Goal: Information Seeking & Learning: Learn about a topic

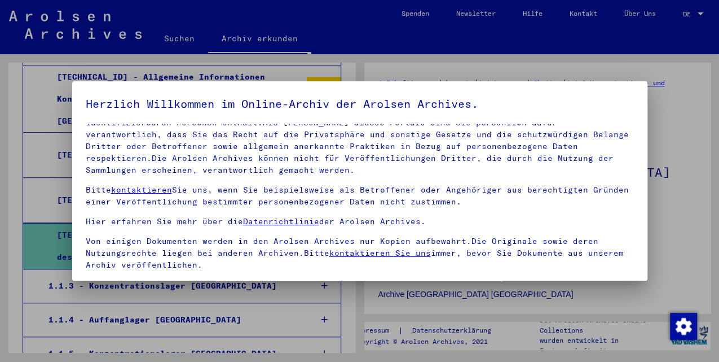
scroll to position [93, 0]
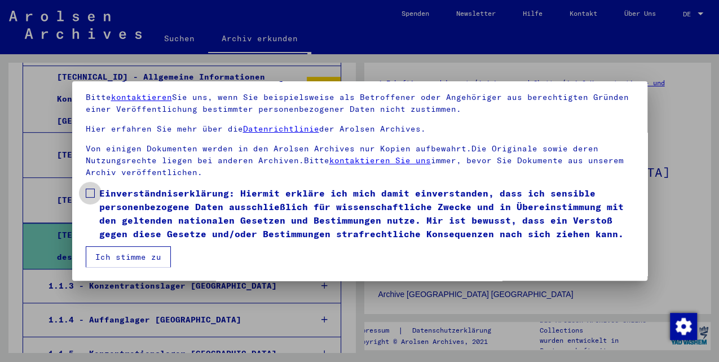
click at [86, 191] on span at bounding box center [90, 192] width 9 height 9
click at [129, 254] on button "Ich stimme zu" at bounding box center [128, 256] width 85 height 21
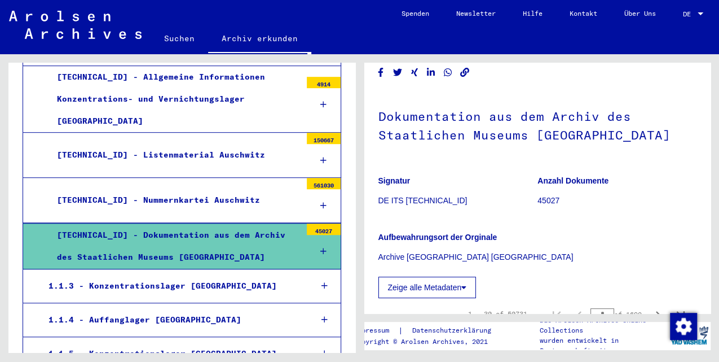
scroll to position [226, 0]
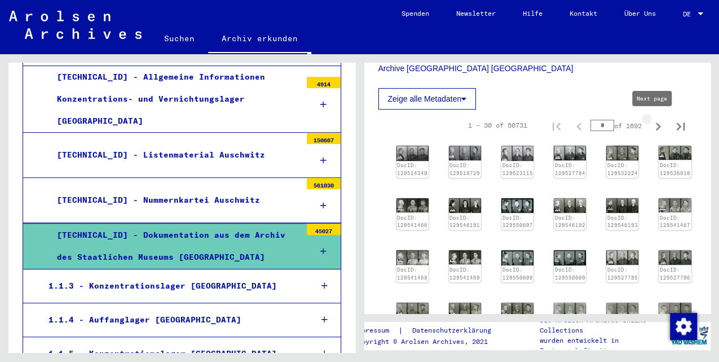
drag, startPoint x: 649, startPoint y: 126, endPoint x: 624, endPoint y: 144, distance: 30.2
click at [650, 126] on icon "Next page" at bounding box center [658, 126] width 16 height 16
type input "*"
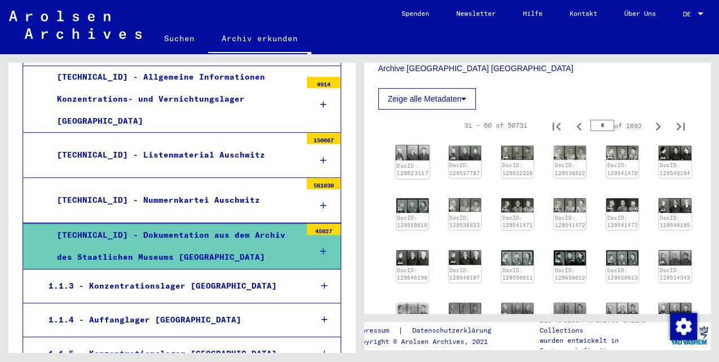
click at [415, 155] on img at bounding box center [412, 153] width 34 height 16
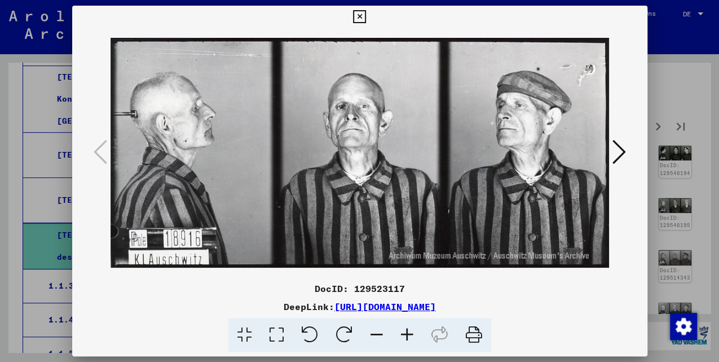
click at [620, 152] on icon at bounding box center [620, 151] width 14 height 27
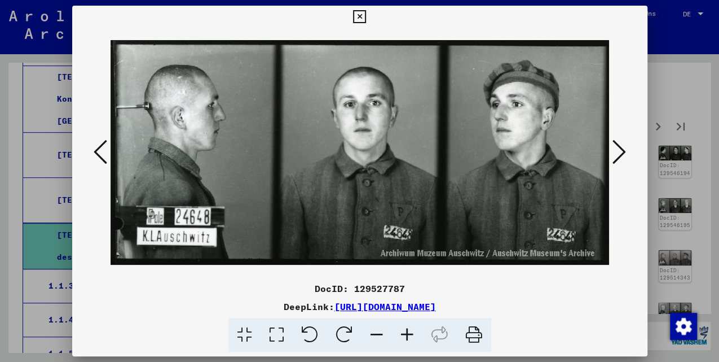
click at [620, 152] on icon at bounding box center [620, 151] width 14 height 27
click at [621, 152] on icon at bounding box center [620, 151] width 14 height 27
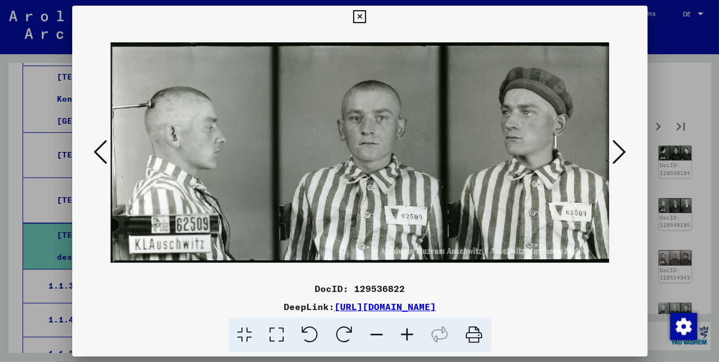
click at [621, 152] on icon at bounding box center [620, 151] width 14 height 27
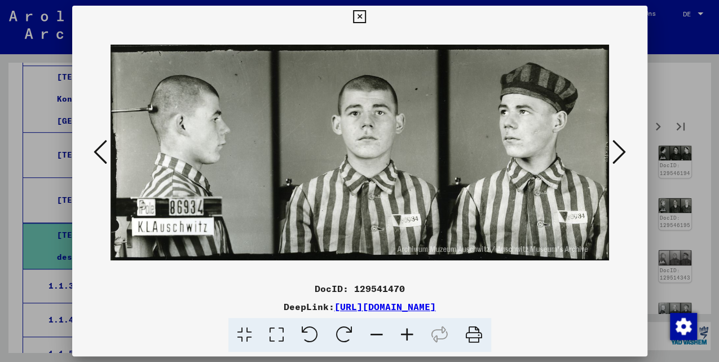
click at [621, 152] on icon at bounding box center [620, 151] width 14 height 27
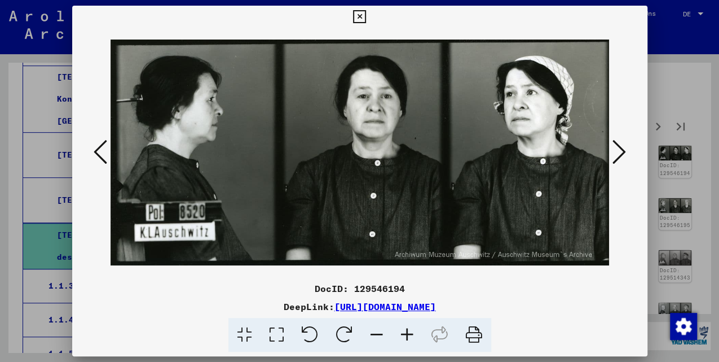
click at [621, 152] on icon at bounding box center [620, 151] width 14 height 27
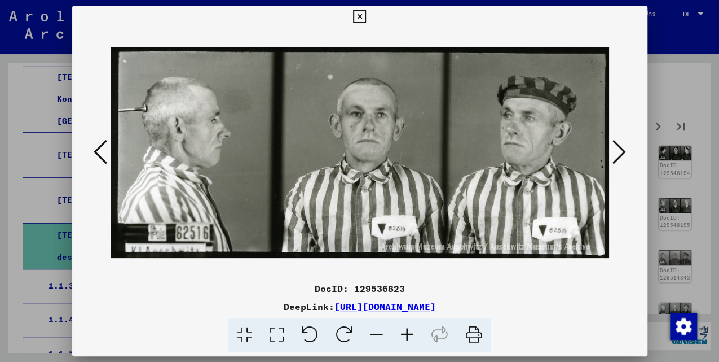
click at [621, 152] on icon at bounding box center [620, 151] width 14 height 27
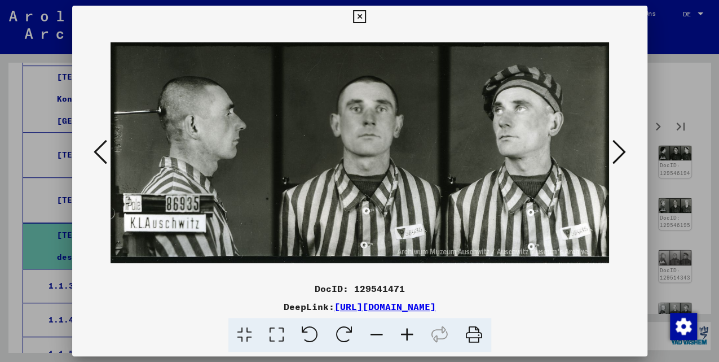
click at [621, 152] on icon at bounding box center [620, 151] width 14 height 27
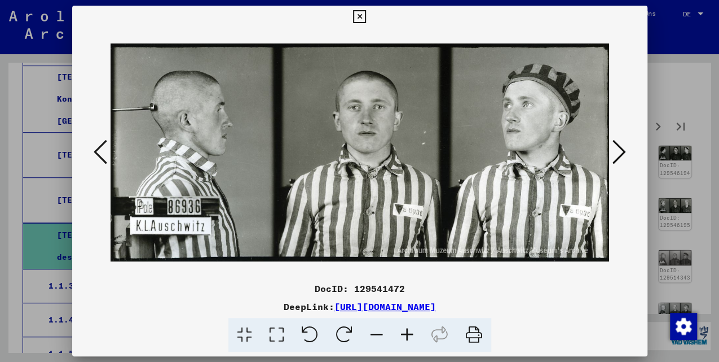
click at [621, 152] on icon at bounding box center [620, 151] width 14 height 27
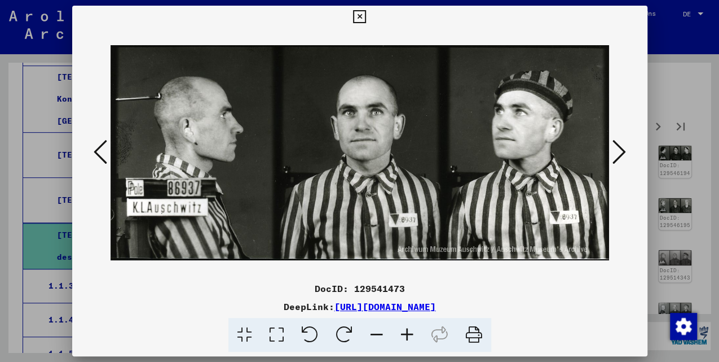
click at [621, 152] on icon at bounding box center [620, 151] width 14 height 27
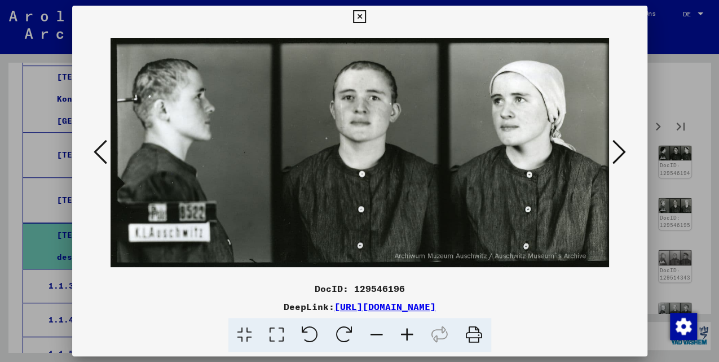
click at [621, 152] on icon at bounding box center [620, 151] width 14 height 27
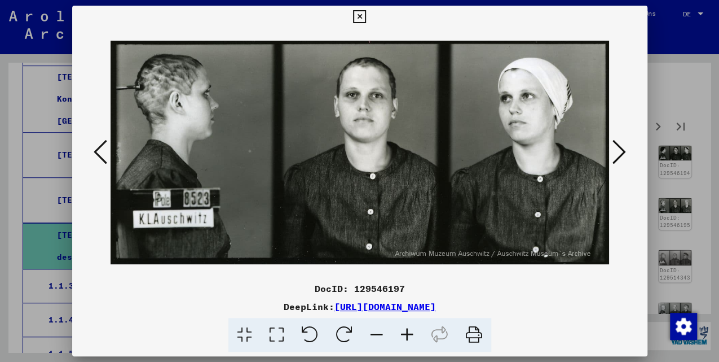
click at [621, 152] on icon at bounding box center [620, 151] width 14 height 27
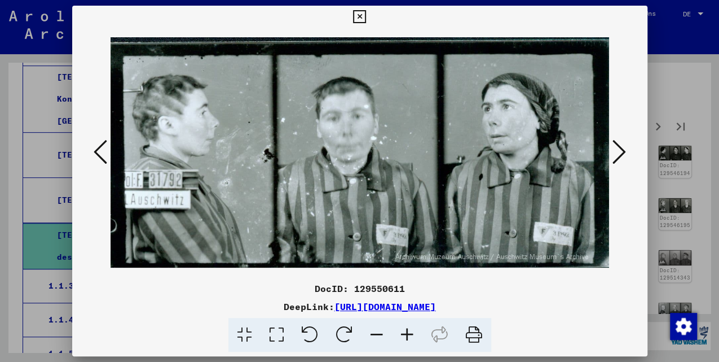
click at [621, 152] on icon at bounding box center [620, 151] width 14 height 27
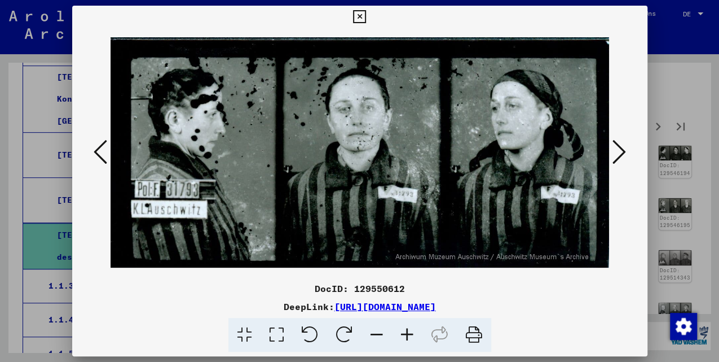
click at [621, 152] on icon at bounding box center [620, 151] width 14 height 27
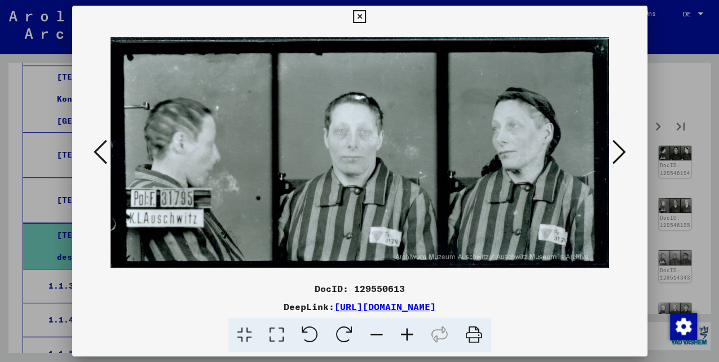
click at [621, 152] on icon at bounding box center [620, 151] width 14 height 27
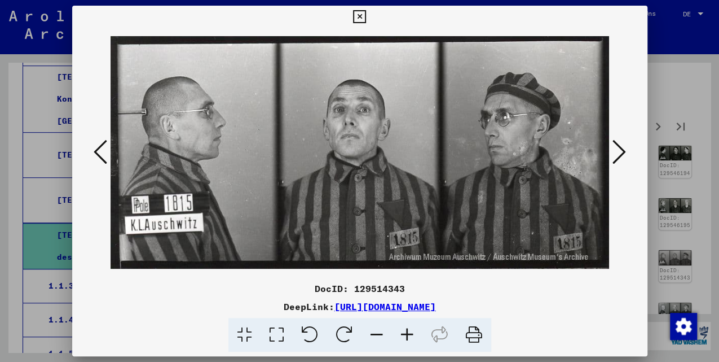
click at [621, 152] on icon at bounding box center [620, 151] width 14 height 27
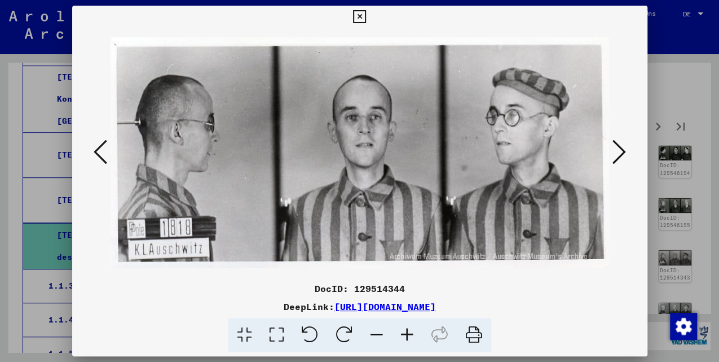
click at [621, 152] on icon at bounding box center [620, 151] width 14 height 27
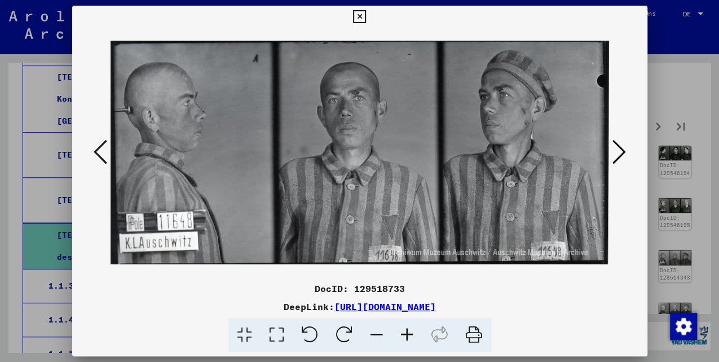
click at [621, 152] on icon at bounding box center [620, 151] width 14 height 27
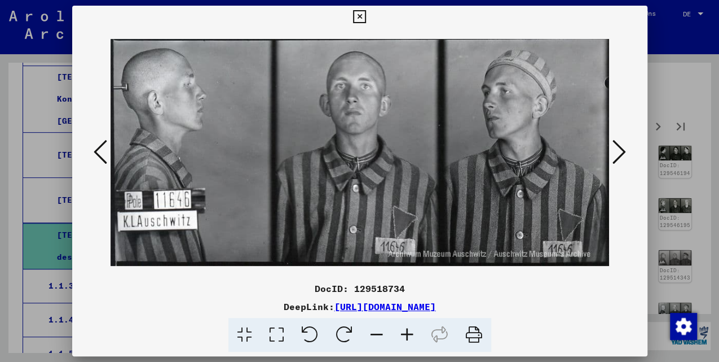
click at [621, 152] on icon at bounding box center [620, 151] width 14 height 27
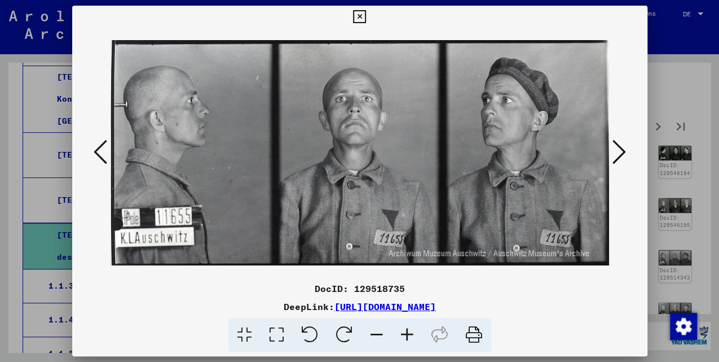
click at [621, 152] on icon at bounding box center [620, 151] width 14 height 27
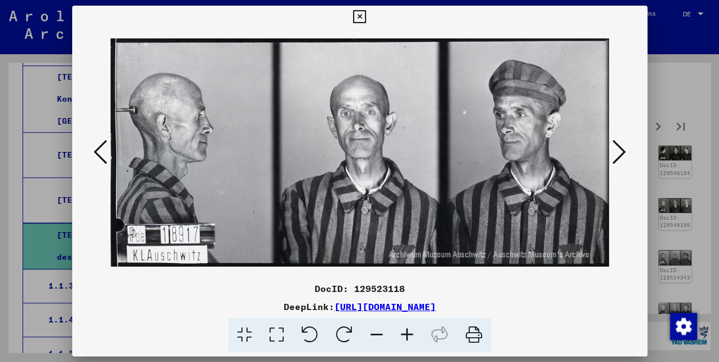
click at [621, 152] on icon at bounding box center [620, 151] width 14 height 27
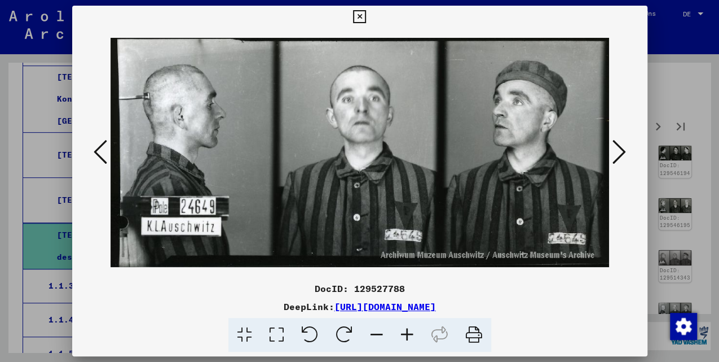
click at [621, 152] on icon at bounding box center [620, 151] width 14 height 27
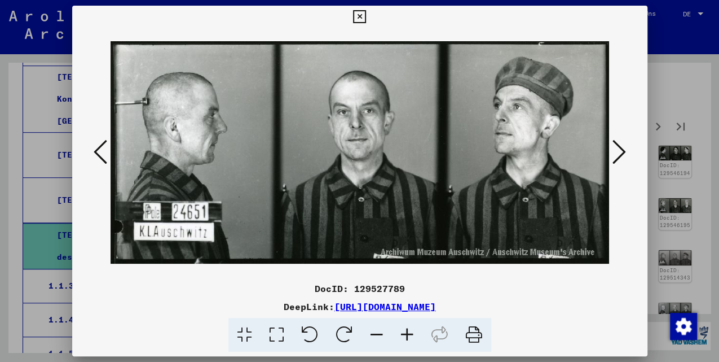
click at [621, 152] on icon at bounding box center [620, 151] width 14 height 27
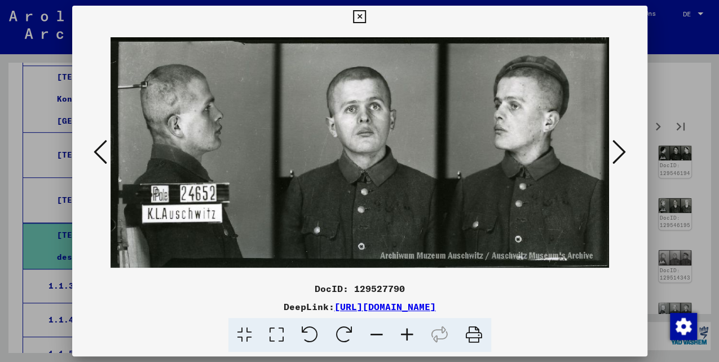
click at [621, 152] on icon at bounding box center [620, 151] width 14 height 27
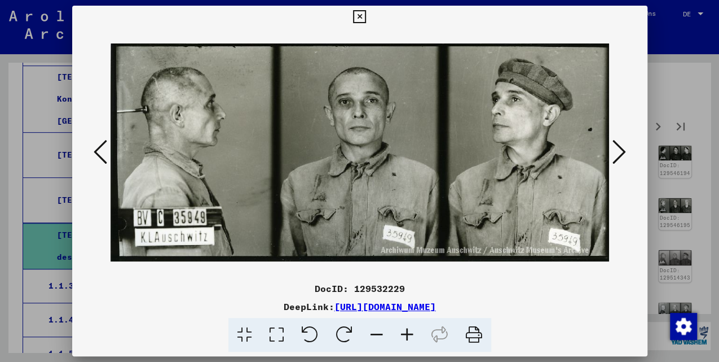
click at [621, 152] on icon at bounding box center [620, 151] width 14 height 27
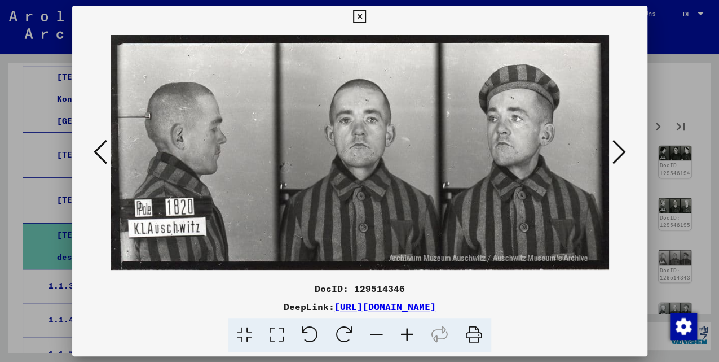
click at [621, 152] on icon at bounding box center [620, 151] width 14 height 27
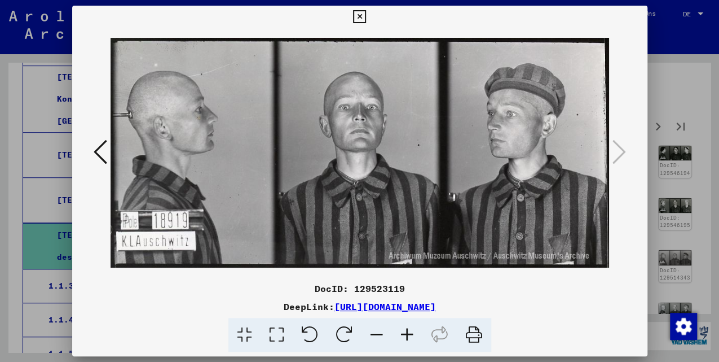
click at [358, 17] on icon at bounding box center [359, 17] width 13 height 14
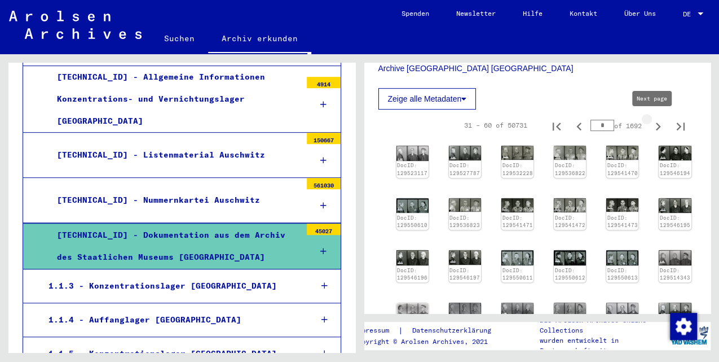
click at [650, 123] on icon "Next page" at bounding box center [658, 126] width 16 height 16
type input "*"
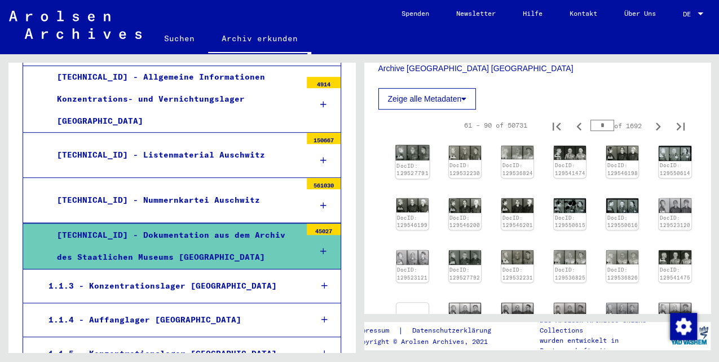
click at [416, 150] on img at bounding box center [412, 152] width 34 height 15
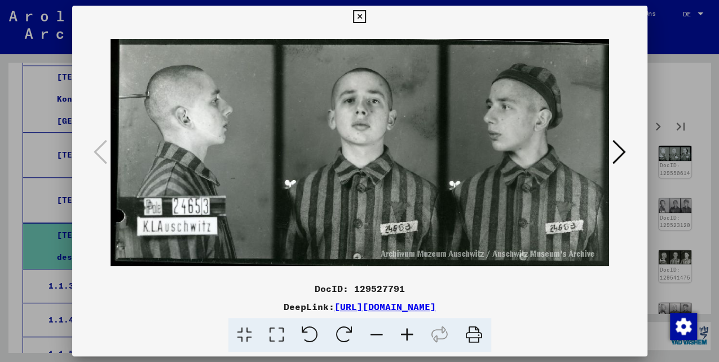
click at [623, 155] on icon at bounding box center [620, 151] width 14 height 27
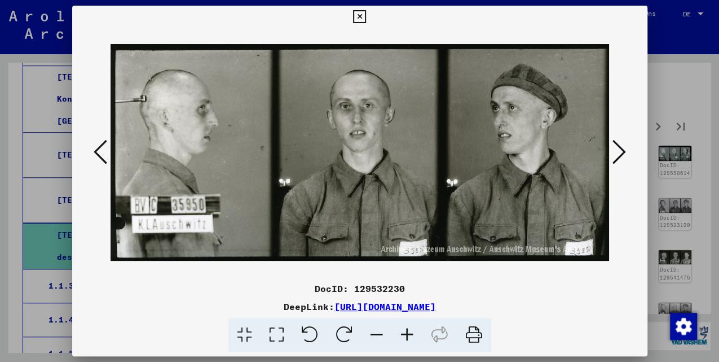
click at [623, 155] on icon at bounding box center [620, 151] width 14 height 27
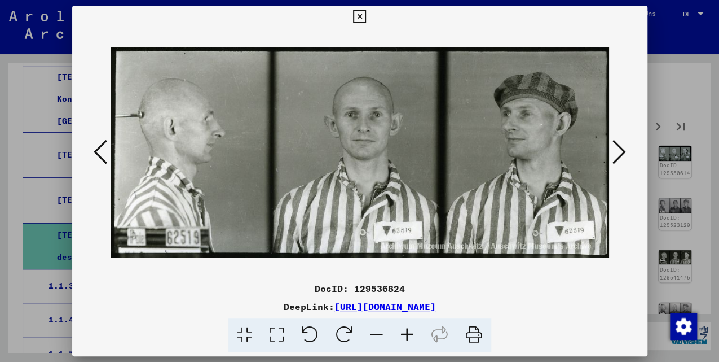
click at [623, 155] on icon at bounding box center [620, 151] width 14 height 27
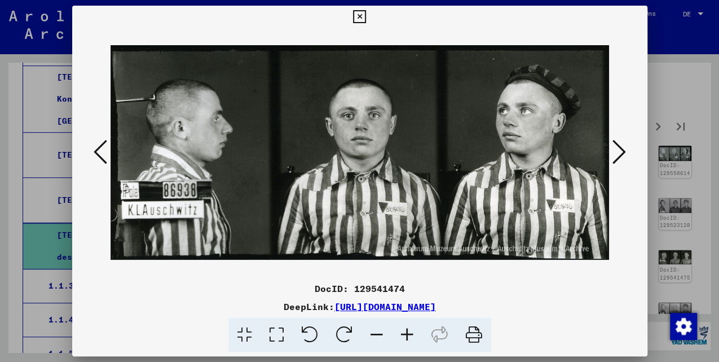
click at [623, 155] on icon at bounding box center [620, 151] width 14 height 27
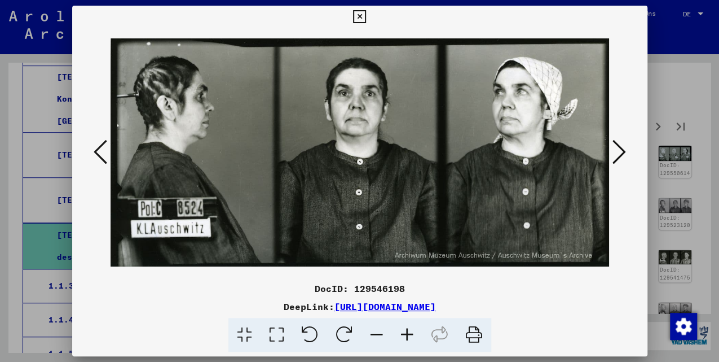
click at [623, 155] on icon at bounding box center [620, 151] width 14 height 27
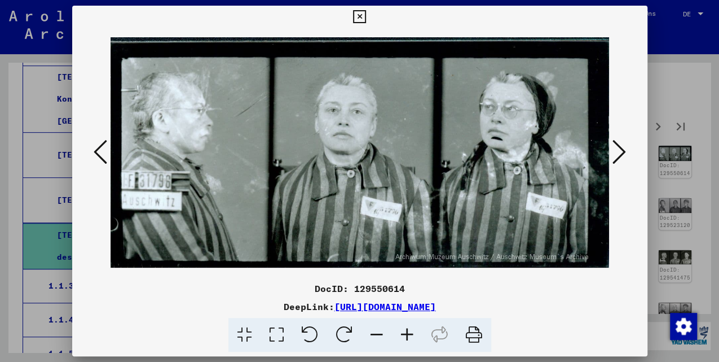
click at [623, 155] on icon at bounding box center [620, 151] width 14 height 27
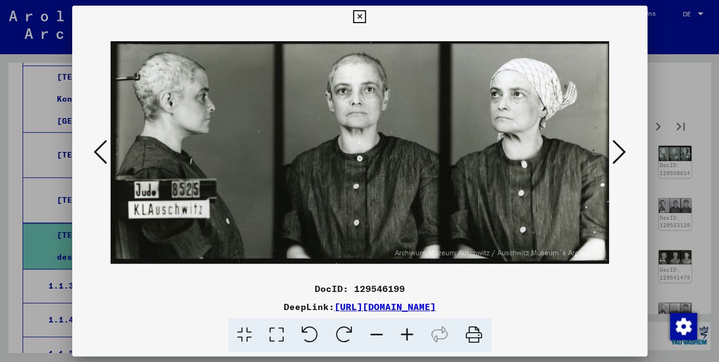
click at [623, 155] on icon at bounding box center [620, 151] width 14 height 27
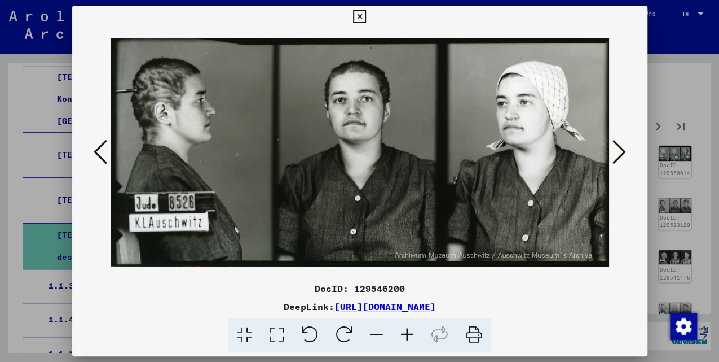
click at [623, 155] on icon at bounding box center [620, 151] width 14 height 27
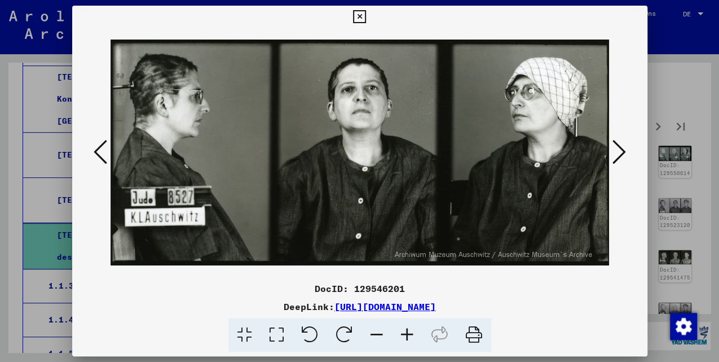
click at [623, 155] on icon at bounding box center [620, 151] width 14 height 27
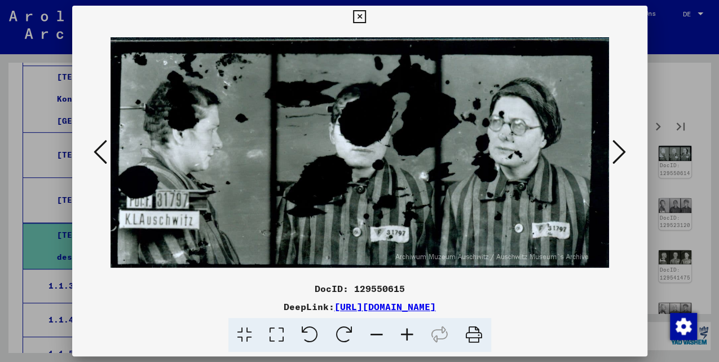
click at [623, 155] on icon at bounding box center [620, 151] width 14 height 27
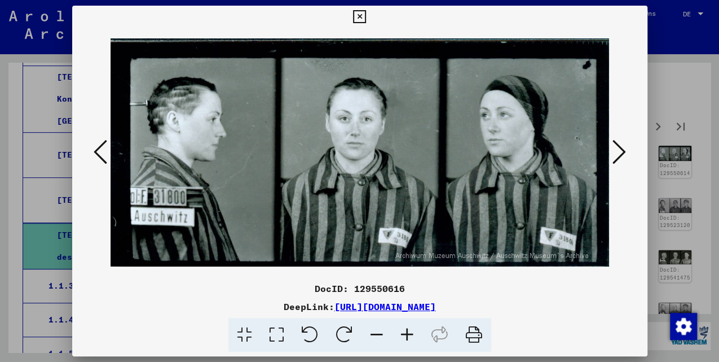
click at [623, 155] on icon at bounding box center [620, 151] width 14 height 27
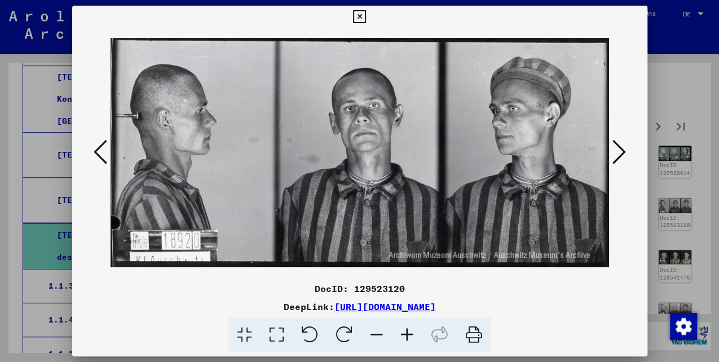
click at [623, 155] on icon at bounding box center [620, 151] width 14 height 27
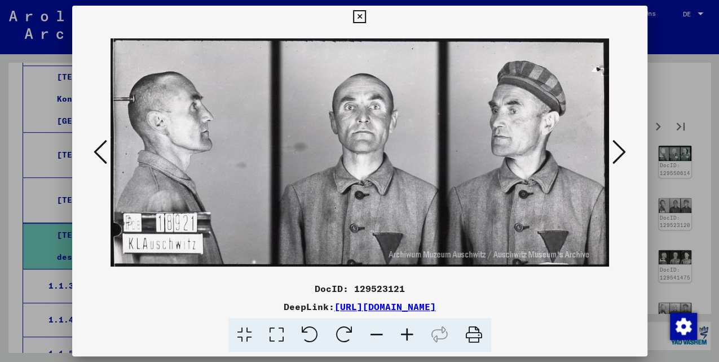
click at [623, 155] on icon at bounding box center [620, 151] width 14 height 27
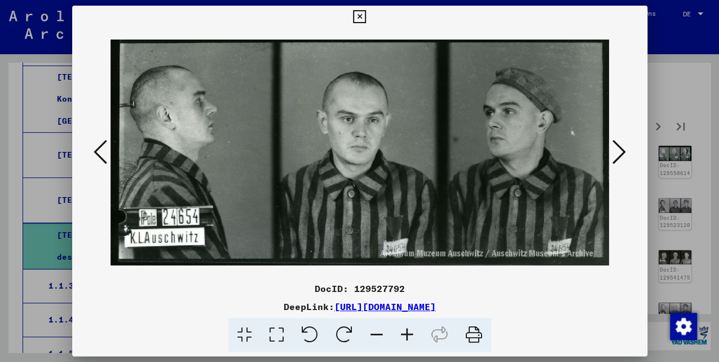
click at [623, 155] on icon at bounding box center [620, 151] width 14 height 27
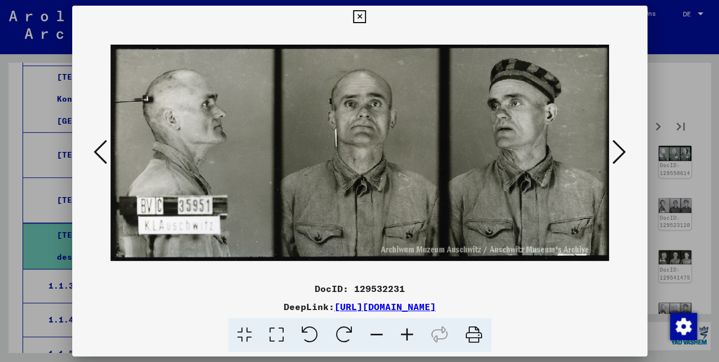
click at [624, 155] on icon at bounding box center [620, 151] width 14 height 27
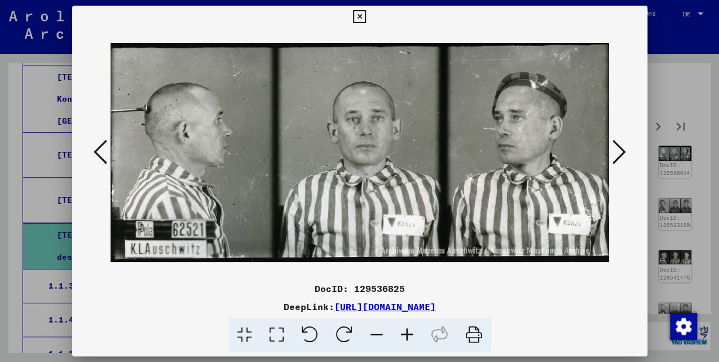
click at [624, 155] on icon at bounding box center [620, 151] width 14 height 27
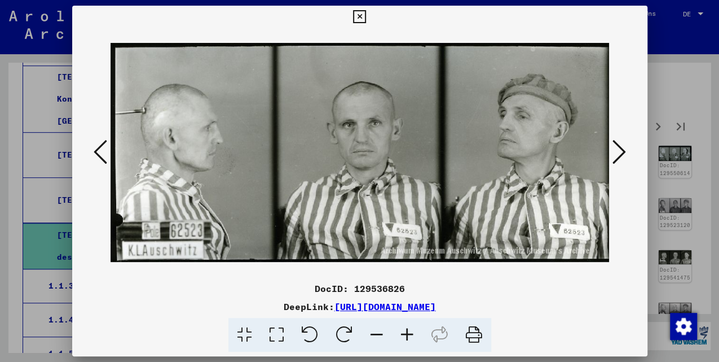
click at [624, 155] on icon at bounding box center [620, 151] width 14 height 27
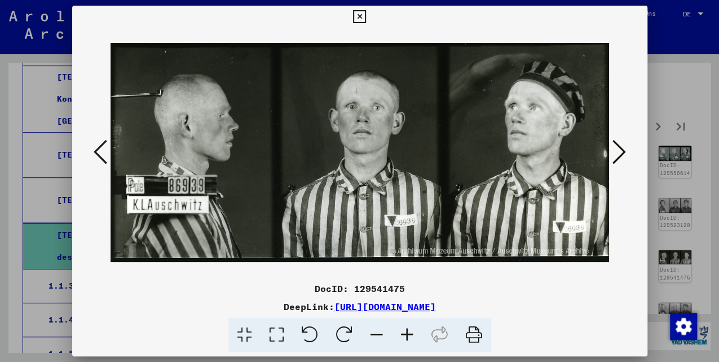
click at [624, 155] on icon at bounding box center [620, 151] width 14 height 27
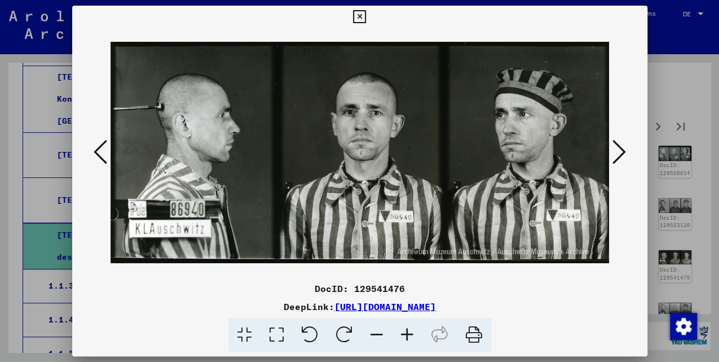
click at [624, 155] on icon at bounding box center [620, 151] width 14 height 27
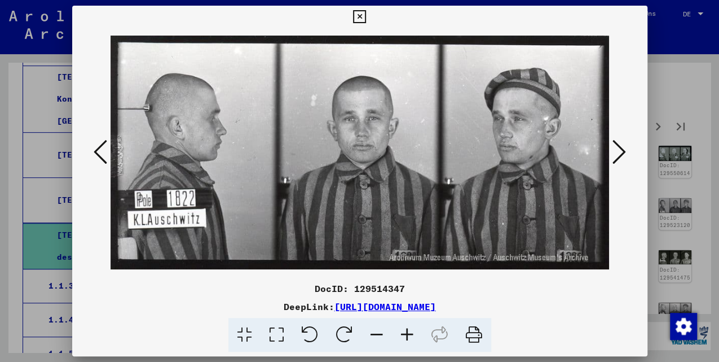
click at [624, 155] on icon at bounding box center [620, 151] width 14 height 27
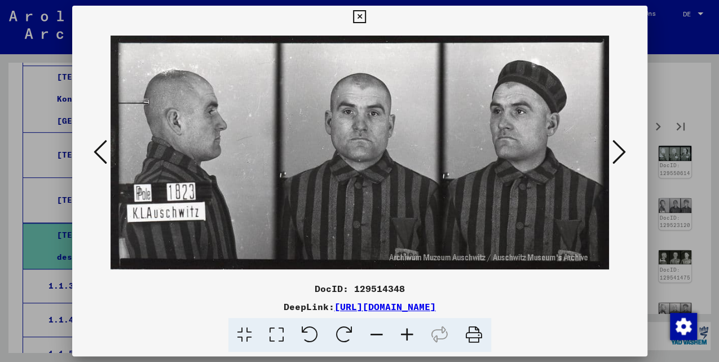
click at [624, 155] on icon at bounding box center [620, 151] width 14 height 27
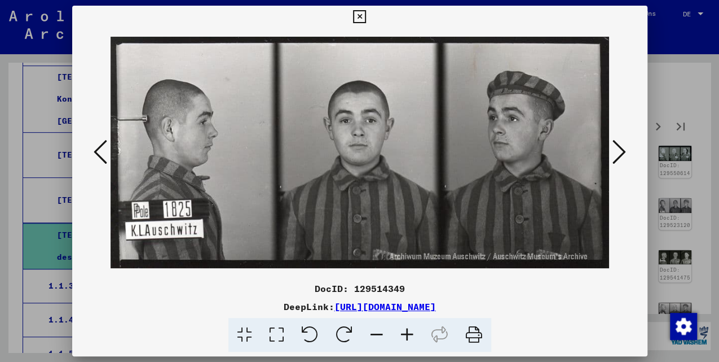
click at [357, 19] on icon at bounding box center [359, 17] width 13 height 14
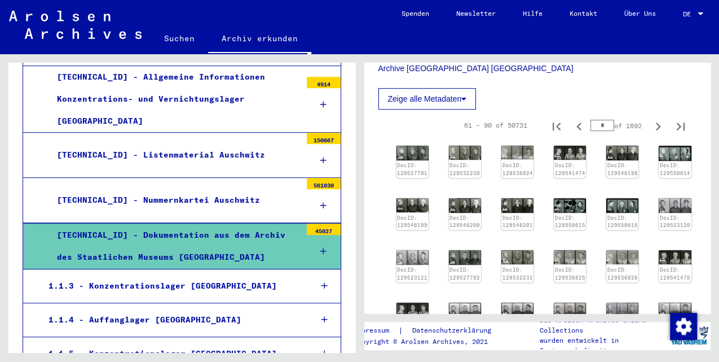
click at [320, 247] on icon at bounding box center [323, 251] width 6 height 8
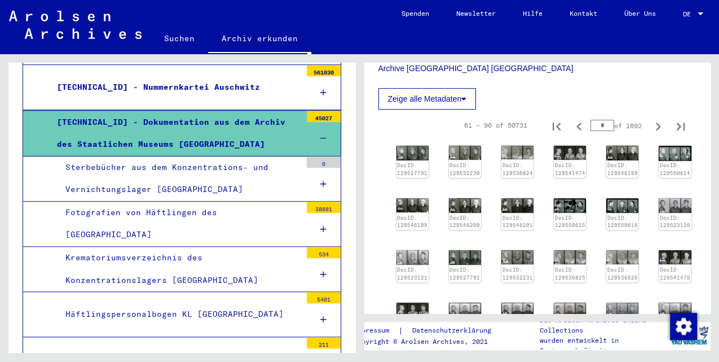
scroll to position [457, 0]
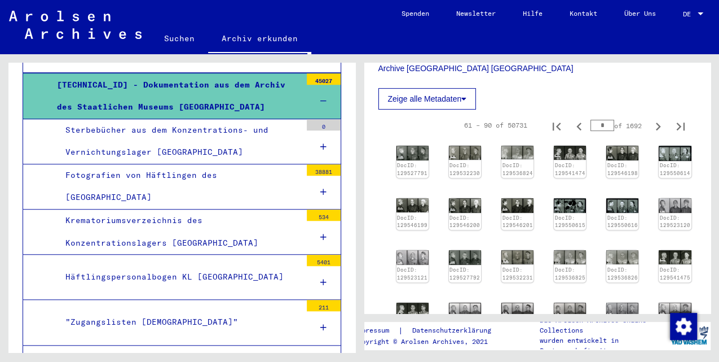
click at [279, 209] on div "Krematoriumsverzeichnis des Konzentrationslagers [GEOGRAPHIC_DATA]" at bounding box center [179, 231] width 244 height 44
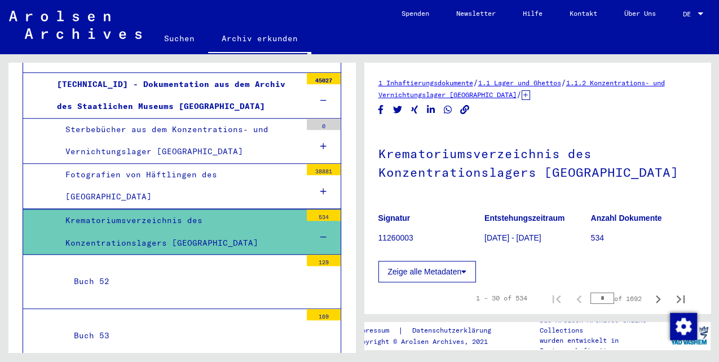
scroll to position [113, 0]
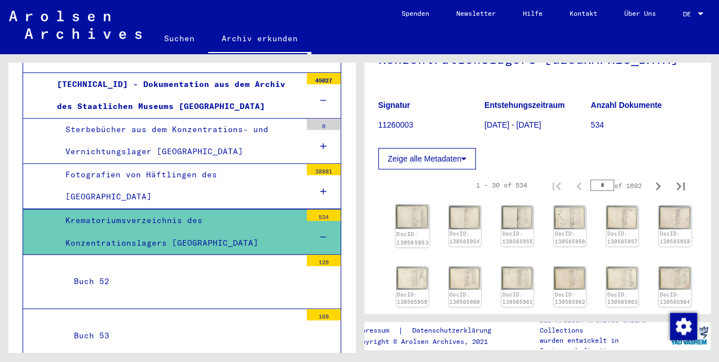
click at [408, 211] on img at bounding box center [412, 216] width 34 height 24
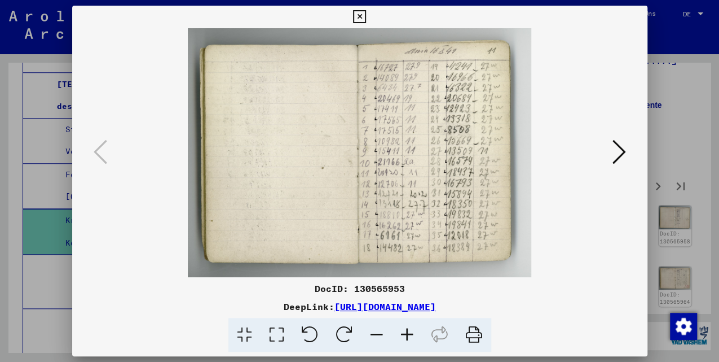
click at [357, 15] on icon at bounding box center [359, 17] width 13 height 14
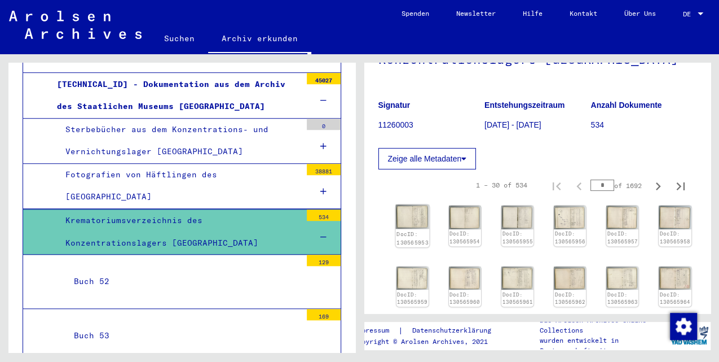
click at [412, 217] on img at bounding box center [412, 216] width 34 height 24
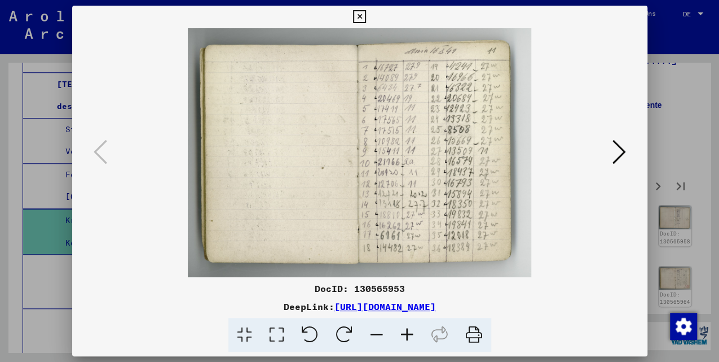
click at [621, 154] on icon at bounding box center [620, 151] width 14 height 27
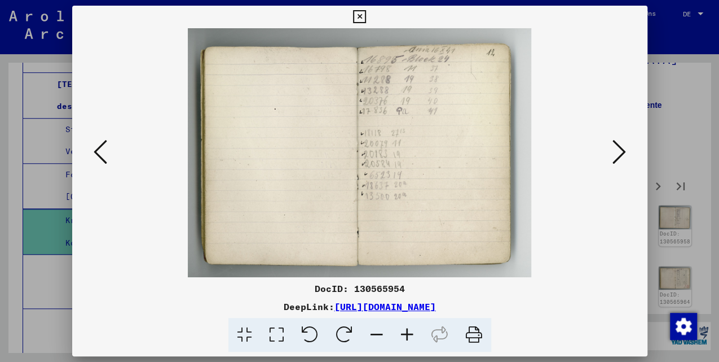
click at [621, 154] on icon at bounding box center [620, 151] width 14 height 27
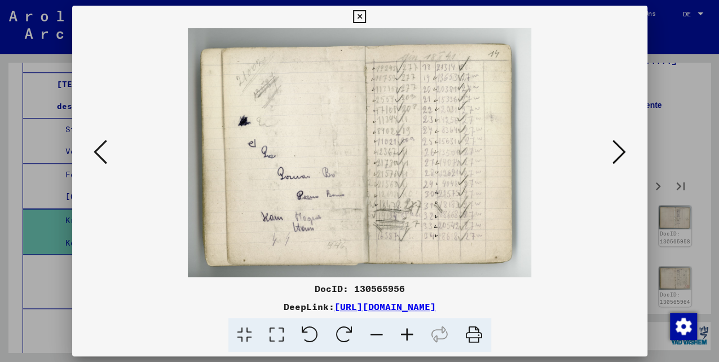
click at [621, 154] on icon at bounding box center [620, 151] width 14 height 27
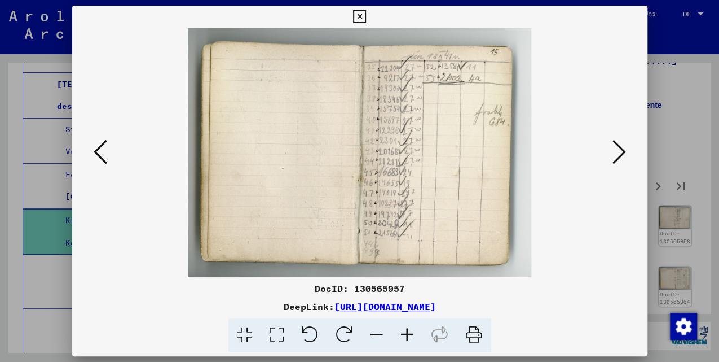
click at [621, 154] on icon at bounding box center [620, 151] width 14 height 27
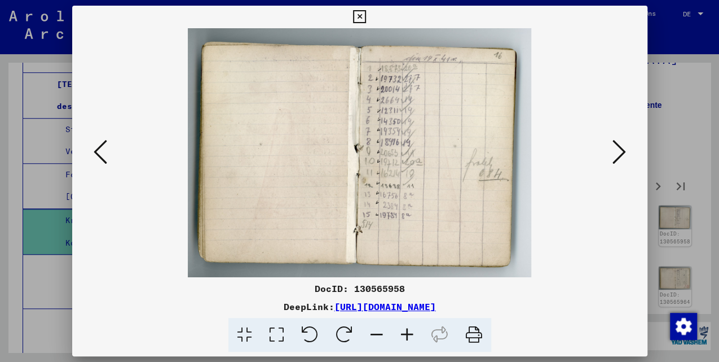
click at [621, 154] on icon at bounding box center [620, 151] width 14 height 27
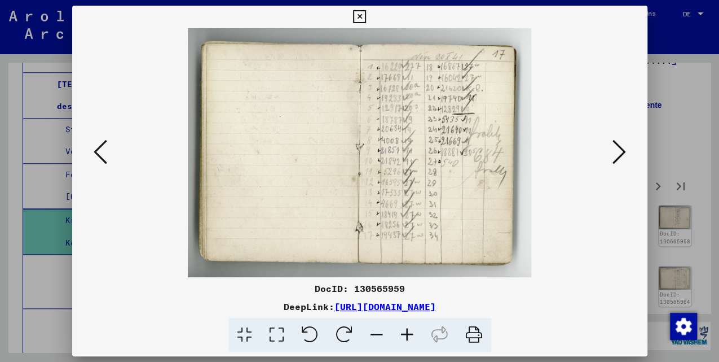
click at [621, 154] on icon at bounding box center [620, 151] width 14 height 27
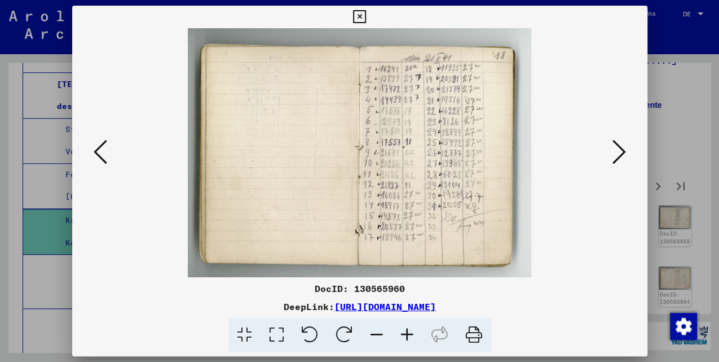
click at [621, 154] on icon at bounding box center [620, 151] width 14 height 27
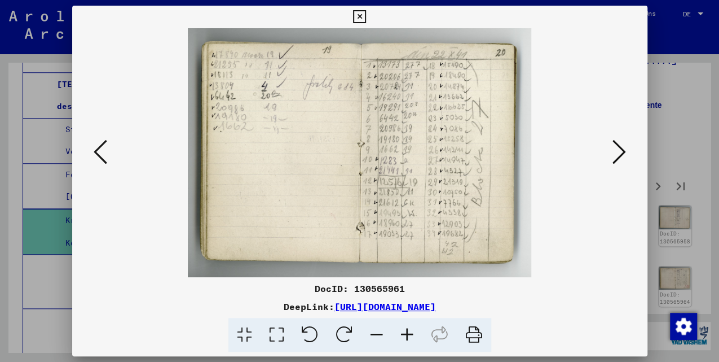
click at [621, 154] on icon at bounding box center [620, 151] width 14 height 27
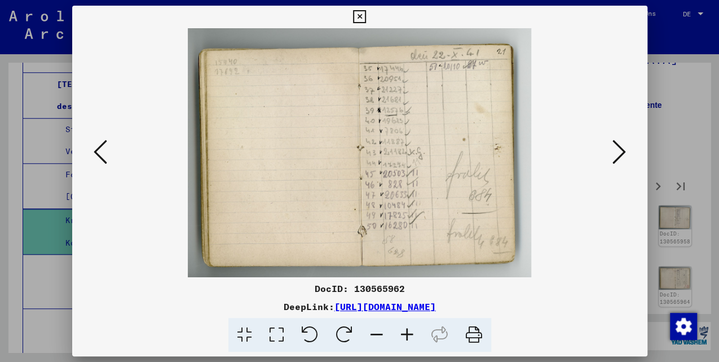
click at [621, 154] on icon at bounding box center [620, 151] width 14 height 27
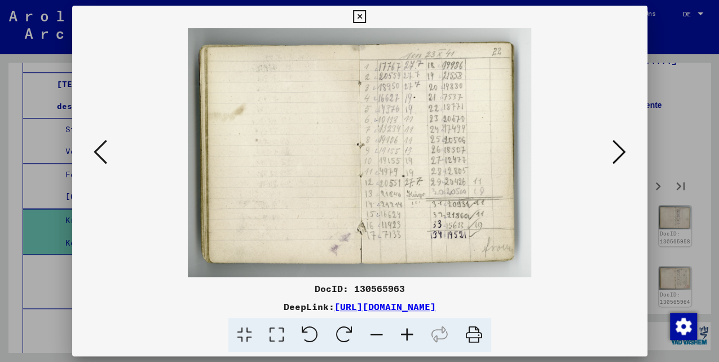
click at [621, 154] on icon at bounding box center [620, 151] width 14 height 27
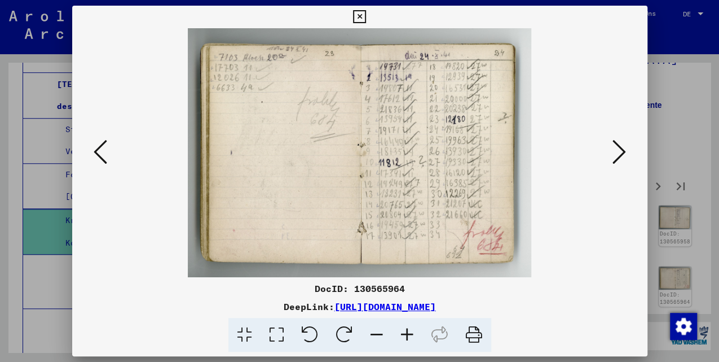
click at [621, 154] on icon at bounding box center [620, 151] width 14 height 27
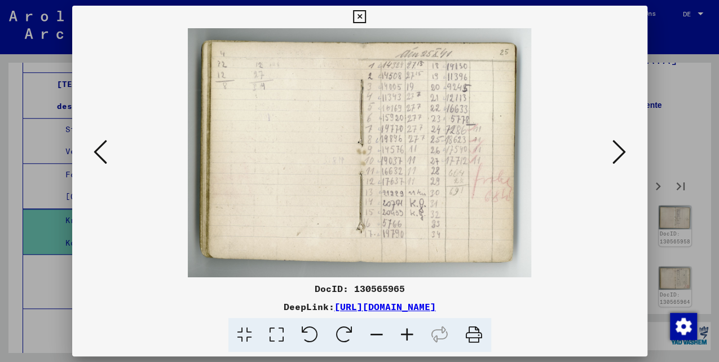
click at [621, 154] on icon at bounding box center [620, 151] width 14 height 27
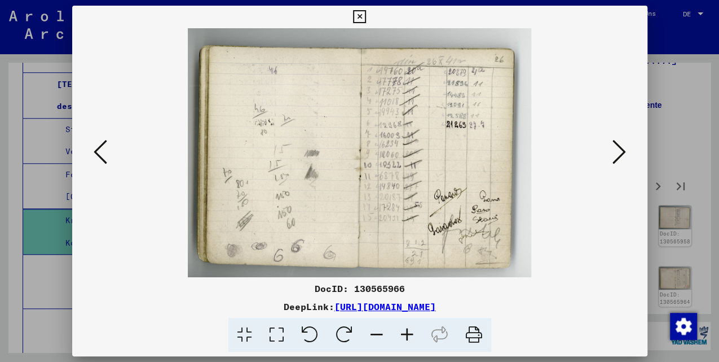
click at [621, 154] on icon at bounding box center [620, 151] width 14 height 27
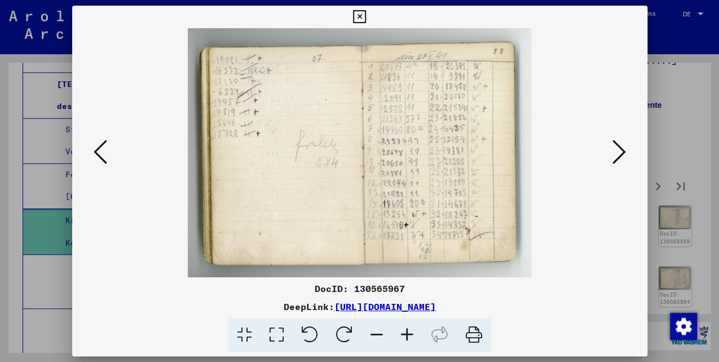
click at [621, 154] on icon at bounding box center [620, 151] width 14 height 27
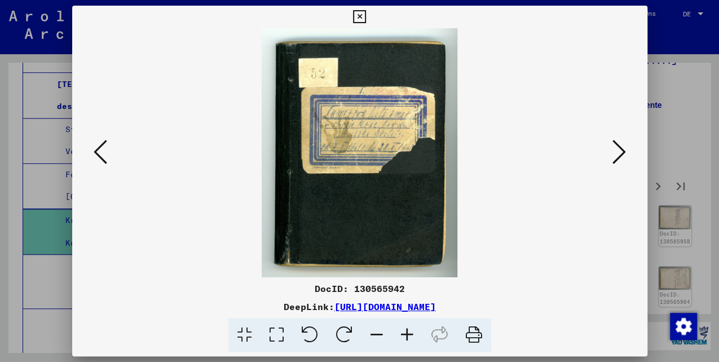
click at [621, 154] on icon at bounding box center [620, 151] width 14 height 27
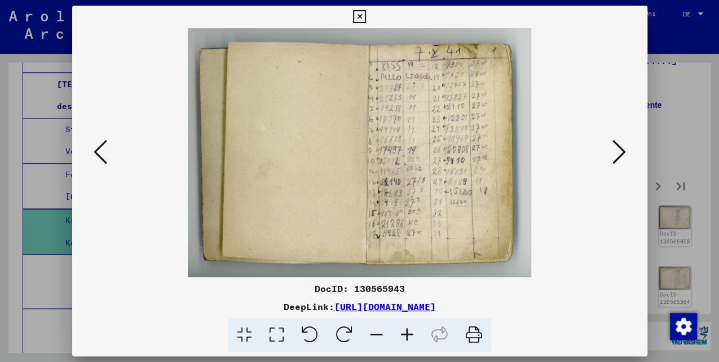
click at [621, 154] on icon at bounding box center [620, 151] width 14 height 27
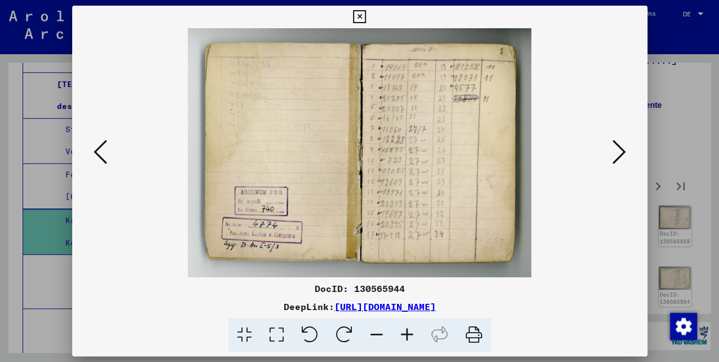
click at [621, 154] on icon at bounding box center [620, 151] width 14 height 27
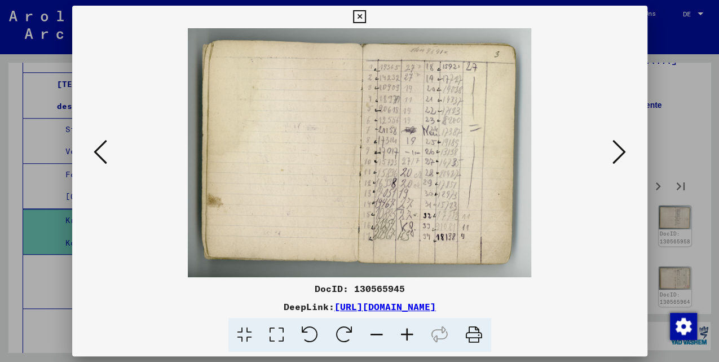
click at [621, 154] on icon at bounding box center [620, 151] width 14 height 27
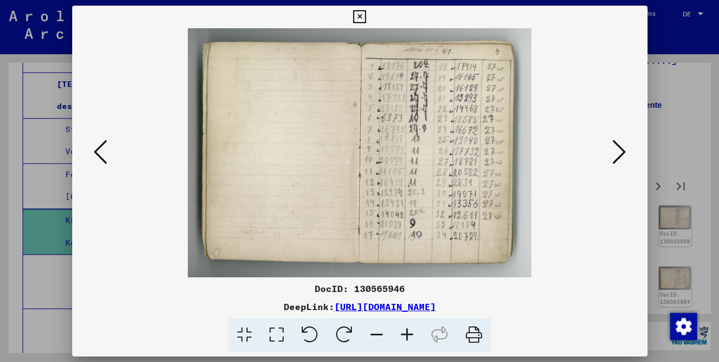
click at [621, 154] on icon at bounding box center [620, 151] width 14 height 27
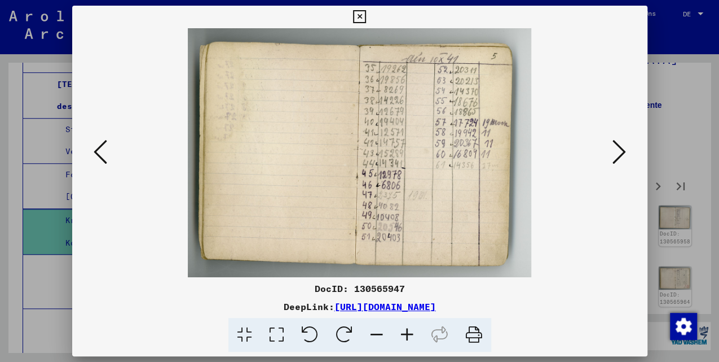
click at [621, 154] on icon at bounding box center [620, 151] width 14 height 27
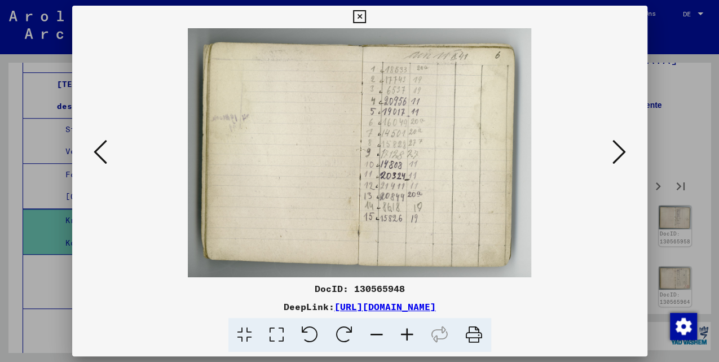
click at [621, 154] on icon at bounding box center [620, 151] width 14 height 27
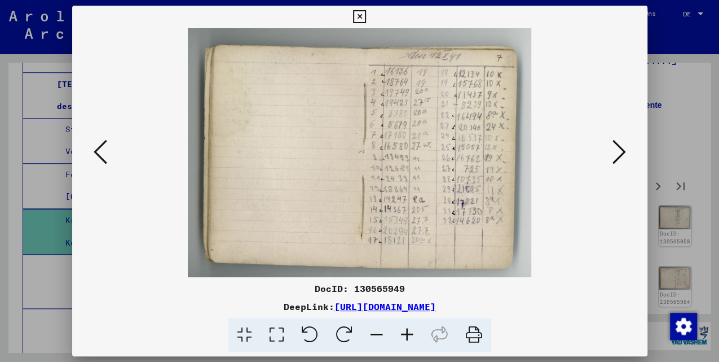
click at [621, 154] on icon at bounding box center [620, 151] width 14 height 27
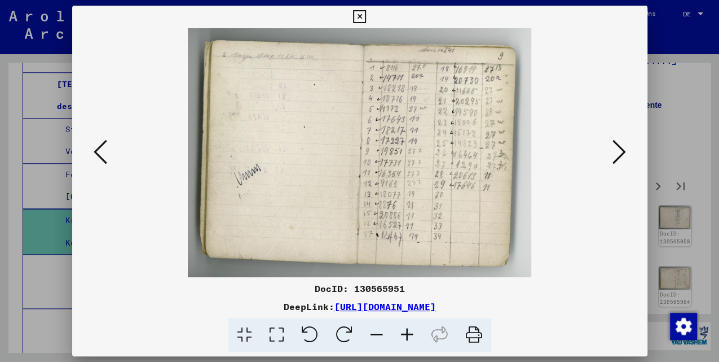
click at [621, 154] on icon at bounding box center [620, 151] width 14 height 27
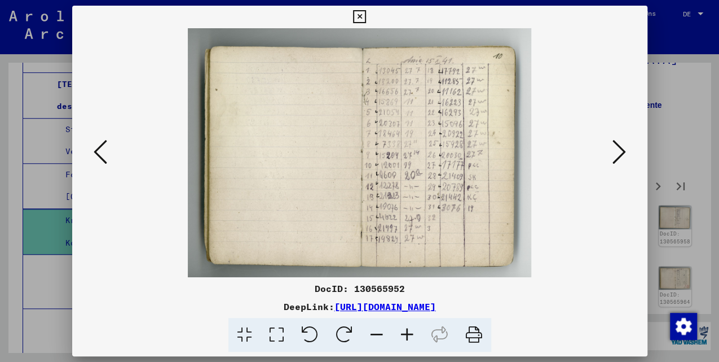
click at [621, 154] on icon at bounding box center [620, 151] width 14 height 27
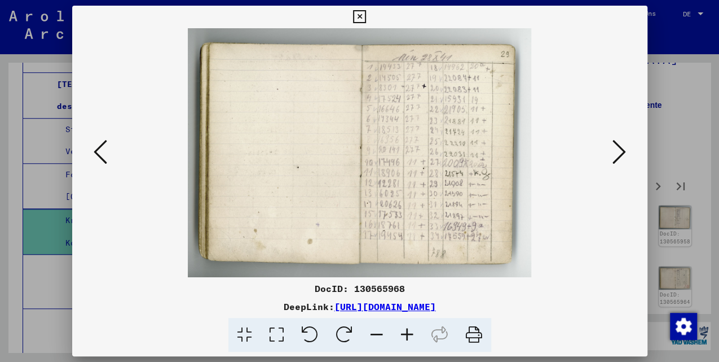
click at [621, 154] on icon at bounding box center [620, 151] width 14 height 27
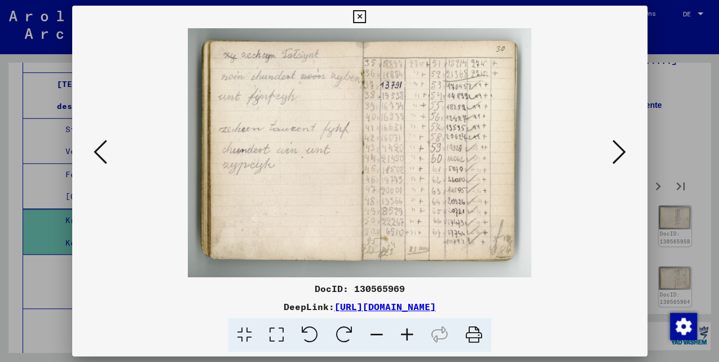
click at [621, 154] on icon at bounding box center [620, 151] width 14 height 27
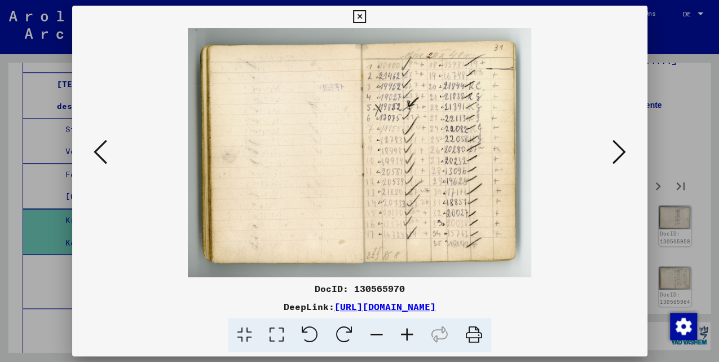
click at [621, 154] on icon at bounding box center [620, 151] width 14 height 27
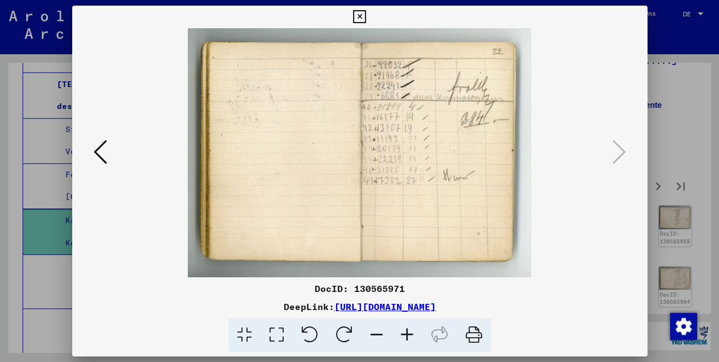
click at [96, 156] on icon at bounding box center [101, 151] width 14 height 27
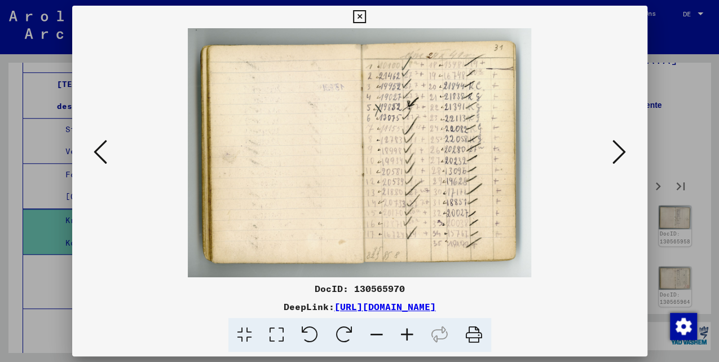
click at [96, 156] on icon at bounding box center [101, 151] width 14 height 27
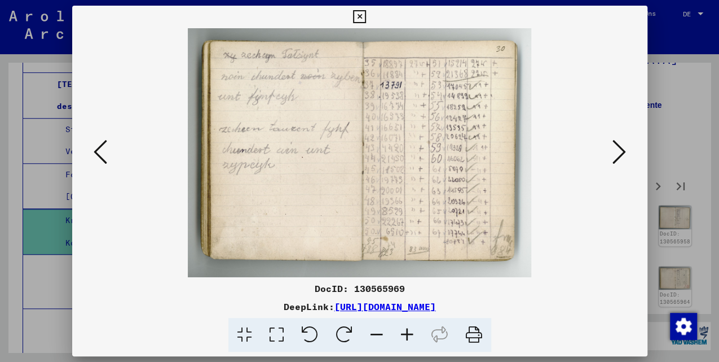
click at [620, 151] on icon at bounding box center [620, 151] width 14 height 27
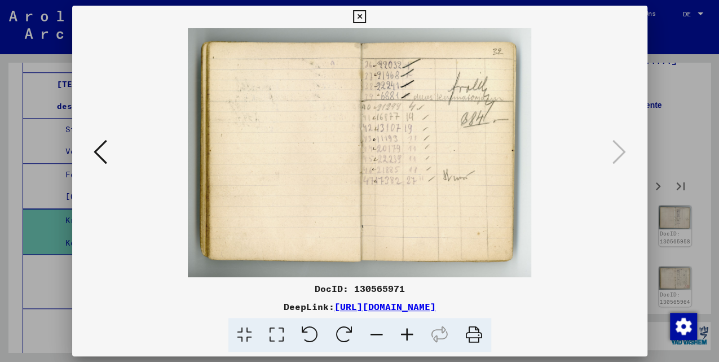
click at [362, 19] on icon at bounding box center [359, 17] width 13 height 14
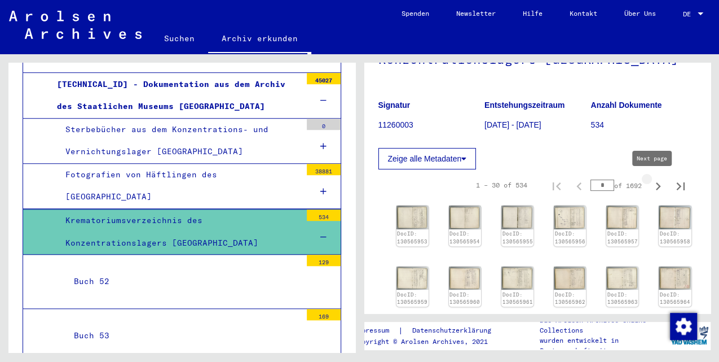
click at [650, 186] on icon "Next page" at bounding box center [658, 186] width 16 height 16
type input "*"
click at [650, 186] on icon "Next page" at bounding box center [658, 186] width 16 height 16
type input "*"
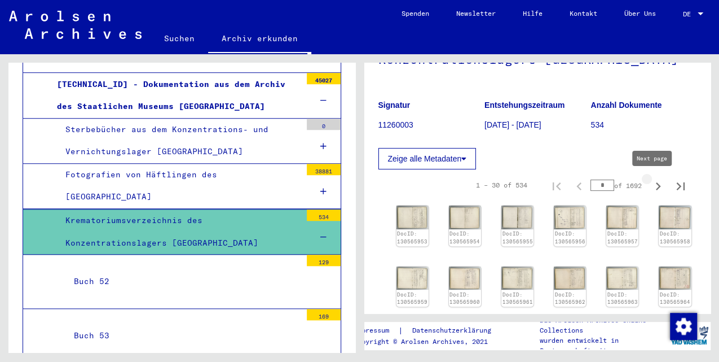
type input "*"
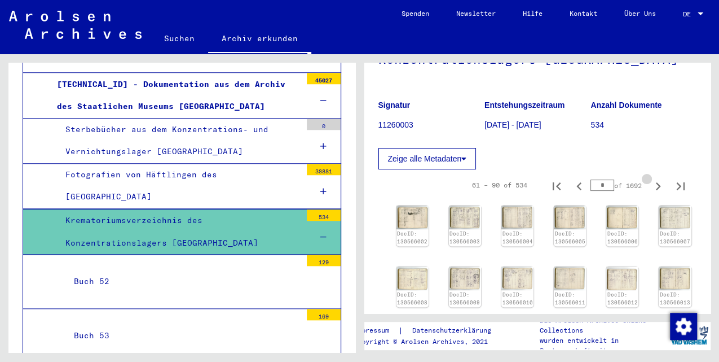
click at [650, 186] on icon "Next page" at bounding box center [658, 186] width 16 height 16
type input "*"
click at [650, 186] on icon "Next page" at bounding box center [658, 186] width 16 height 16
type input "*"
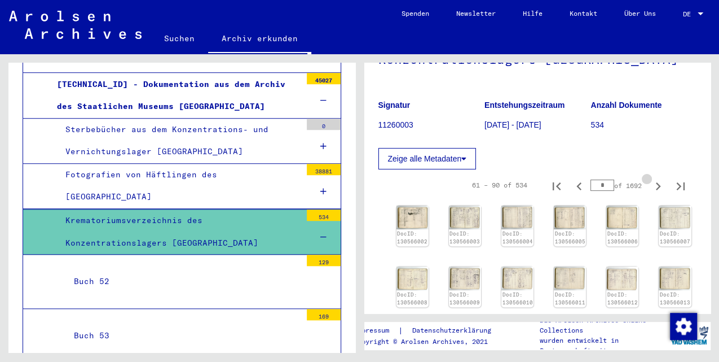
type input "*"
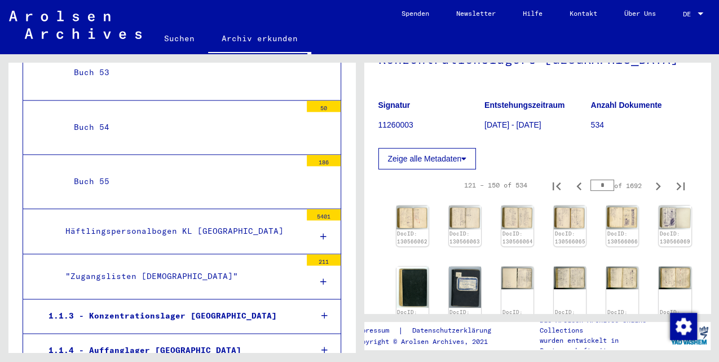
scroll to position [570, 0]
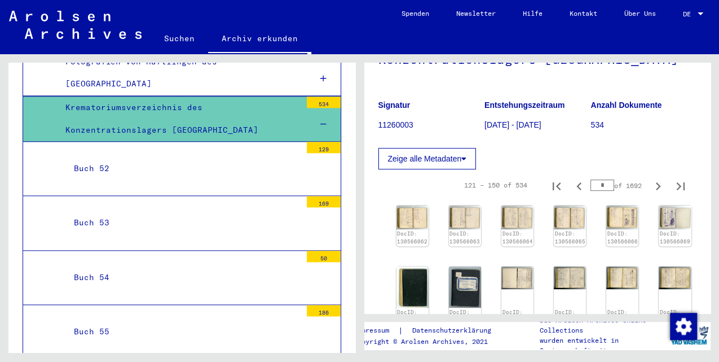
click at [288, 157] on div "Buch 52" at bounding box center [183, 168] width 236 height 22
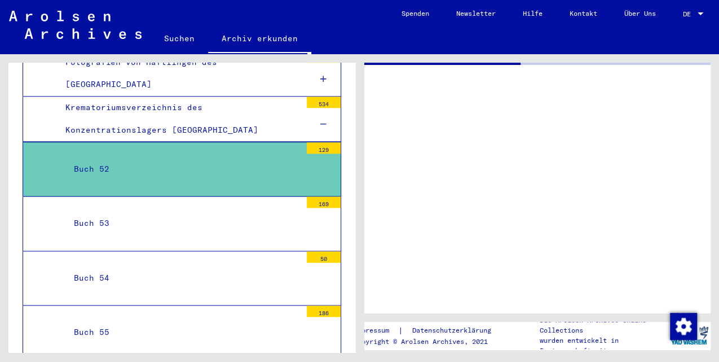
scroll to position [419, 0]
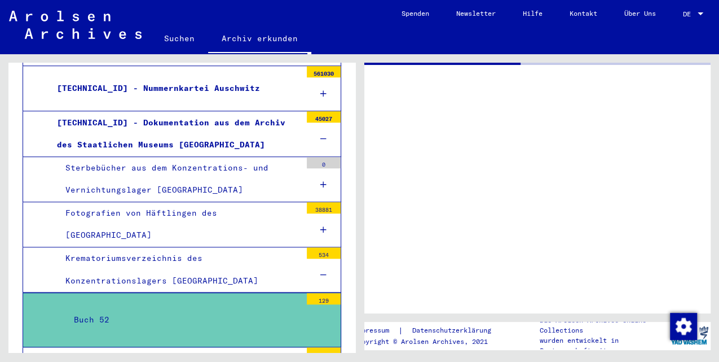
click at [245, 157] on div "Sterbebücher aus dem Konzentrations- und Vernichtungslager [GEOGRAPHIC_DATA]" at bounding box center [179, 179] width 244 height 44
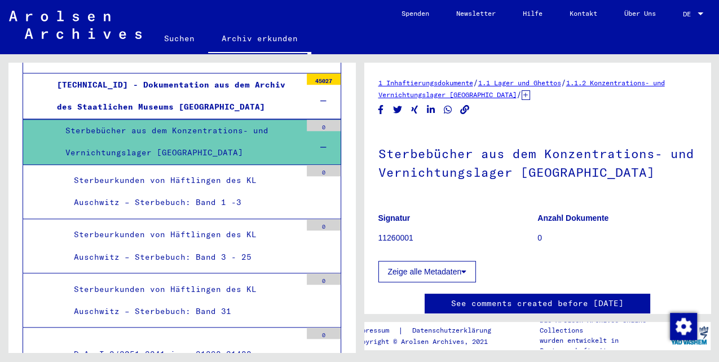
scroll to position [193, 0]
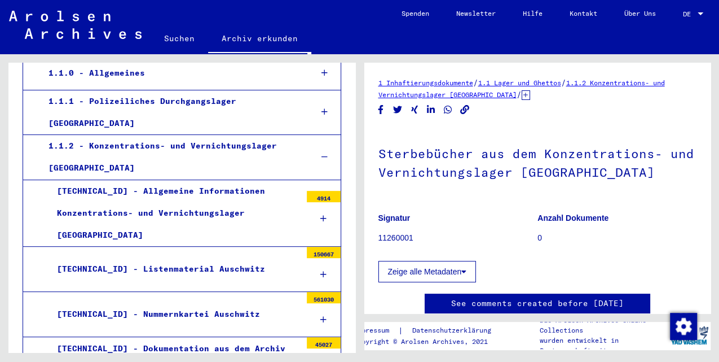
click at [204, 258] on div "[TECHNICAL_ID] - Listenmaterial Auschwitz" at bounding box center [175, 269] width 253 height 22
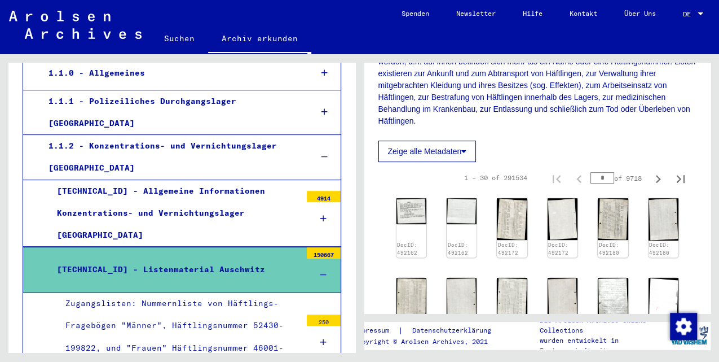
scroll to position [231, 0]
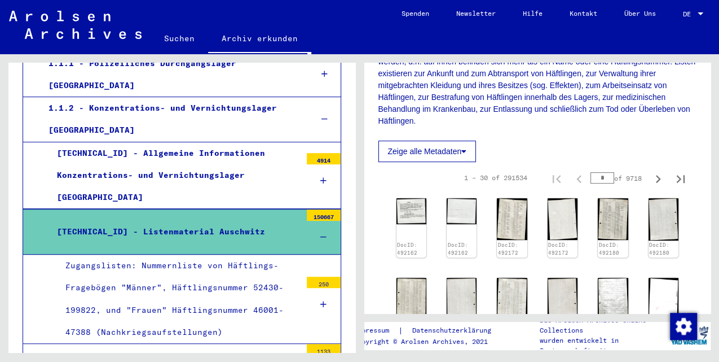
click at [209, 275] on div "Zugangslisten: Nummernliste von Häftlings-Fragebögen "Männer", Häftlingsnummer …" at bounding box center [179, 298] width 244 height 89
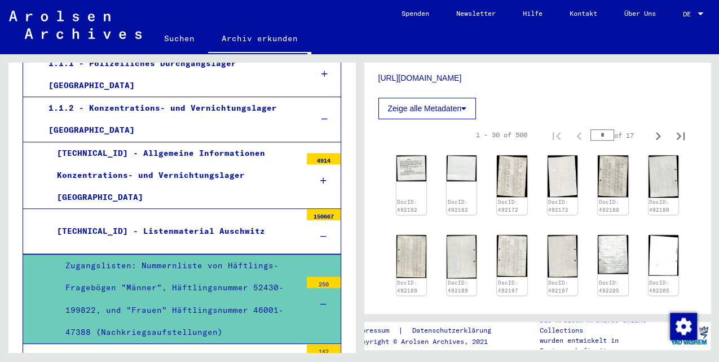
scroll to position [451, 0]
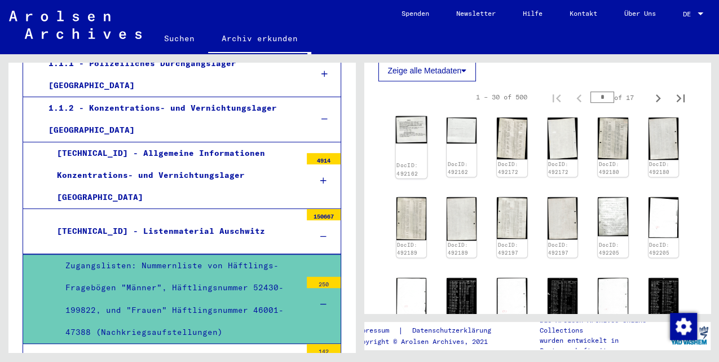
click at [407, 126] on img at bounding box center [411, 129] width 32 height 27
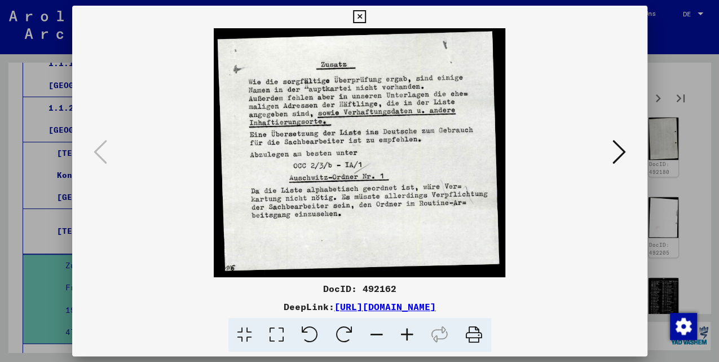
click at [620, 148] on icon at bounding box center [620, 151] width 14 height 27
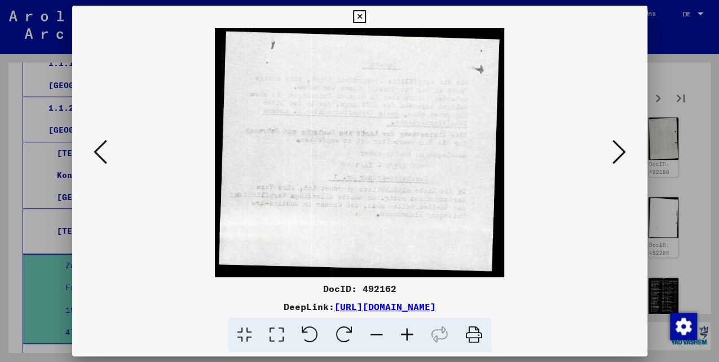
click at [620, 148] on icon at bounding box center [620, 151] width 14 height 27
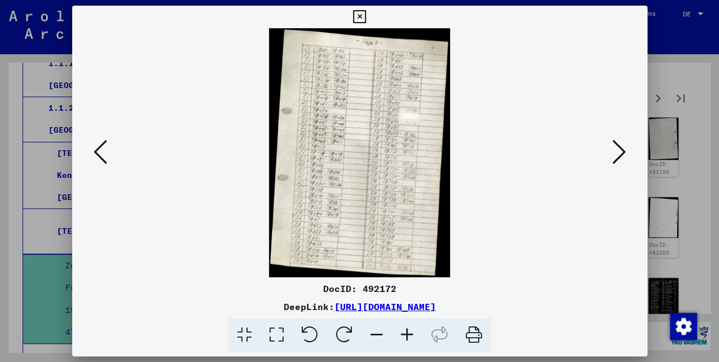
click at [620, 148] on icon at bounding box center [620, 151] width 14 height 27
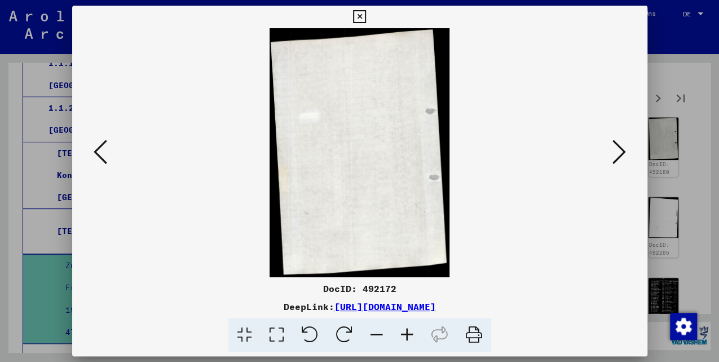
click at [620, 148] on icon at bounding box center [620, 151] width 14 height 27
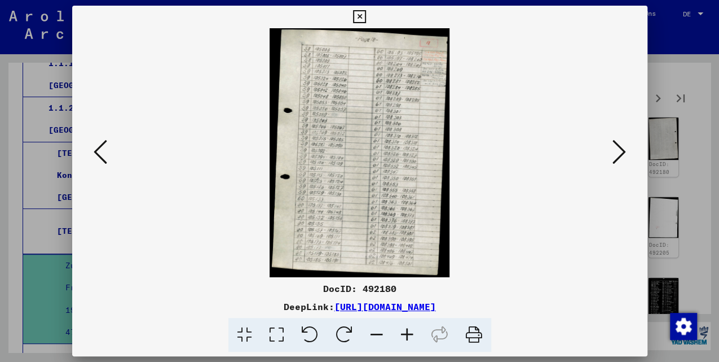
click at [620, 148] on icon at bounding box center [620, 151] width 14 height 27
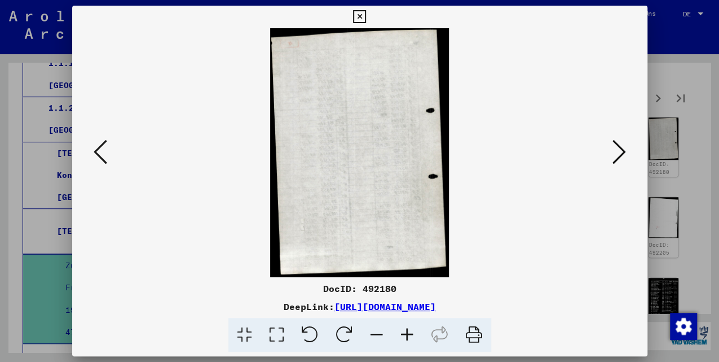
click at [620, 148] on icon at bounding box center [620, 151] width 14 height 27
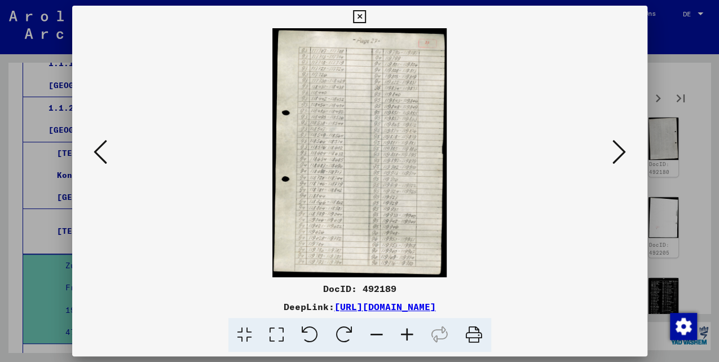
click at [620, 148] on icon at bounding box center [620, 151] width 14 height 27
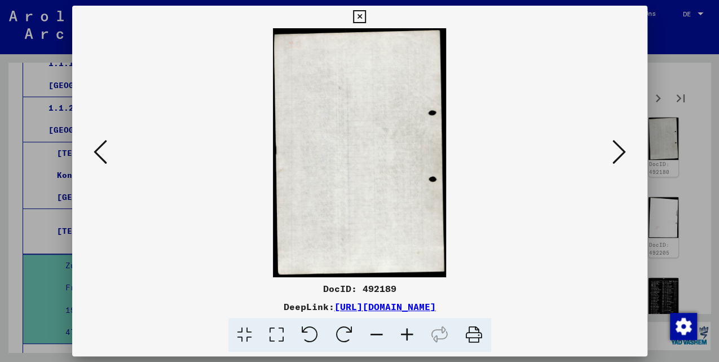
click at [620, 148] on icon at bounding box center [620, 151] width 14 height 27
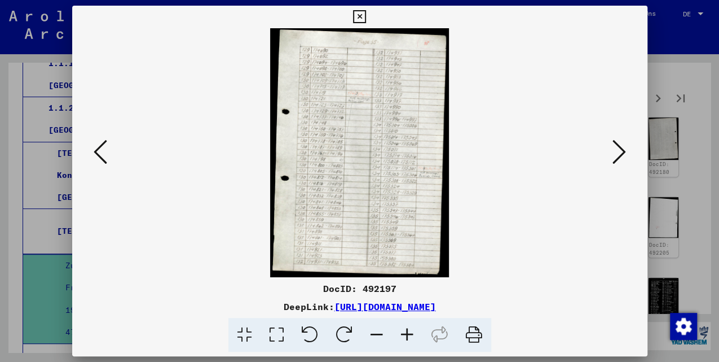
click at [620, 148] on icon at bounding box center [620, 151] width 14 height 27
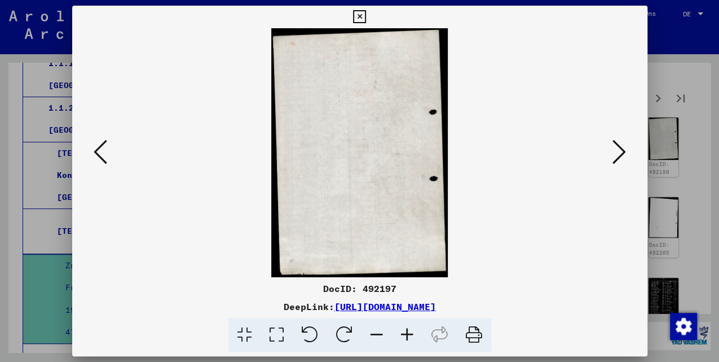
click at [620, 148] on icon at bounding box center [620, 151] width 14 height 27
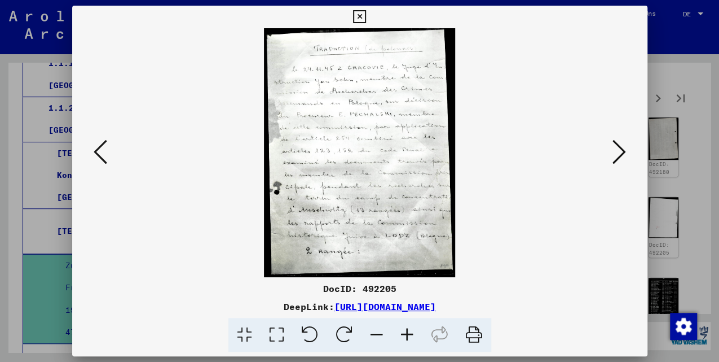
click at [620, 148] on icon at bounding box center [620, 151] width 14 height 27
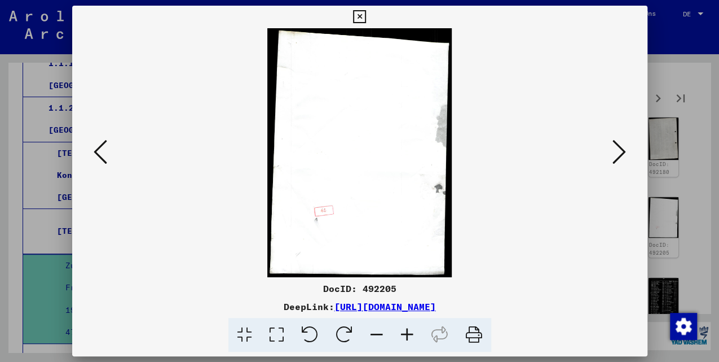
click at [97, 156] on icon at bounding box center [101, 151] width 14 height 27
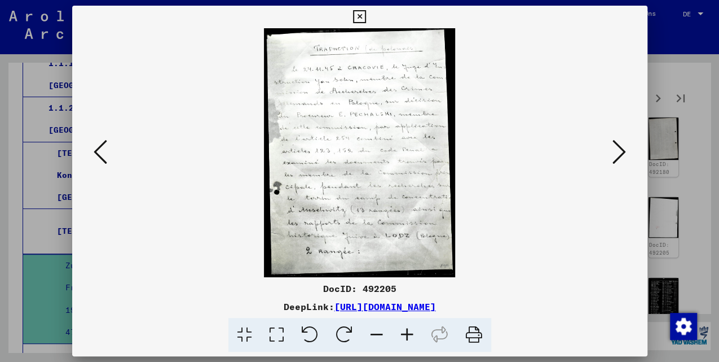
click at [603, 148] on img at bounding box center [360, 152] width 499 height 249
click at [617, 152] on icon at bounding box center [620, 151] width 14 height 27
click at [619, 155] on icon at bounding box center [620, 151] width 14 height 27
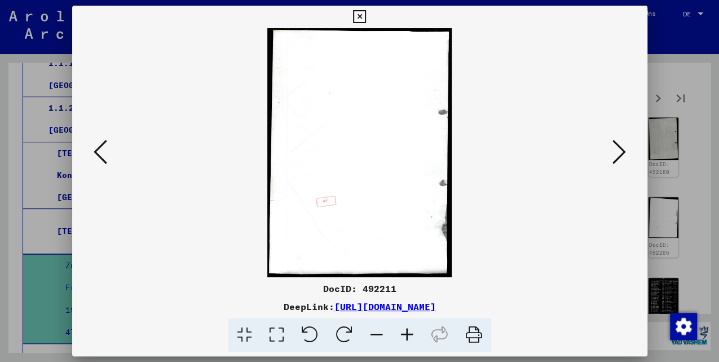
click at [619, 155] on icon at bounding box center [620, 151] width 14 height 27
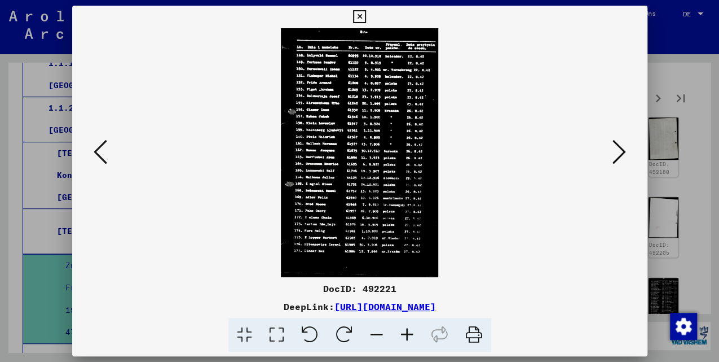
click at [619, 155] on icon at bounding box center [620, 151] width 14 height 27
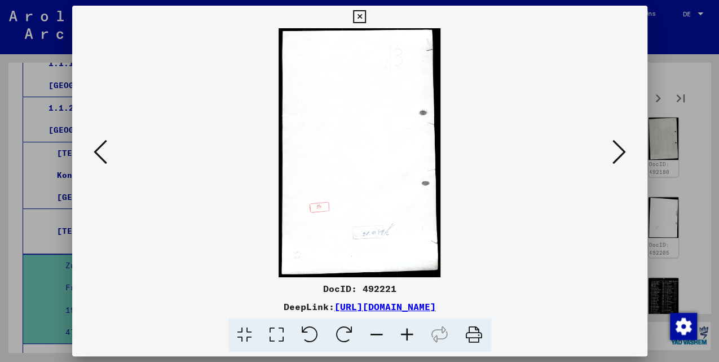
click at [618, 155] on icon at bounding box center [620, 151] width 14 height 27
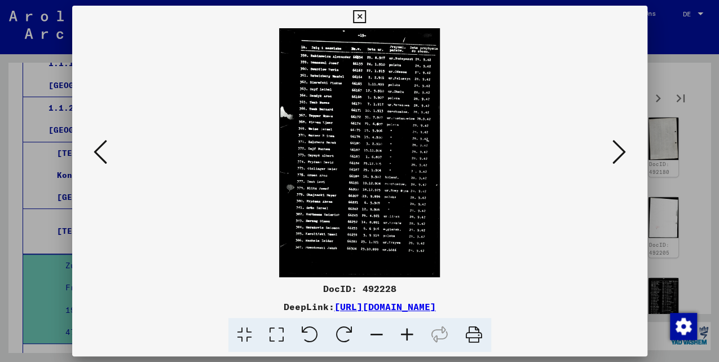
click at [618, 155] on icon at bounding box center [620, 151] width 14 height 27
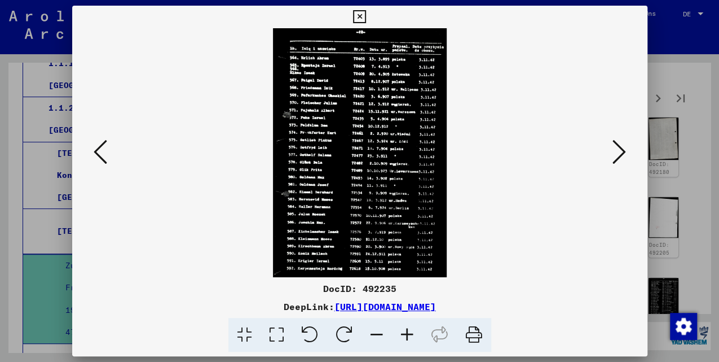
click at [618, 155] on icon at bounding box center [620, 151] width 14 height 27
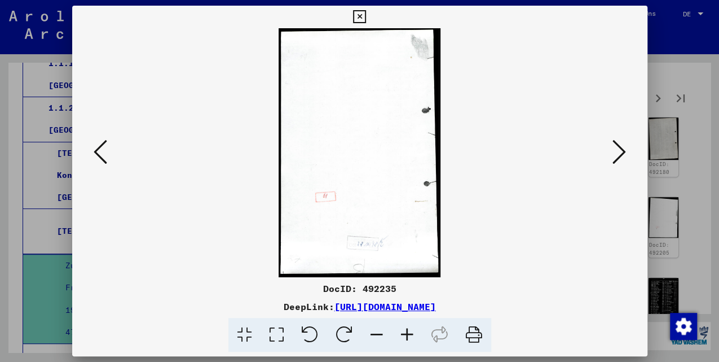
click at [618, 155] on icon at bounding box center [620, 151] width 14 height 27
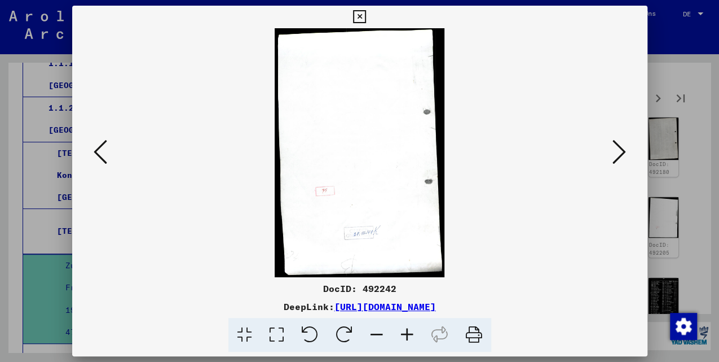
click at [361, 14] on icon at bounding box center [359, 17] width 13 height 14
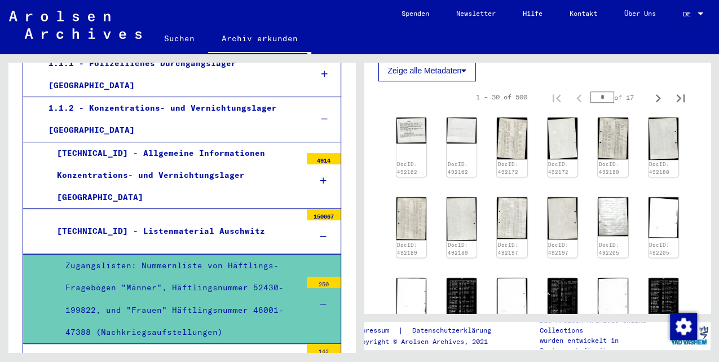
scroll to position [413, 0]
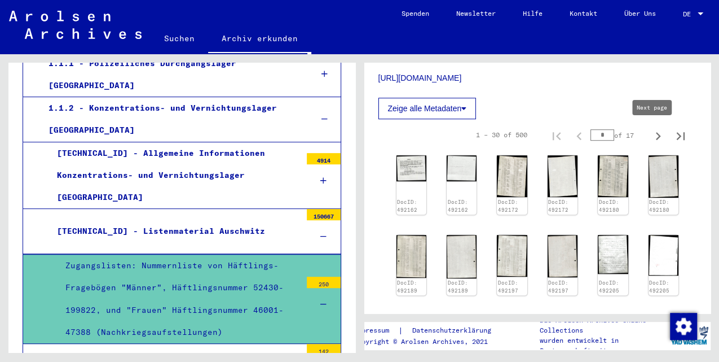
click at [657, 137] on icon "Next page" at bounding box center [658, 136] width 16 height 16
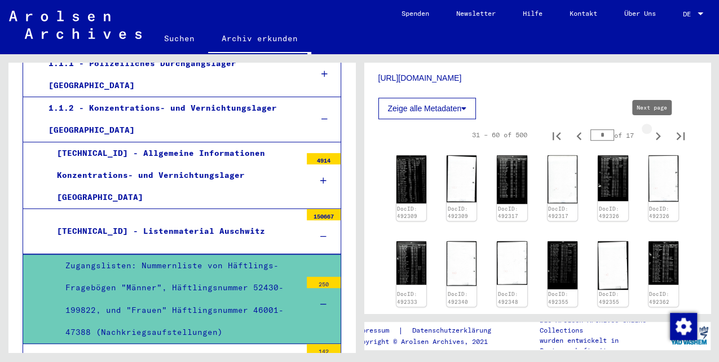
type input "*"
click at [415, 181] on img at bounding box center [411, 178] width 32 height 50
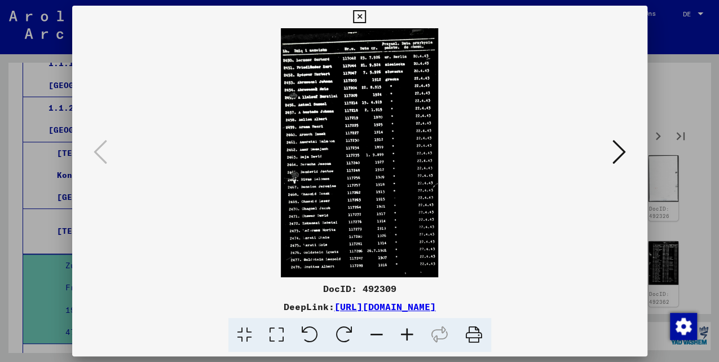
click at [618, 150] on icon at bounding box center [620, 151] width 14 height 27
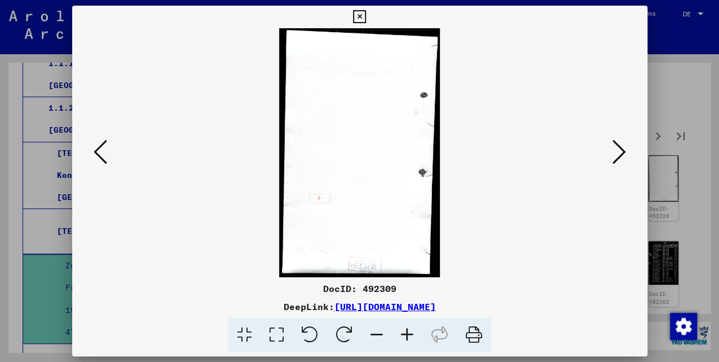
click at [615, 151] on icon at bounding box center [620, 151] width 14 height 27
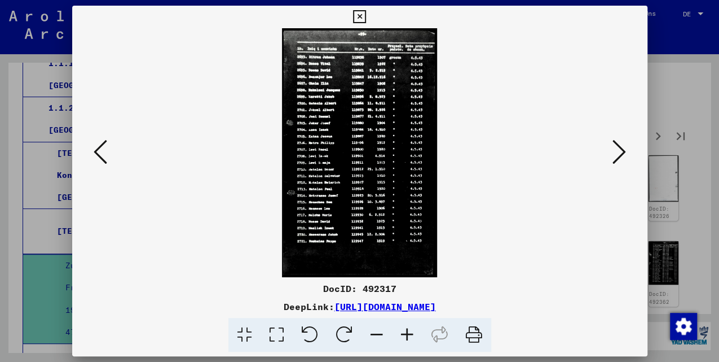
click at [615, 151] on icon at bounding box center [620, 151] width 14 height 27
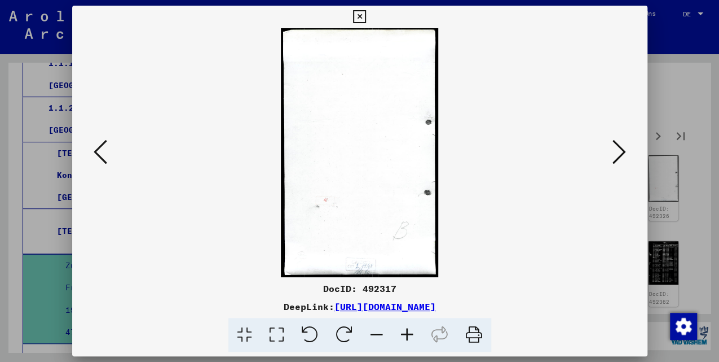
click at [615, 151] on icon at bounding box center [620, 151] width 14 height 27
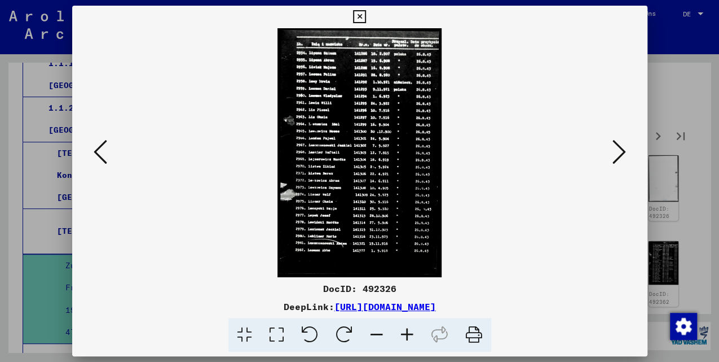
click at [621, 152] on icon at bounding box center [620, 151] width 14 height 27
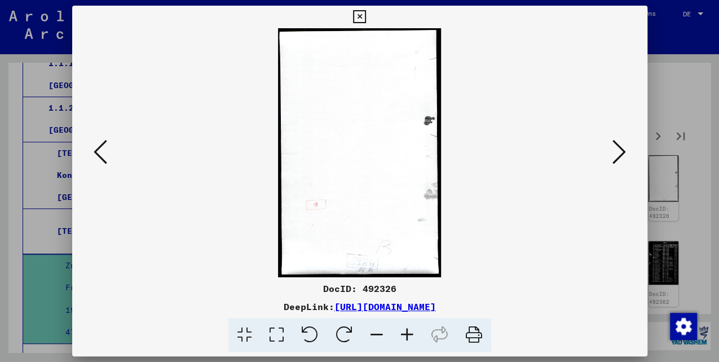
click at [620, 152] on icon at bounding box center [620, 151] width 14 height 27
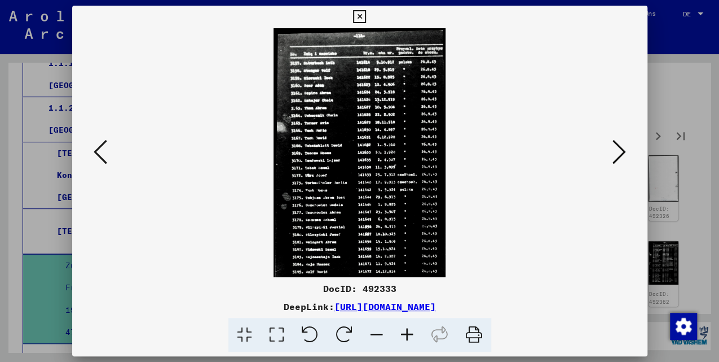
click at [618, 152] on icon at bounding box center [620, 151] width 14 height 27
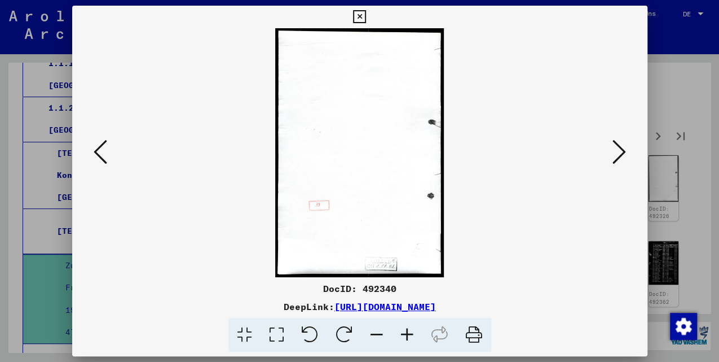
click at [615, 152] on icon at bounding box center [620, 151] width 14 height 27
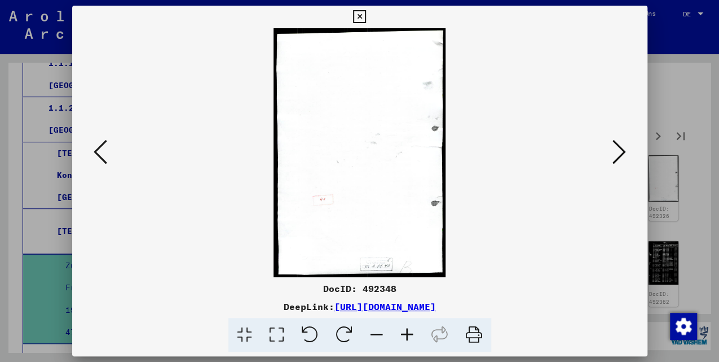
click at [609, 155] on button at bounding box center [619, 153] width 20 height 32
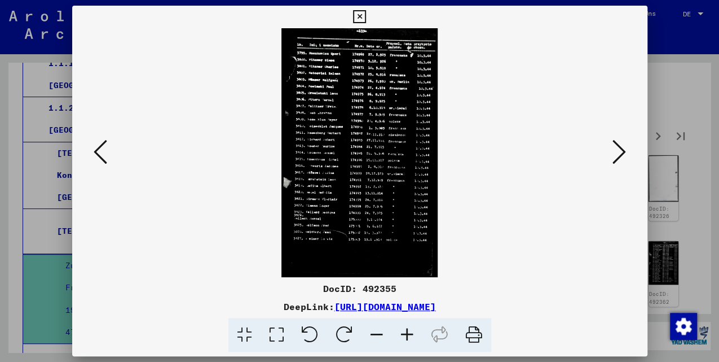
click at [610, 154] on button at bounding box center [619, 153] width 20 height 32
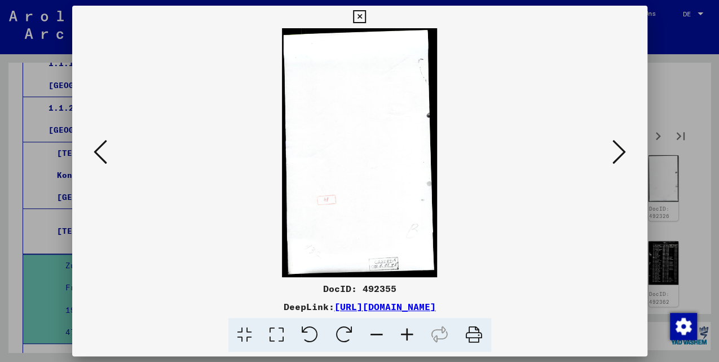
click at [610, 155] on button at bounding box center [619, 153] width 20 height 32
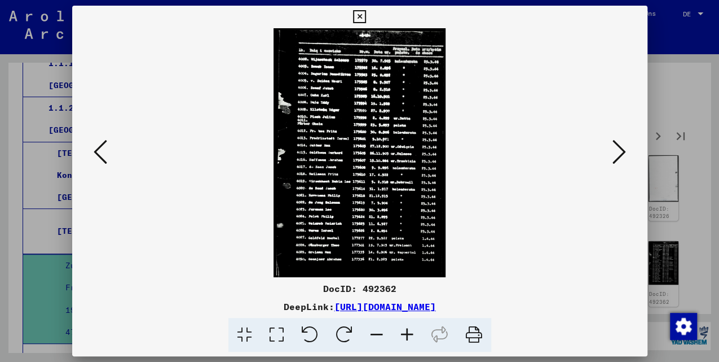
click at [613, 155] on icon at bounding box center [620, 151] width 14 height 27
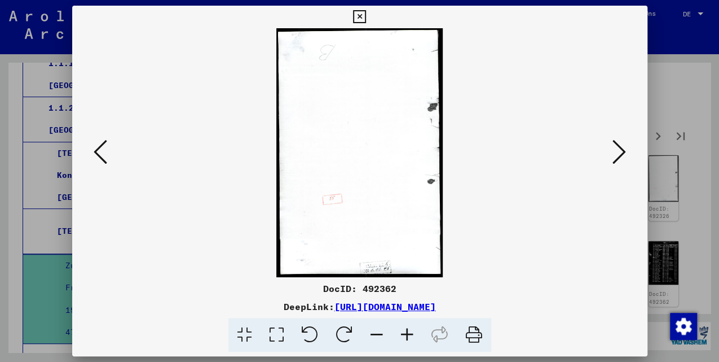
click at [613, 156] on icon at bounding box center [620, 151] width 14 height 27
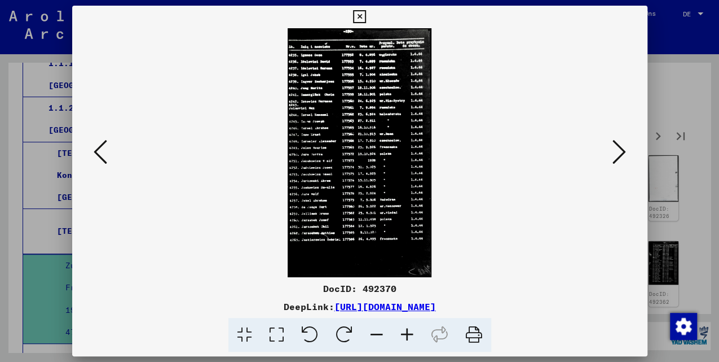
click at [613, 156] on icon at bounding box center [620, 151] width 14 height 27
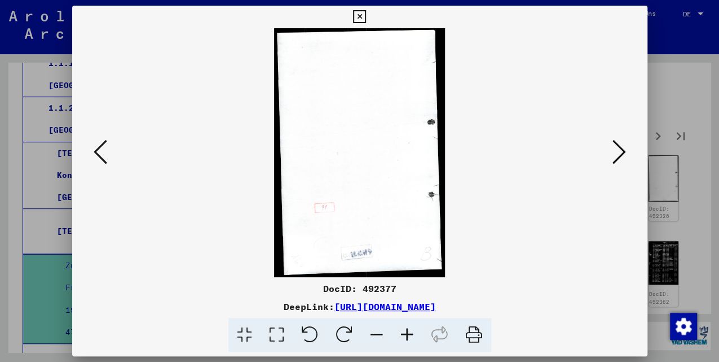
click at [613, 156] on icon at bounding box center [620, 151] width 14 height 27
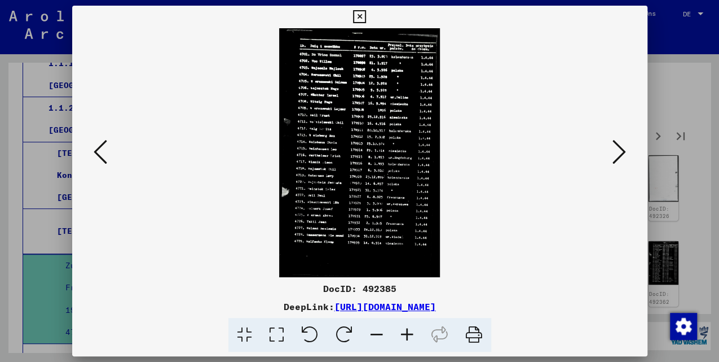
click at [613, 156] on icon at bounding box center [620, 151] width 14 height 27
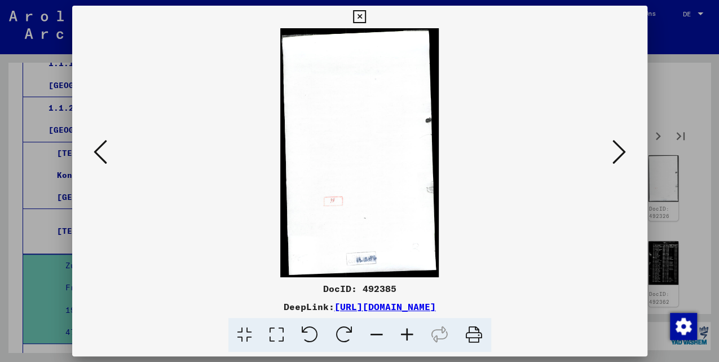
click at [613, 156] on icon at bounding box center [620, 151] width 14 height 27
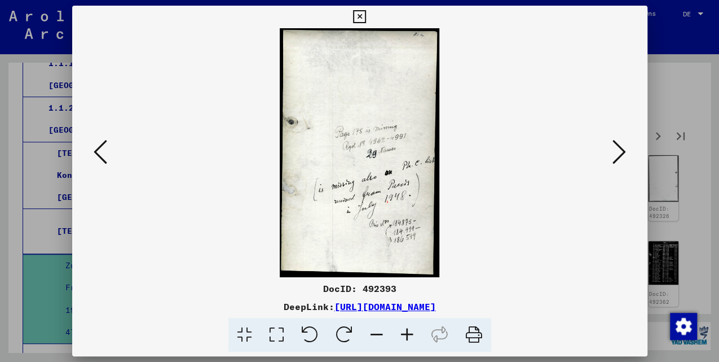
click at [105, 157] on button at bounding box center [100, 153] width 20 height 32
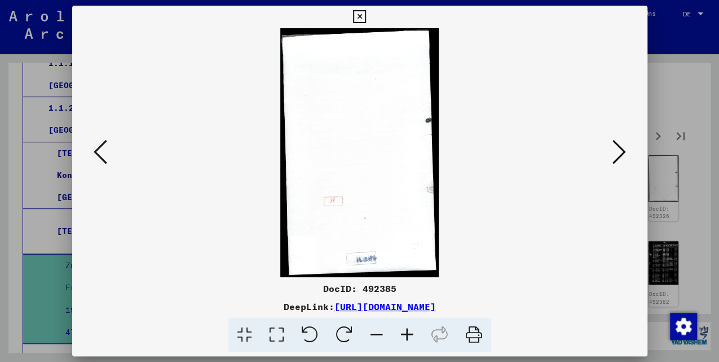
click at [100, 160] on icon at bounding box center [101, 151] width 14 height 27
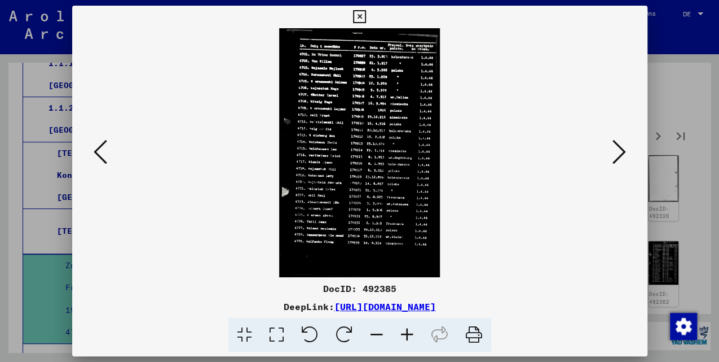
click at [626, 148] on button at bounding box center [619, 153] width 20 height 32
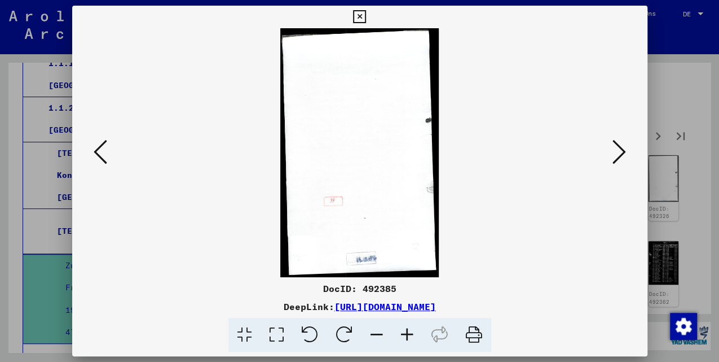
click at [625, 149] on icon at bounding box center [620, 151] width 14 height 27
click at [624, 149] on icon at bounding box center [620, 151] width 14 height 27
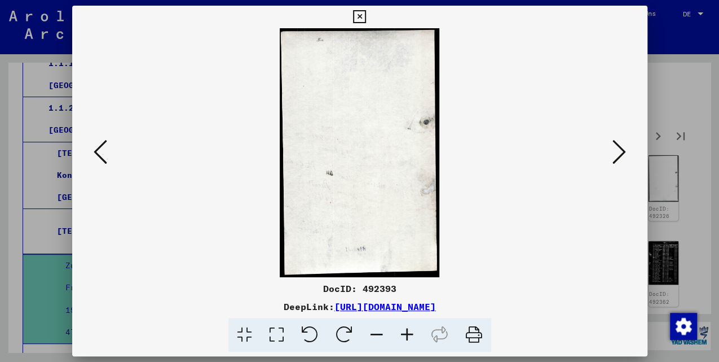
click at [623, 150] on icon at bounding box center [620, 151] width 14 height 27
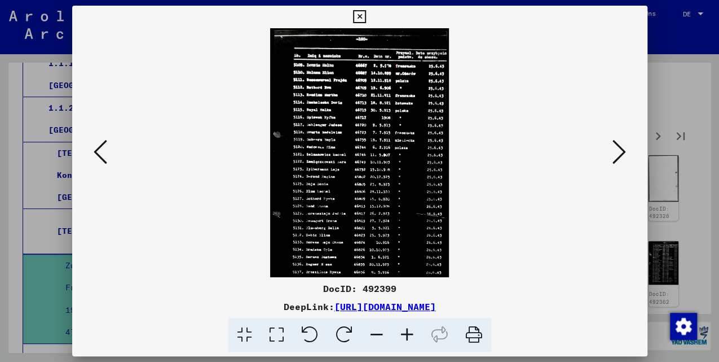
click at [621, 151] on icon at bounding box center [620, 151] width 14 height 27
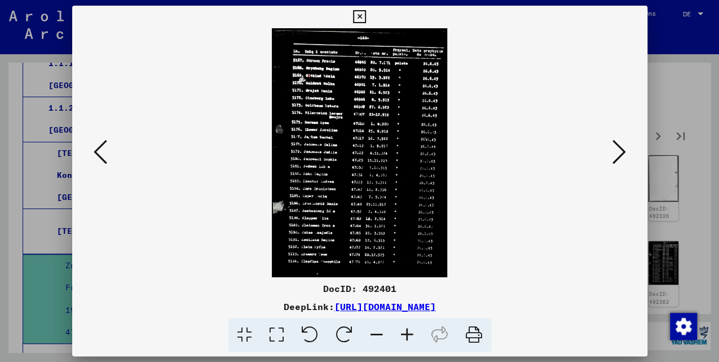
click at [621, 151] on icon at bounding box center [620, 151] width 14 height 27
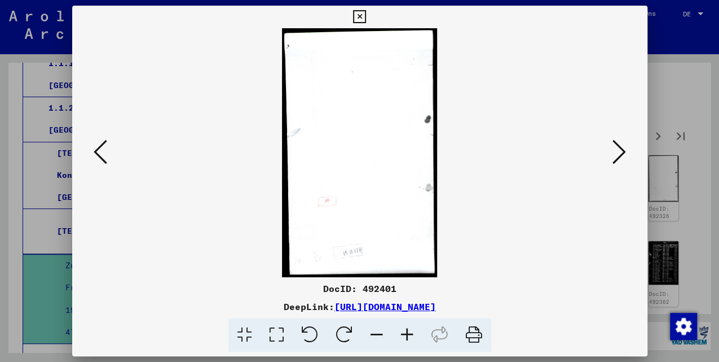
click at [621, 151] on icon at bounding box center [620, 151] width 14 height 27
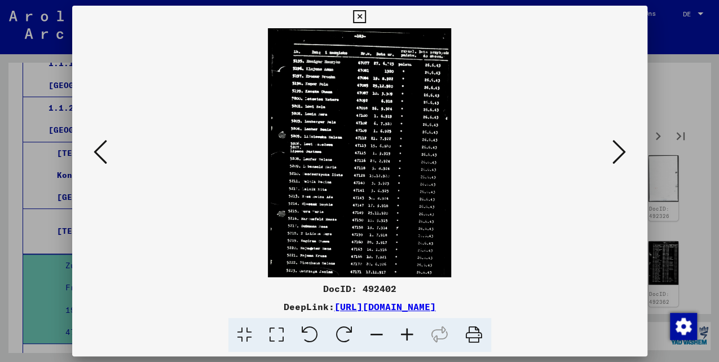
click at [620, 152] on icon at bounding box center [620, 151] width 14 height 27
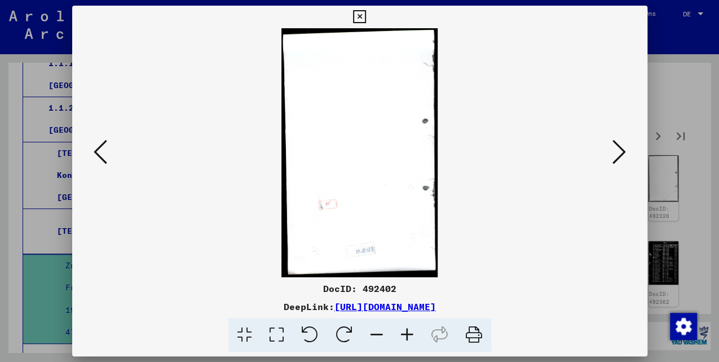
click at [620, 152] on icon at bounding box center [620, 151] width 14 height 27
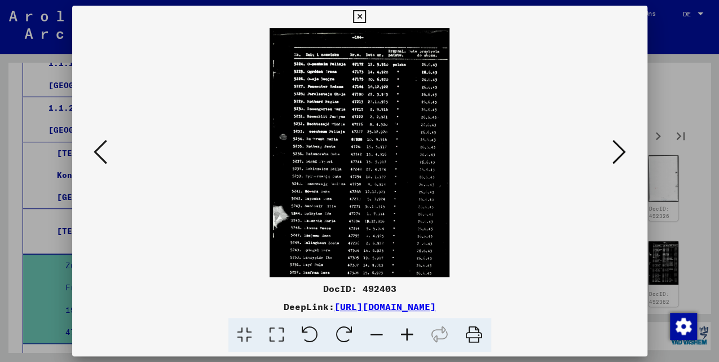
click at [620, 152] on icon at bounding box center [620, 151] width 14 height 27
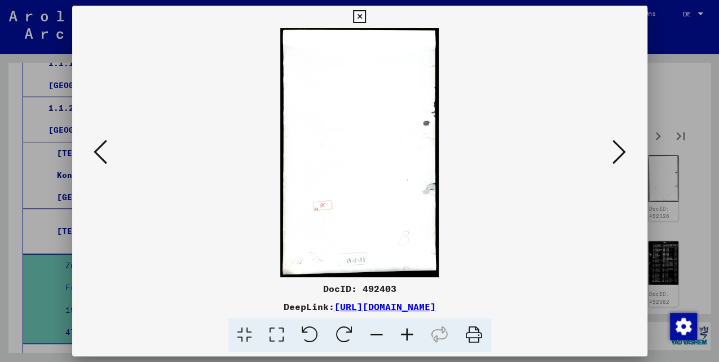
click at [619, 152] on icon at bounding box center [620, 151] width 14 height 27
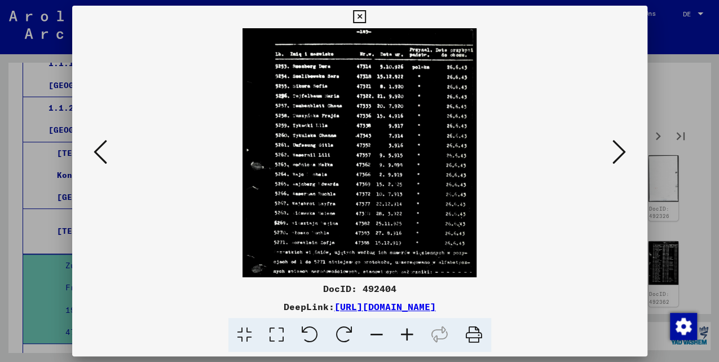
click at [619, 152] on icon at bounding box center [620, 151] width 14 height 27
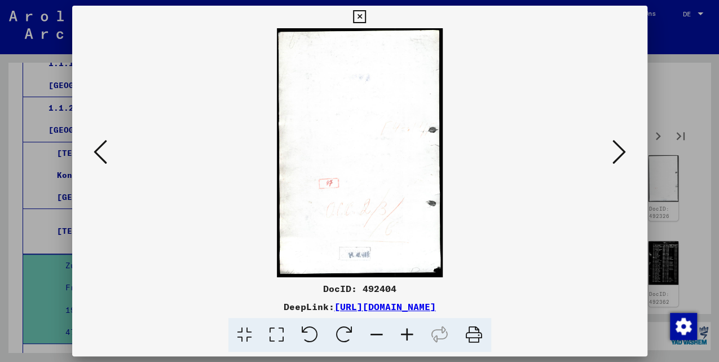
click at [619, 152] on icon at bounding box center [620, 151] width 14 height 27
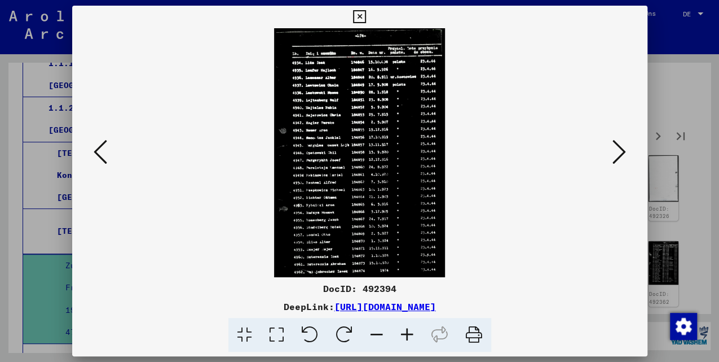
click at [619, 152] on icon at bounding box center [620, 151] width 14 height 27
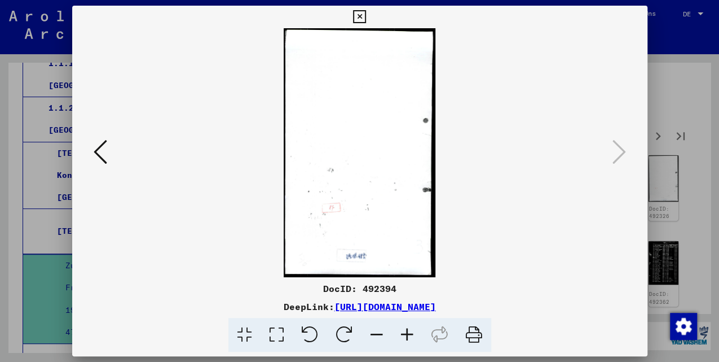
click at [363, 16] on icon at bounding box center [359, 17] width 13 height 14
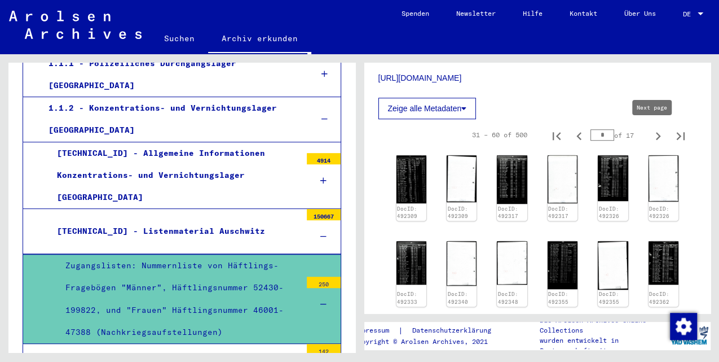
click at [652, 134] on icon "Next page" at bounding box center [658, 136] width 16 height 16
type input "*"
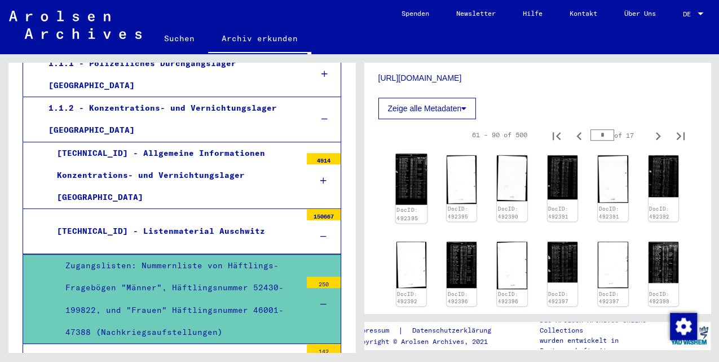
click at [408, 173] on img at bounding box center [411, 178] width 32 height 51
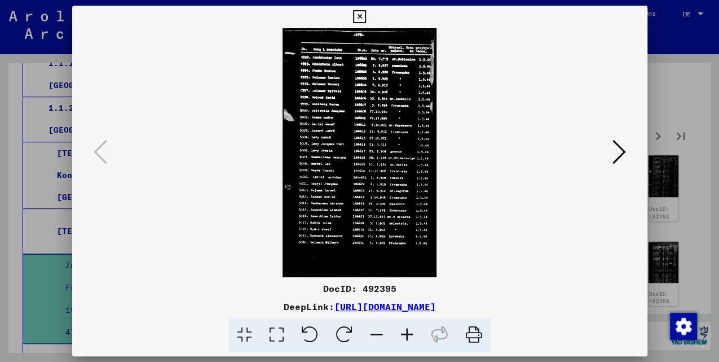
click at [614, 152] on icon at bounding box center [620, 151] width 14 height 27
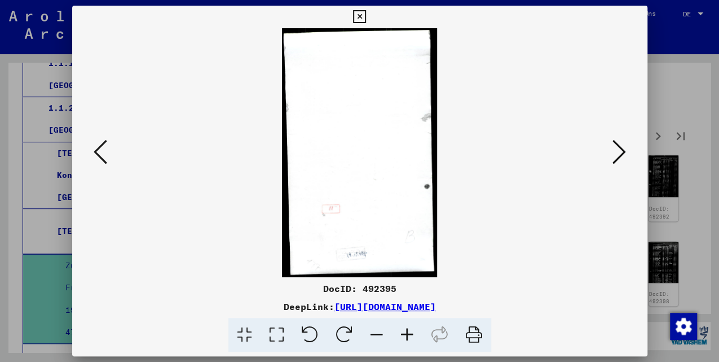
click at [614, 152] on icon at bounding box center [620, 151] width 14 height 27
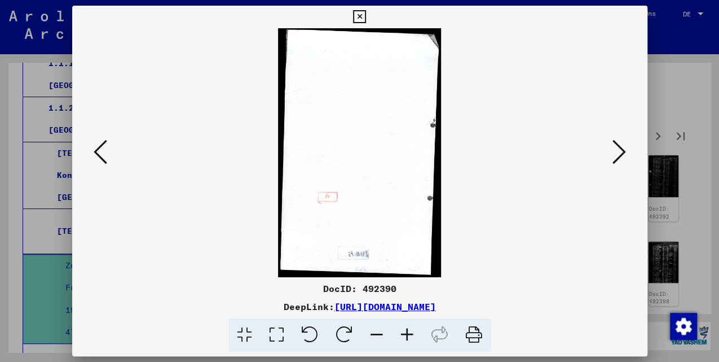
click at [614, 151] on icon at bounding box center [620, 151] width 14 height 27
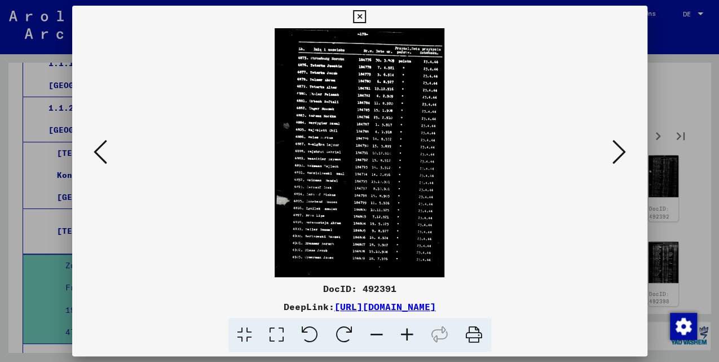
click at [614, 151] on icon at bounding box center [620, 151] width 14 height 27
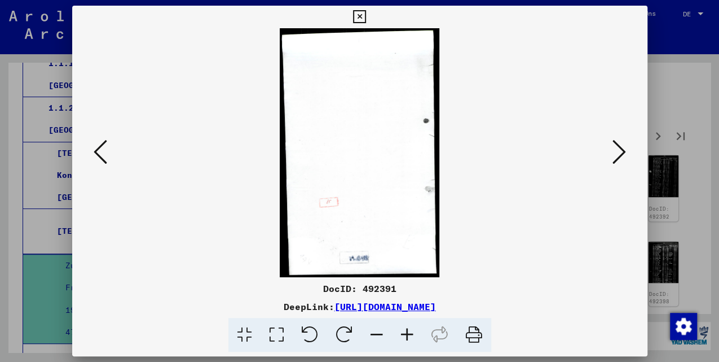
click at [614, 151] on icon at bounding box center [620, 151] width 14 height 27
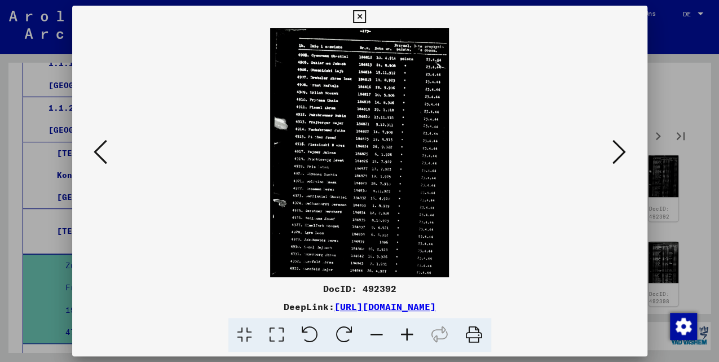
click at [614, 152] on icon at bounding box center [620, 151] width 14 height 27
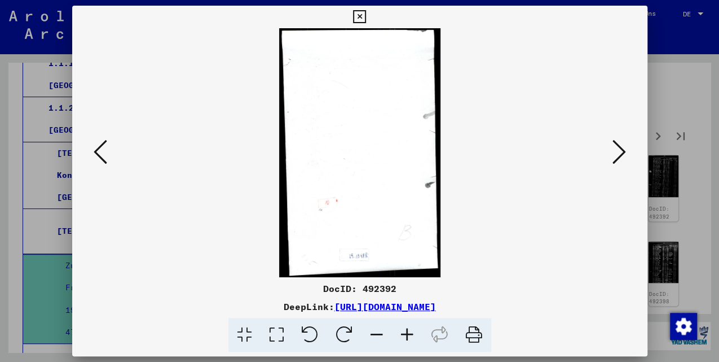
click at [614, 152] on icon at bounding box center [620, 151] width 14 height 27
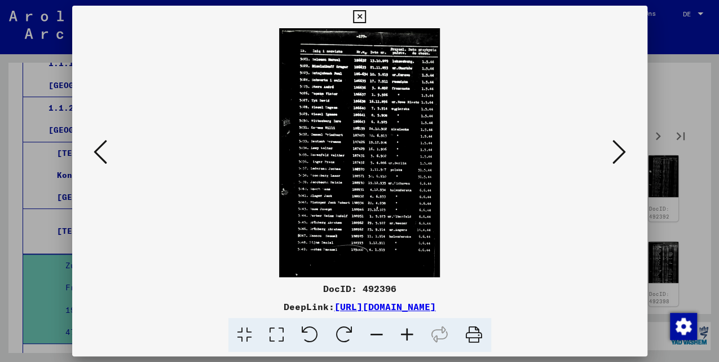
click at [614, 152] on icon at bounding box center [620, 151] width 14 height 27
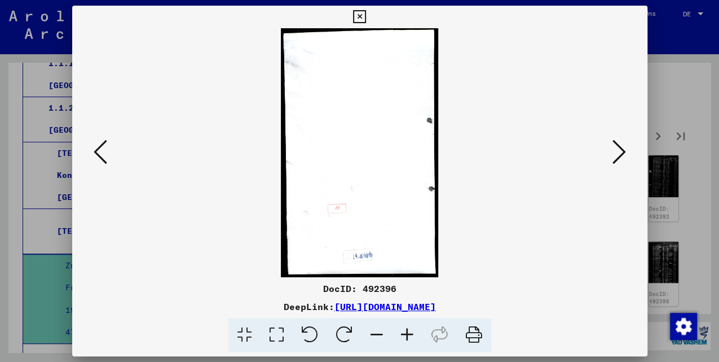
click at [614, 152] on icon at bounding box center [620, 151] width 14 height 27
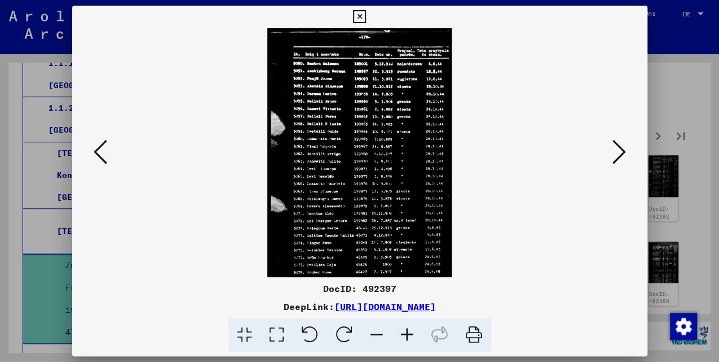
click at [614, 151] on icon at bounding box center [620, 151] width 14 height 27
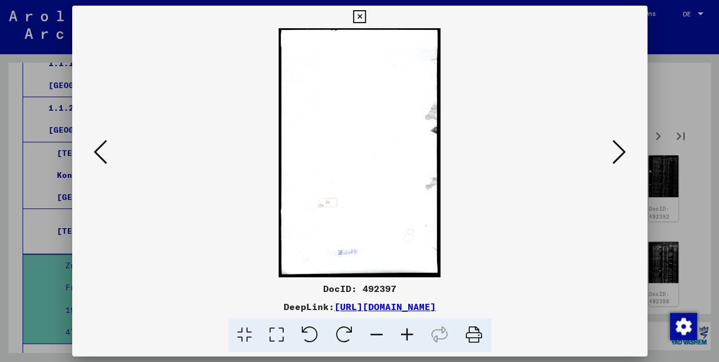
click at [615, 151] on icon at bounding box center [620, 151] width 14 height 27
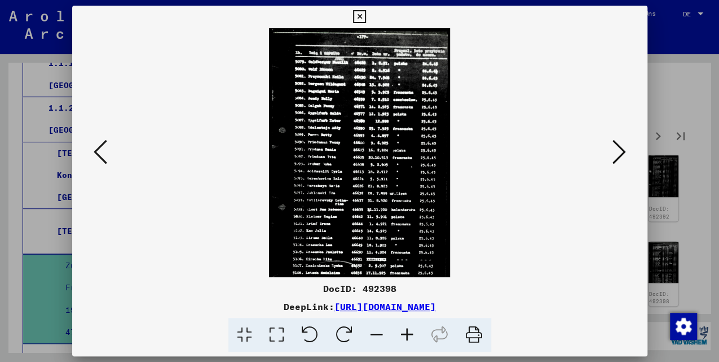
click at [617, 151] on icon at bounding box center [620, 151] width 14 height 27
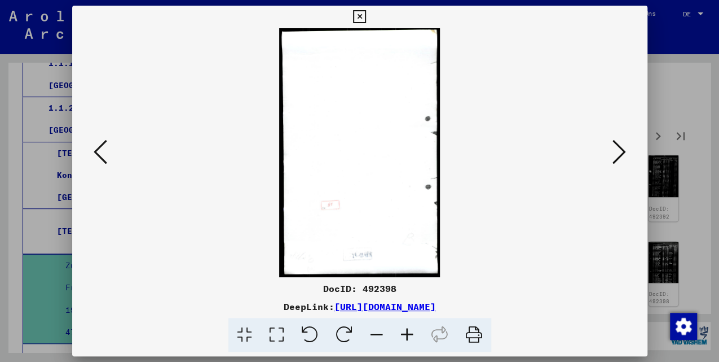
click at [617, 151] on icon at bounding box center [620, 151] width 14 height 27
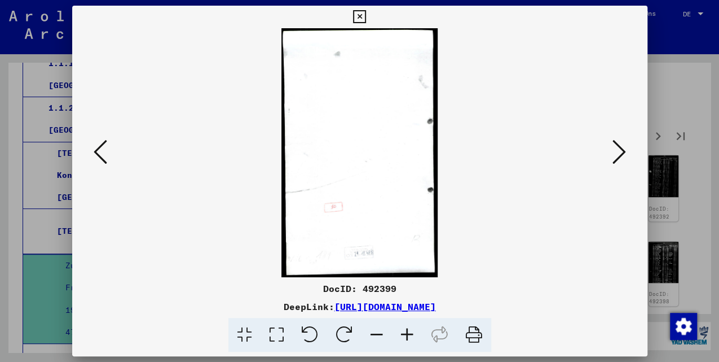
click at [618, 151] on icon at bounding box center [620, 151] width 14 height 27
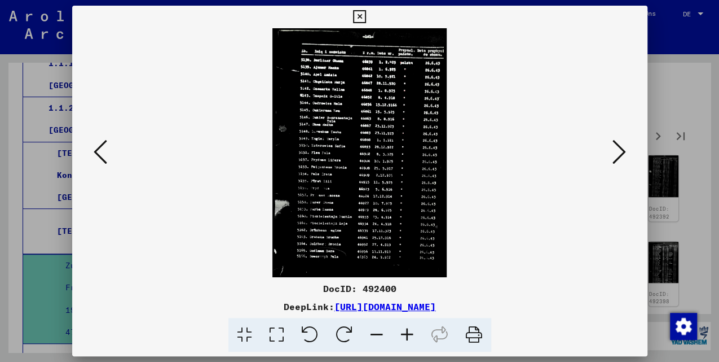
click at [618, 151] on icon at bounding box center [620, 151] width 14 height 27
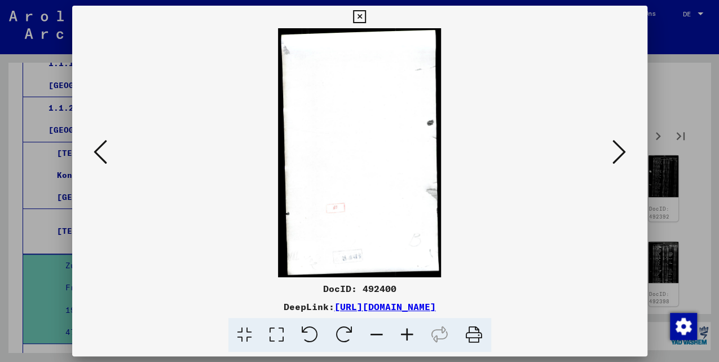
click at [89, 156] on div at bounding box center [359, 152] width 575 height 249
click at [94, 156] on icon at bounding box center [101, 151] width 14 height 27
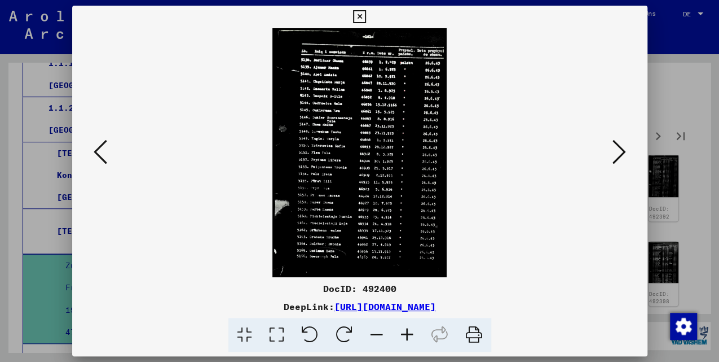
click at [621, 152] on icon at bounding box center [620, 151] width 14 height 27
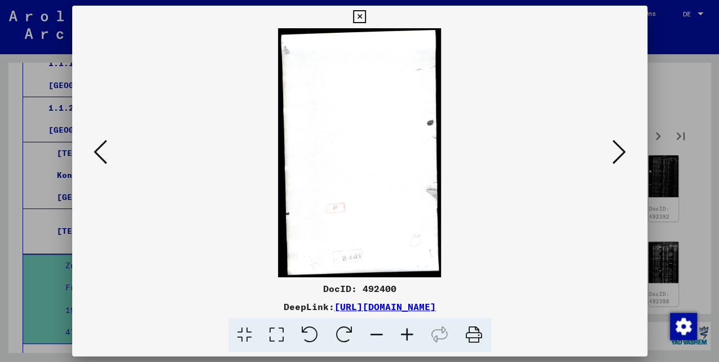
click at [621, 152] on icon at bounding box center [620, 151] width 14 height 27
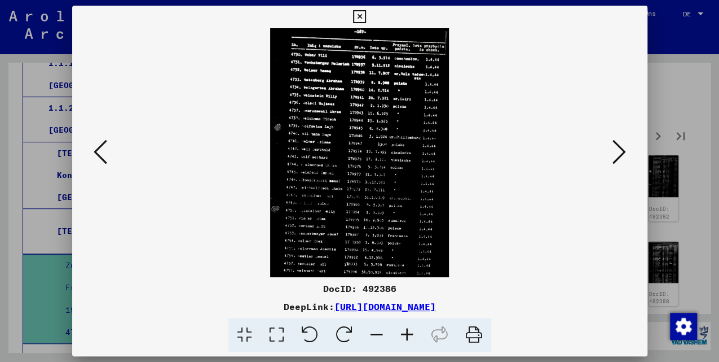
click at [621, 152] on icon at bounding box center [620, 151] width 14 height 27
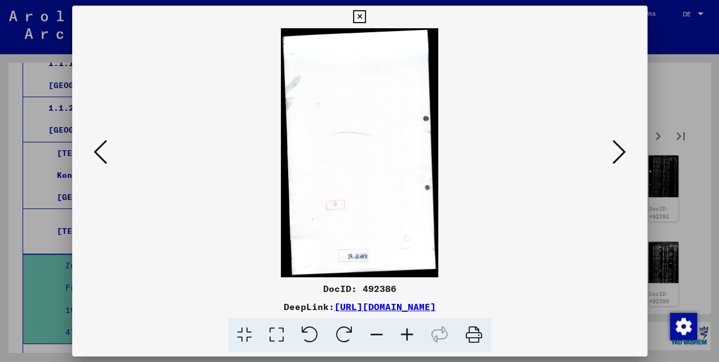
click at [621, 152] on icon at bounding box center [620, 151] width 14 height 27
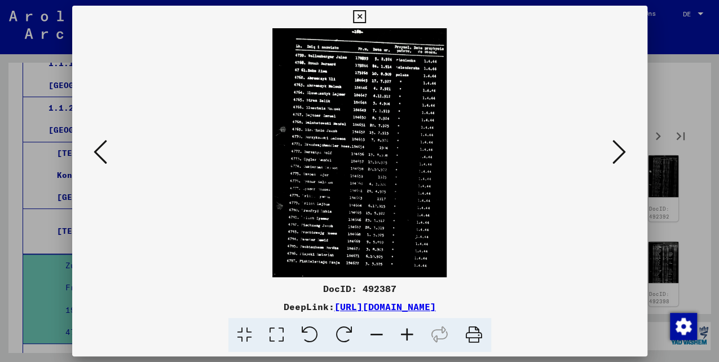
click at [622, 153] on icon at bounding box center [620, 151] width 14 height 27
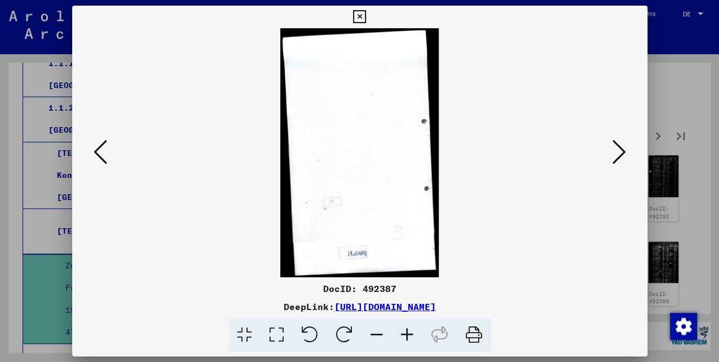
click at [95, 151] on icon at bounding box center [101, 151] width 14 height 27
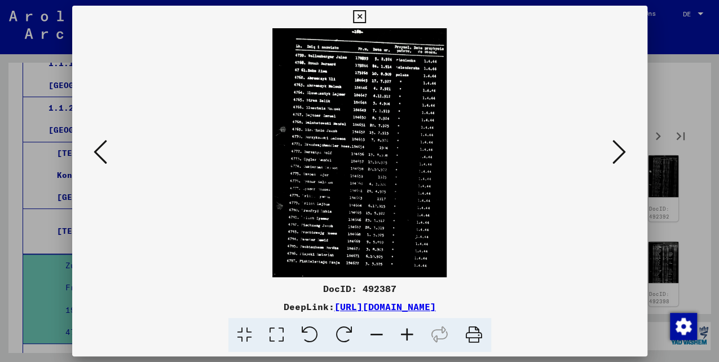
drag, startPoint x: 356, startPoint y: 12, endPoint x: 586, endPoint y: 138, distance: 262.6
click at [586, 138] on div "DocID: 492387 DeepLink: [URL][DOMAIN_NAME]" at bounding box center [359, 179] width 575 height 346
click at [618, 156] on icon at bounding box center [620, 151] width 14 height 27
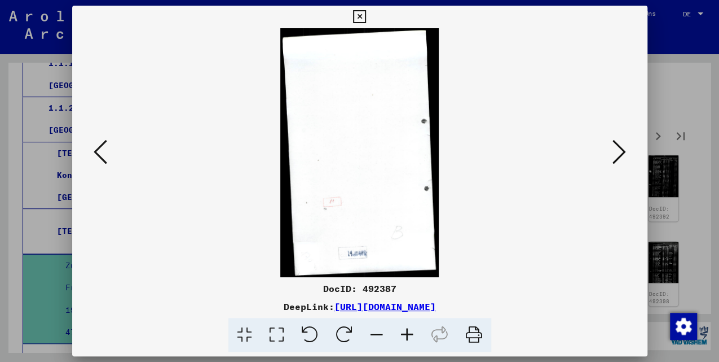
click at [617, 156] on icon at bounding box center [620, 151] width 14 height 27
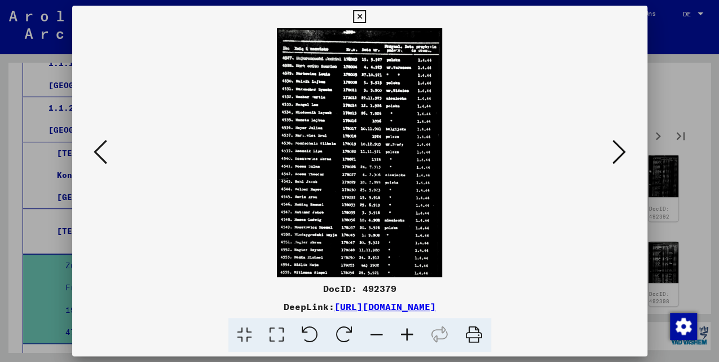
click at [613, 155] on icon at bounding box center [620, 151] width 14 height 27
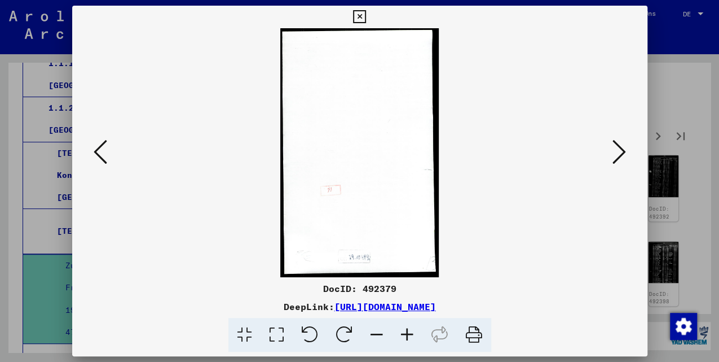
click at [613, 155] on icon at bounding box center [620, 151] width 14 height 27
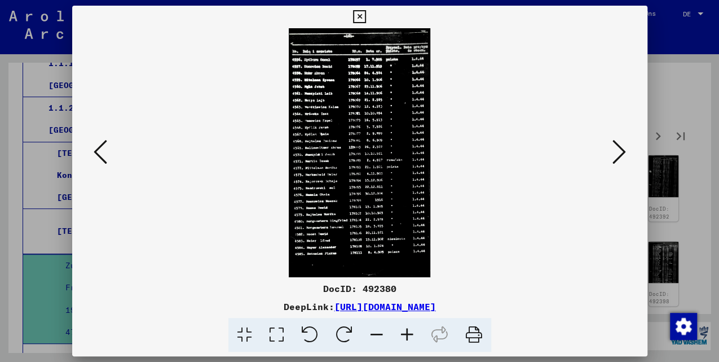
click at [609, 153] on button at bounding box center [619, 153] width 20 height 32
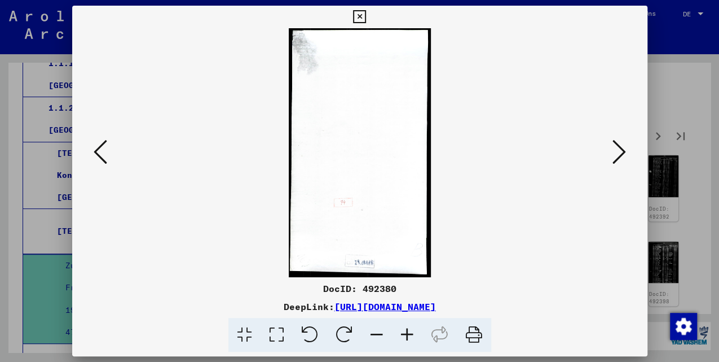
click at [614, 156] on icon at bounding box center [620, 151] width 14 height 27
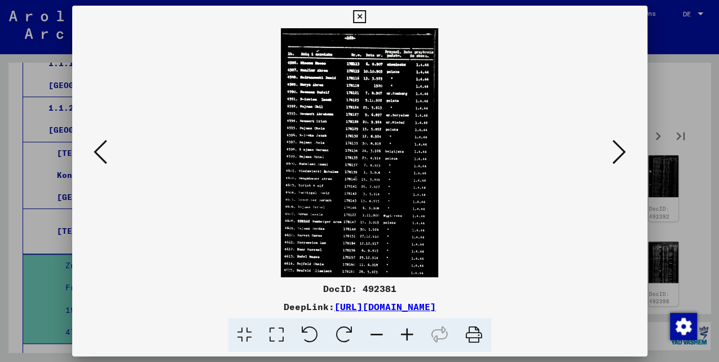
click at [613, 153] on icon at bounding box center [620, 151] width 14 height 27
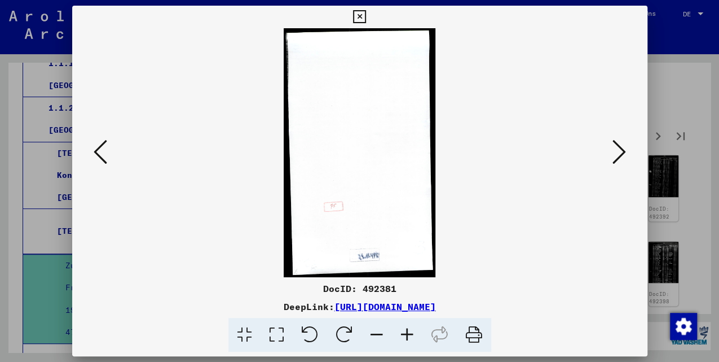
click at [358, 14] on icon at bounding box center [359, 17] width 13 height 14
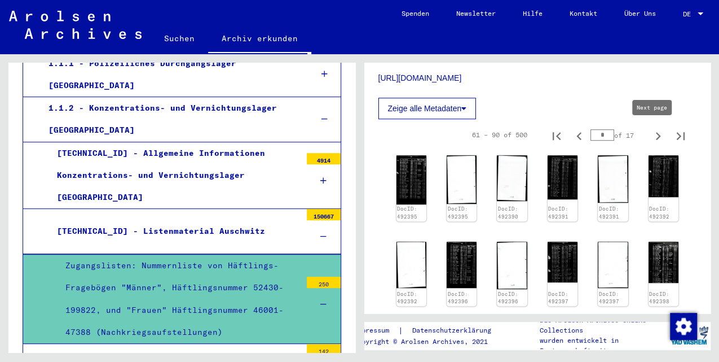
click at [653, 133] on icon "Next page" at bounding box center [658, 136] width 16 height 16
type input "*"
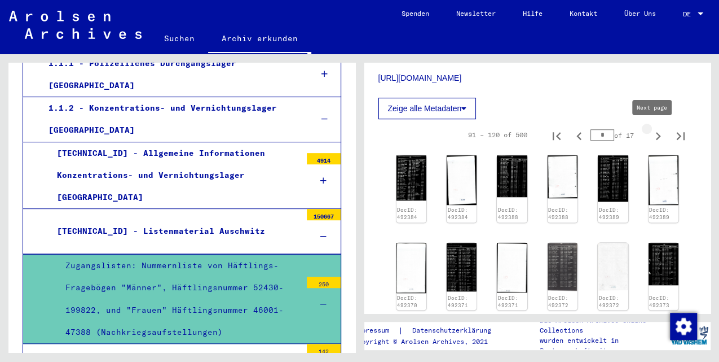
click at [655, 134] on icon "Next page" at bounding box center [658, 136] width 16 height 16
type input "*"
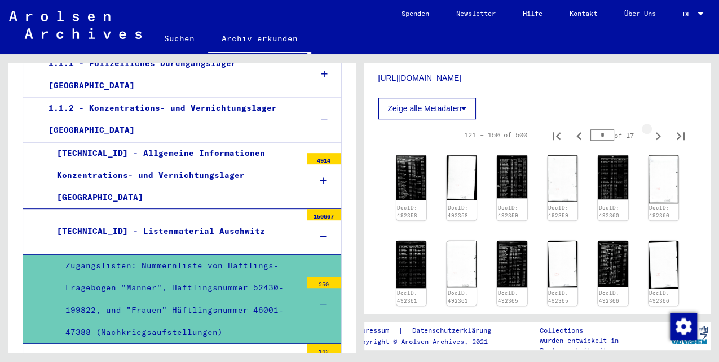
click at [655, 134] on icon "Next page" at bounding box center [658, 136] width 16 height 16
type input "*"
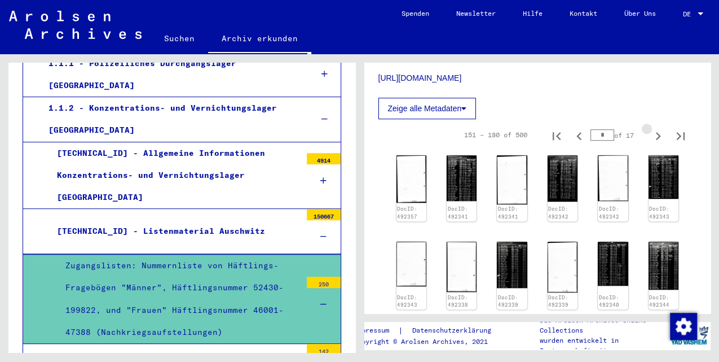
click at [655, 134] on icon "Next page" at bounding box center [658, 136] width 16 height 16
type input "*"
click at [655, 134] on icon "Next page" at bounding box center [658, 136] width 16 height 16
type input "*"
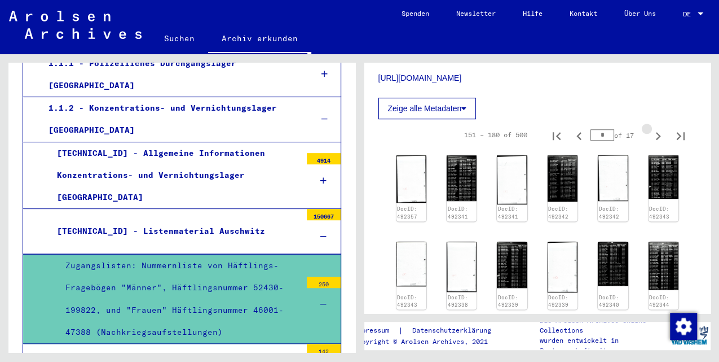
type input "*"
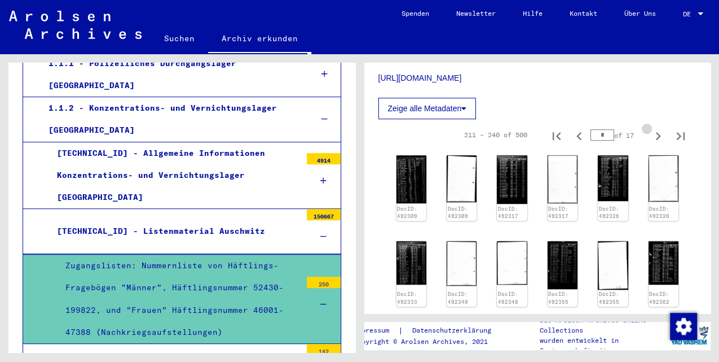
click at [655, 134] on icon "Next page" at bounding box center [658, 136] width 16 height 16
type input "*"
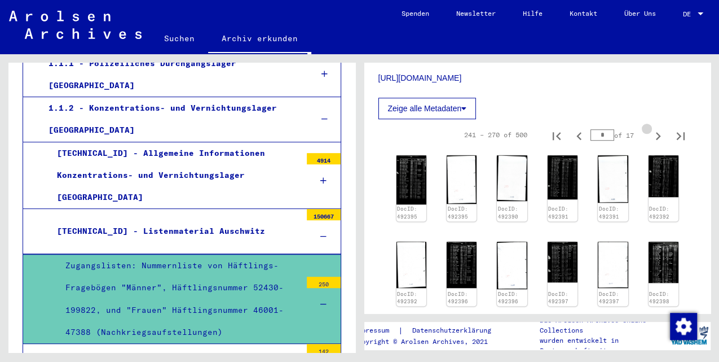
click at [655, 134] on icon "Next page" at bounding box center [658, 136] width 16 height 16
type input "**"
click at [653, 134] on icon "Next page" at bounding box center [658, 136] width 16 height 16
type input "**"
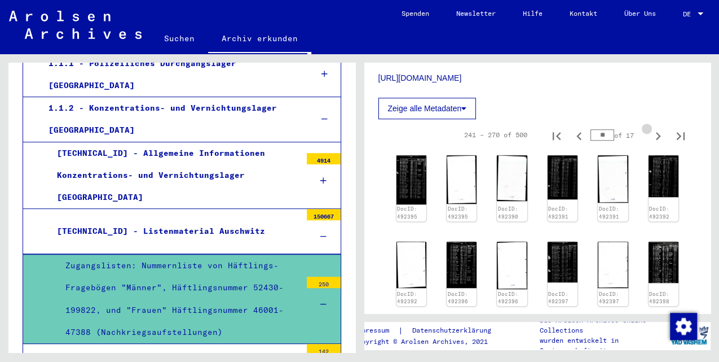
type input "**"
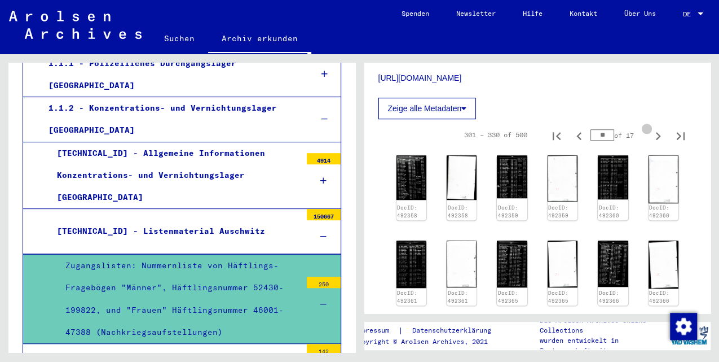
click at [653, 134] on icon "Next page" at bounding box center [658, 136] width 16 height 16
type input "**"
click at [656, 134] on icon "Next page" at bounding box center [658, 136] width 5 height 8
type input "**"
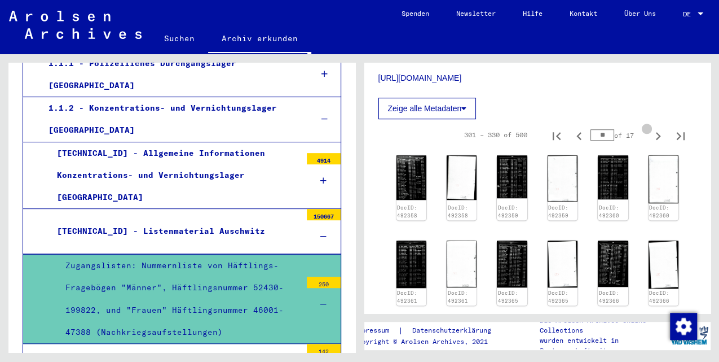
type input "**"
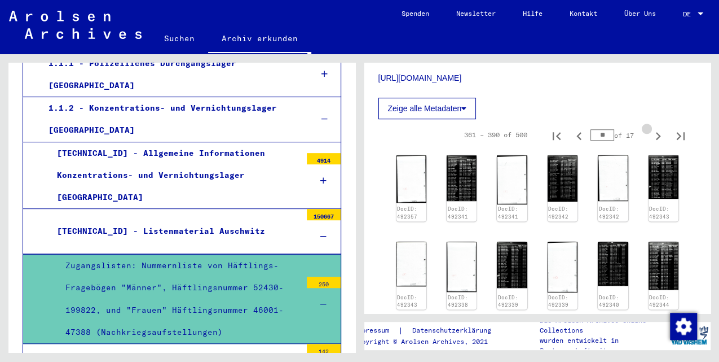
click at [651, 134] on icon "Next page" at bounding box center [658, 136] width 16 height 16
type input "**"
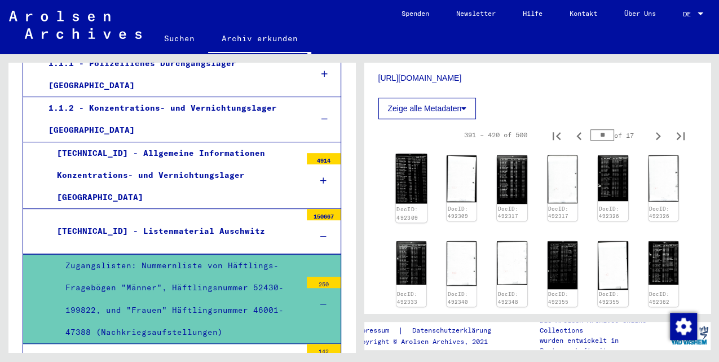
click at [406, 185] on img at bounding box center [411, 178] width 32 height 50
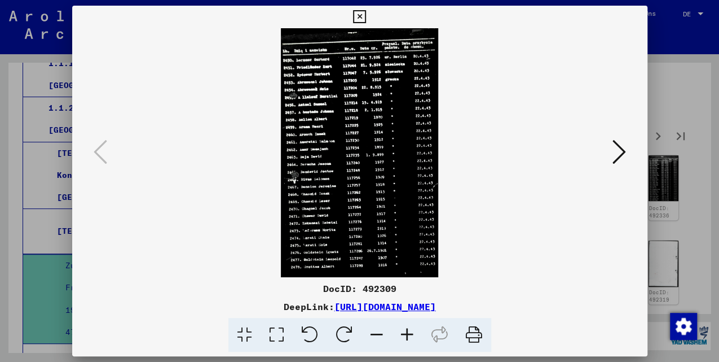
click at [359, 16] on icon at bounding box center [359, 17] width 13 height 14
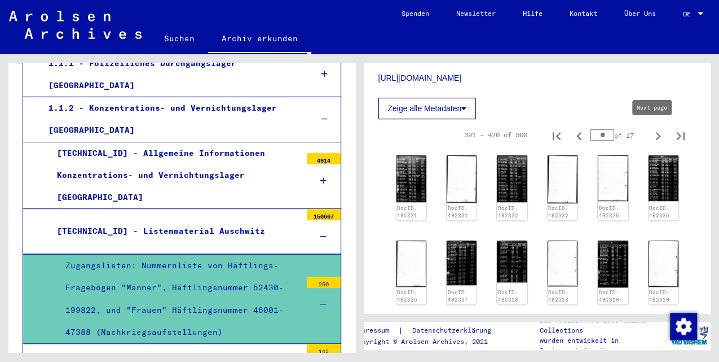
click at [652, 133] on icon "Next page" at bounding box center [658, 136] width 16 height 16
type input "**"
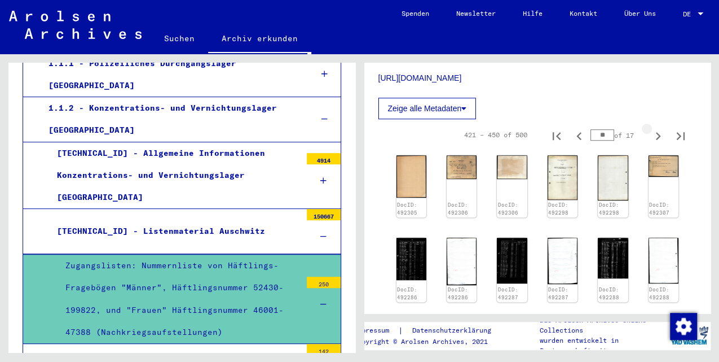
click at [656, 133] on icon "Next page" at bounding box center [658, 136] width 5 height 8
type input "**"
click at [656, 133] on icon "Next page" at bounding box center [658, 136] width 5 height 8
type input "**"
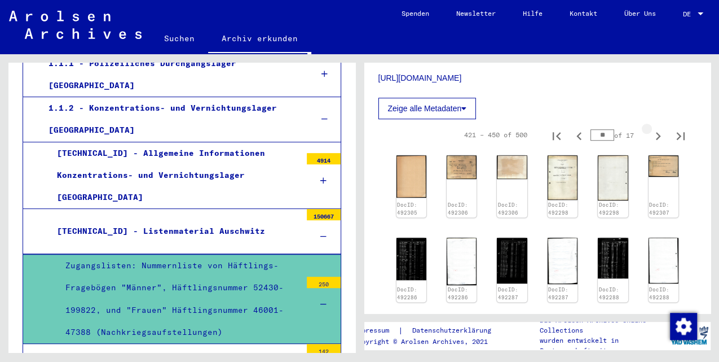
type input "**"
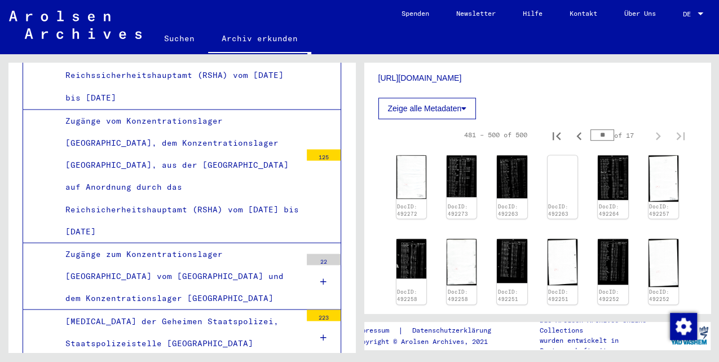
scroll to position [1095, 0]
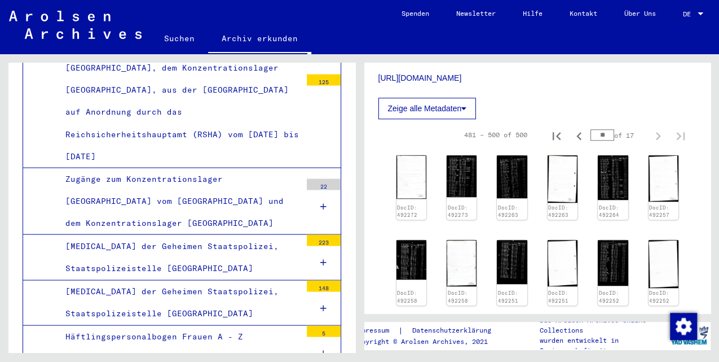
click at [241, 325] on div "Häftlingspersonalbogen Frauen A - Z (Originale)" at bounding box center [179, 347] width 244 height 44
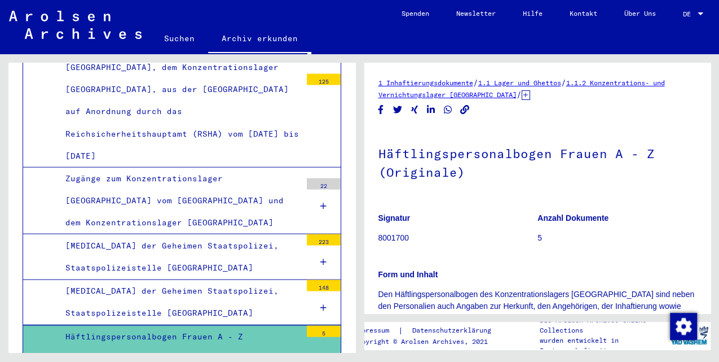
scroll to position [263, 0]
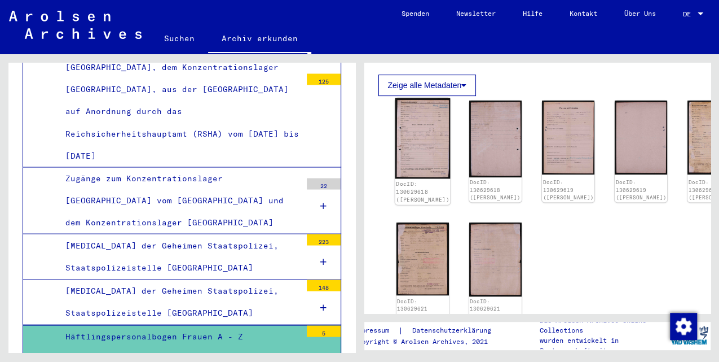
click at [417, 124] on img at bounding box center [422, 138] width 55 height 81
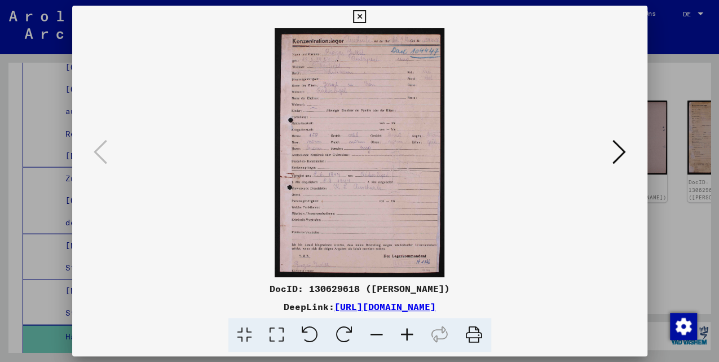
click at [412, 336] on icon at bounding box center [407, 335] width 30 height 34
click at [411, 335] on icon at bounding box center [407, 335] width 30 height 34
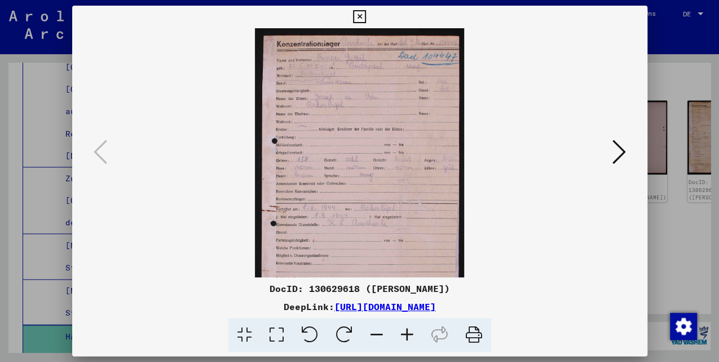
click at [411, 335] on icon at bounding box center [407, 335] width 30 height 34
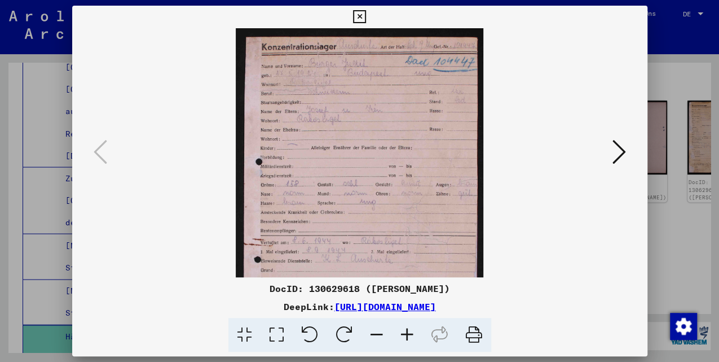
click at [411, 335] on icon at bounding box center [407, 335] width 30 height 34
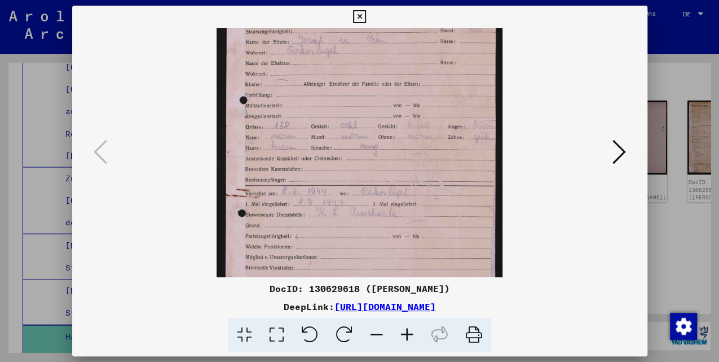
drag, startPoint x: 394, startPoint y: 189, endPoint x: 377, endPoint y: 108, distance: 82.3
click at [377, 108] on img at bounding box center [360, 155] width 286 height 418
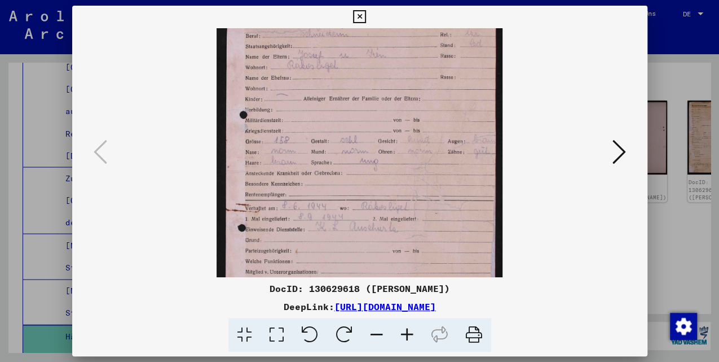
scroll to position [78, 0]
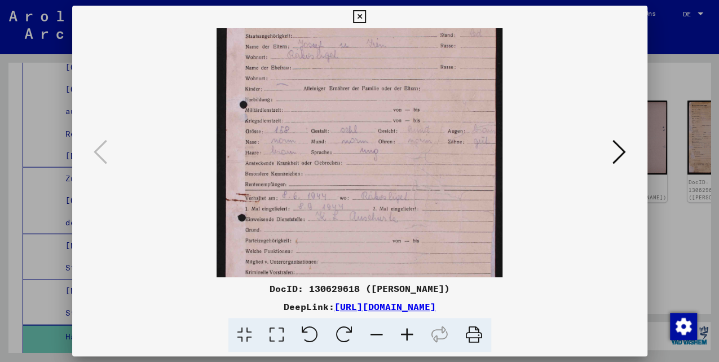
drag, startPoint x: 376, startPoint y: 112, endPoint x: 384, endPoint y: 184, distance: 73.2
click at [384, 184] on img at bounding box center [360, 159] width 286 height 418
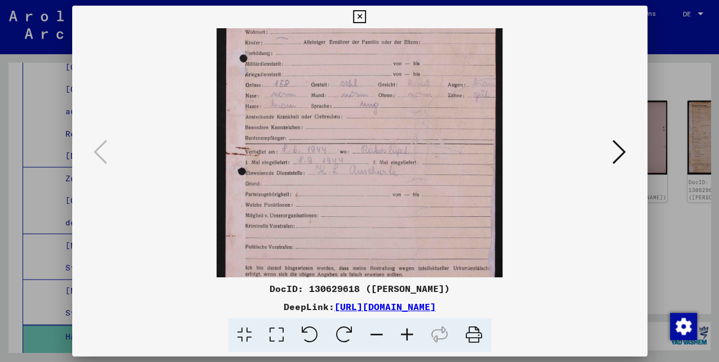
scroll to position [125, 0]
drag, startPoint x: 393, startPoint y: 231, endPoint x: 388, endPoint y: 185, distance: 46.5
click at [388, 185] on img at bounding box center [360, 112] width 286 height 418
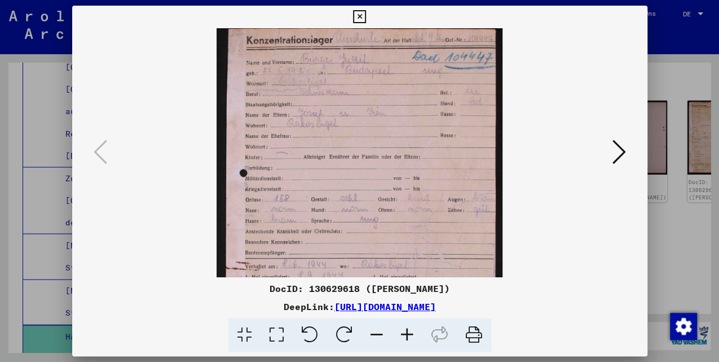
drag, startPoint x: 398, startPoint y: 173, endPoint x: 395, endPoint y: 289, distance: 116.8
click at [395, 289] on div "DocID: 130629618 ([PERSON_NAME]) DeepLink: [URL][DOMAIN_NAME]" at bounding box center [359, 179] width 575 height 346
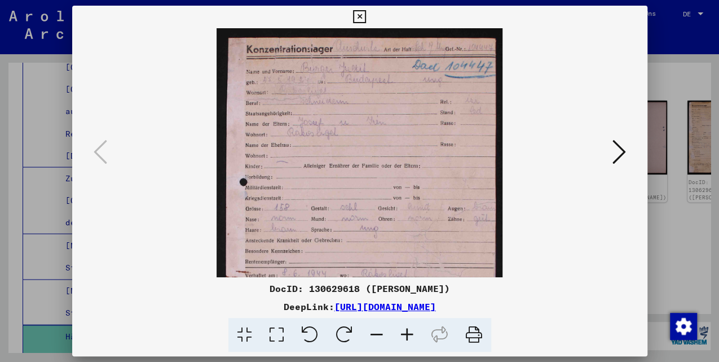
scroll to position [0, 0]
drag, startPoint x: 439, startPoint y: 203, endPoint x: 407, endPoint y: 218, distance: 34.8
click at [407, 218] on img at bounding box center [360, 237] width 286 height 418
click at [618, 153] on icon at bounding box center [620, 151] width 14 height 27
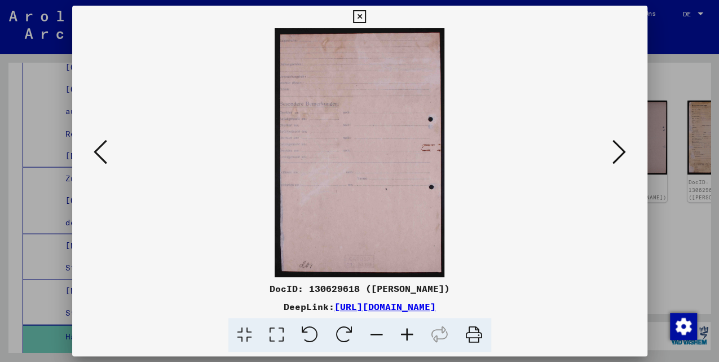
click at [616, 153] on icon at bounding box center [620, 151] width 14 height 27
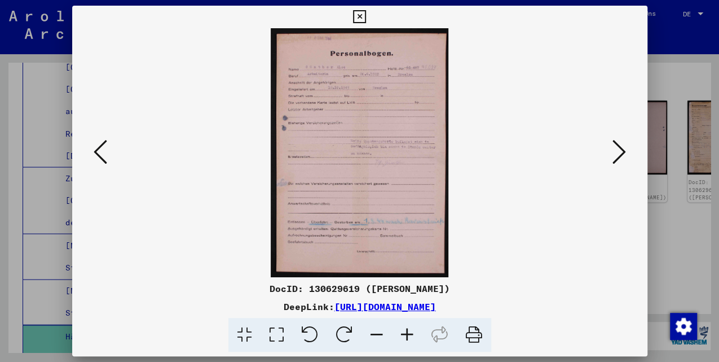
click at [618, 155] on icon at bounding box center [620, 151] width 14 height 27
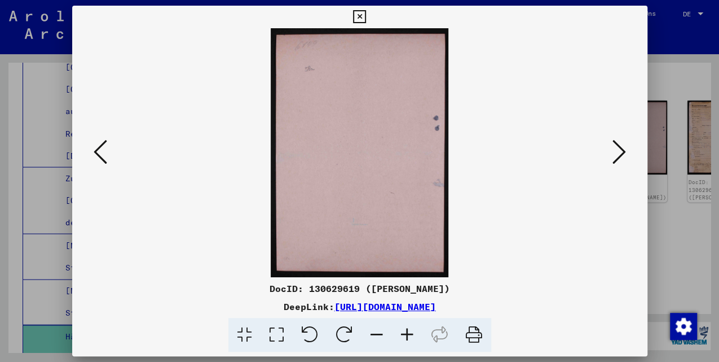
click at [617, 155] on icon at bounding box center [620, 151] width 14 height 27
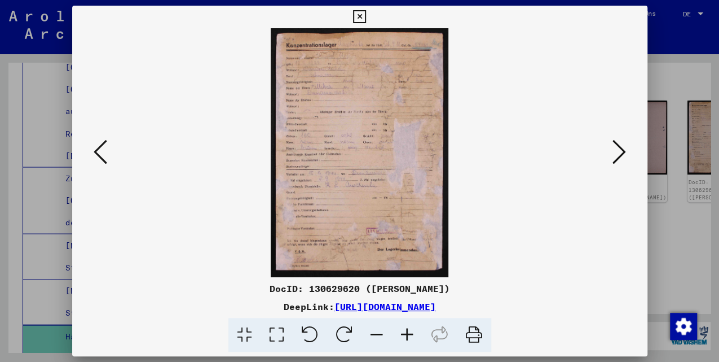
click at [618, 155] on icon at bounding box center [620, 151] width 14 height 27
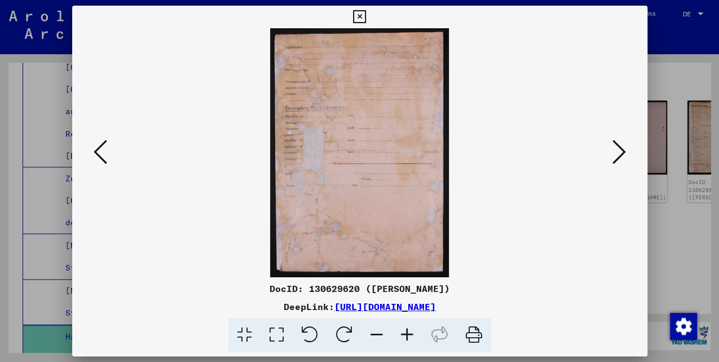
click at [617, 156] on icon at bounding box center [620, 151] width 14 height 27
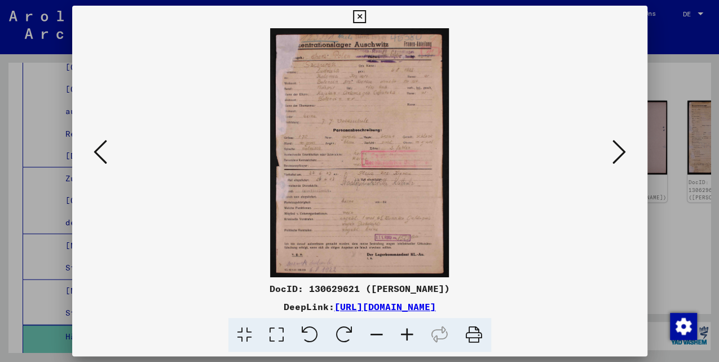
click at [407, 337] on icon at bounding box center [407, 335] width 30 height 34
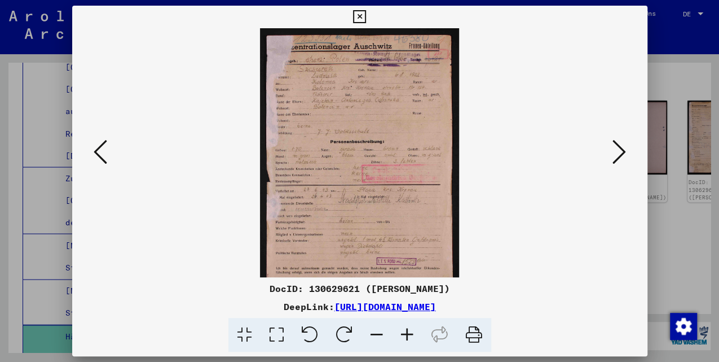
click at [407, 337] on icon at bounding box center [407, 335] width 30 height 34
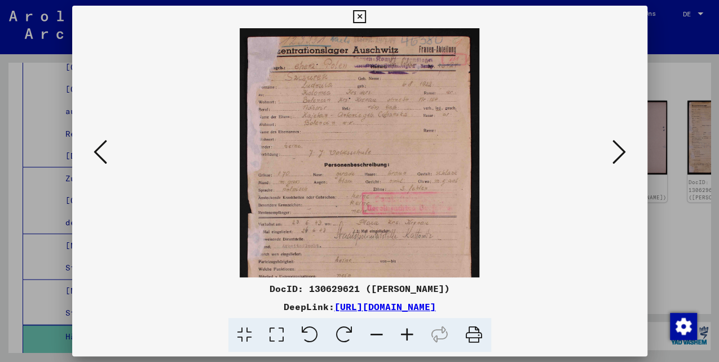
click at [407, 337] on icon at bounding box center [407, 335] width 30 height 34
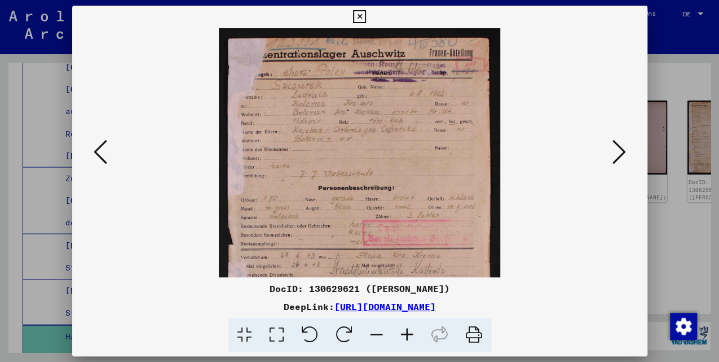
click at [407, 337] on icon at bounding box center [407, 335] width 30 height 34
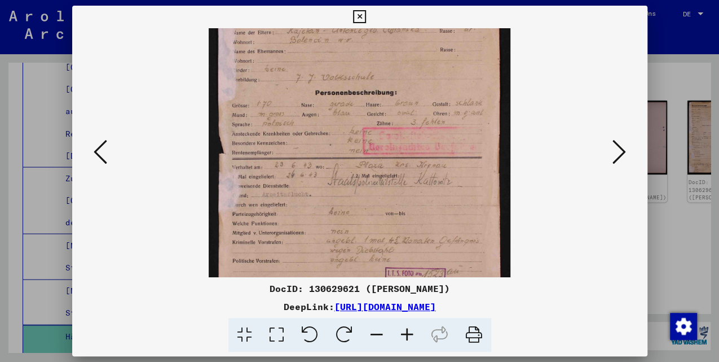
scroll to position [118, 0]
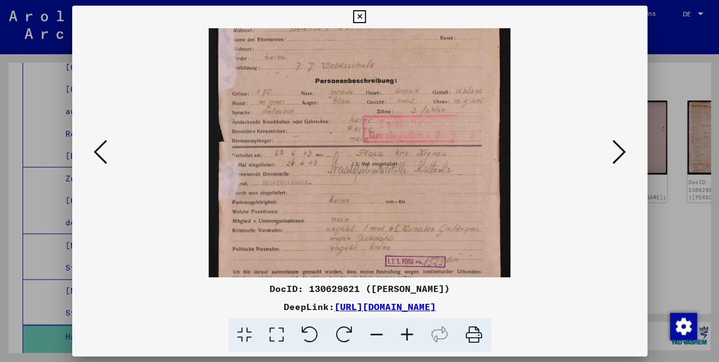
drag, startPoint x: 405, startPoint y: 193, endPoint x: 399, endPoint y: 85, distance: 108.5
click at [399, 85] on img at bounding box center [359, 119] width 301 height 418
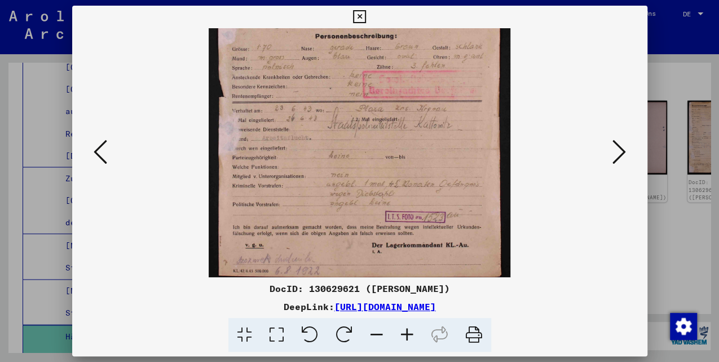
scroll to position [169, 0]
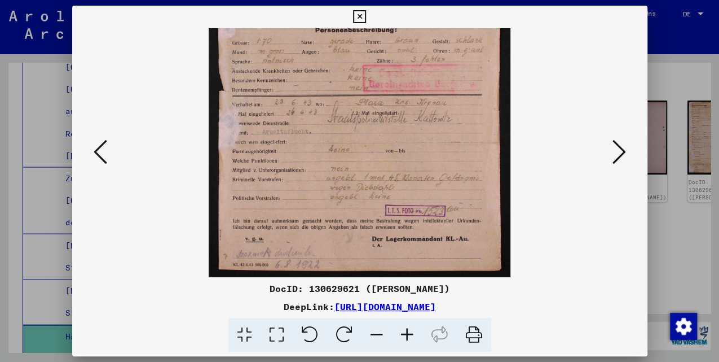
drag, startPoint x: 426, startPoint y: 249, endPoint x: 437, endPoint y: 181, distance: 69.6
click at [437, 181] on img at bounding box center [359, 68] width 301 height 418
click at [615, 152] on icon at bounding box center [620, 151] width 14 height 27
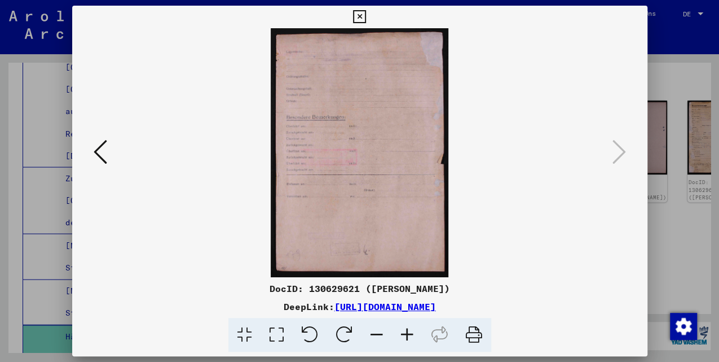
click at [363, 18] on icon at bounding box center [359, 17] width 13 height 14
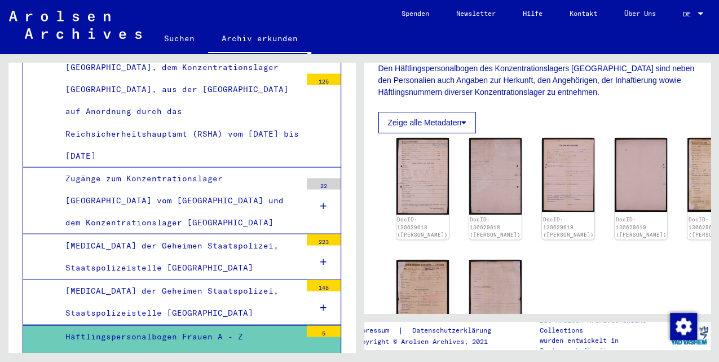
scroll to position [1171, 0]
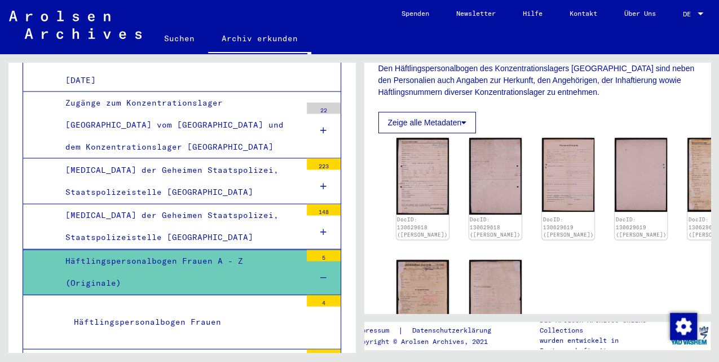
click at [199, 311] on div "Häftlingspersonalbogen Frauen" at bounding box center [183, 322] width 236 height 22
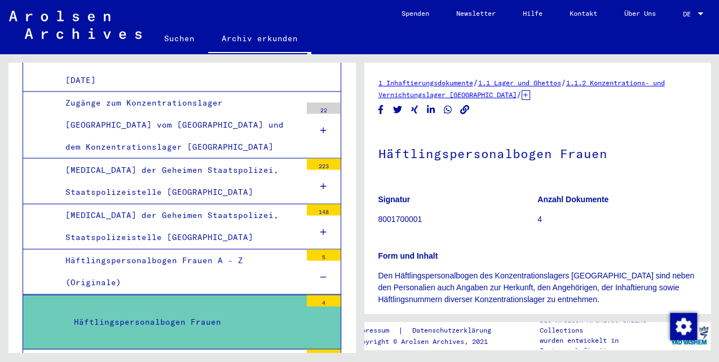
scroll to position [226, 0]
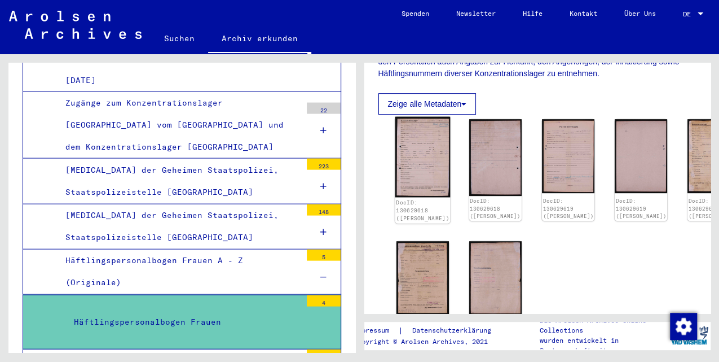
click at [417, 140] on img at bounding box center [422, 157] width 55 height 81
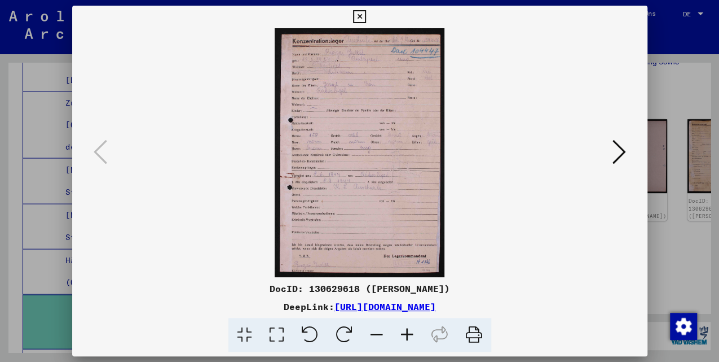
click at [616, 149] on icon at bounding box center [620, 151] width 14 height 27
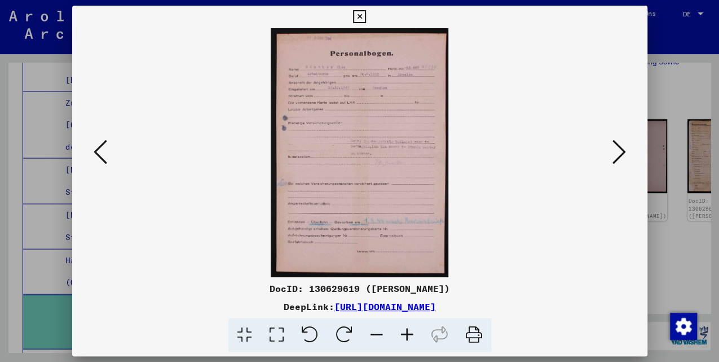
click at [616, 149] on icon at bounding box center [620, 151] width 14 height 27
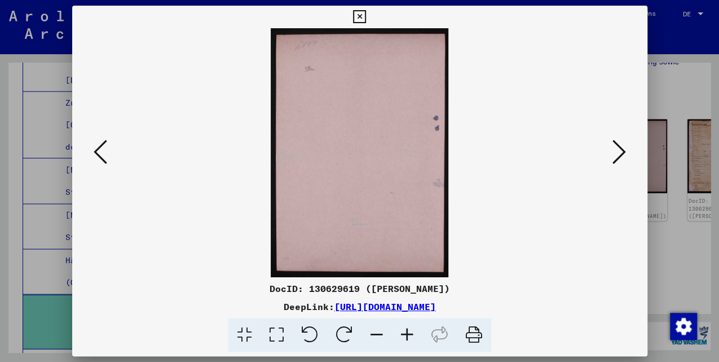
click at [616, 149] on icon at bounding box center [620, 151] width 14 height 27
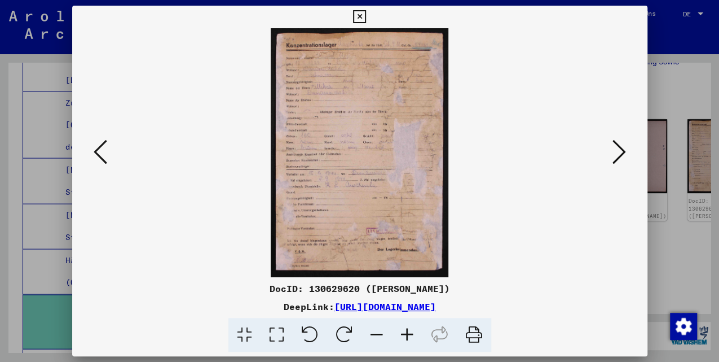
click at [617, 149] on icon at bounding box center [620, 151] width 14 height 27
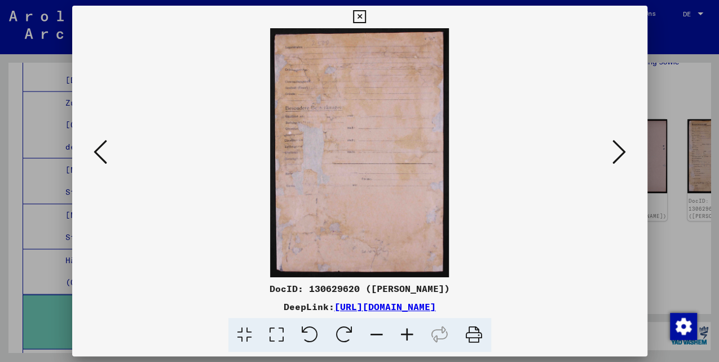
click at [617, 149] on icon at bounding box center [620, 151] width 14 height 27
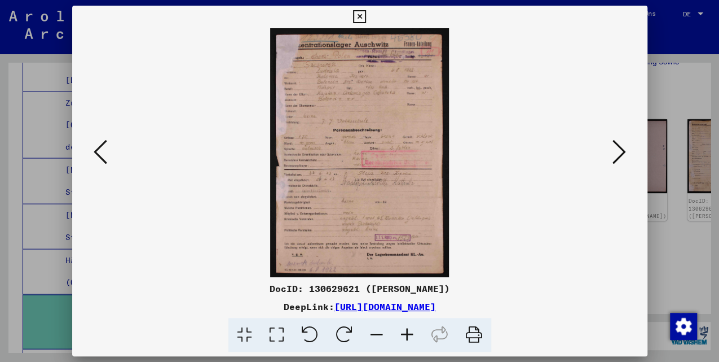
click at [354, 17] on icon at bounding box center [359, 17] width 13 height 14
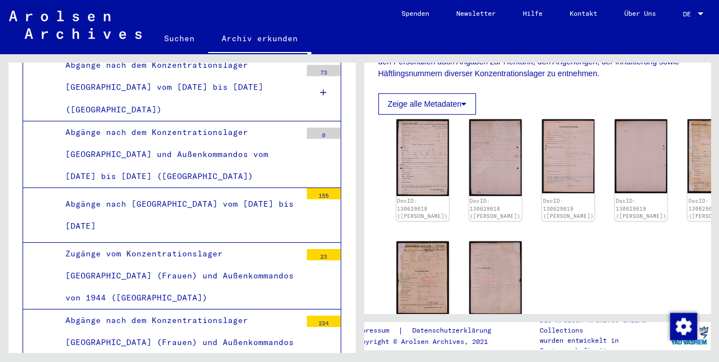
scroll to position [1998, 0]
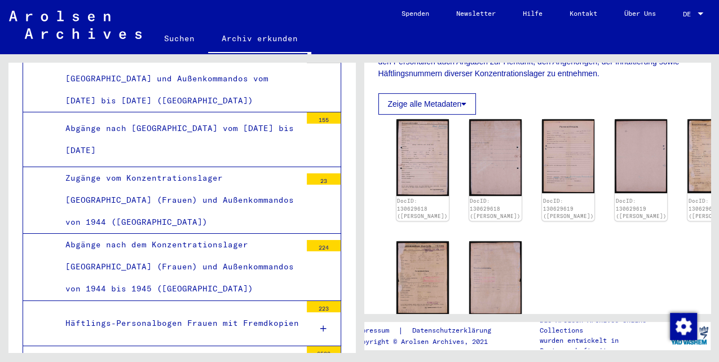
click at [271, 312] on div "Häftlings-Personalbogen Frauen mit Fremdkopien" at bounding box center [179, 323] width 244 height 22
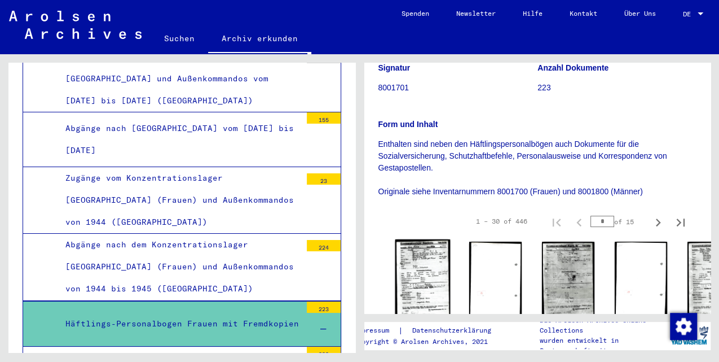
scroll to position [188, 0]
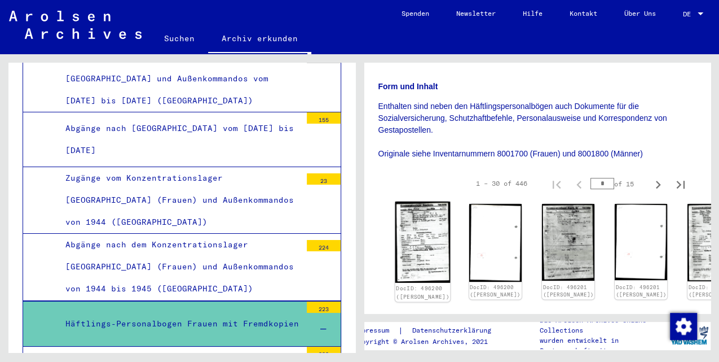
click at [408, 231] on img at bounding box center [422, 241] width 55 height 81
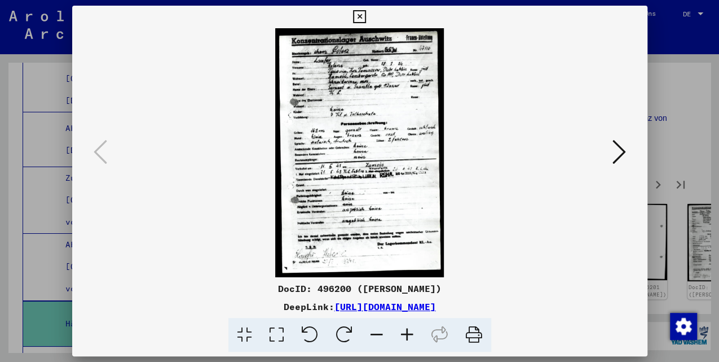
click at [613, 151] on icon at bounding box center [620, 151] width 14 height 27
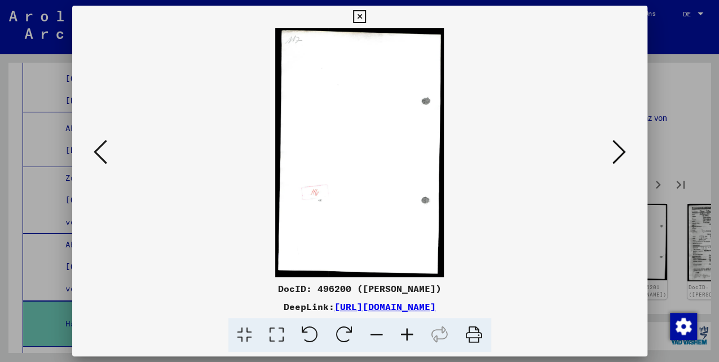
click at [613, 151] on icon at bounding box center [620, 151] width 14 height 27
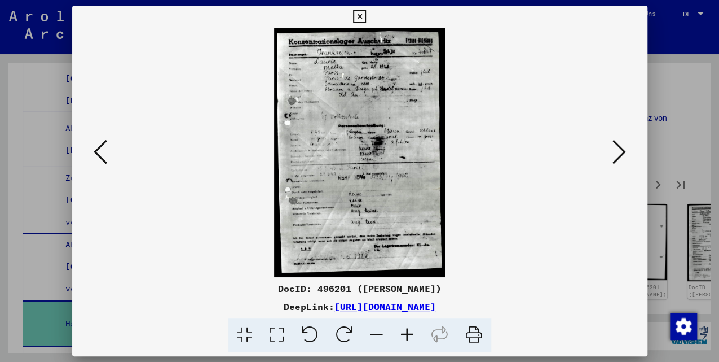
click at [613, 151] on icon at bounding box center [620, 151] width 14 height 27
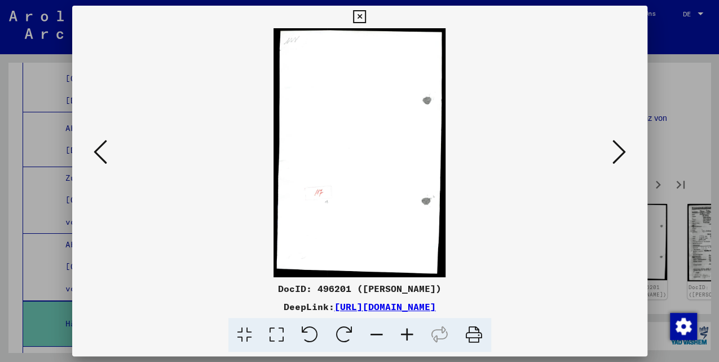
click at [613, 151] on icon at bounding box center [620, 151] width 14 height 27
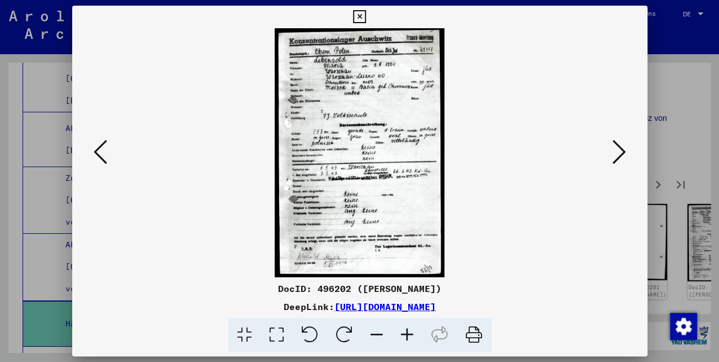
click at [615, 153] on icon at bounding box center [620, 151] width 14 height 27
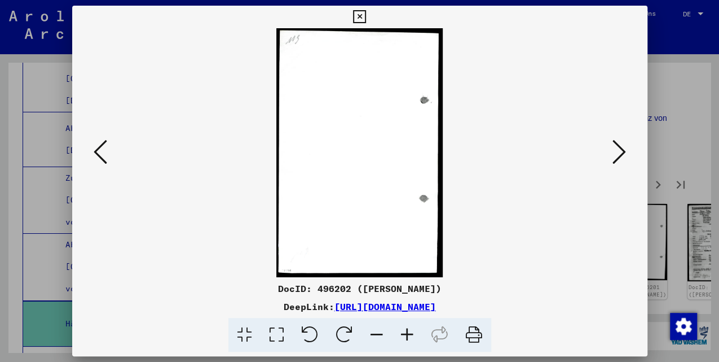
click at [615, 153] on icon at bounding box center [620, 151] width 14 height 27
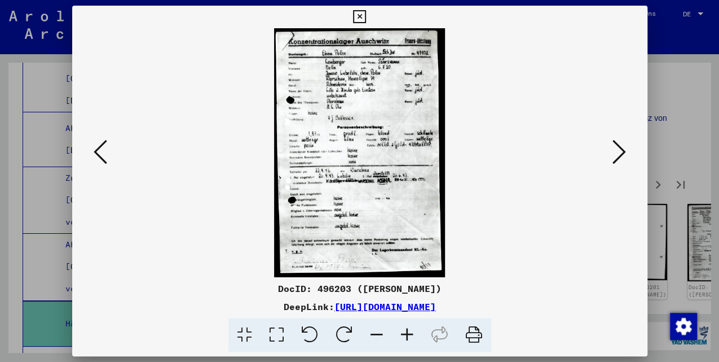
click at [615, 153] on icon at bounding box center [620, 151] width 14 height 27
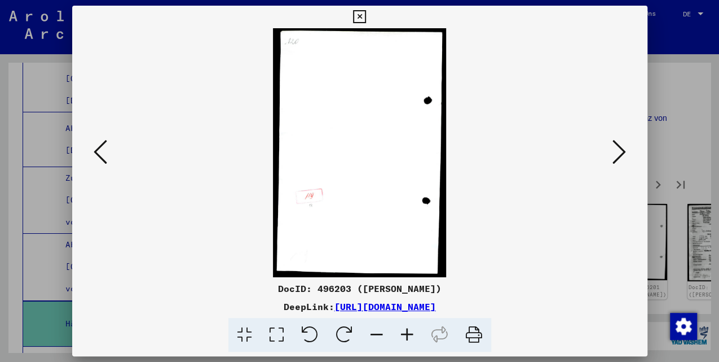
click at [102, 153] on icon at bounding box center [101, 151] width 14 height 27
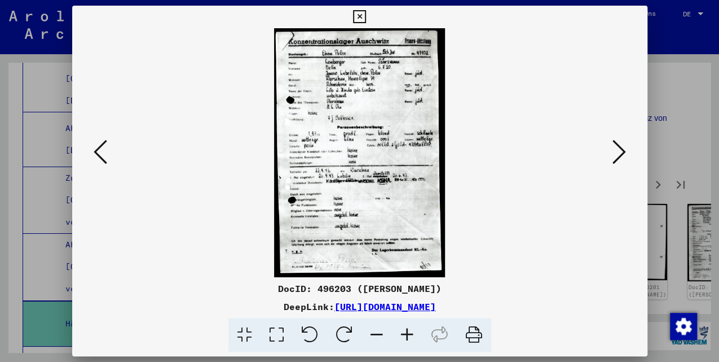
click at [624, 157] on icon at bounding box center [620, 151] width 14 height 27
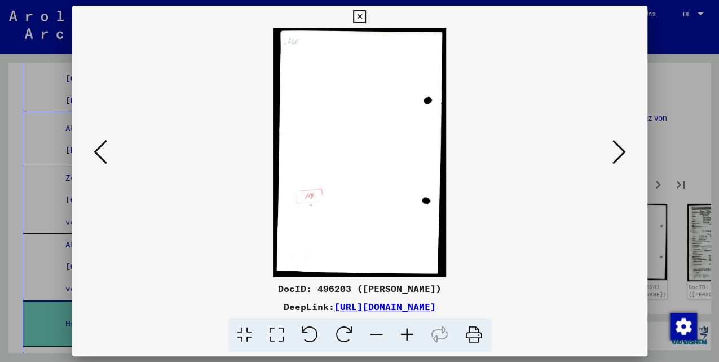
click at [616, 156] on icon at bounding box center [620, 151] width 14 height 27
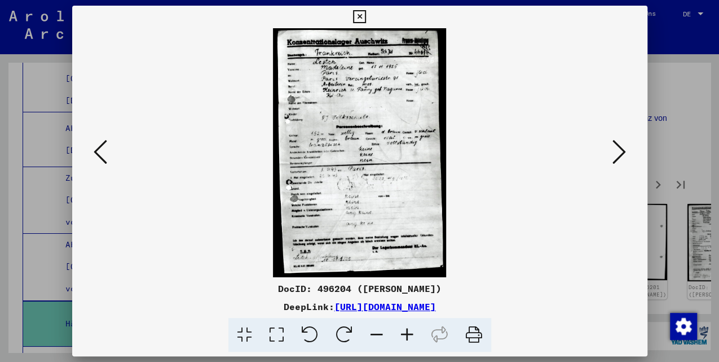
click at [619, 159] on icon at bounding box center [620, 151] width 14 height 27
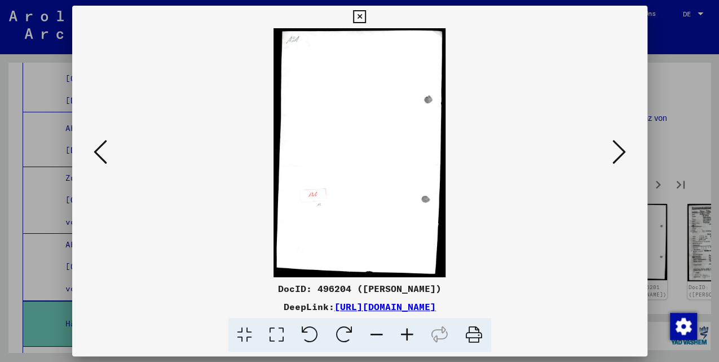
click at [619, 157] on icon at bounding box center [620, 151] width 14 height 27
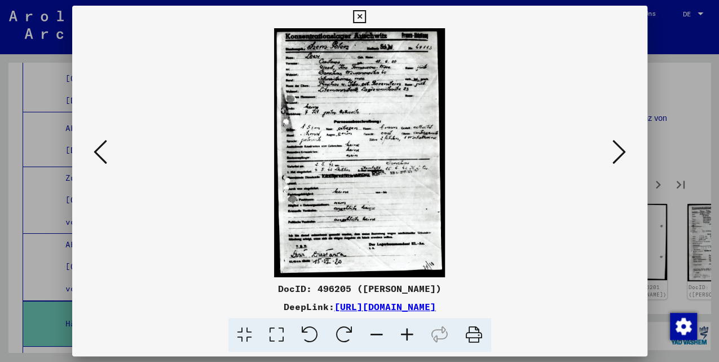
click at [620, 157] on icon at bounding box center [620, 151] width 14 height 27
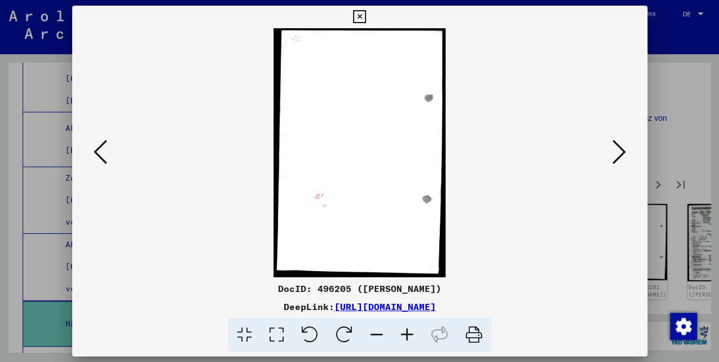
click at [620, 157] on icon at bounding box center [620, 151] width 14 height 27
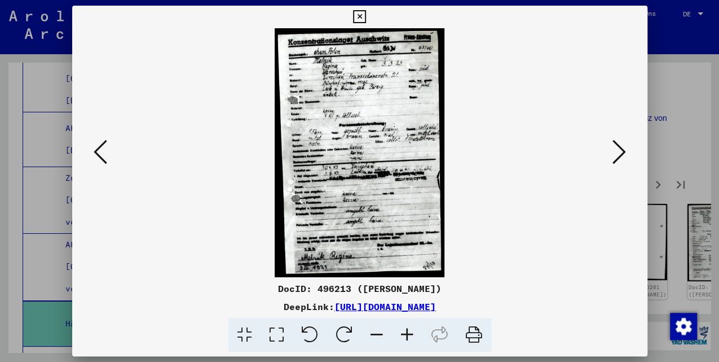
click at [620, 157] on icon at bounding box center [620, 151] width 14 height 27
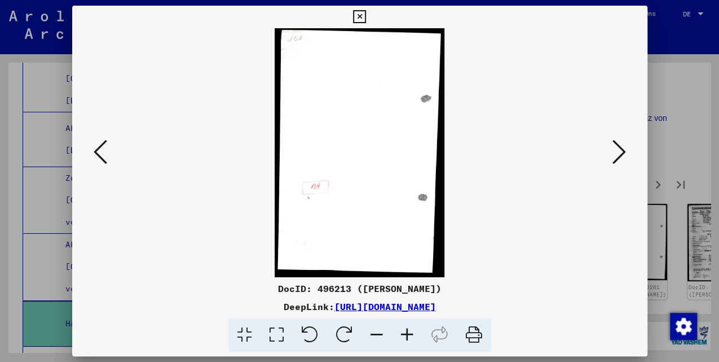
click at [620, 157] on icon at bounding box center [620, 151] width 14 height 27
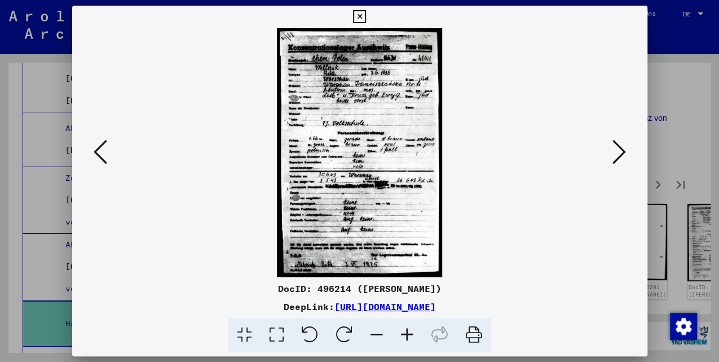
click at [620, 157] on icon at bounding box center [620, 151] width 14 height 27
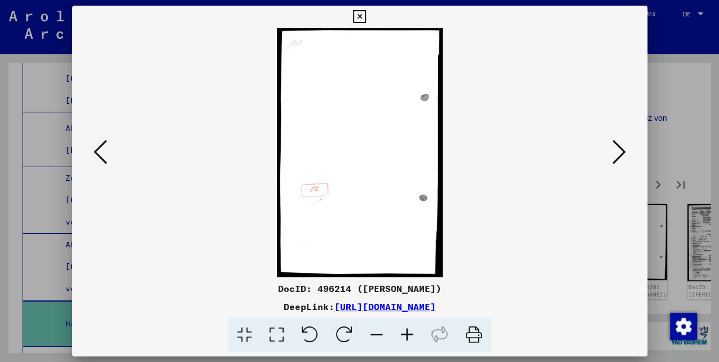
click at [620, 157] on icon at bounding box center [620, 151] width 14 height 27
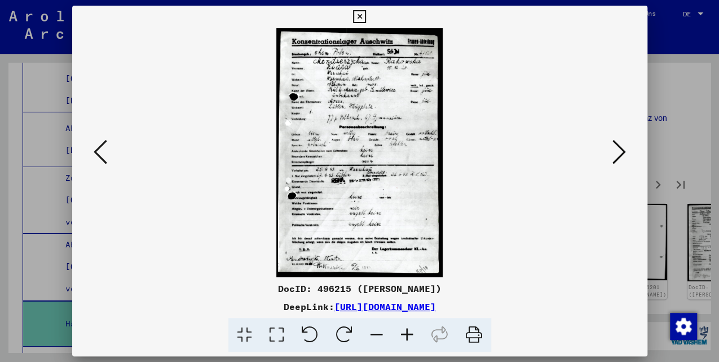
click at [620, 157] on icon at bounding box center [620, 151] width 14 height 27
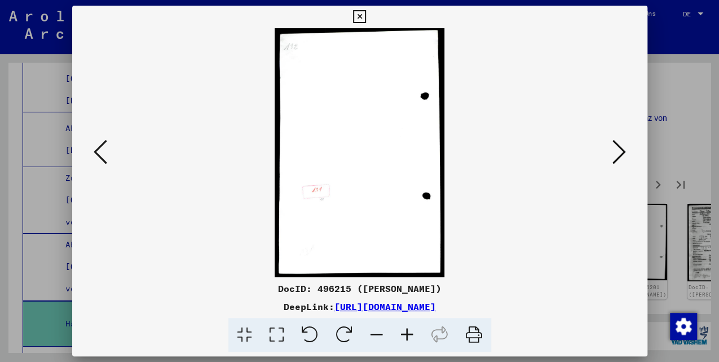
click at [620, 157] on icon at bounding box center [620, 151] width 14 height 27
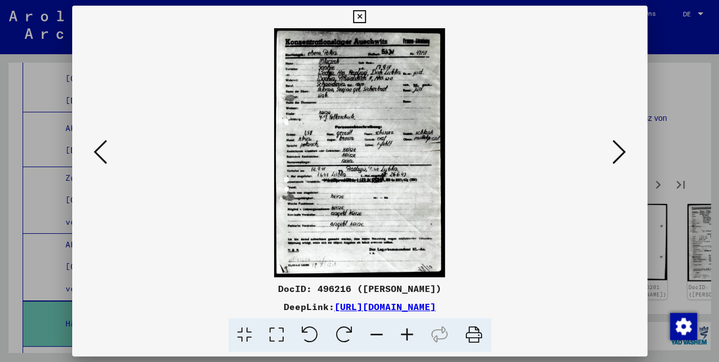
click at [620, 157] on icon at bounding box center [620, 151] width 14 height 27
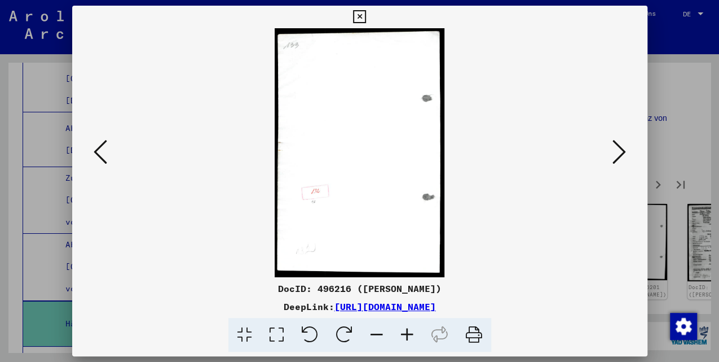
click at [620, 157] on icon at bounding box center [620, 151] width 14 height 27
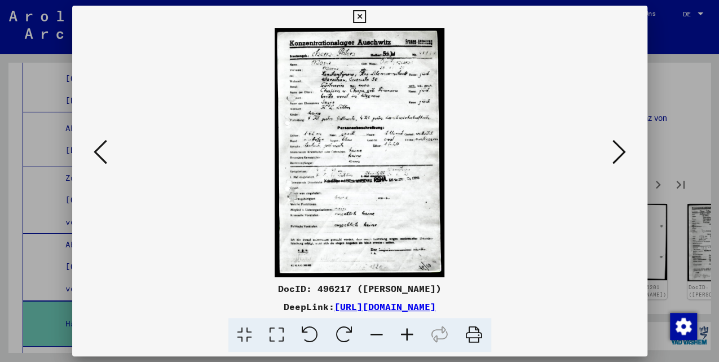
click at [620, 157] on icon at bounding box center [620, 151] width 14 height 27
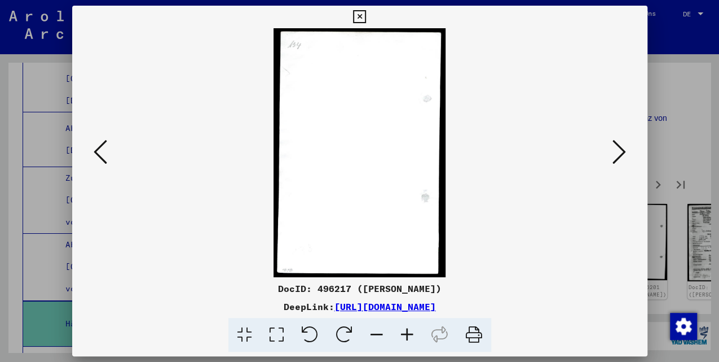
click at [620, 157] on icon at bounding box center [620, 151] width 14 height 27
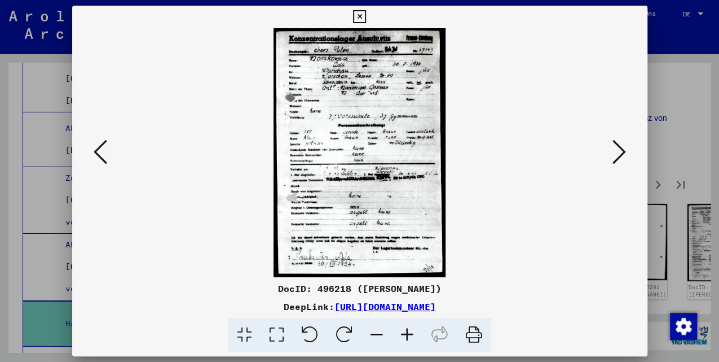
click at [620, 157] on icon at bounding box center [620, 151] width 14 height 27
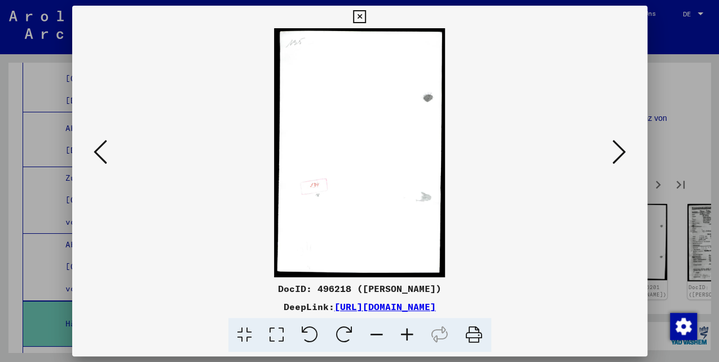
click at [620, 157] on icon at bounding box center [620, 151] width 14 height 27
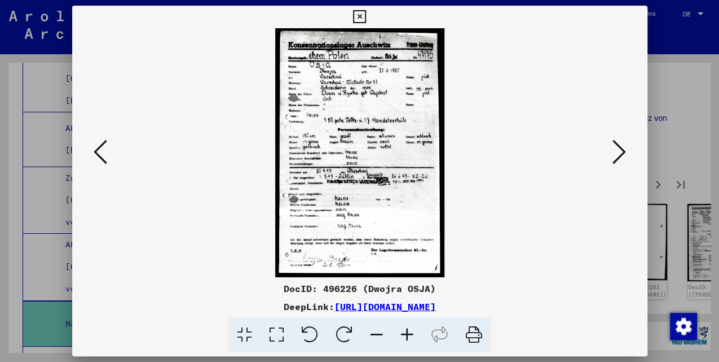
click at [620, 157] on icon at bounding box center [620, 151] width 14 height 27
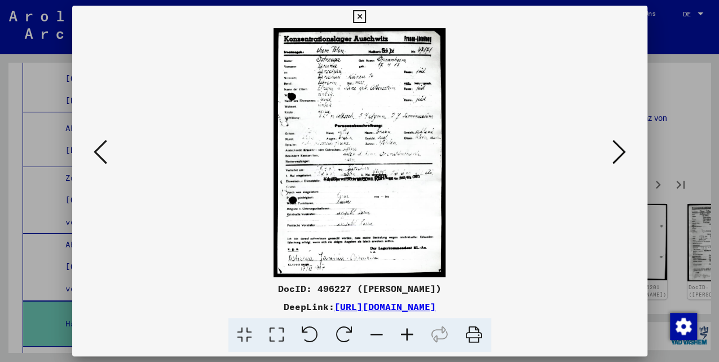
click at [620, 157] on icon at bounding box center [620, 151] width 14 height 27
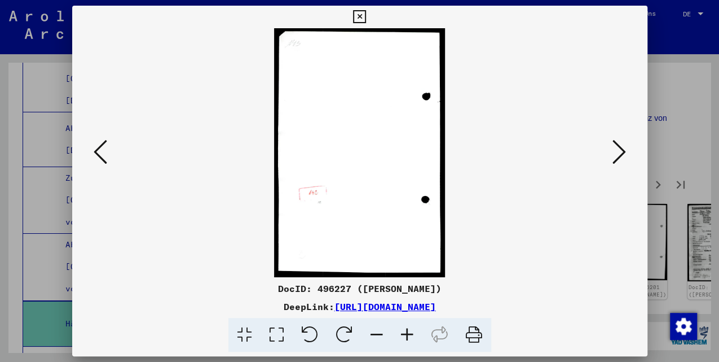
click at [620, 157] on icon at bounding box center [620, 151] width 14 height 27
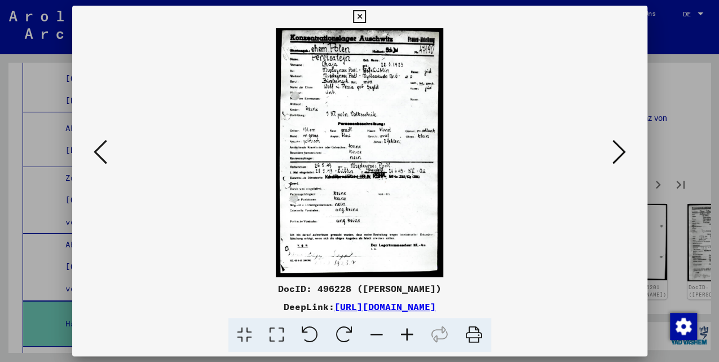
click at [620, 157] on icon at bounding box center [620, 151] width 14 height 27
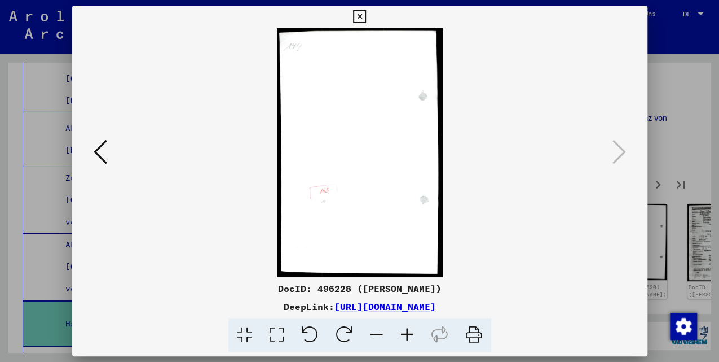
click at [367, 15] on button at bounding box center [360, 17] width 20 height 23
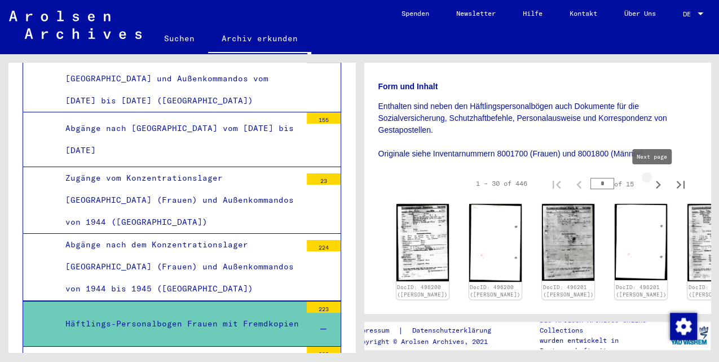
click at [654, 183] on icon "Next page" at bounding box center [658, 185] width 16 height 16
type input "*"
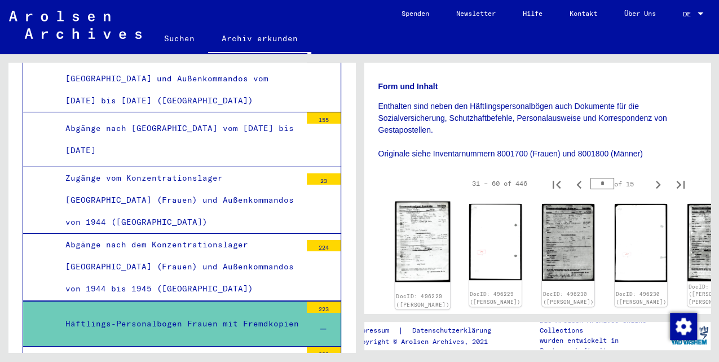
click at [415, 240] on img at bounding box center [422, 241] width 55 height 81
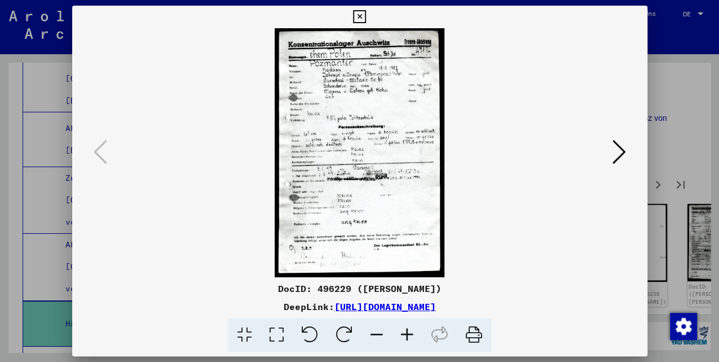
click at [619, 155] on icon at bounding box center [620, 151] width 14 height 27
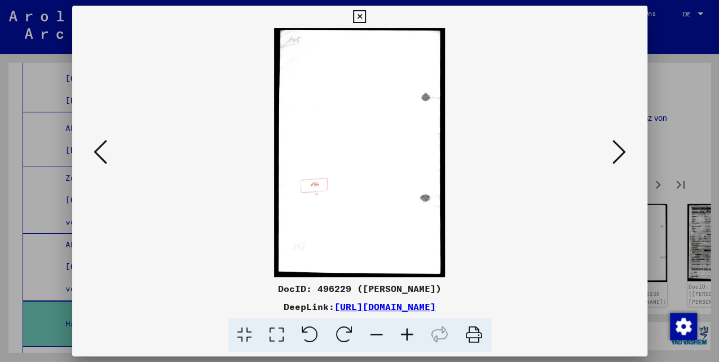
click at [619, 155] on icon at bounding box center [620, 151] width 14 height 27
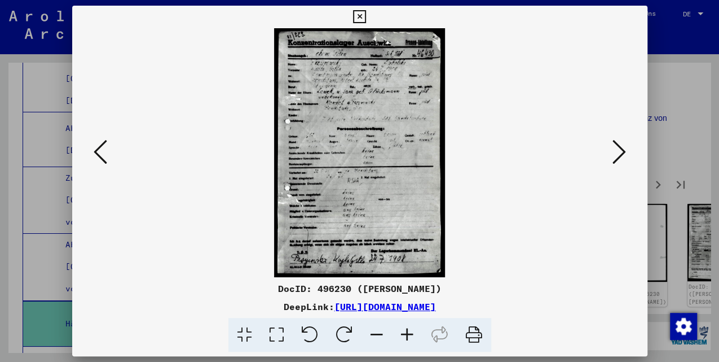
click at [619, 155] on icon at bounding box center [620, 151] width 14 height 27
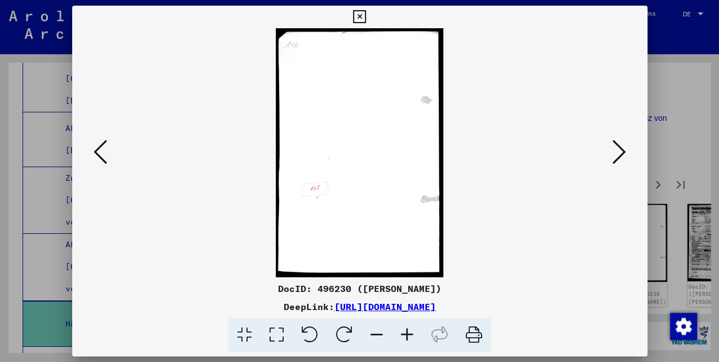
click at [619, 155] on icon at bounding box center [620, 151] width 14 height 27
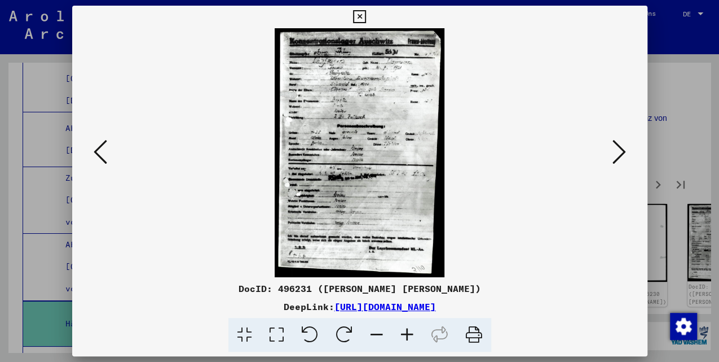
click at [619, 155] on icon at bounding box center [620, 151] width 14 height 27
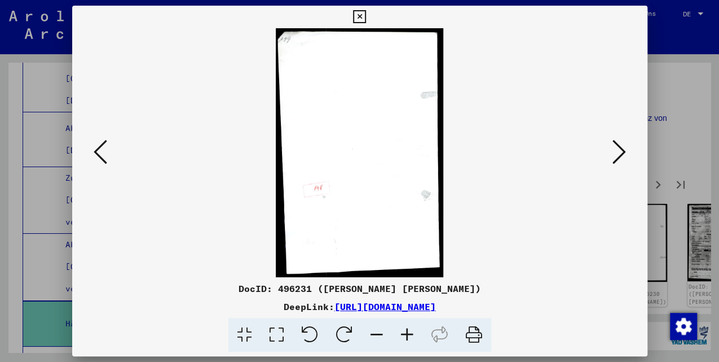
click at [619, 155] on icon at bounding box center [620, 151] width 14 height 27
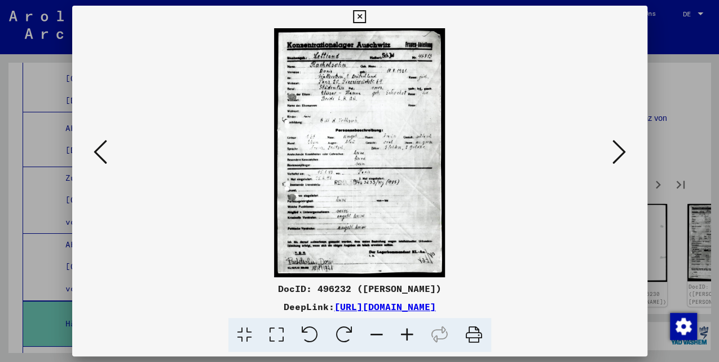
click at [619, 155] on icon at bounding box center [620, 151] width 14 height 27
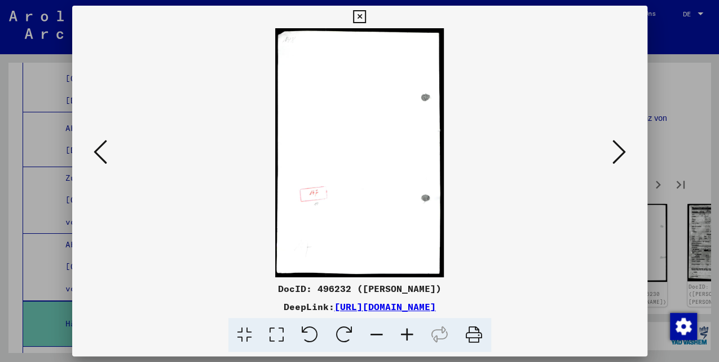
click at [619, 155] on icon at bounding box center [620, 151] width 14 height 27
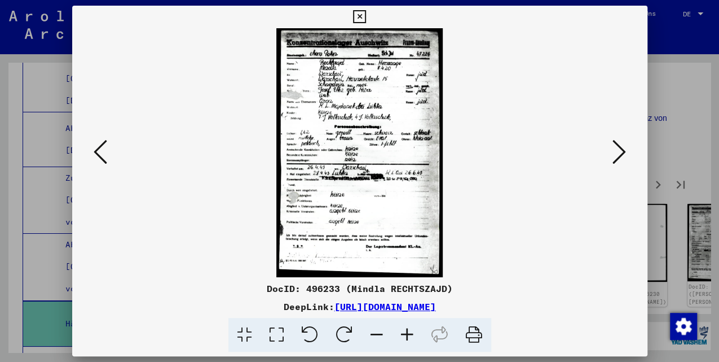
click at [619, 155] on icon at bounding box center [620, 151] width 14 height 27
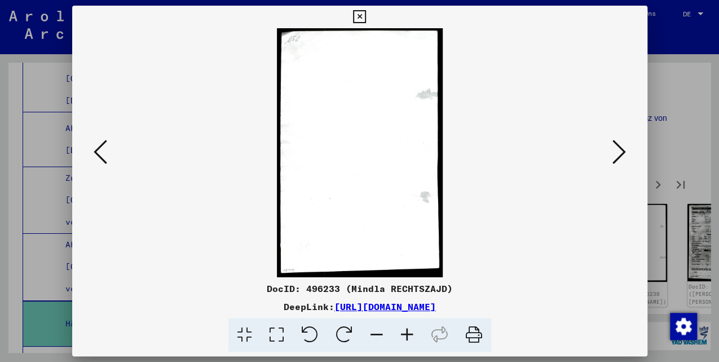
click at [619, 154] on icon at bounding box center [620, 151] width 14 height 27
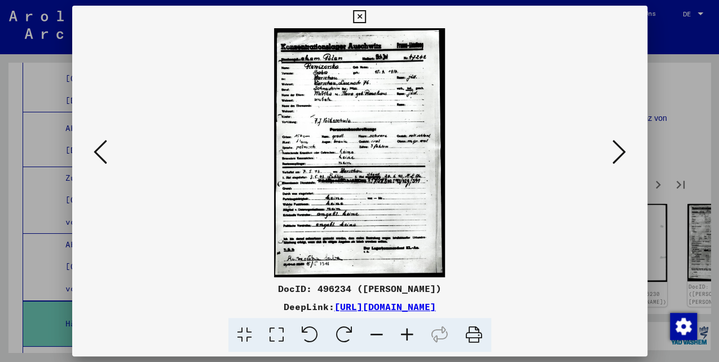
click at [619, 154] on icon at bounding box center [620, 151] width 14 height 27
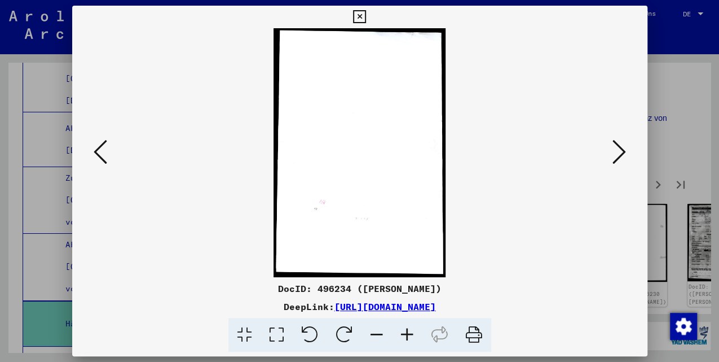
click at [619, 154] on icon at bounding box center [620, 151] width 14 height 27
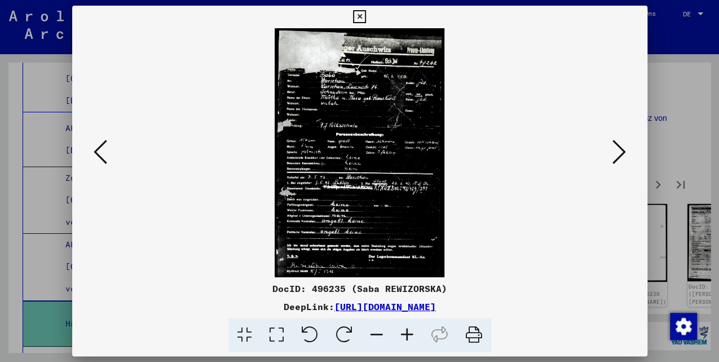
click at [619, 152] on icon at bounding box center [620, 151] width 14 height 27
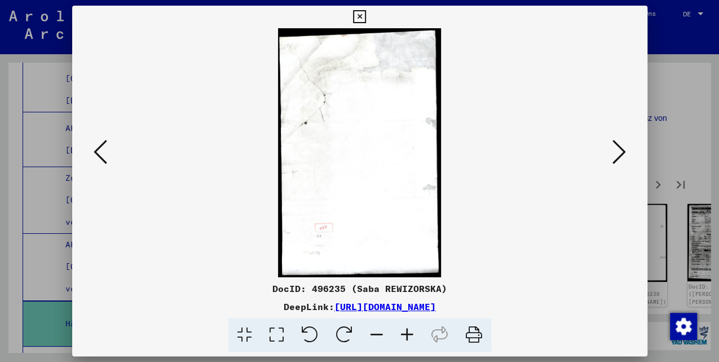
click at [619, 152] on icon at bounding box center [620, 151] width 14 height 27
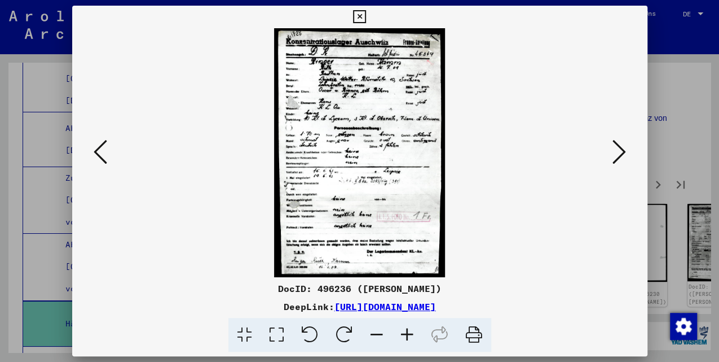
click at [619, 152] on icon at bounding box center [620, 151] width 14 height 27
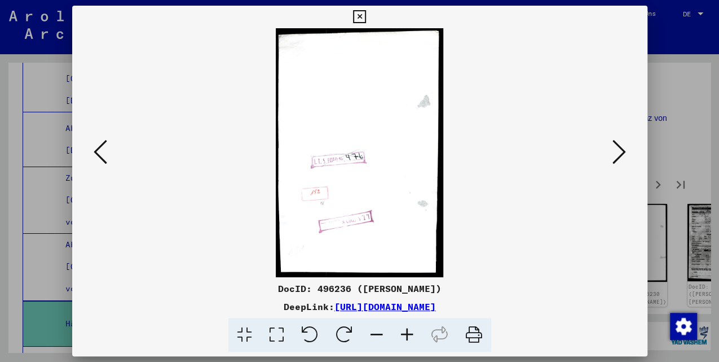
click at [619, 152] on icon at bounding box center [620, 151] width 14 height 27
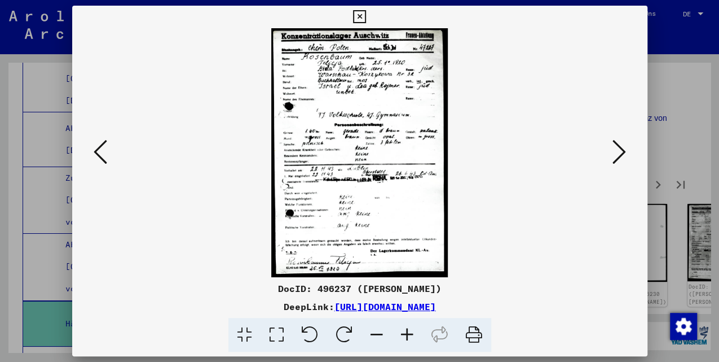
click at [619, 152] on icon at bounding box center [620, 151] width 14 height 27
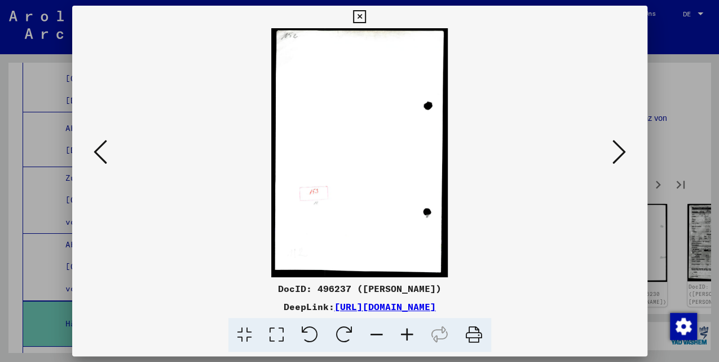
click at [358, 18] on icon at bounding box center [359, 17] width 13 height 14
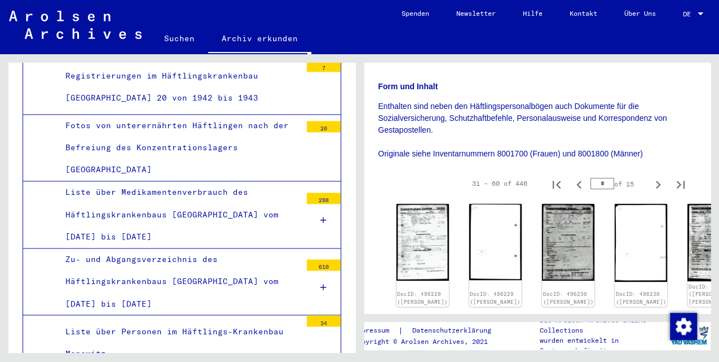
scroll to position [3051, 0]
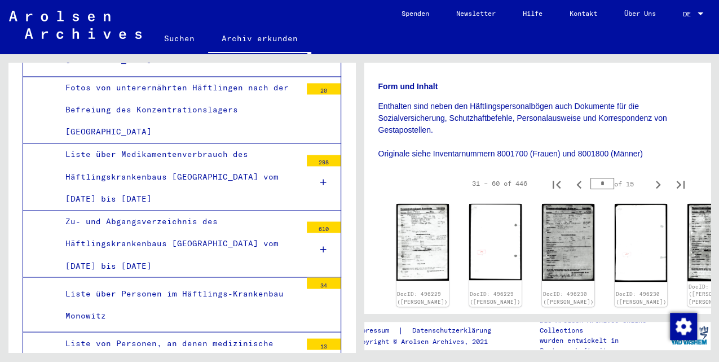
click at [252, 332] on div "Liste von Personen, an denen medizinische Versuche in deutschen Konzentrationsl…" at bounding box center [179, 365] width 244 height 67
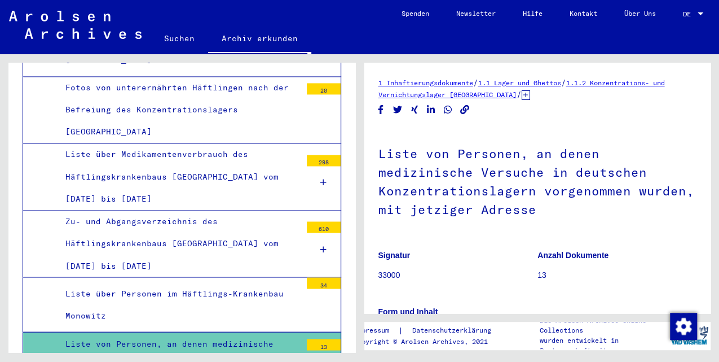
scroll to position [188, 0]
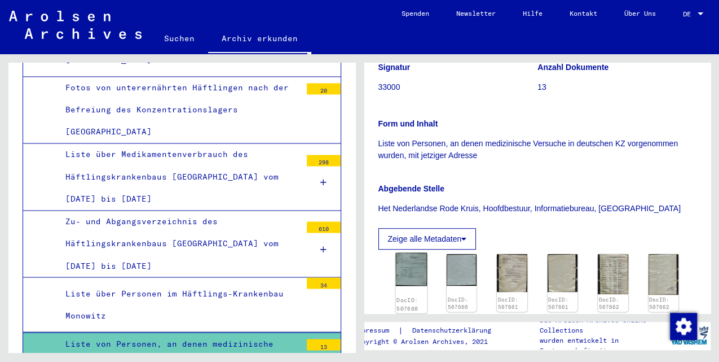
click at [414, 267] on img at bounding box center [411, 269] width 32 height 33
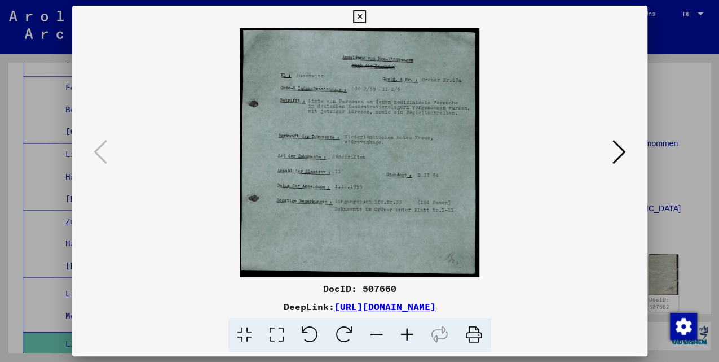
click at [621, 153] on icon at bounding box center [620, 151] width 14 height 27
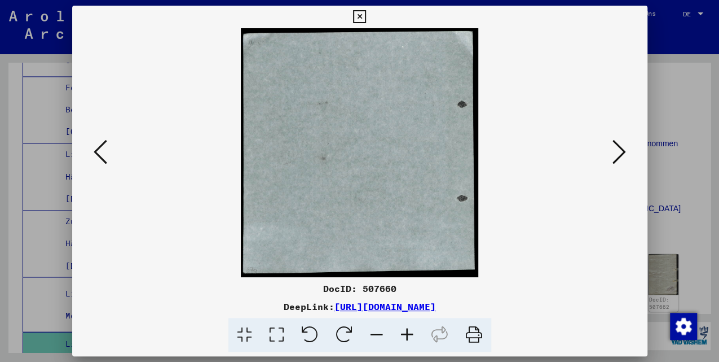
click at [621, 153] on icon at bounding box center [620, 151] width 14 height 27
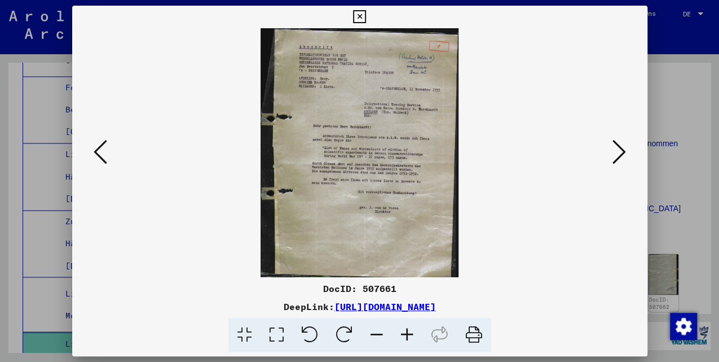
click at [621, 153] on icon at bounding box center [620, 151] width 14 height 27
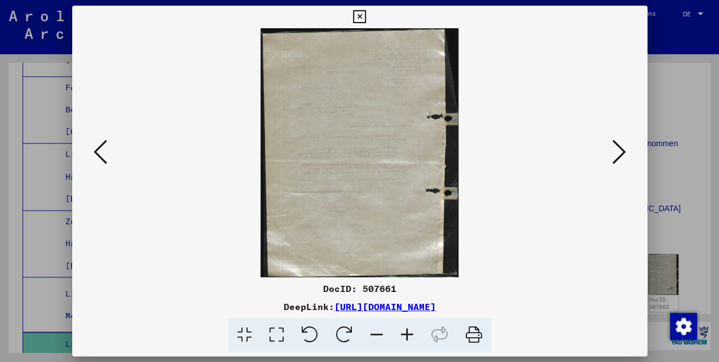
click at [621, 153] on icon at bounding box center [620, 151] width 14 height 27
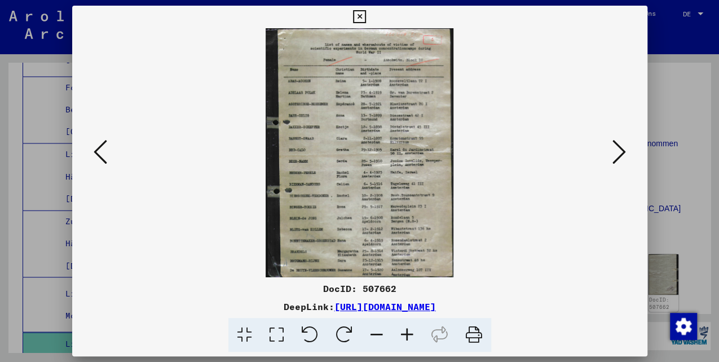
click at [623, 151] on icon at bounding box center [620, 151] width 14 height 27
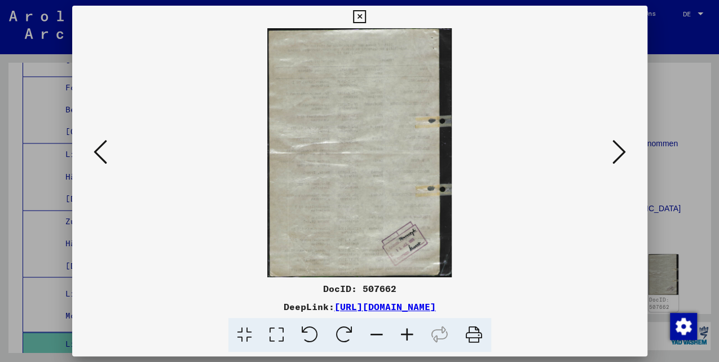
click at [623, 151] on icon at bounding box center [620, 151] width 14 height 27
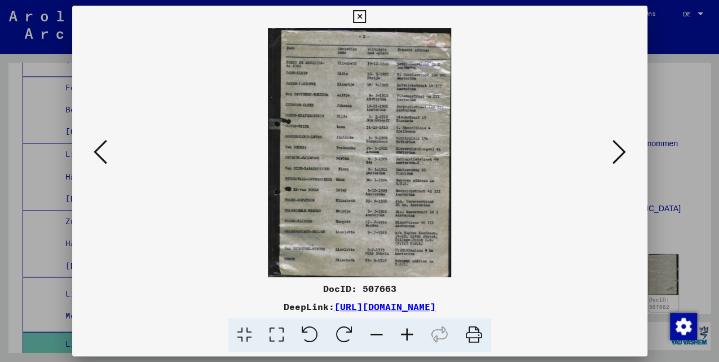
click at [622, 144] on icon at bounding box center [620, 151] width 14 height 27
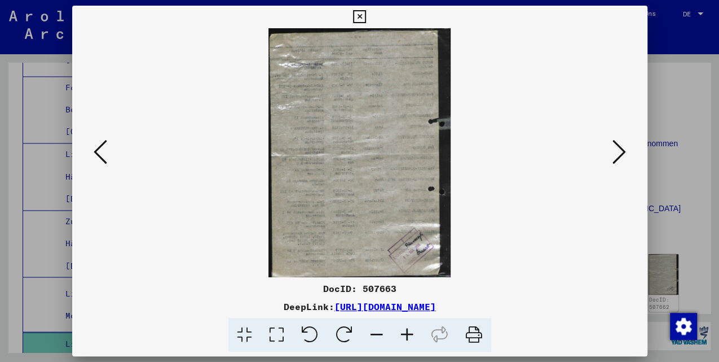
click at [622, 144] on icon at bounding box center [620, 151] width 14 height 27
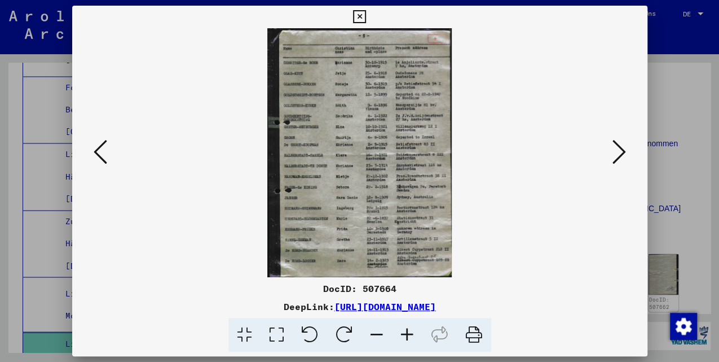
click at [632, 148] on div at bounding box center [359, 152] width 575 height 249
drag, startPoint x: 636, startPoint y: 148, endPoint x: 621, endPoint y: 154, distance: 16.4
click at [628, 151] on div at bounding box center [359, 152] width 575 height 249
click at [619, 154] on icon at bounding box center [620, 151] width 14 height 27
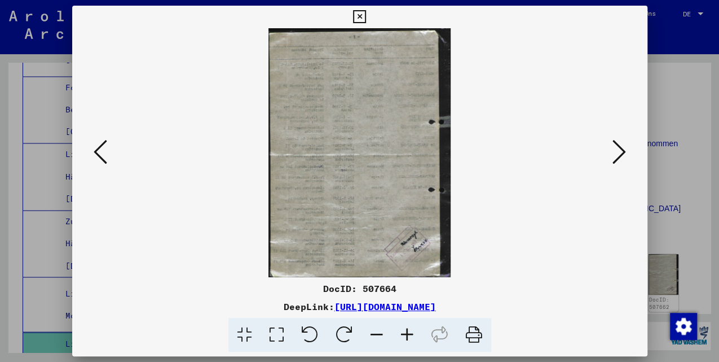
click at [622, 152] on icon at bounding box center [620, 151] width 14 height 27
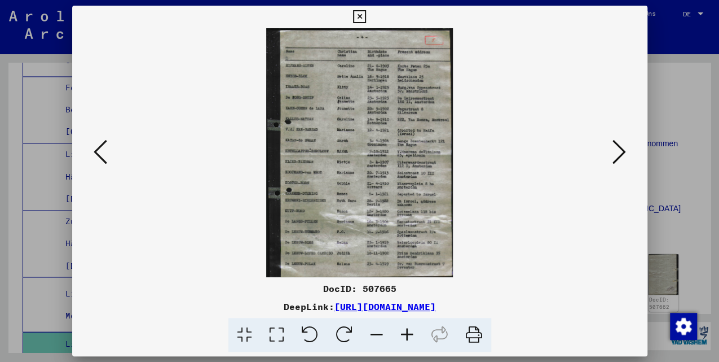
drag, startPoint x: 622, startPoint y: 152, endPoint x: 605, endPoint y: 157, distance: 18.1
click at [621, 156] on icon at bounding box center [620, 151] width 14 height 27
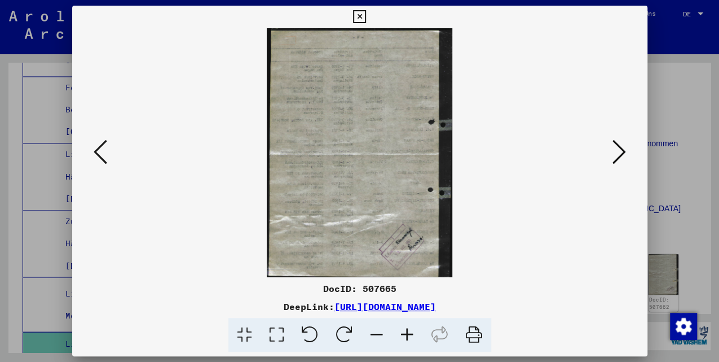
click at [357, 15] on icon at bounding box center [359, 17] width 13 height 14
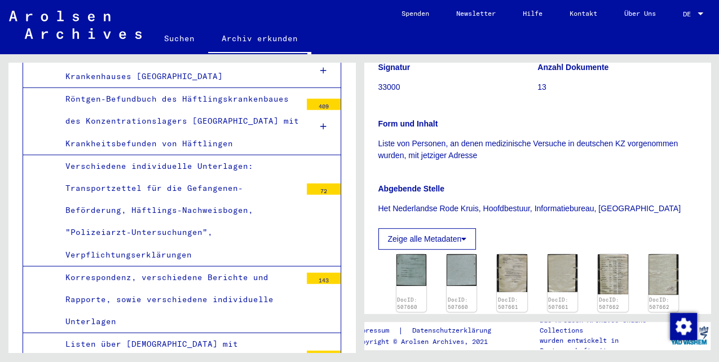
scroll to position [3689, 0]
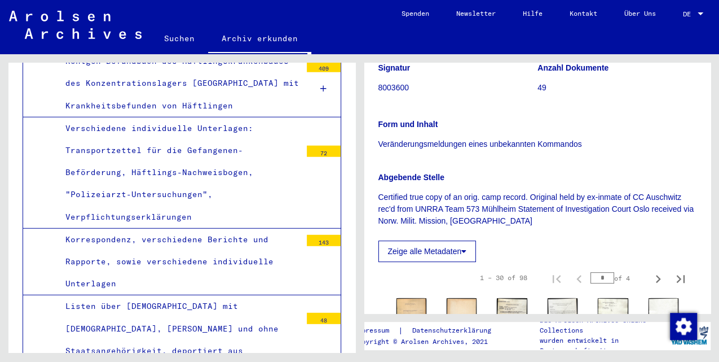
scroll to position [338, 0]
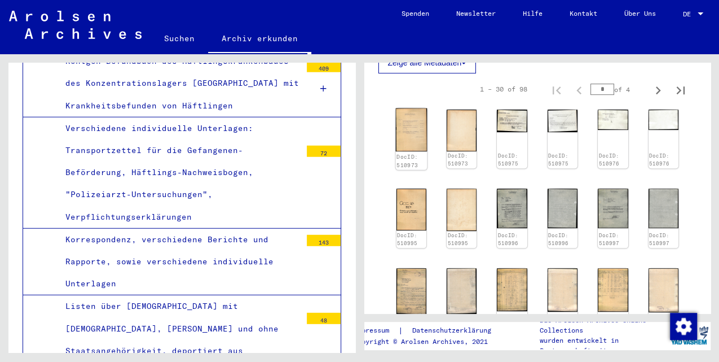
click at [410, 127] on img at bounding box center [411, 129] width 32 height 43
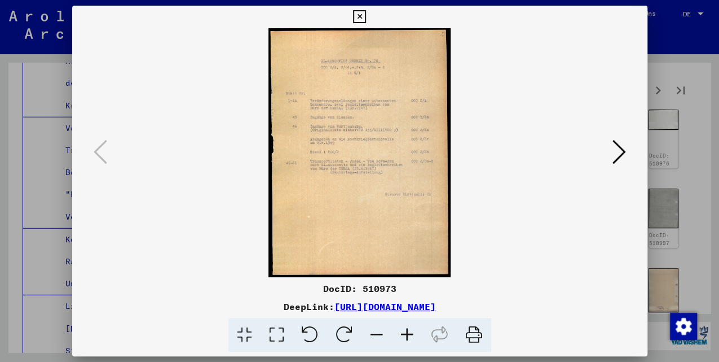
click at [624, 151] on icon at bounding box center [620, 151] width 14 height 27
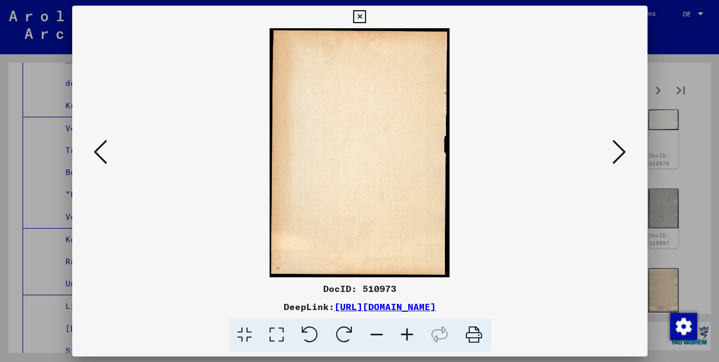
click at [623, 151] on icon at bounding box center [620, 151] width 14 height 27
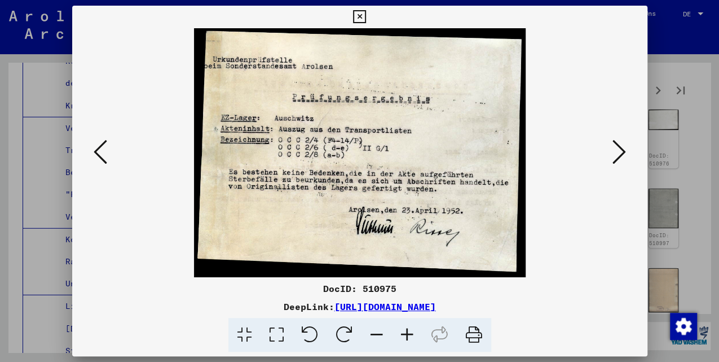
click at [623, 151] on icon at bounding box center [620, 151] width 14 height 27
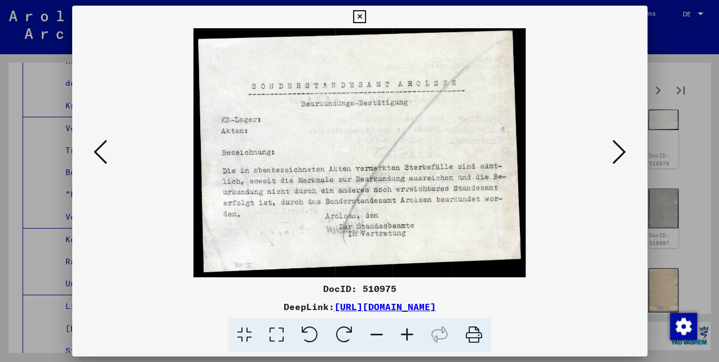
click at [623, 151] on icon at bounding box center [620, 151] width 14 height 27
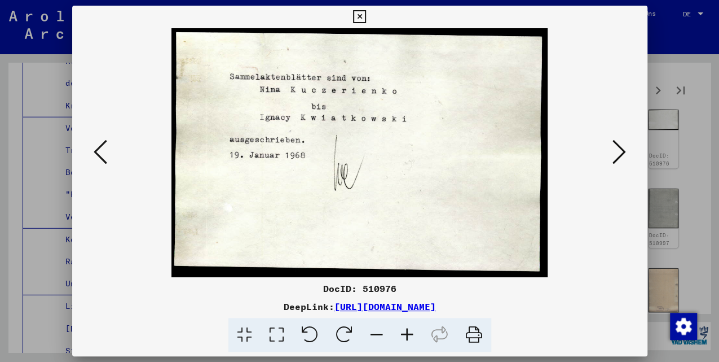
click at [623, 151] on icon at bounding box center [620, 151] width 14 height 27
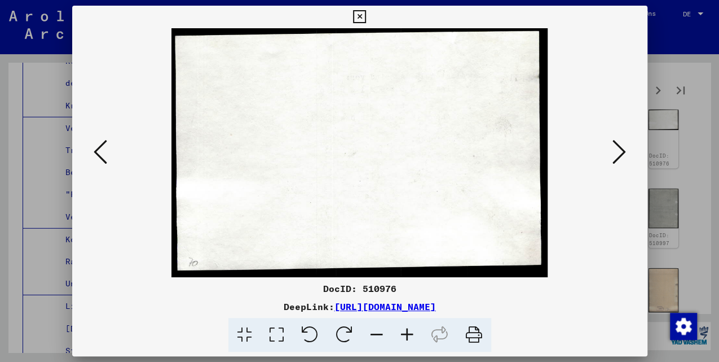
click at [623, 151] on icon at bounding box center [620, 151] width 14 height 27
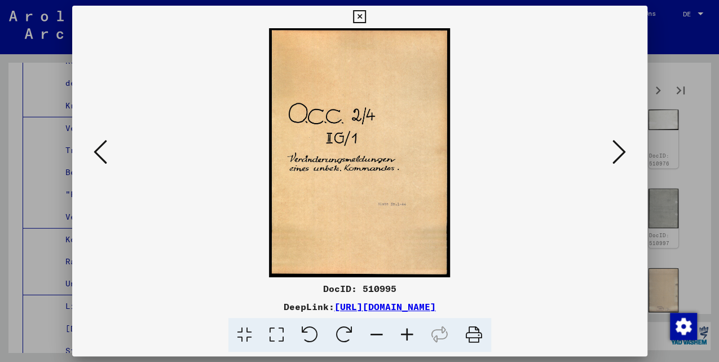
click at [623, 151] on icon at bounding box center [620, 151] width 14 height 27
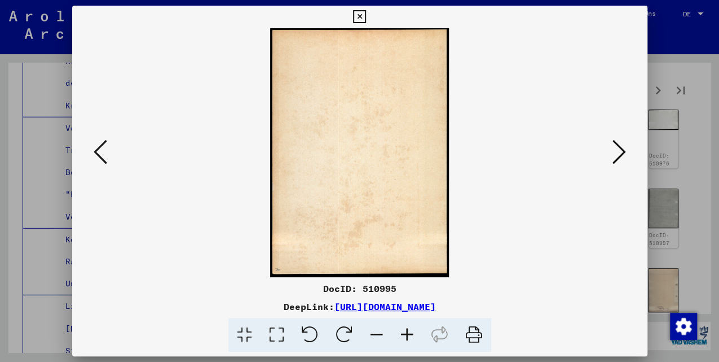
click at [623, 151] on icon at bounding box center [620, 151] width 14 height 27
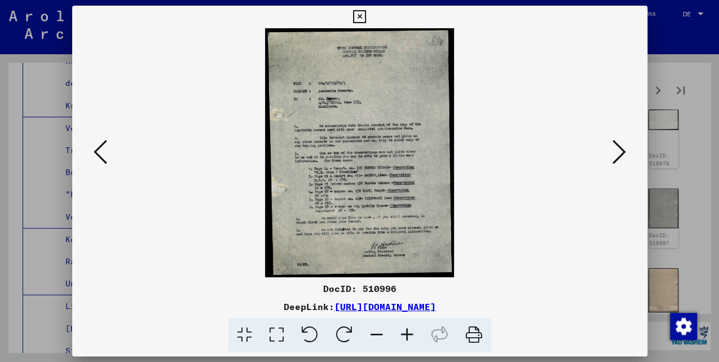
click at [623, 151] on icon at bounding box center [620, 151] width 14 height 27
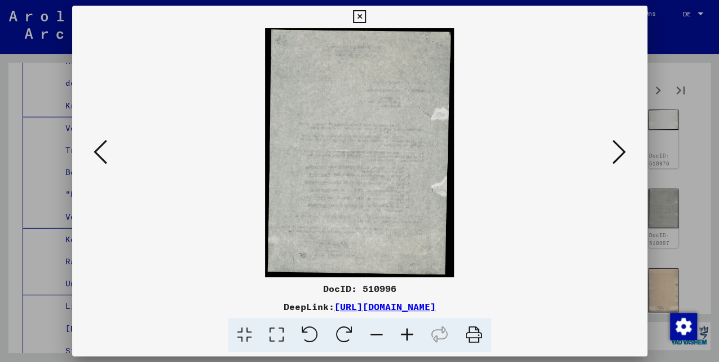
click at [623, 151] on icon at bounding box center [620, 151] width 14 height 27
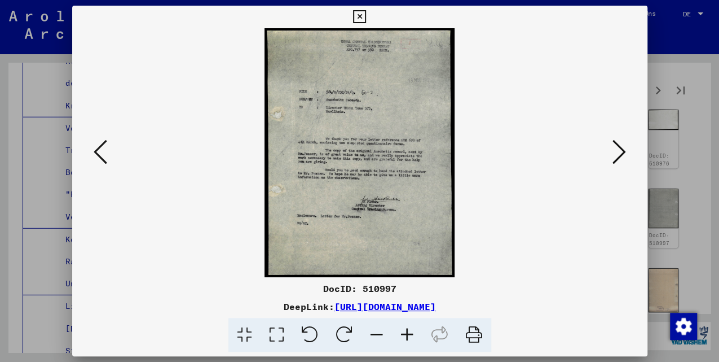
click at [623, 151] on icon at bounding box center [620, 151] width 14 height 27
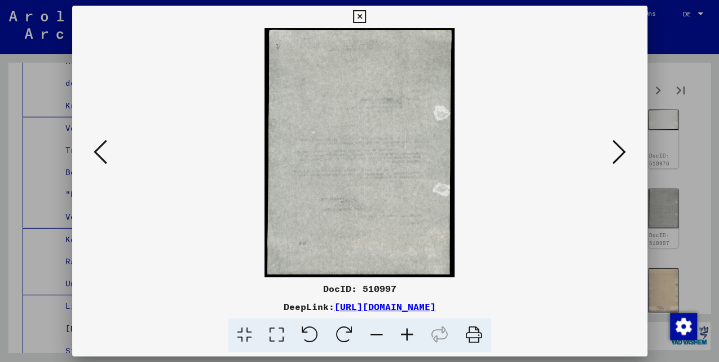
click at [361, 17] on icon at bounding box center [359, 17] width 13 height 14
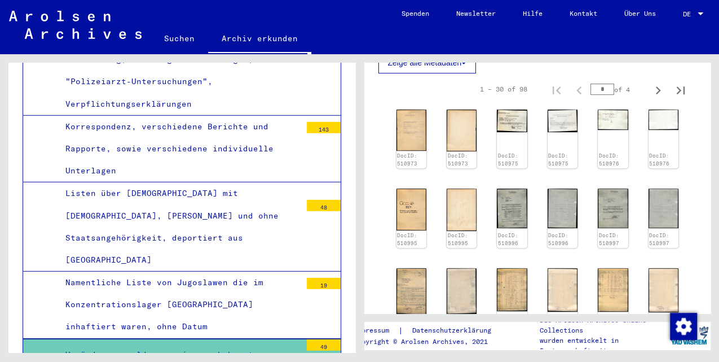
scroll to position [3990, 0]
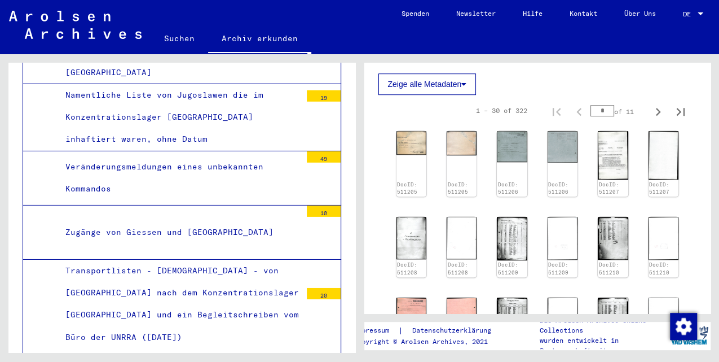
scroll to position [526, 0]
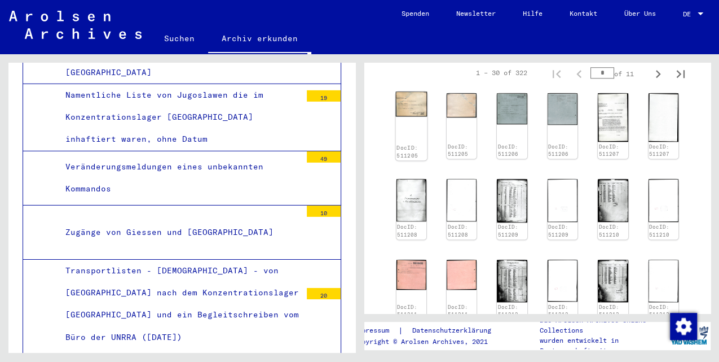
click at [408, 96] on img at bounding box center [411, 103] width 32 height 25
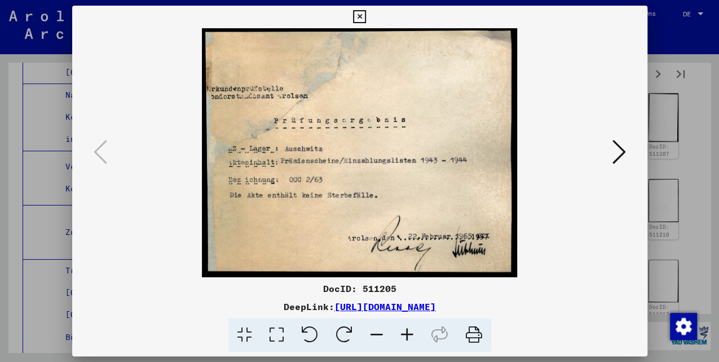
click at [618, 151] on icon at bounding box center [620, 151] width 14 height 27
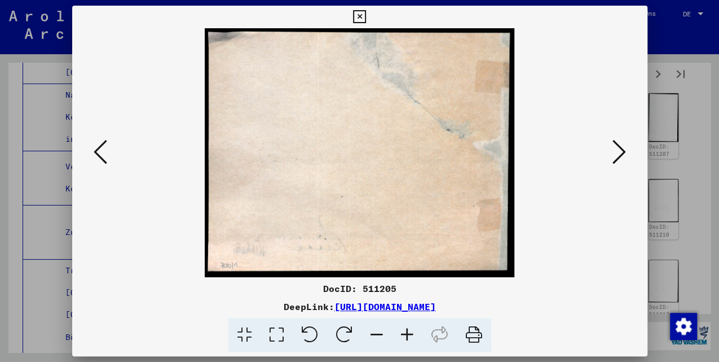
click at [618, 151] on icon at bounding box center [620, 151] width 14 height 27
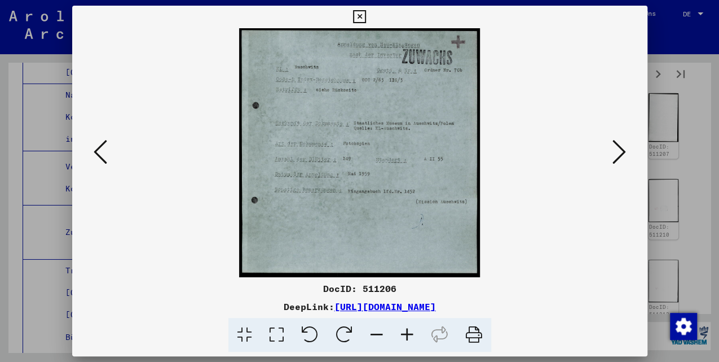
click at [618, 151] on icon at bounding box center [620, 151] width 14 height 27
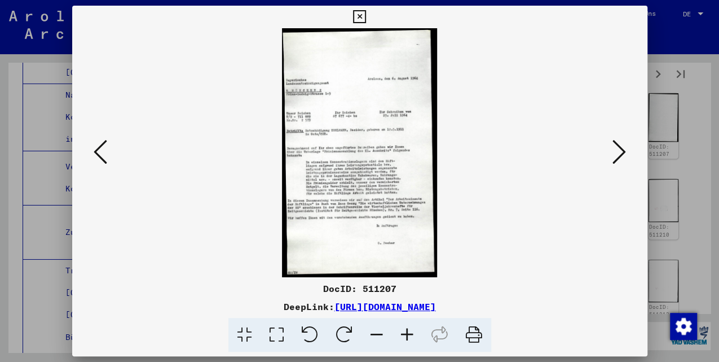
click at [618, 151] on icon at bounding box center [620, 151] width 14 height 27
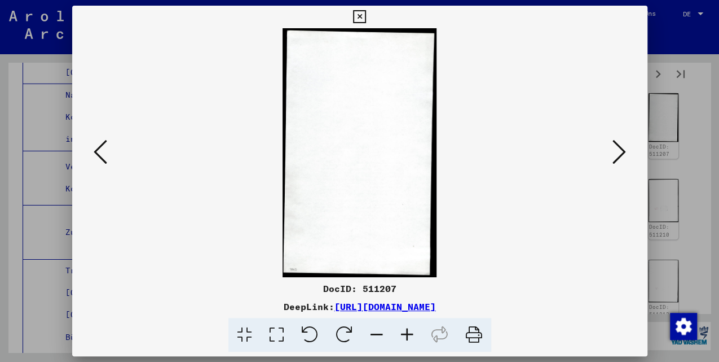
click at [618, 151] on icon at bounding box center [620, 151] width 14 height 27
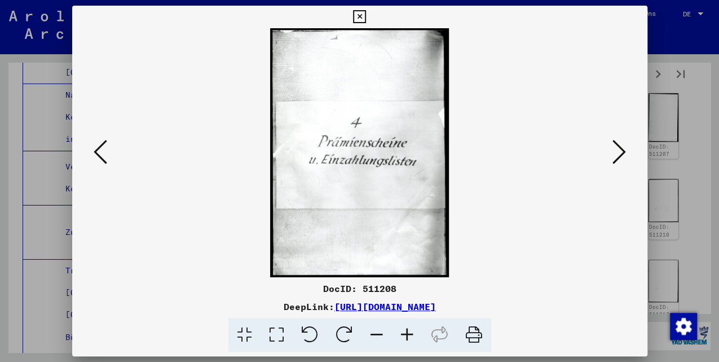
click at [618, 151] on icon at bounding box center [620, 151] width 14 height 27
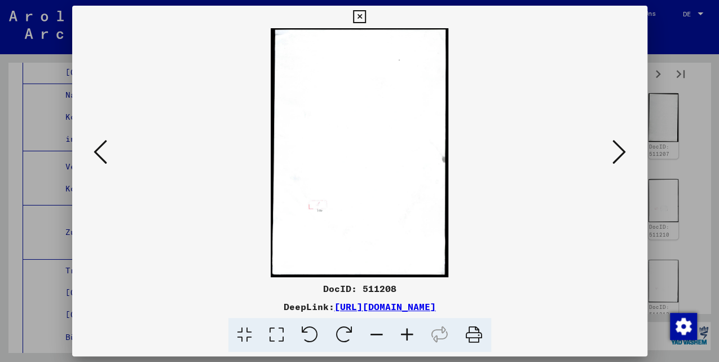
click at [618, 151] on icon at bounding box center [620, 151] width 14 height 27
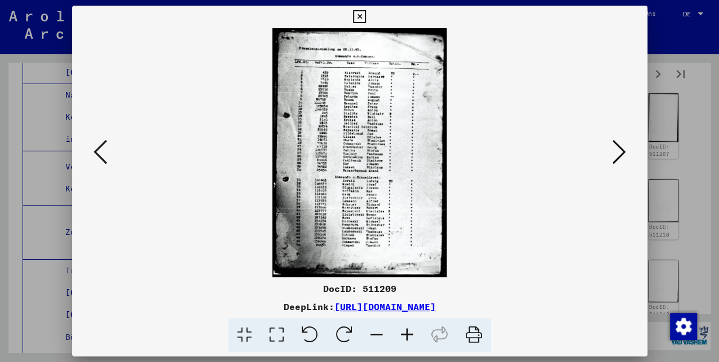
click at [619, 150] on icon at bounding box center [620, 151] width 14 height 27
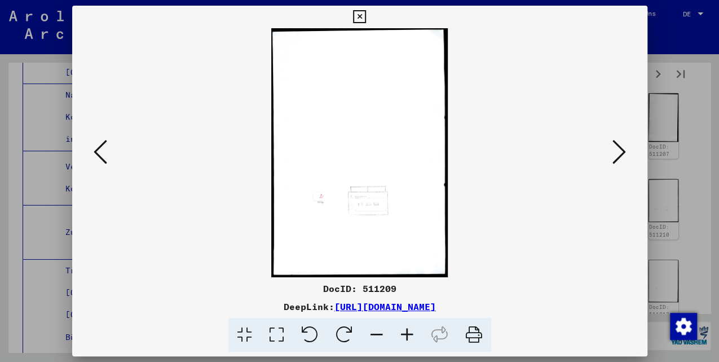
click at [619, 150] on icon at bounding box center [620, 151] width 14 height 27
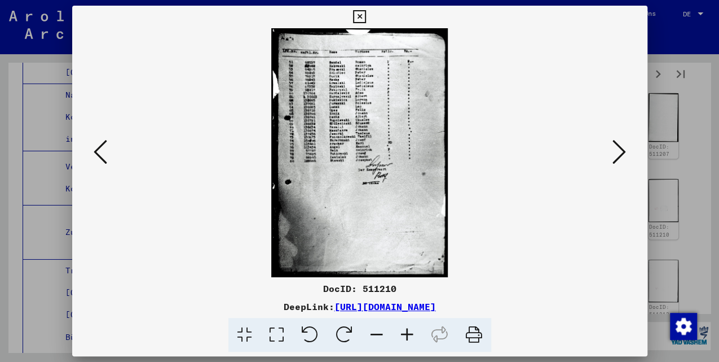
click at [619, 150] on icon at bounding box center [620, 151] width 14 height 27
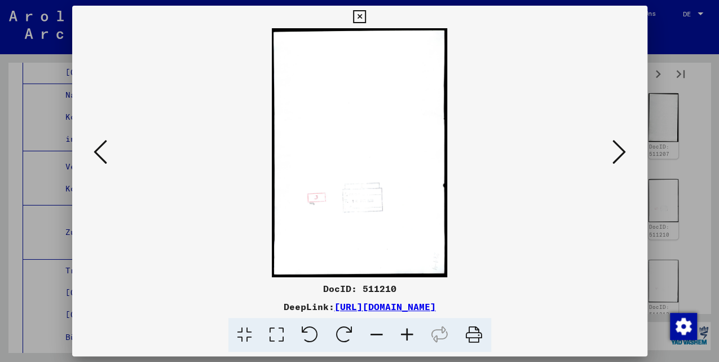
click at [619, 150] on icon at bounding box center [620, 151] width 14 height 27
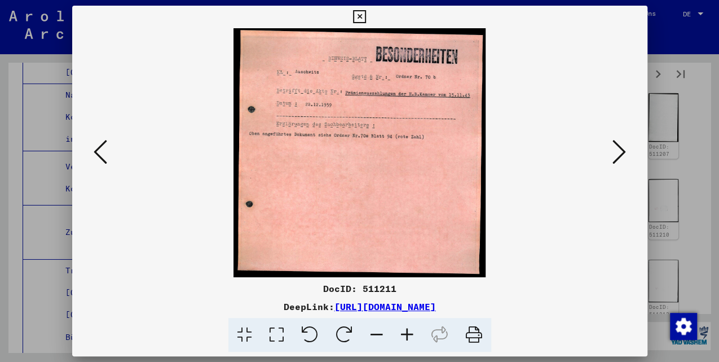
click at [619, 150] on icon at bounding box center [620, 151] width 14 height 27
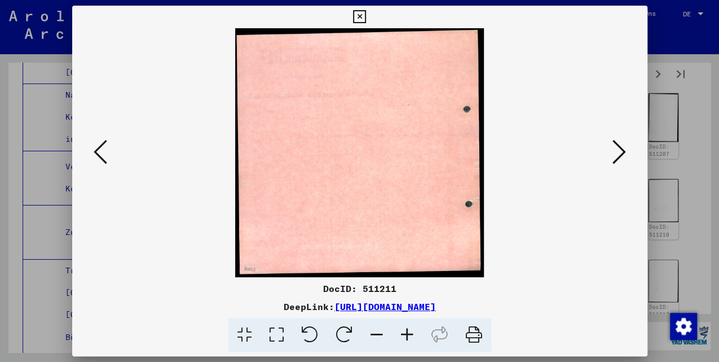
click at [619, 150] on icon at bounding box center [620, 151] width 14 height 27
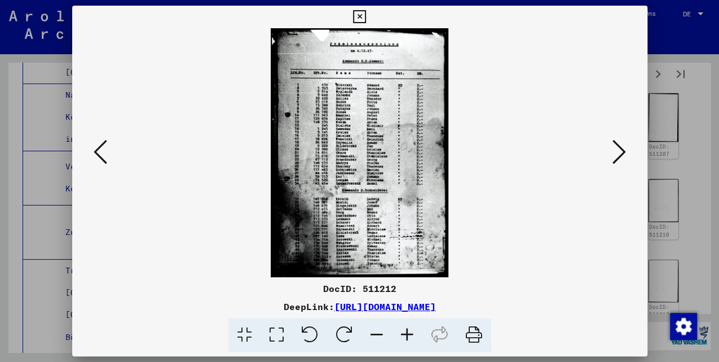
click at [98, 156] on icon at bounding box center [101, 151] width 14 height 27
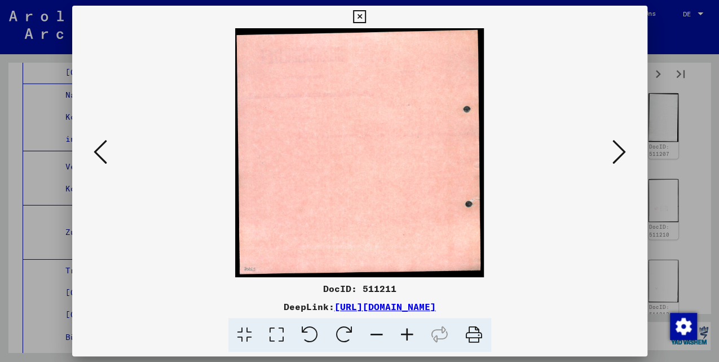
click at [98, 156] on icon at bounding box center [101, 151] width 14 height 27
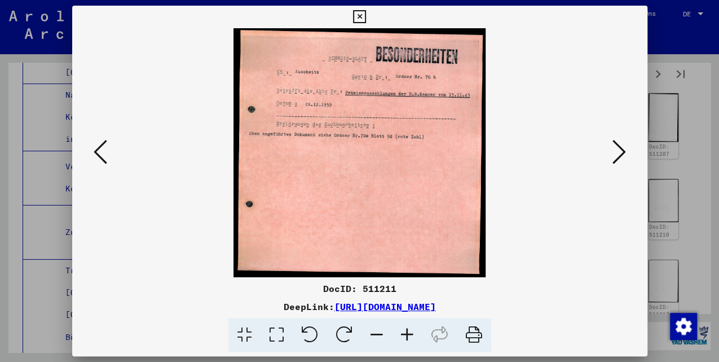
click at [613, 153] on icon at bounding box center [620, 151] width 14 height 27
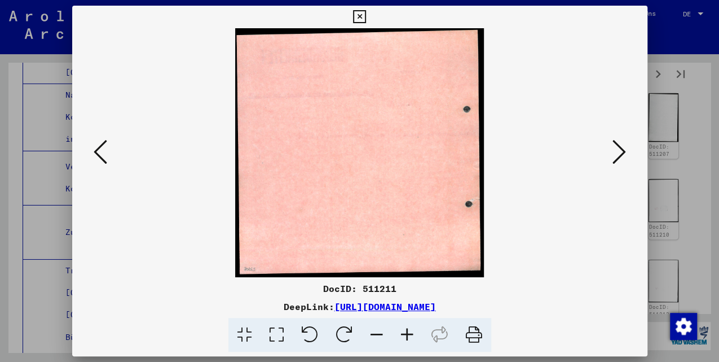
click at [613, 153] on icon at bounding box center [620, 151] width 14 height 27
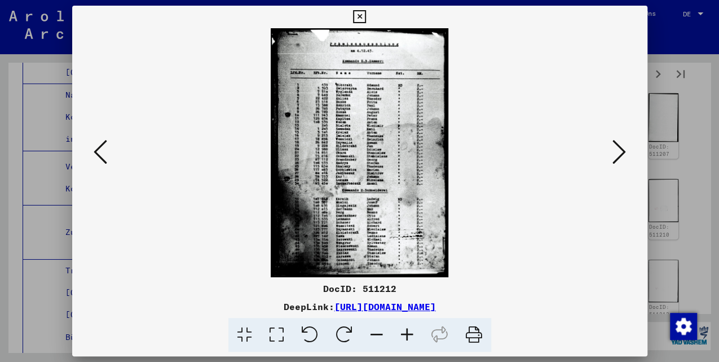
click at [614, 153] on icon at bounding box center [620, 151] width 14 height 27
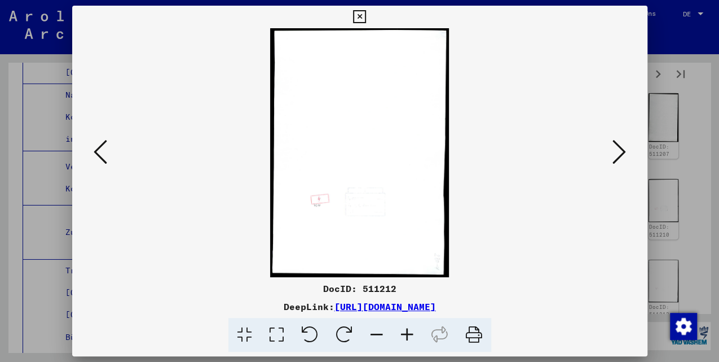
click at [614, 153] on icon at bounding box center [620, 151] width 14 height 27
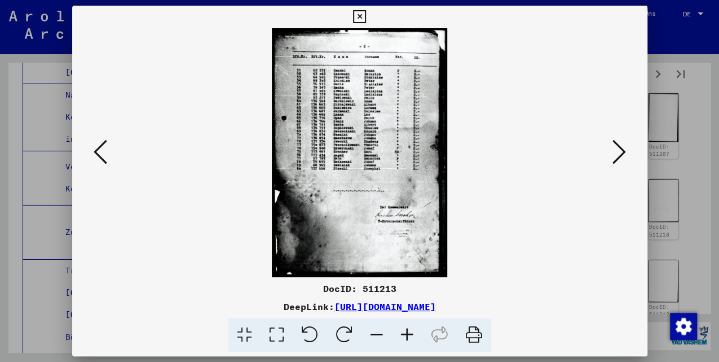
click at [614, 152] on icon at bounding box center [620, 151] width 14 height 27
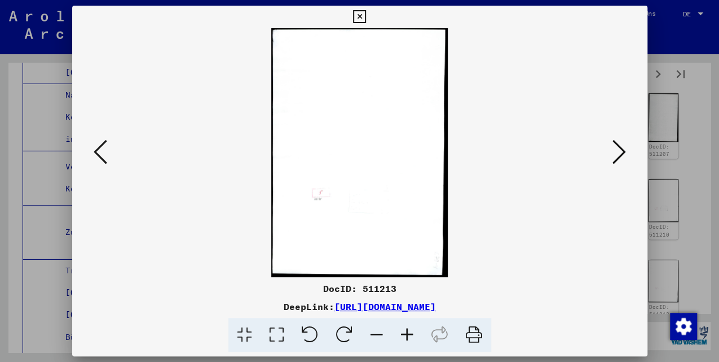
click at [614, 152] on icon at bounding box center [620, 151] width 14 height 27
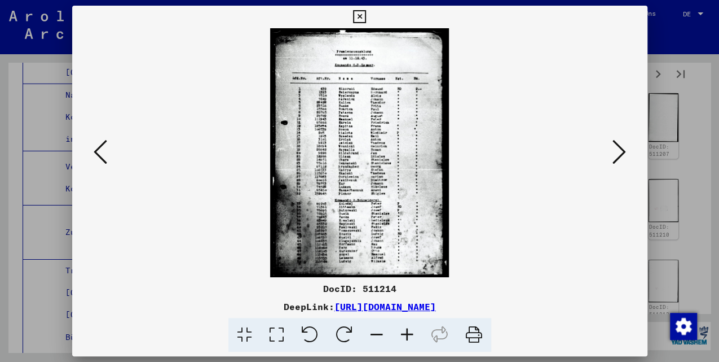
click at [614, 152] on icon at bounding box center [620, 151] width 14 height 27
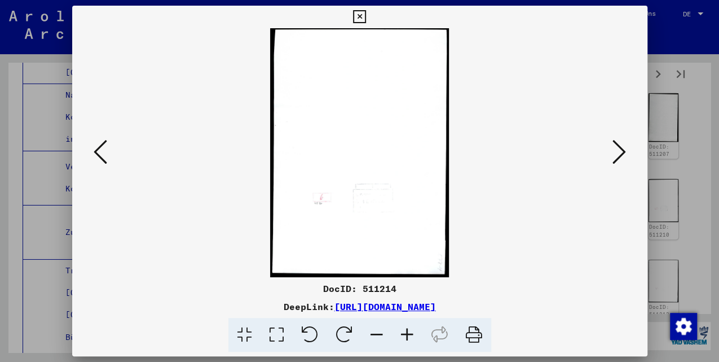
click at [614, 152] on icon at bounding box center [620, 151] width 14 height 27
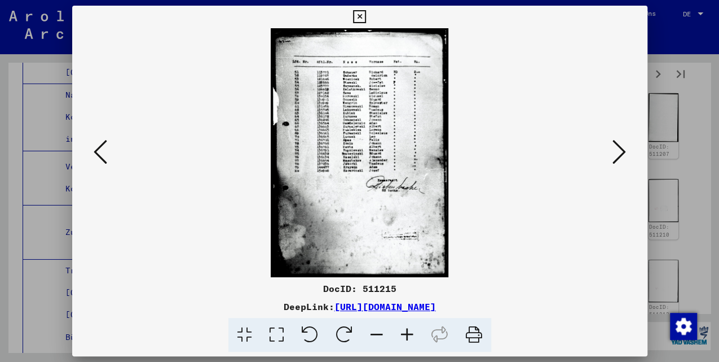
click at [614, 152] on icon at bounding box center [620, 151] width 14 height 27
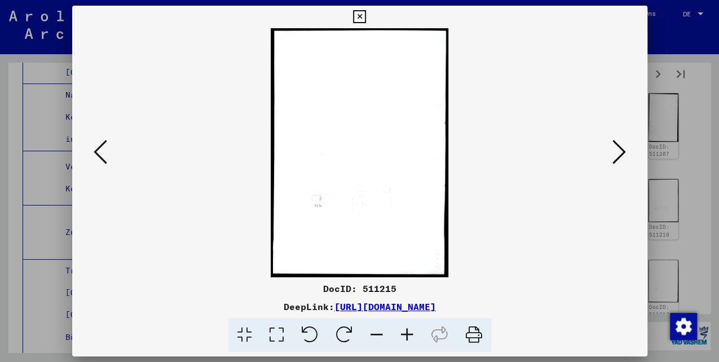
click at [614, 152] on icon at bounding box center [620, 151] width 14 height 27
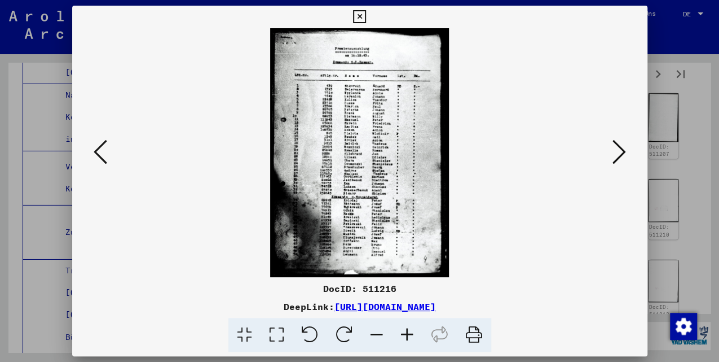
click at [614, 152] on icon at bounding box center [620, 151] width 14 height 27
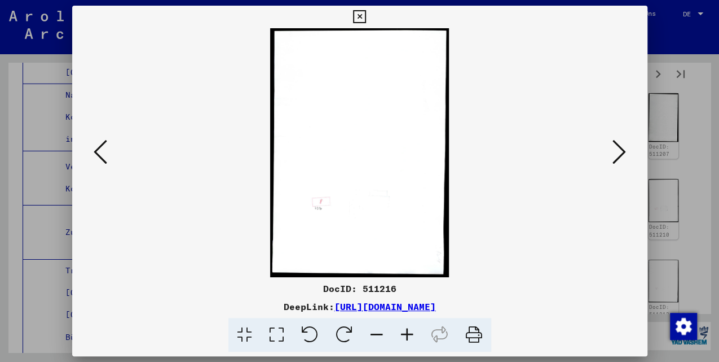
click at [614, 152] on icon at bounding box center [620, 151] width 14 height 27
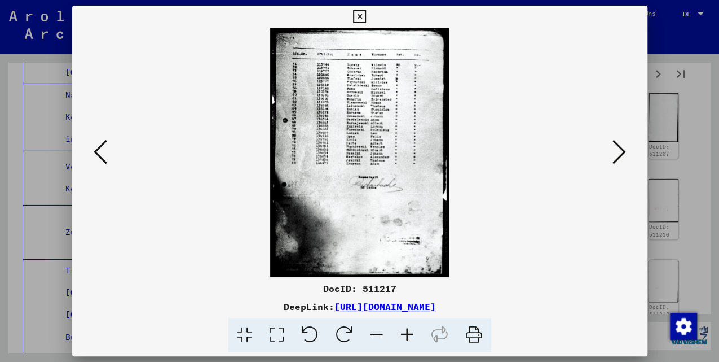
click at [614, 152] on icon at bounding box center [620, 151] width 14 height 27
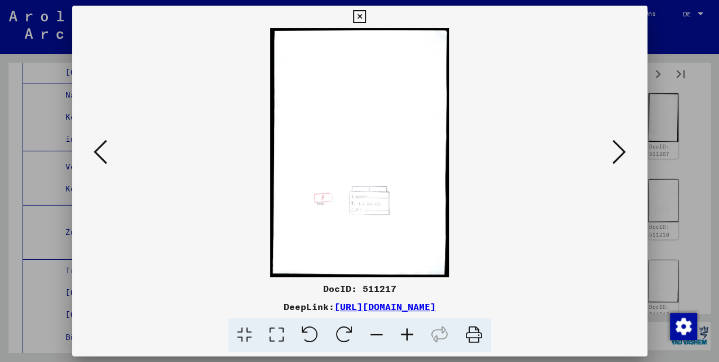
click at [614, 152] on icon at bounding box center [620, 151] width 14 height 27
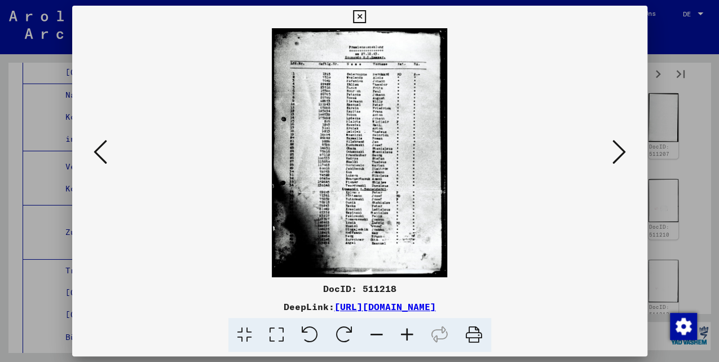
click at [614, 152] on icon at bounding box center [620, 151] width 14 height 27
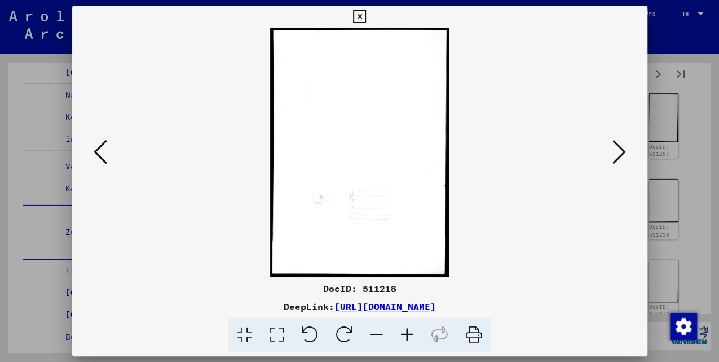
click at [614, 152] on icon at bounding box center [620, 151] width 14 height 27
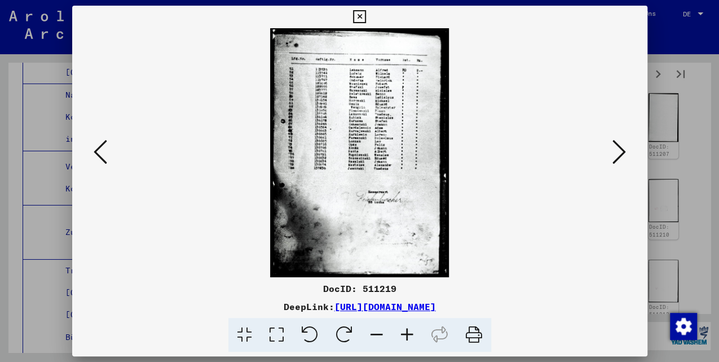
click at [614, 152] on icon at bounding box center [620, 151] width 14 height 27
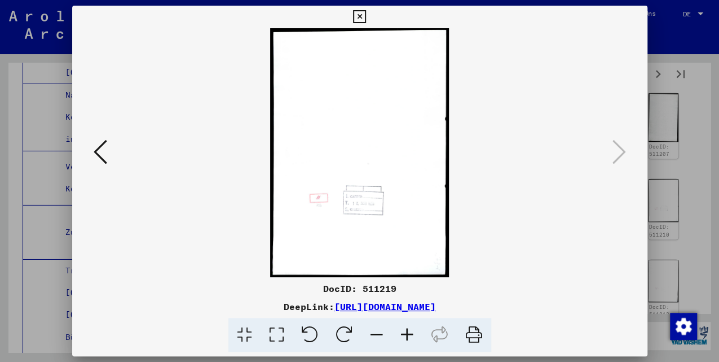
click at [366, 15] on icon at bounding box center [359, 17] width 13 height 14
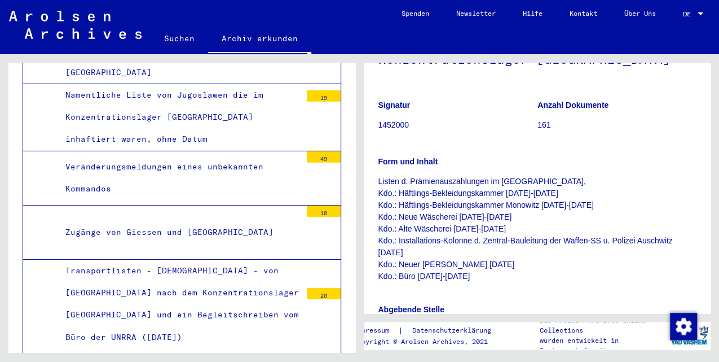
scroll to position [301, 0]
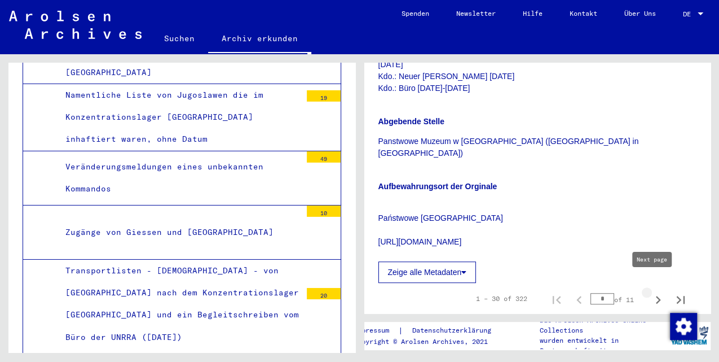
click at [656, 296] on icon "Next page" at bounding box center [658, 300] width 5 height 8
type input "*"
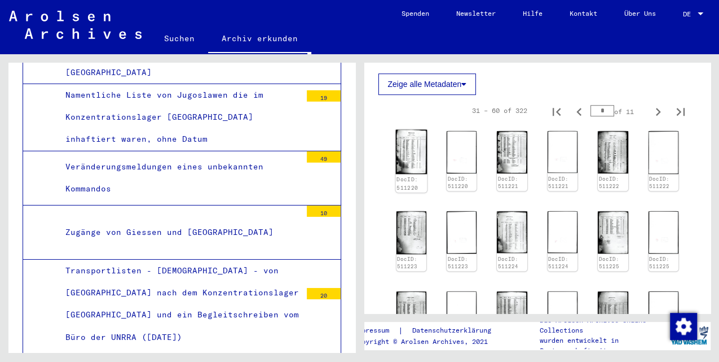
click at [413, 134] on img at bounding box center [411, 152] width 32 height 44
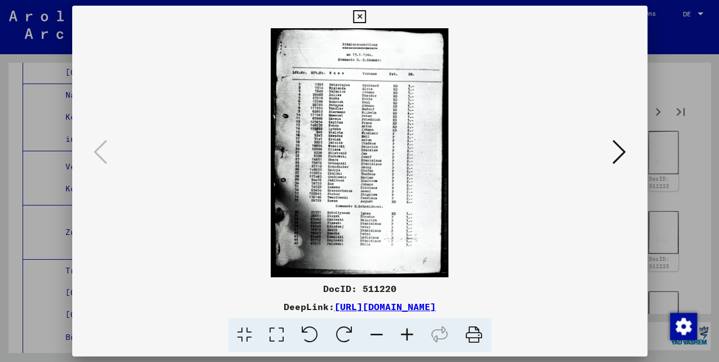
click at [614, 153] on icon at bounding box center [620, 151] width 14 height 27
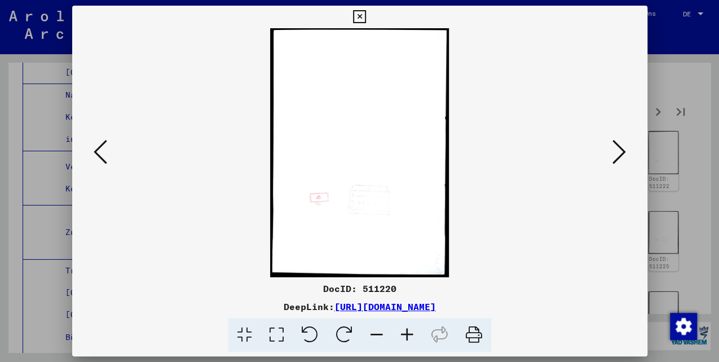
click at [614, 153] on icon at bounding box center [620, 151] width 14 height 27
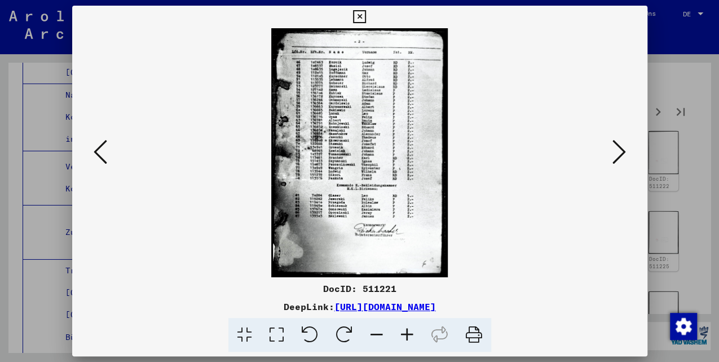
click at [614, 153] on icon at bounding box center [620, 151] width 14 height 27
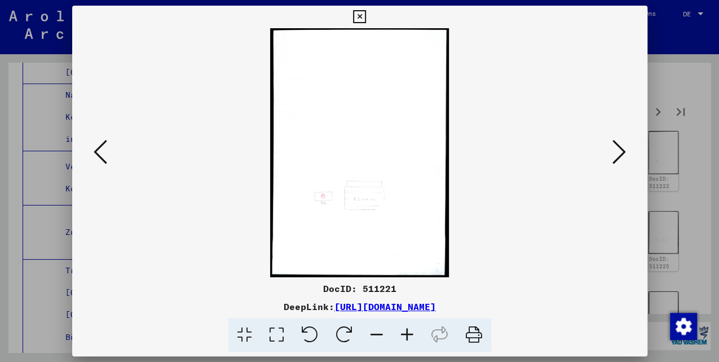
click at [614, 153] on icon at bounding box center [620, 151] width 14 height 27
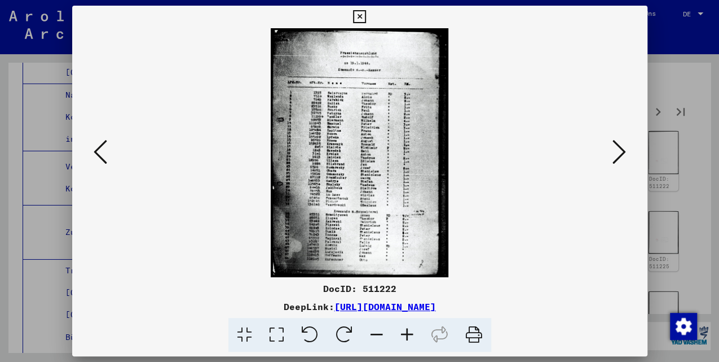
click at [614, 153] on icon at bounding box center [620, 151] width 14 height 27
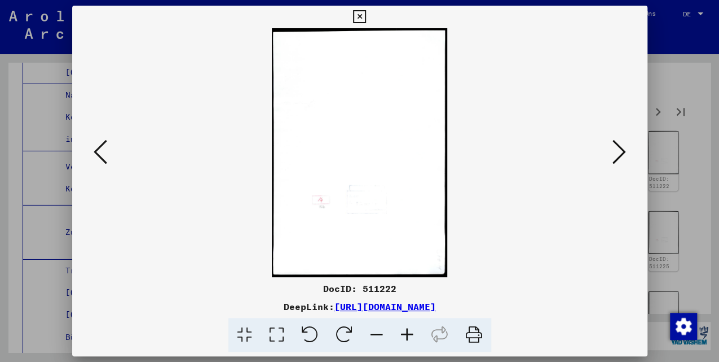
click at [615, 152] on icon at bounding box center [620, 151] width 14 height 27
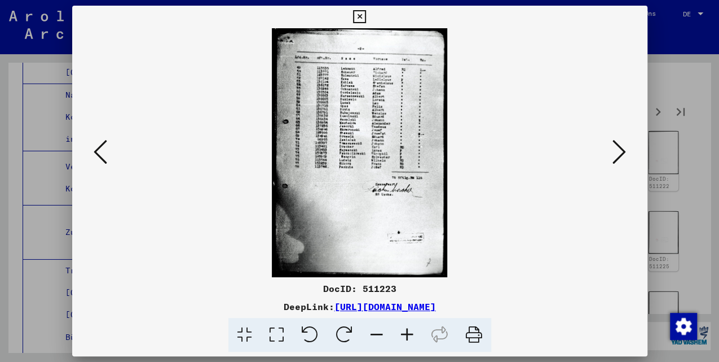
click at [615, 152] on icon at bounding box center [620, 151] width 14 height 27
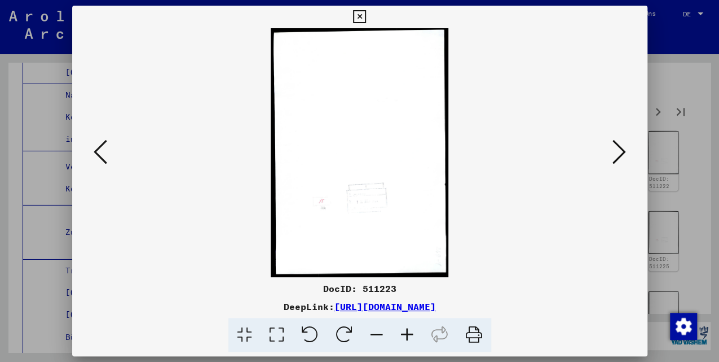
click at [615, 152] on icon at bounding box center [620, 151] width 14 height 27
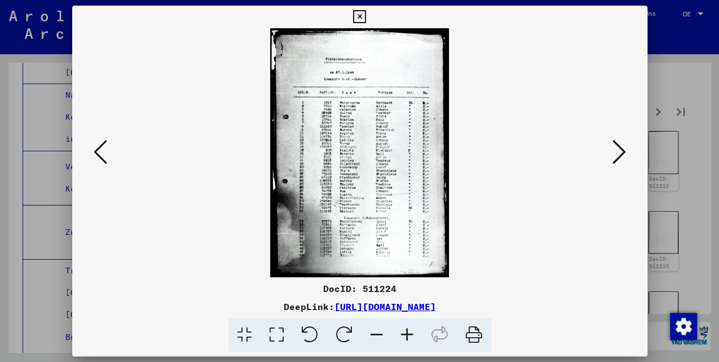
click at [615, 152] on icon at bounding box center [620, 151] width 14 height 27
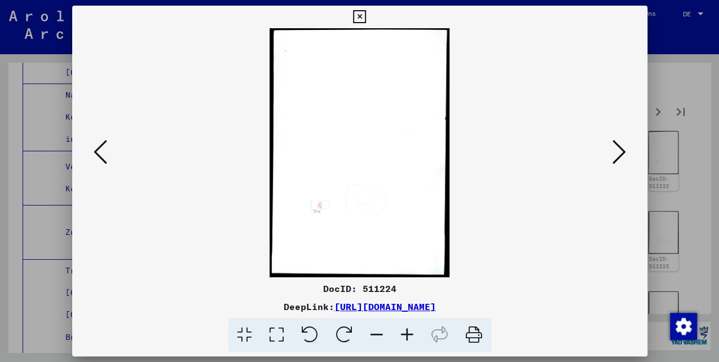
click at [615, 152] on icon at bounding box center [620, 151] width 14 height 27
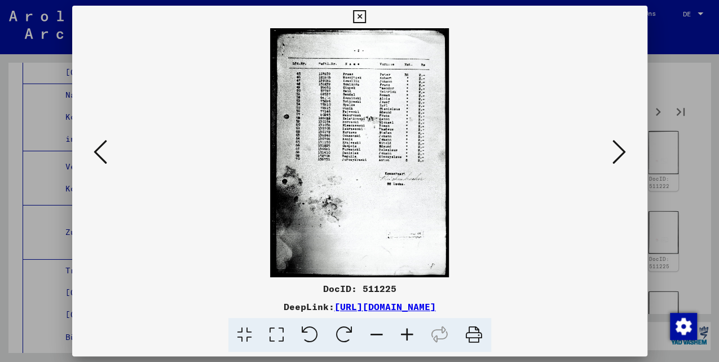
click at [105, 157] on icon at bounding box center [101, 151] width 14 height 27
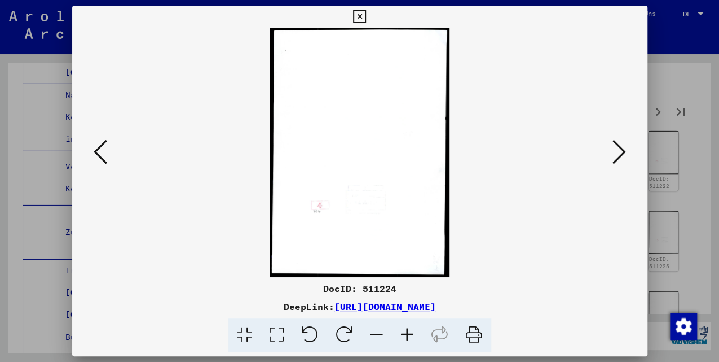
click at [105, 157] on icon at bounding box center [101, 151] width 14 height 27
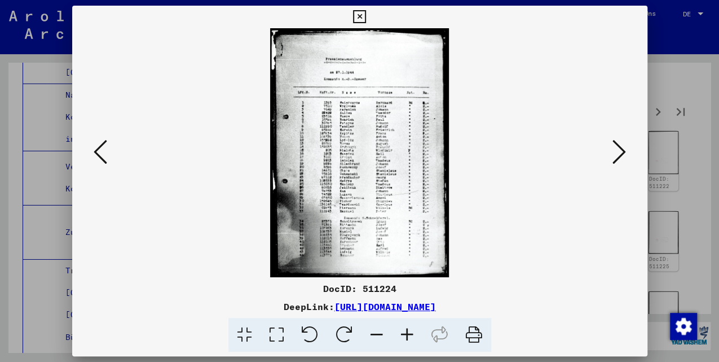
click at [628, 164] on button at bounding box center [619, 153] width 20 height 32
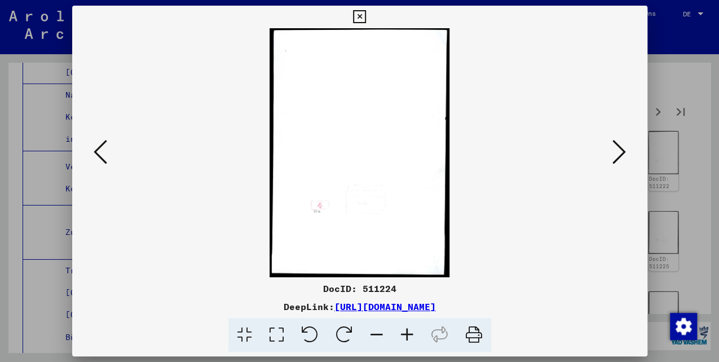
click at [628, 164] on button at bounding box center [619, 153] width 20 height 32
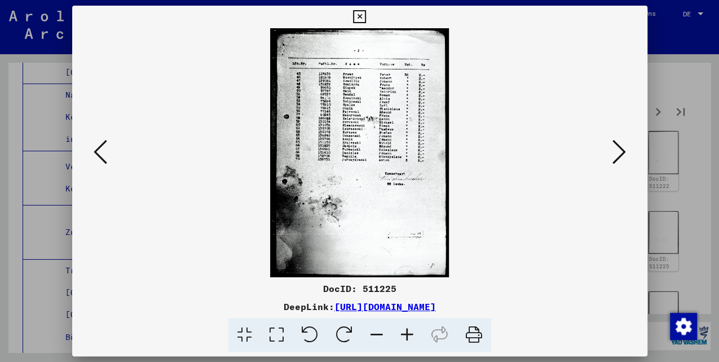
click at [619, 159] on icon at bounding box center [620, 151] width 14 height 27
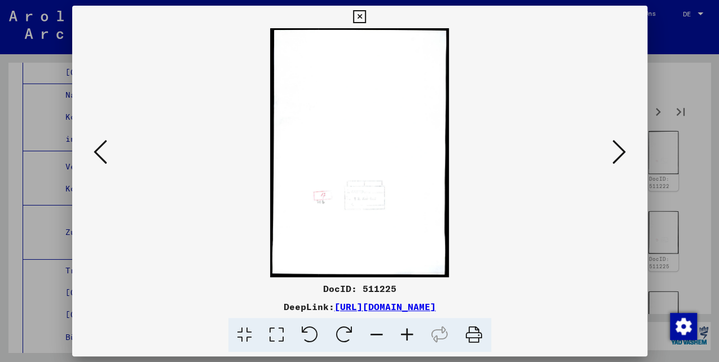
drag, startPoint x: 618, startPoint y: 159, endPoint x: 526, endPoint y: 127, distance: 97.8
click at [617, 158] on icon at bounding box center [620, 151] width 14 height 27
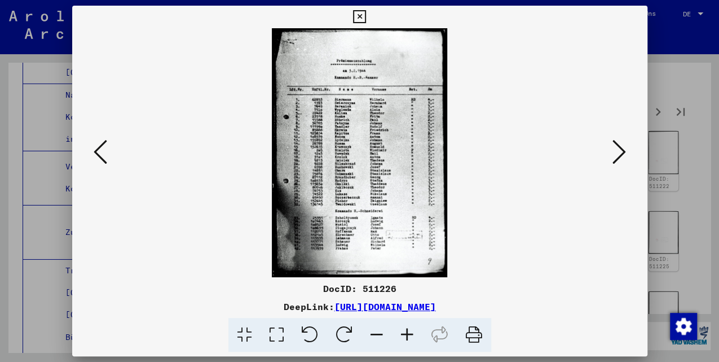
click at [361, 14] on icon at bounding box center [359, 17] width 13 height 14
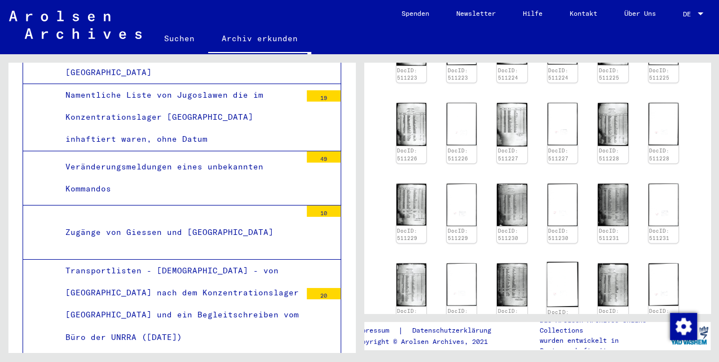
scroll to position [451, 0]
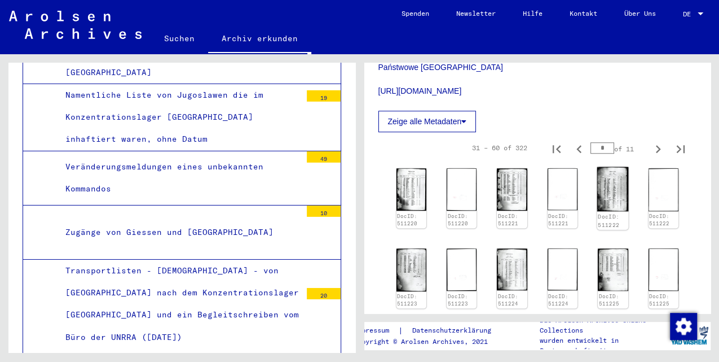
click at [606, 177] on img at bounding box center [613, 189] width 32 height 45
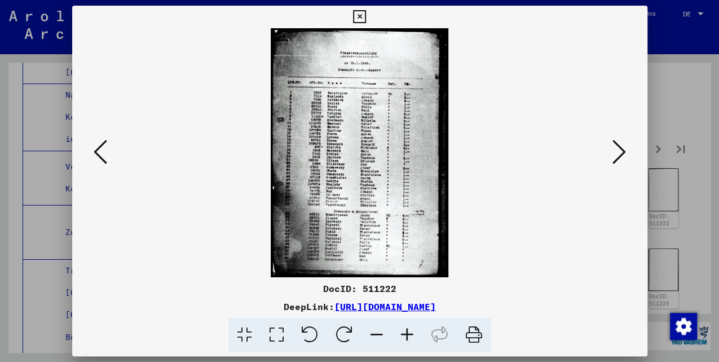
drag, startPoint x: 617, startPoint y: 155, endPoint x: 567, endPoint y: 243, distance: 101.0
click at [572, 243] on div at bounding box center [359, 152] width 575 height 249
click at [613, 152] on icon at bounding box center [620, 151] width 14 height 27
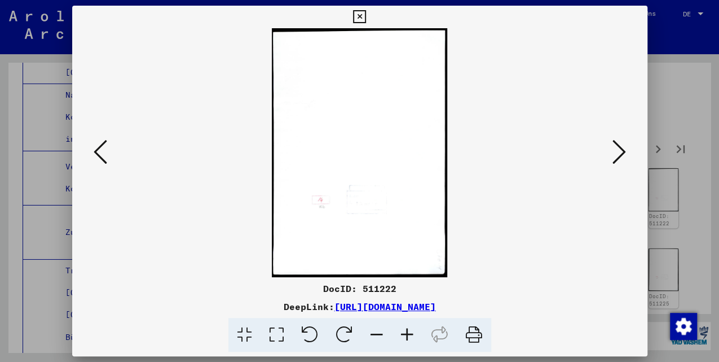
click at [614, 152] on icon at bounding box center [620, 151] width 14 height 27
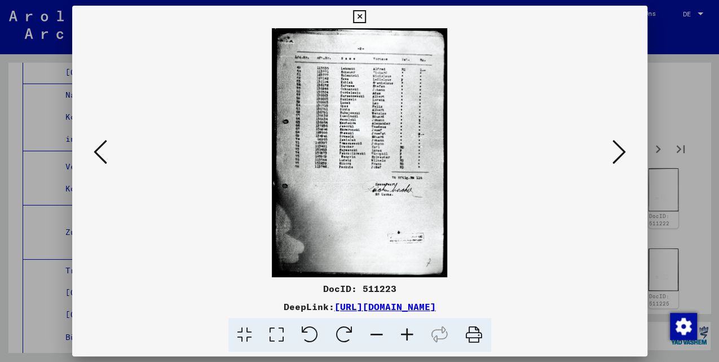
click at [614, 152] on icon at bounding box center [620, 151] width 14 height 27
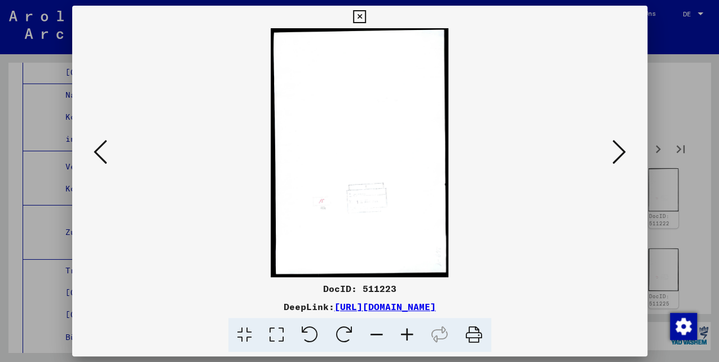
click at [614, 152] on icon at bounding box center [620, 151] width 14 height 27
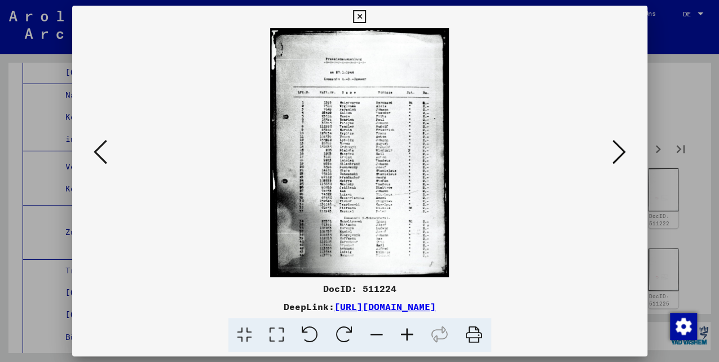
click at [614, 152] on icon at bounding box center [620, 151] width 14 height 27
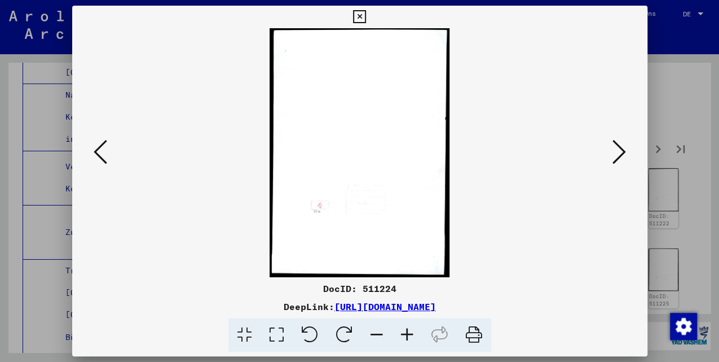
click at [614, 152] on icon at bounding box center [620, 151] width 14 height 27
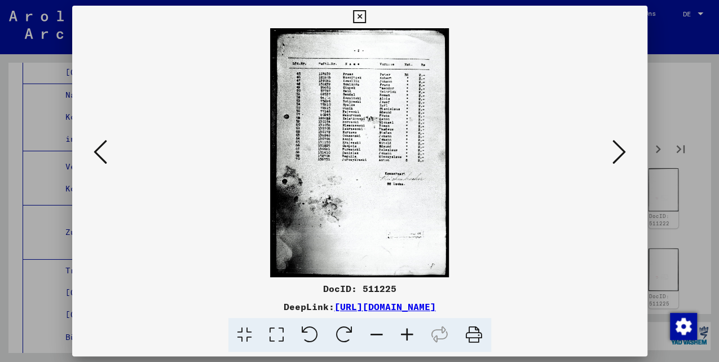
click at [614, 152] on icon at bounding box center [620, 151] width 14 height 27
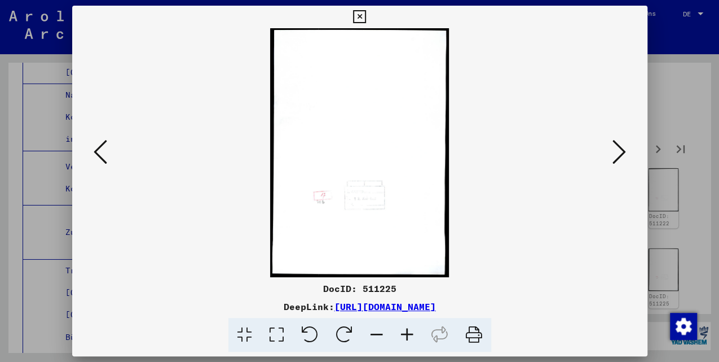
click at [614, 152] on icon at bounding box center [620, 151] width 14 height 27
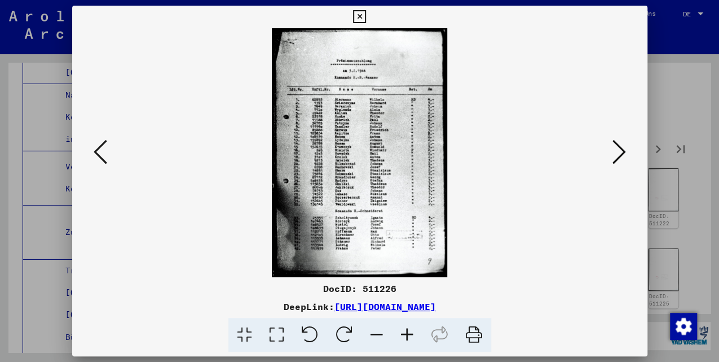
click at [615, 150] on icon at bounding box center [620, 151] width 14 height 27
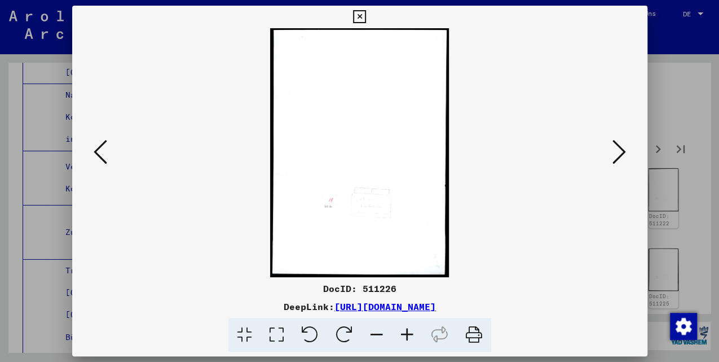
click at [615, 150] on icon at bounding box center [620, 151] width 14 height 27
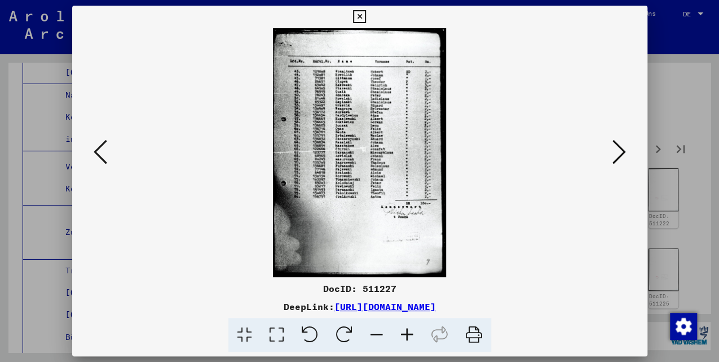
click at [363, 17] on icon at bounding box center [359, 17] width 13 height 14
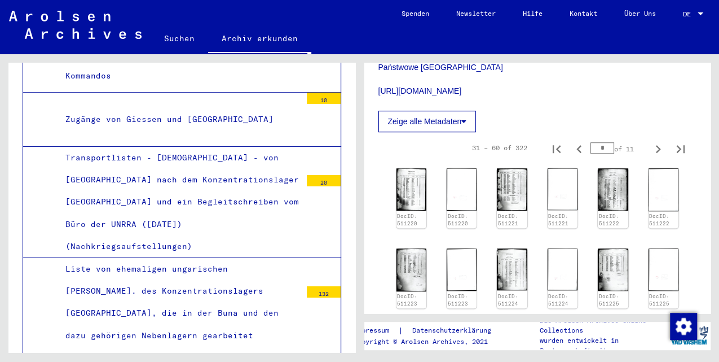
scroll to position [4215, 0]
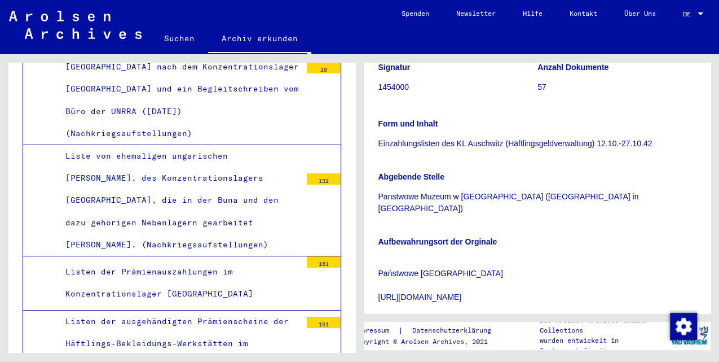
scroll to position [338, 0]
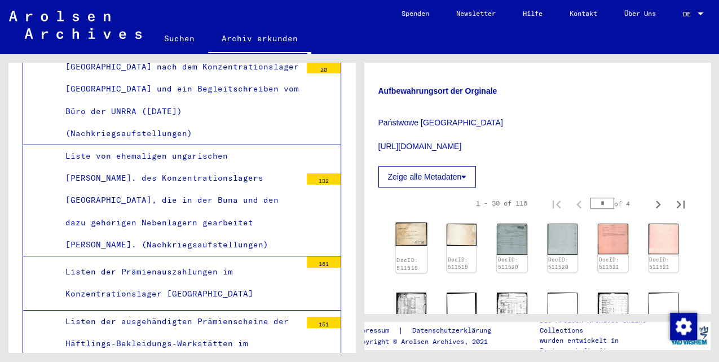
click at [411, 226] on img at bounding box center [411, 233] width 32 height 23
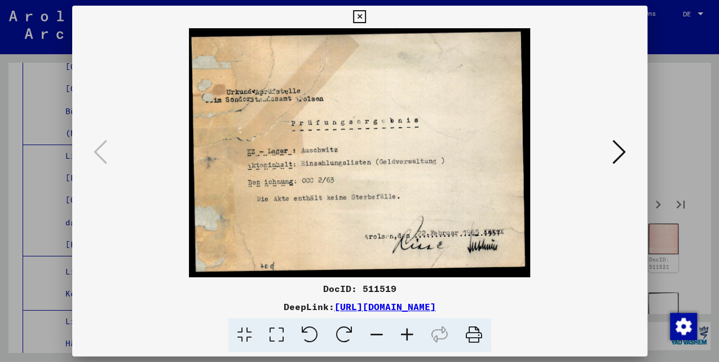
click at [621, 148] on icon at bounding box center [620, 151] width 14 height 27
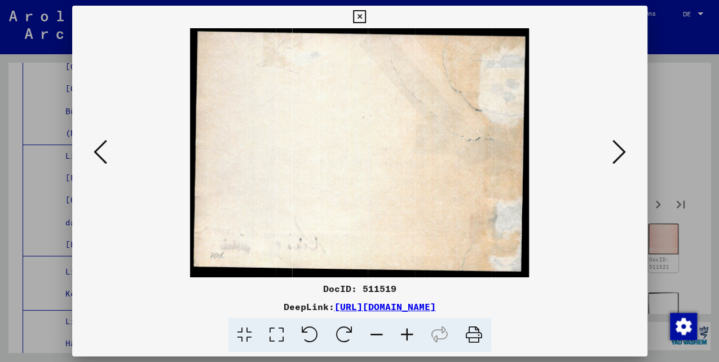
click at [621, 148] on icon at bounding box center [620, 151] width 14 height 27
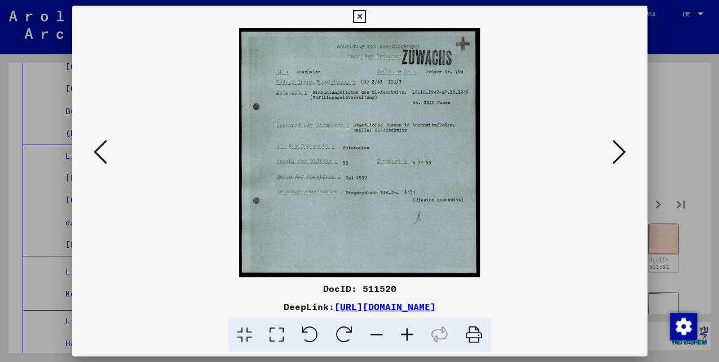
click at [621, 148] on icon at bounding box center [620, 151] width 14 height 27
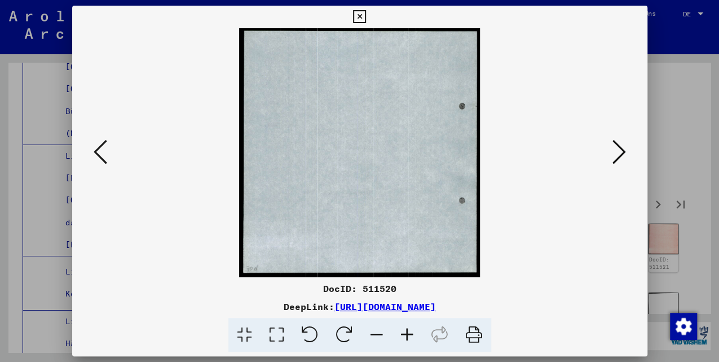
click at [621, 148] on icon at bounding box center [620, 151] width 14 height 27
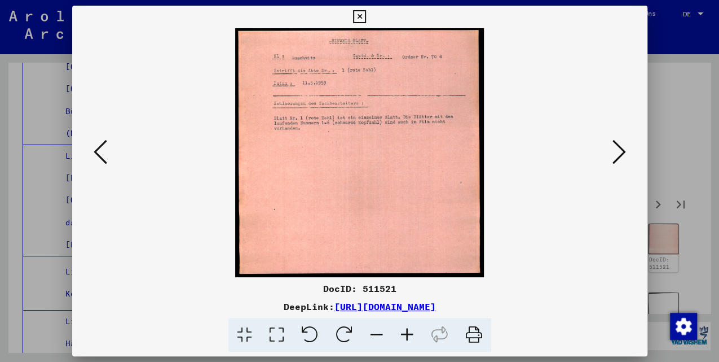
click at [621, 148] on icon at bounding box center [620, 151] width 14 height 27
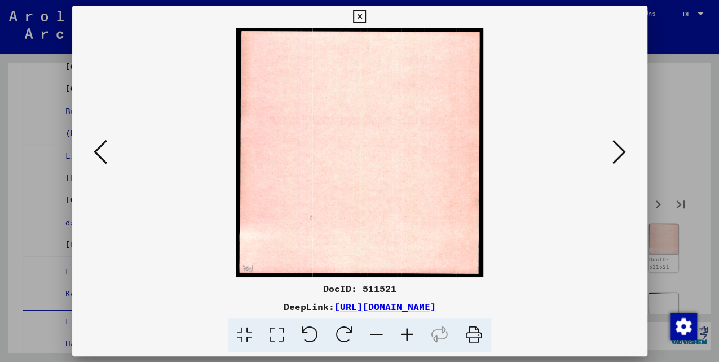
click at [621, 148] on icon at bounding box center [620, 151] width 14 height 27
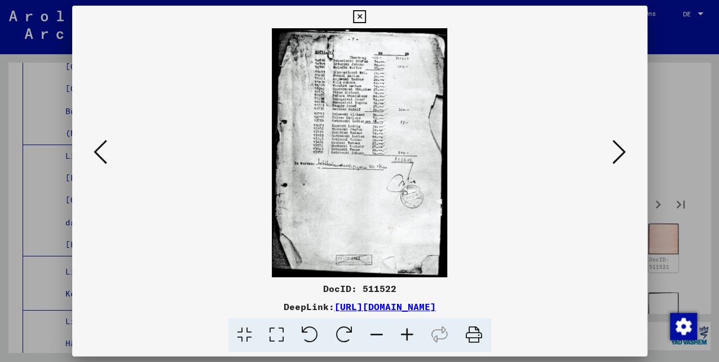
click at [621, 148] on icon at bounding box center [620, 151] width 14 height 27
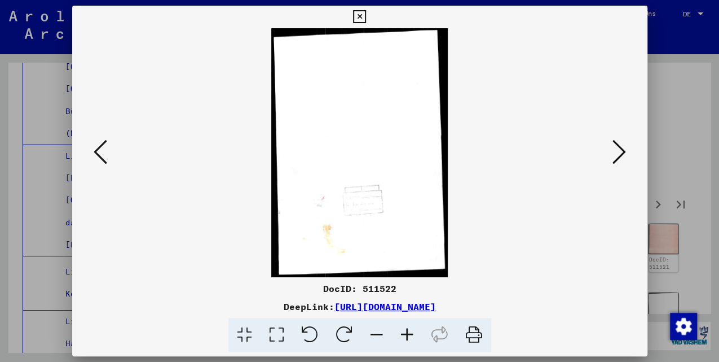
click at [621, 148] on icon at bounding box center [620, 151] width 14 height 27
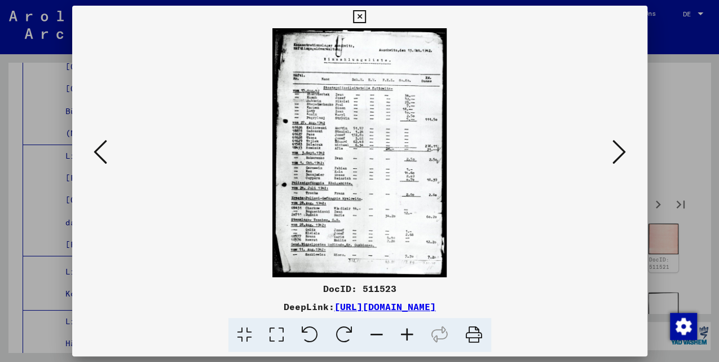
click at [621, 148] on icon at bounding box center [620, 151] width 14 height 27
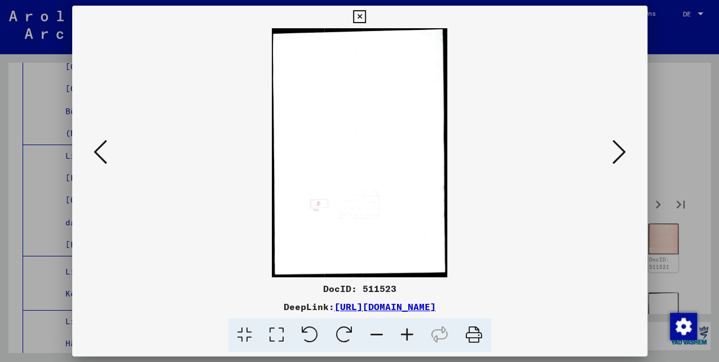
click at [621, 148] on icon at bounding box center [620, 151] width 14 height 27
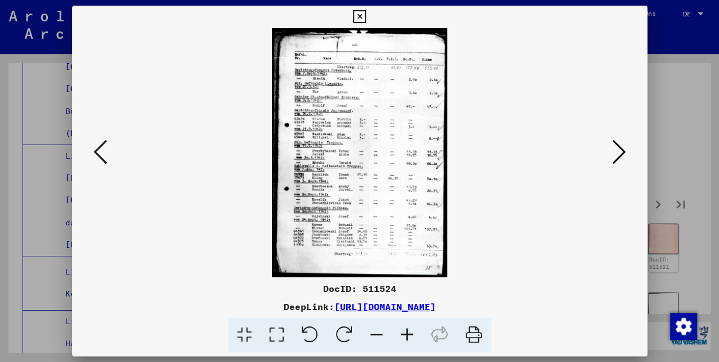
click at [621, 148] on icon at bounding box center [620, 151] width 14 height 27
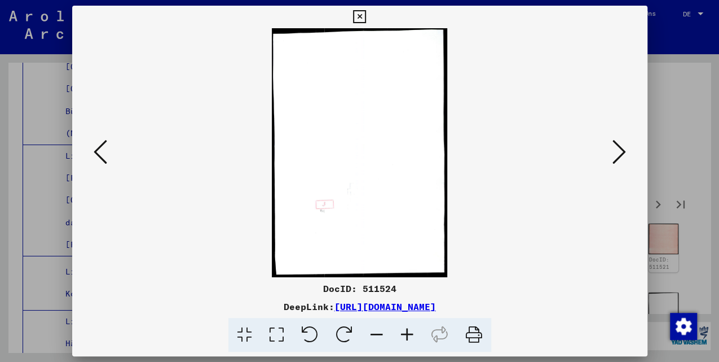
click at [621, 148] on icon at bounding box center [620, 151] width 14 height 27
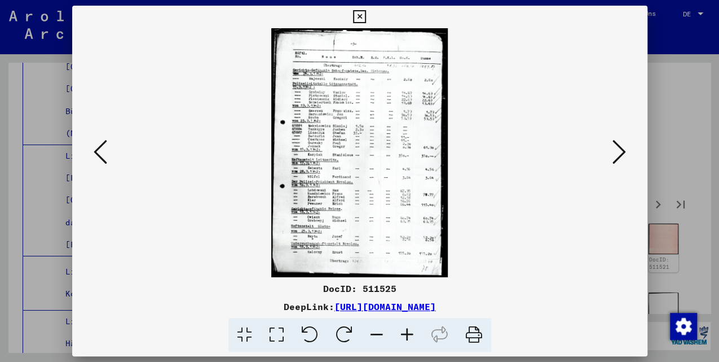
click at [621, 148] on icon at bounding box center [620, 151] width 14 height 27
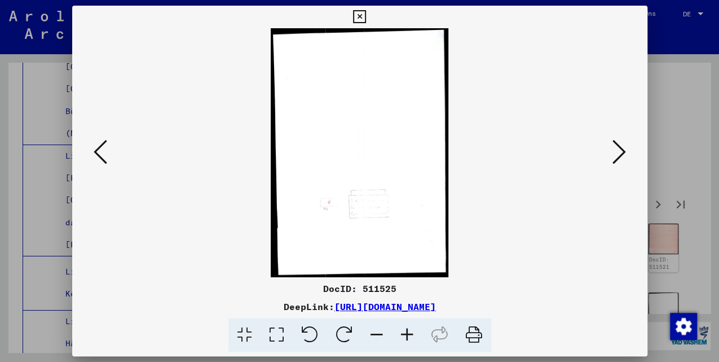
click at [621, 148] on icon at bounding box center [620, 151] width 14 height 27
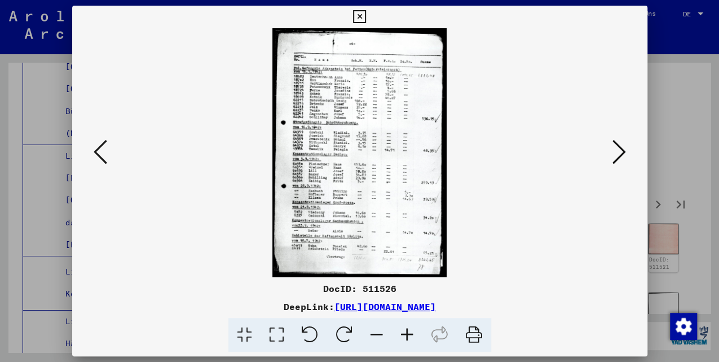
click at [621, 148] on icon at bounding box center [620, 151] width 14 height 27
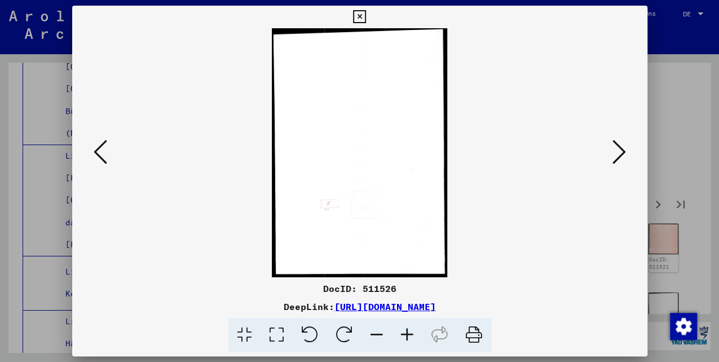
click at [621, 148] on icon at bounding box center [620, 151] width 14 height 27
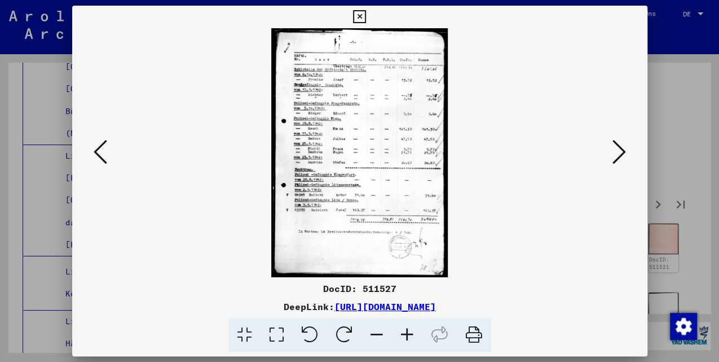
click at [361, 12] on icon at bounding box center [359, 17] width 13 height 14
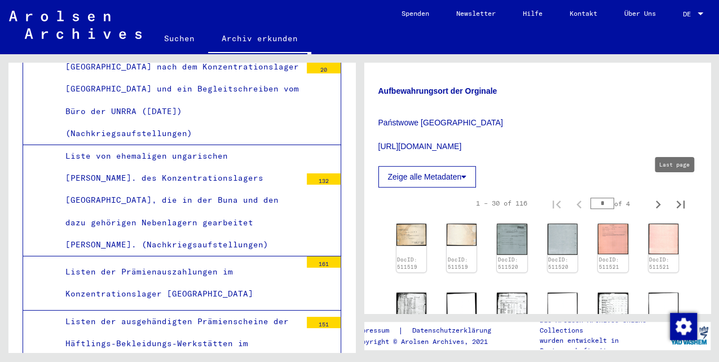
click at [676, 196] on icon "Last page" at bounding box center [681, 204] width 16 height 16
type input "*"
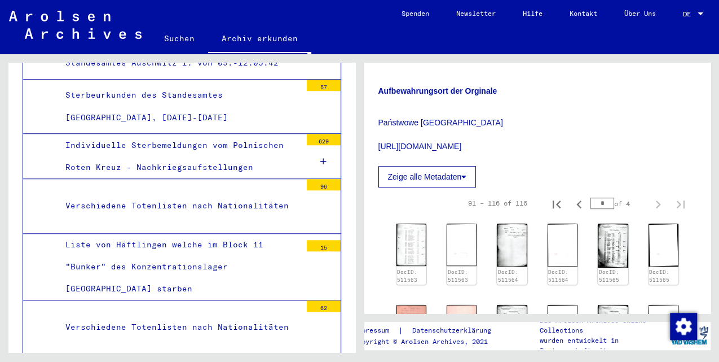
scroll to position [4816, 0]
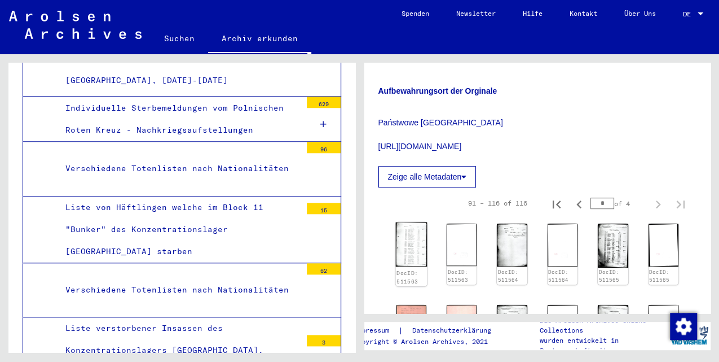
click at [411, 230] on img at bounding box center [411, 244] width 32 height 45
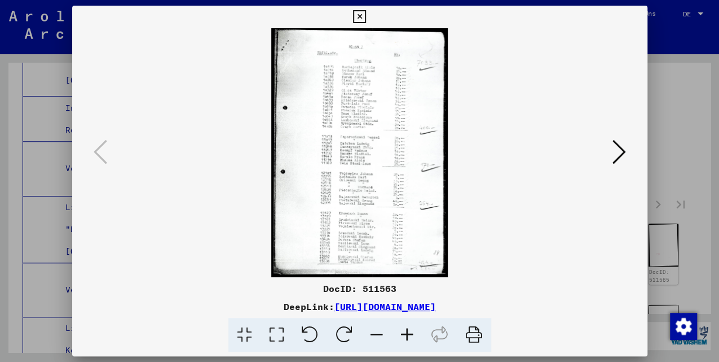
click at [623, 152] on icon at bounding box center [620, 151] width 14 height 27
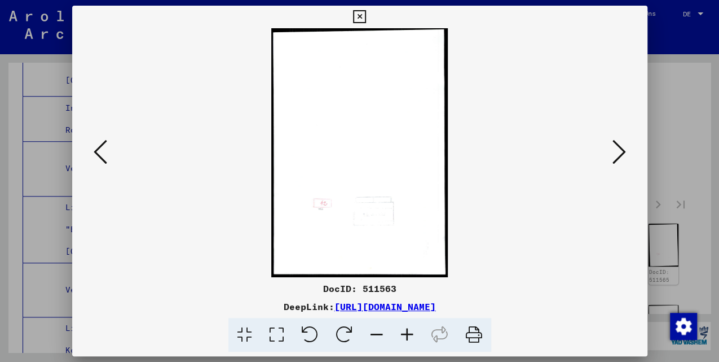
click at [623, 152] on icon at bounding box center [620, 151] width 14 height 27
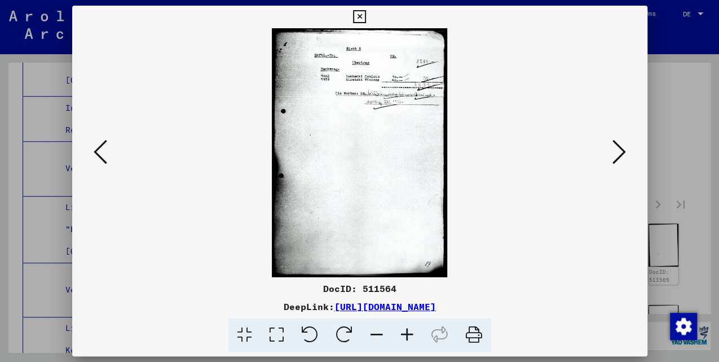
click at [623, 152] on icon at bounding box center [620, 151] width 14 height 27
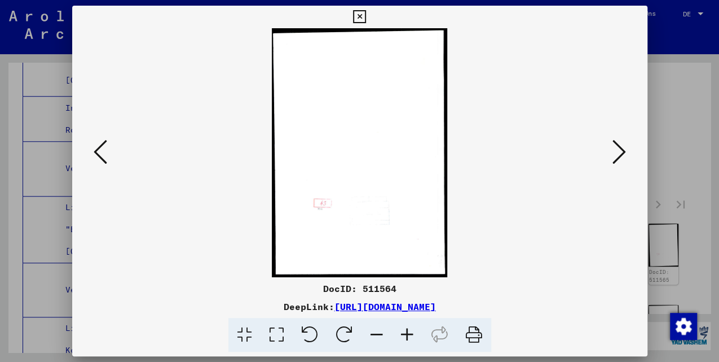
click at [623, 152] on icon at bounding box center [620, 151] width 14 height 27
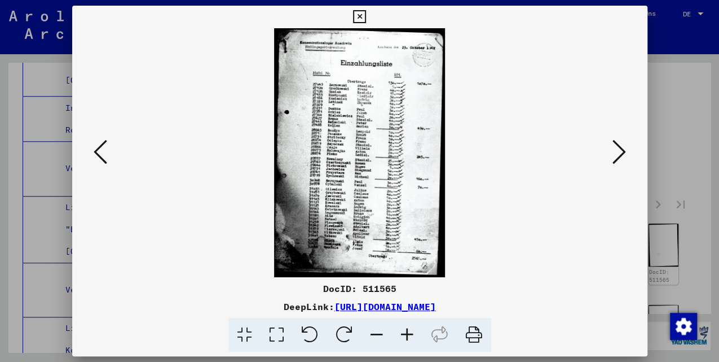
click at [621, 152] on icon at bounding box center [620, 151] width 14 height 27
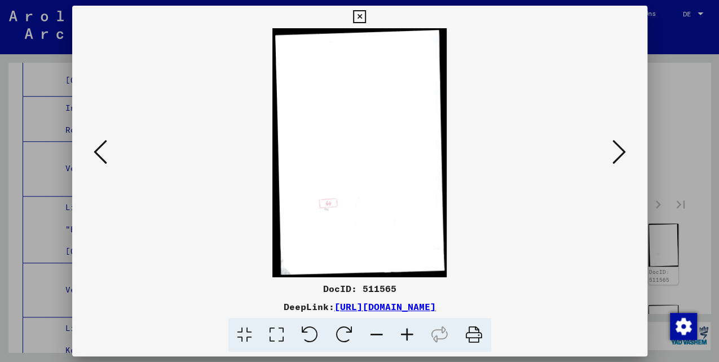
click at [621, 152] on icon at bounding box center [620, 151] width 14 height 27
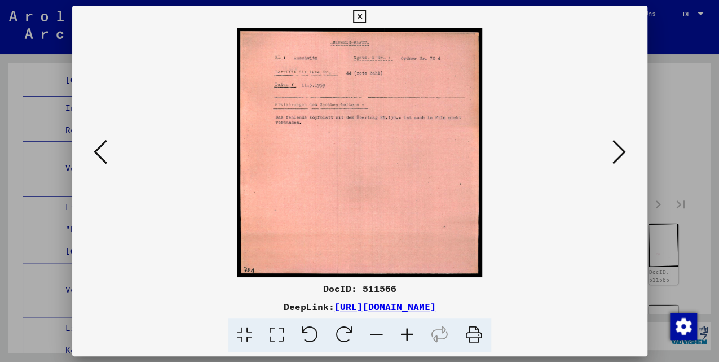
click at [95, 150] on icon at bounding box center [101, 151] width 14 height 27
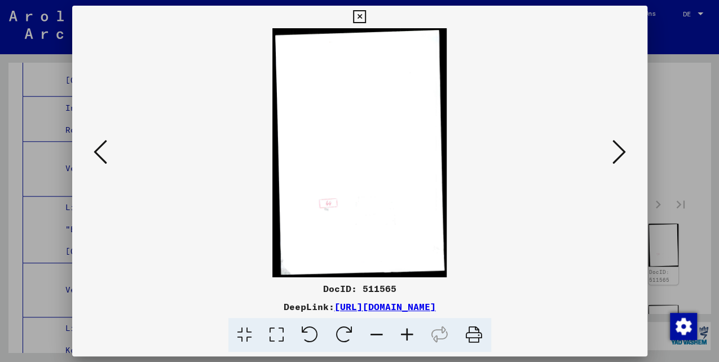
click at [99, 152] on icon at bounding box center [101, 151] width 14 height 27
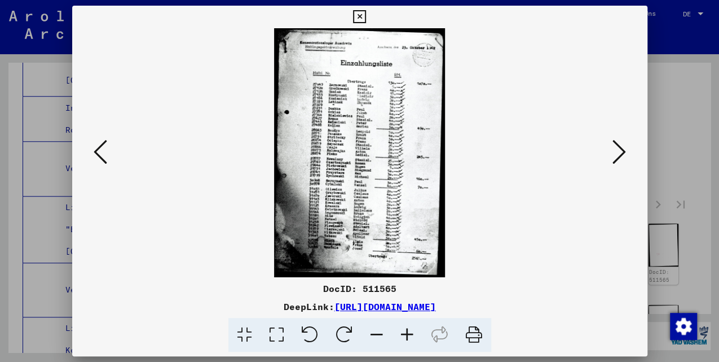
click at [617, 152] on icon at bounding box center [620, 151] width 14 height 27
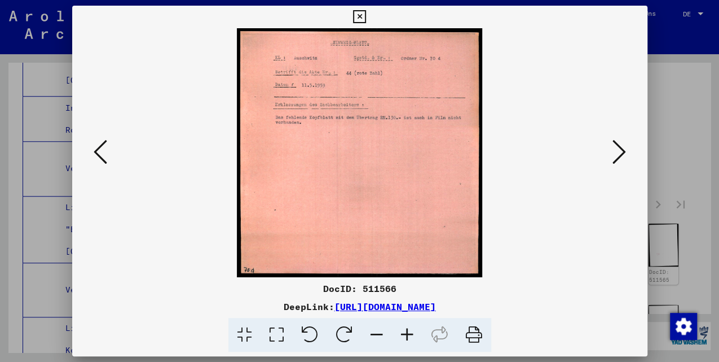
click at [617, 152] on icon at bounding box center [620, 151] width 14 height 27
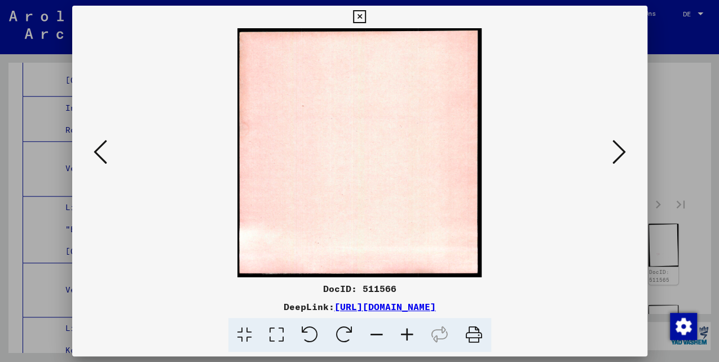
click at [617, 152] on icon at bounding box center [620, 151] width 14 height 27
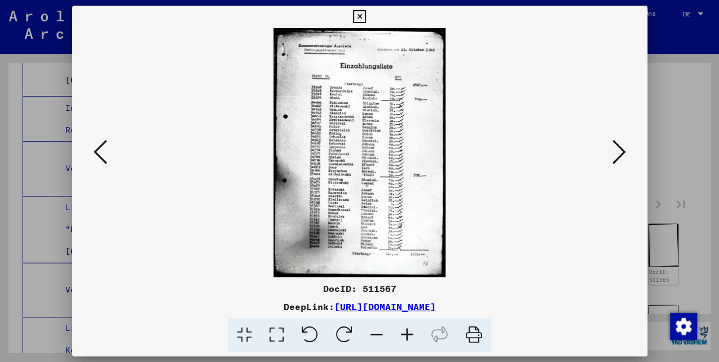
click at [617, 152] on icon at bounding box center [620, 151] width 14 height 27
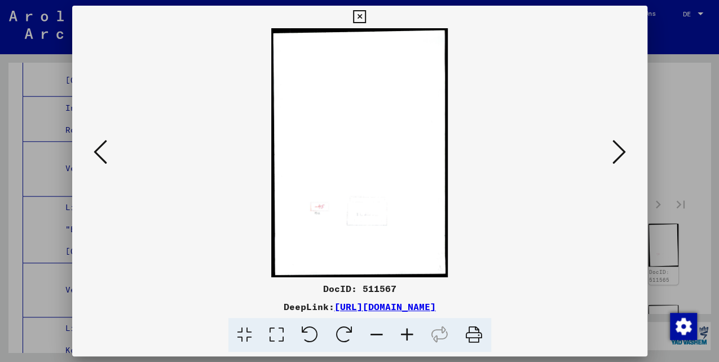
click at [617, 152] on icon at bounding box center [620, 151] width 14 height 27
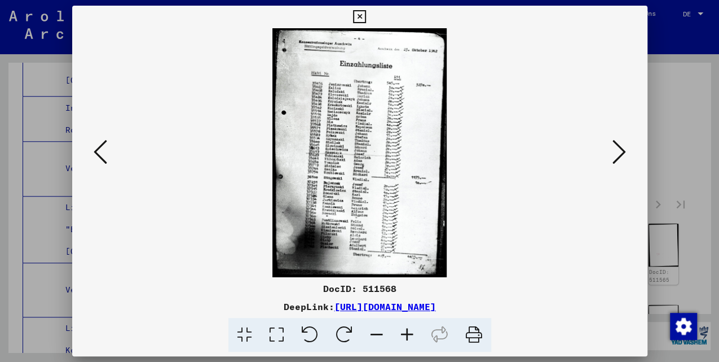
click at [617, 152] on icon at bounding box center [620, 151] width 14 height 27
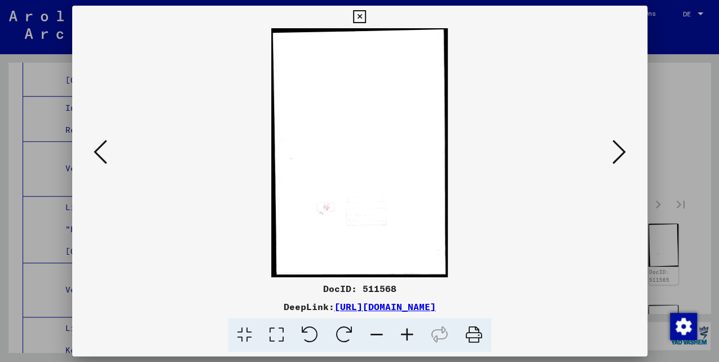
click at [617, 152] on icon at bounding box center [620, 151] width 14 height 27
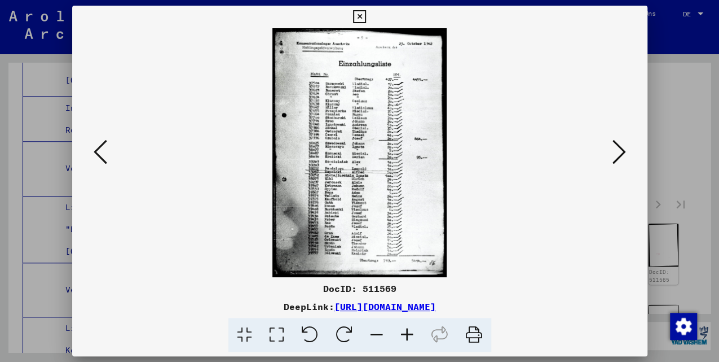
click at [617, 152] on icon at bounding box center [620, 151] width 14 height 27
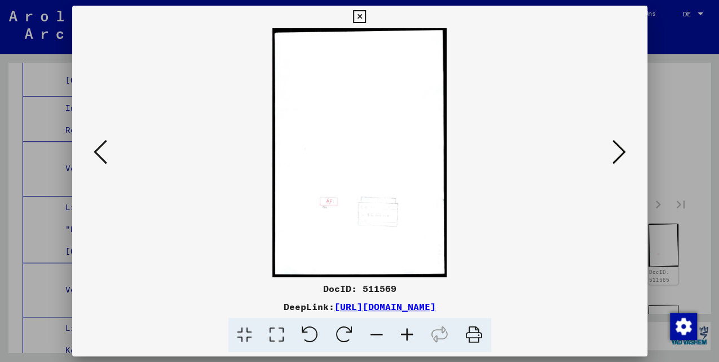
click at [617, 152] on icon at bounding box center [620, 151] width 14 height 27
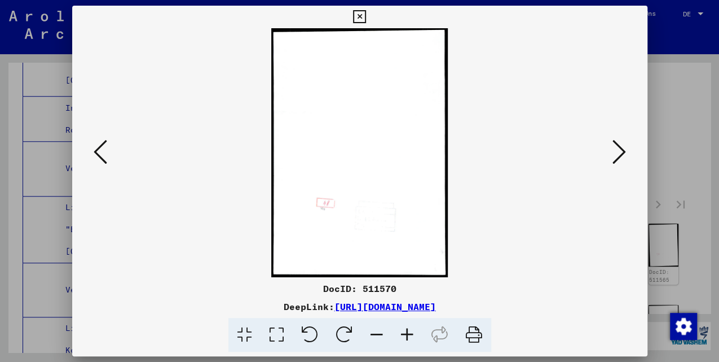
click at [617, 152] on icon at bounding box center [620, 151] width 14 height 27
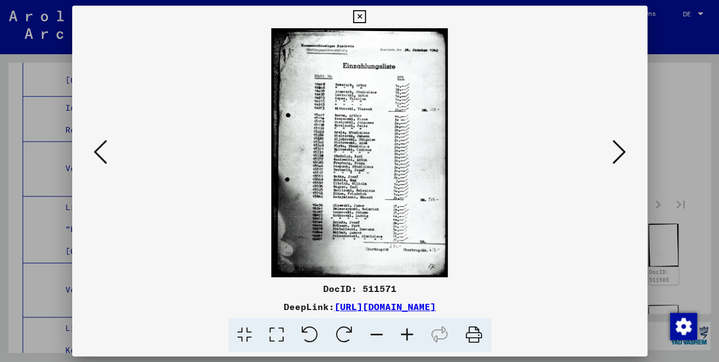
click at [617, 152] on icon at bounding box center [620, 151] width 14 height 27
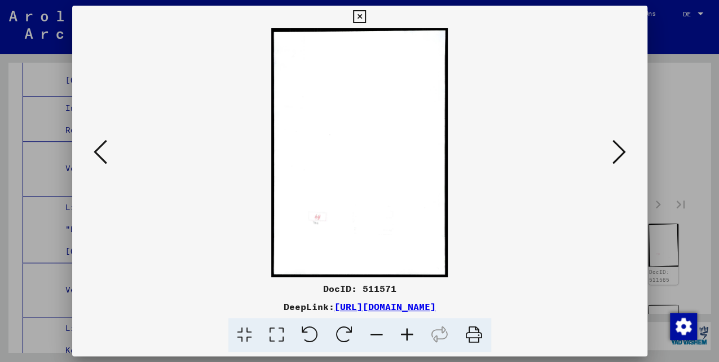
click at [617, 152] on icon at bounding box center [620, 151] width 14 height 27
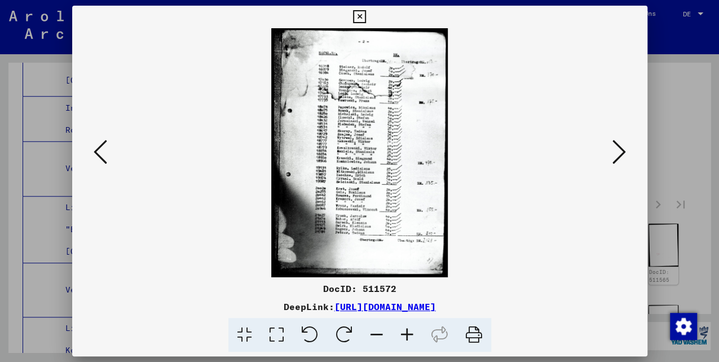
click at [617, 152] on icon at bounding box center [620, 151] width 14 height 27
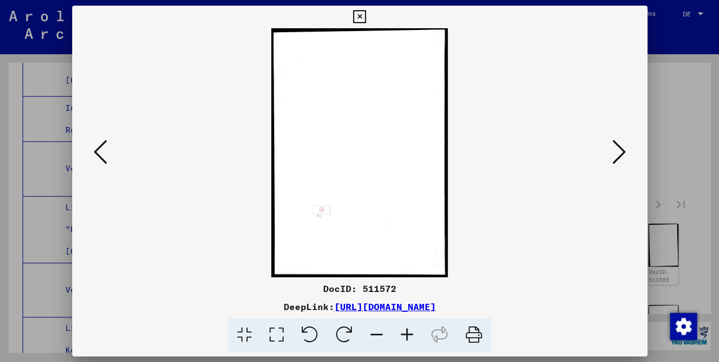
click at [617, 152] on icon at bounding box center [620, 151] width 14 height 27
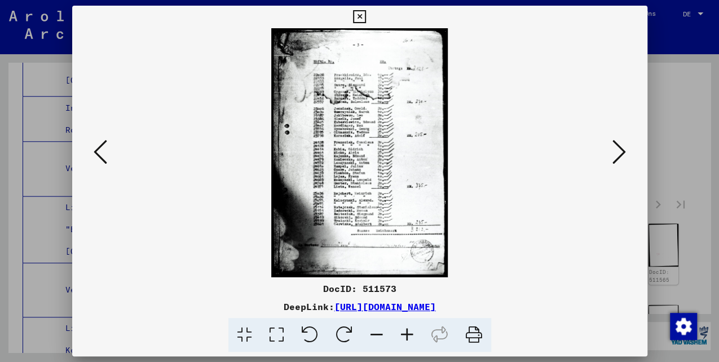
click at [617, 152] on icon at bounding box center [620, 151] width 14 height 27
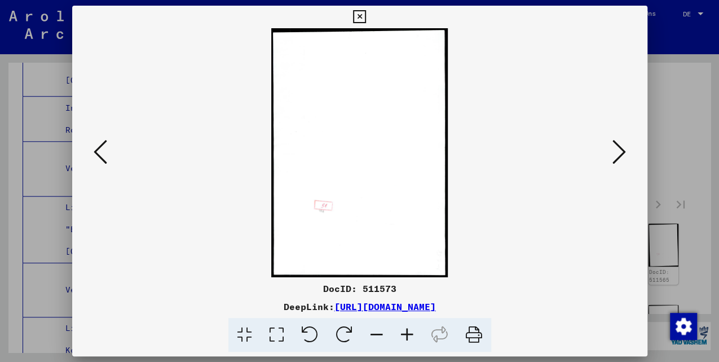
click at [617, 152] on icon at bounding box center [620, 151] width 14 height 27
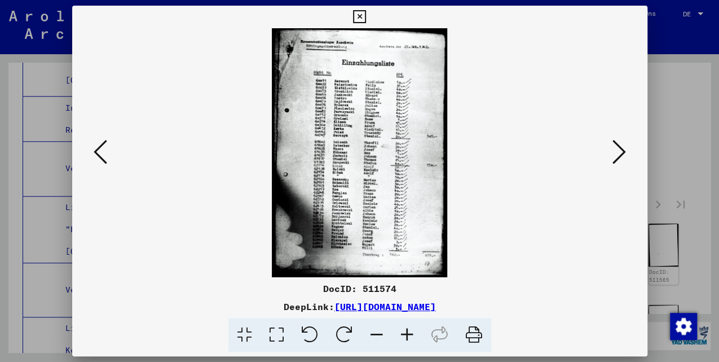
click at [617, 152] on icon at bounding box center [620, 151] width 14 height 27
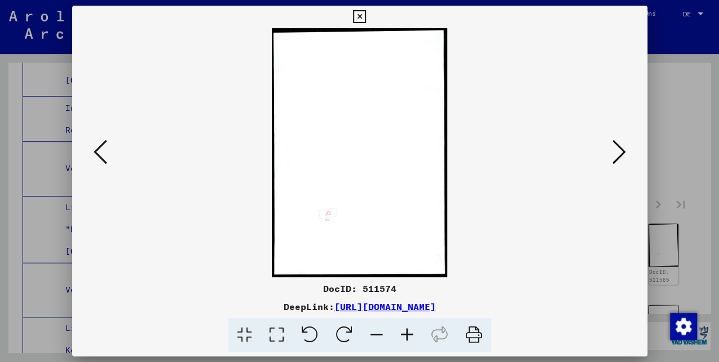
click at [617, 152] on icon at bounding box center [620, 151] width 14 height 27
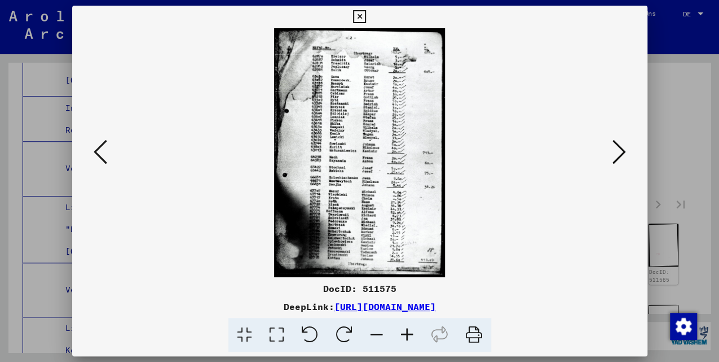
click at [617, 152] on icon at bounding box center [620, 151] width 14 height 27
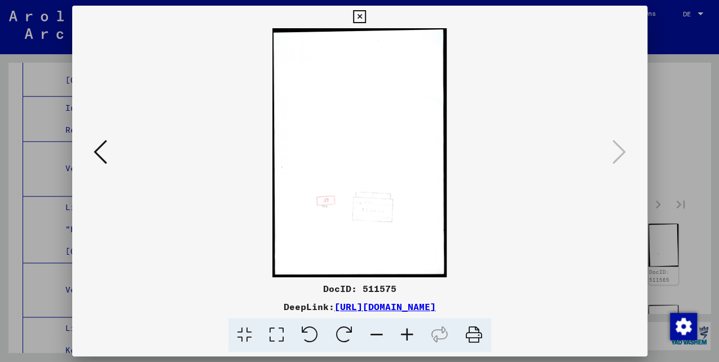
click at [363, 17] on icon at bounding box center [359, 17] width 13 height 14
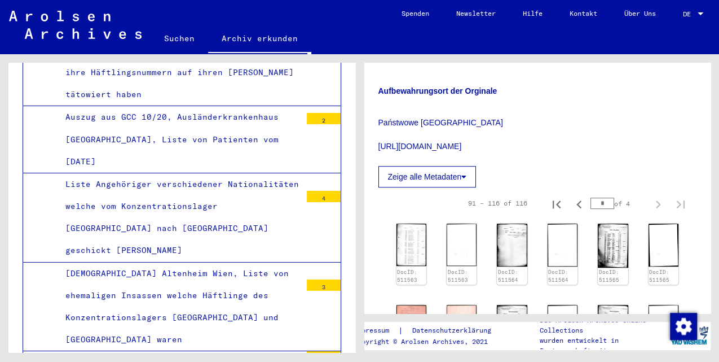
scroll to position [6246, 0]
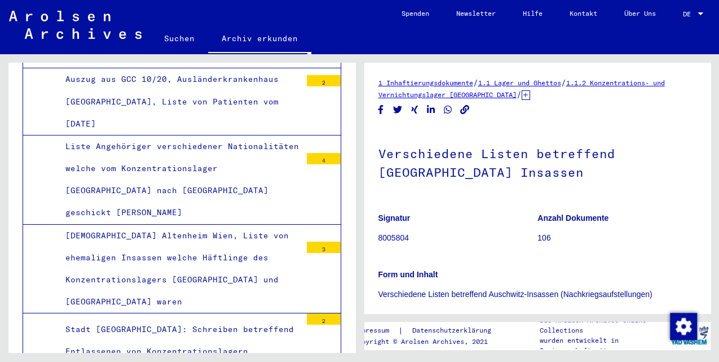
scroll to position [188, 0]
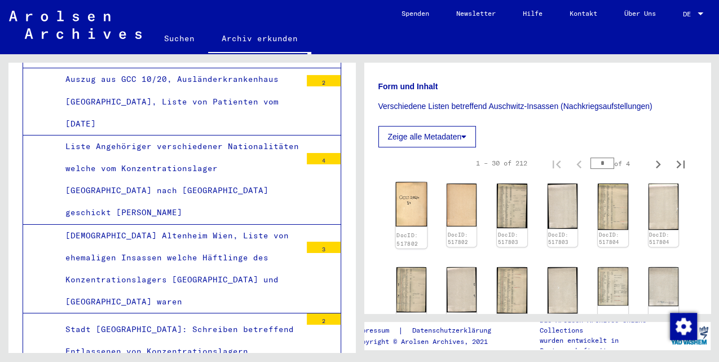
click at [409, 201] on img at bounding box center [411, 204] width 32 height 44
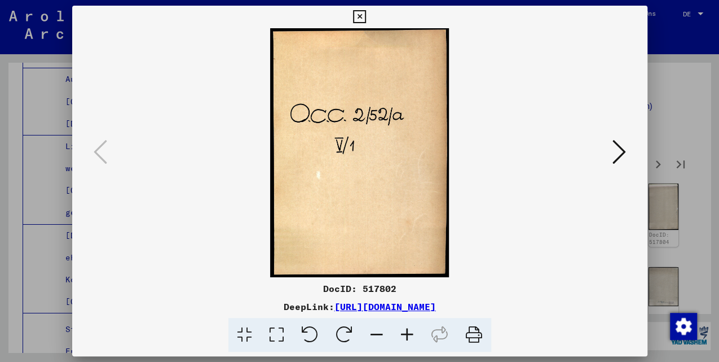
click at [617, 153] on icon at bounding box center [620, 151] width 14 height 27
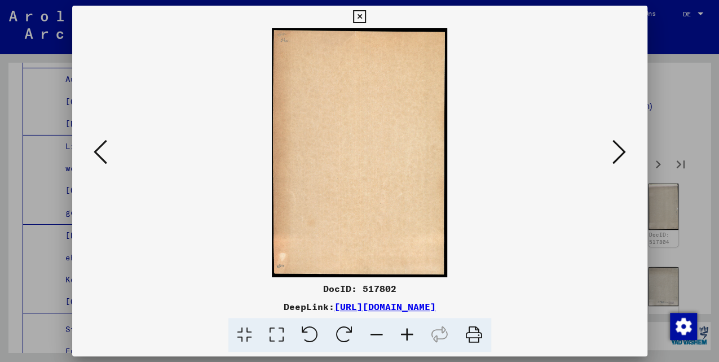
click at [616, 153] on icon at bounding box center [620, 151] width 14 height 27
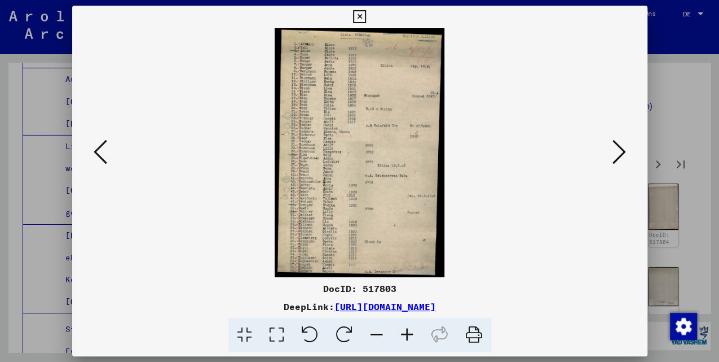
click at [616, 153] on icon at bounding box center [620, 151] width 14 height 27
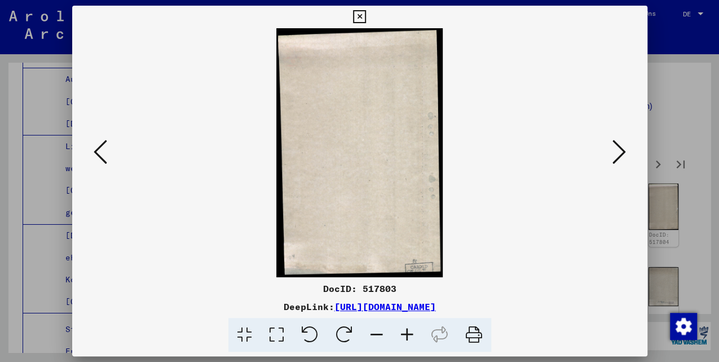
click at [616, 153] on icon at bounding box center [620, 151] width 14 height 27
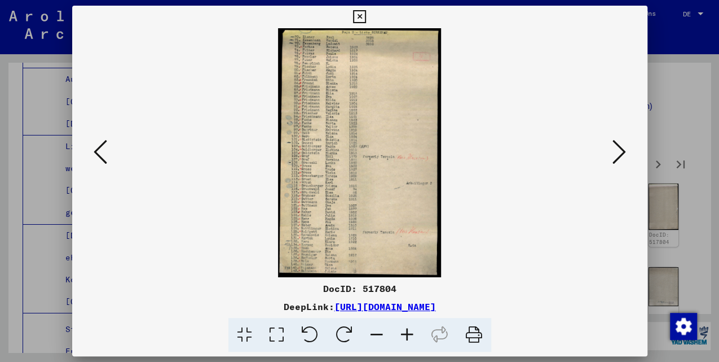
click at [616, 153] on icon at bounding box center [620, 151] width 14 height 27
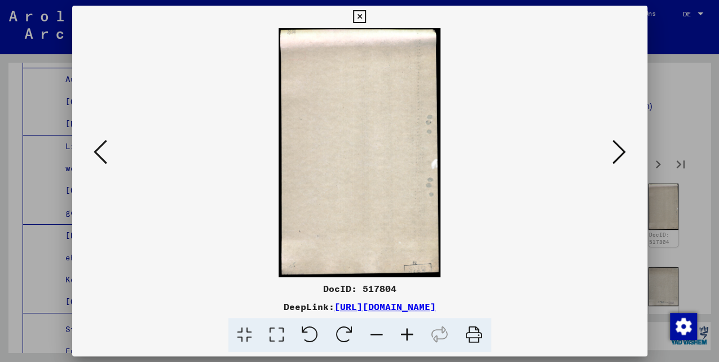
click at [616, 153] on icon at bounding box center [620, 151] width 14 height 27
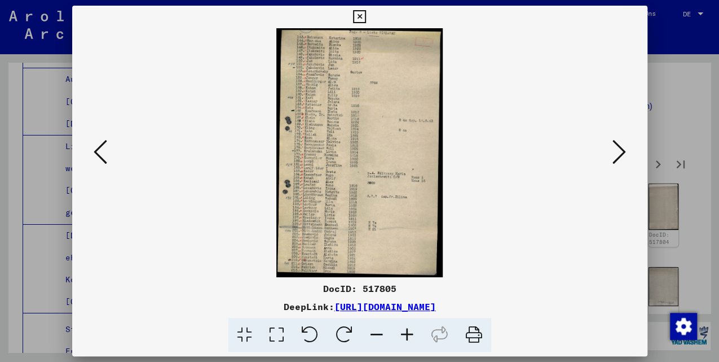
click at [616, 153] on icon at bounding box center [620, 151] width 14 height 27
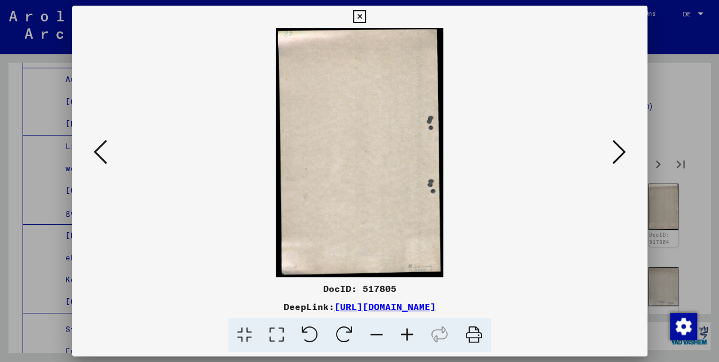
click at [616, 153] on icon at bounding box center [620, 151] width 14 height 27
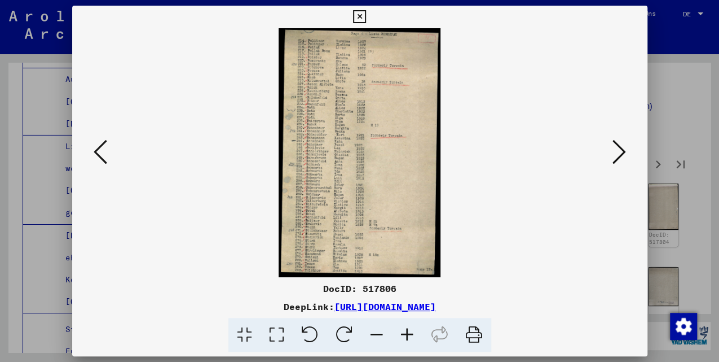
click at [616, 153] on icon at bounding box center [620, 151] width 14 height 27
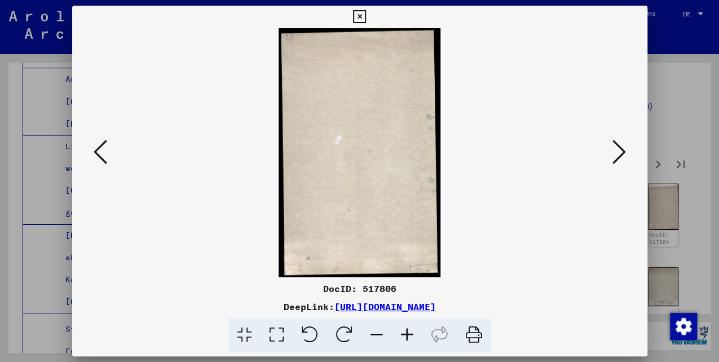
click at [616, 153] on icon at bounding box center [620, 151] width 14 height 27
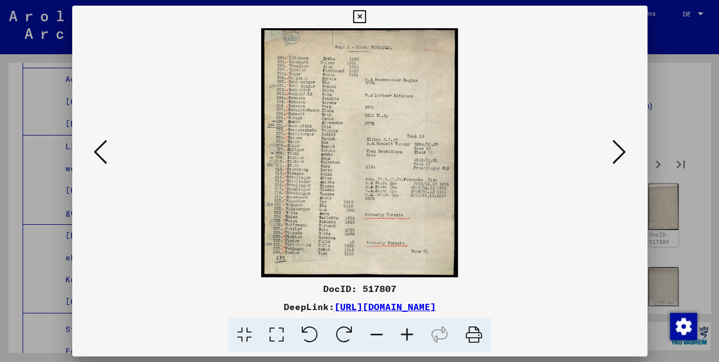
click at [616, 153] on icon at bounding box center [620, 151] width 14 height 27
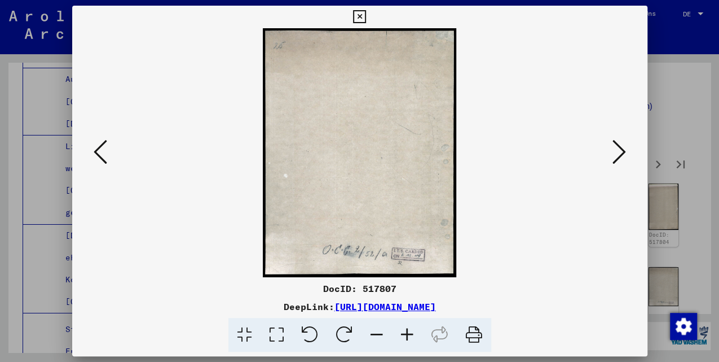
click at [616, 153] on icon at bounding box center [620, 151] width 14 height 27
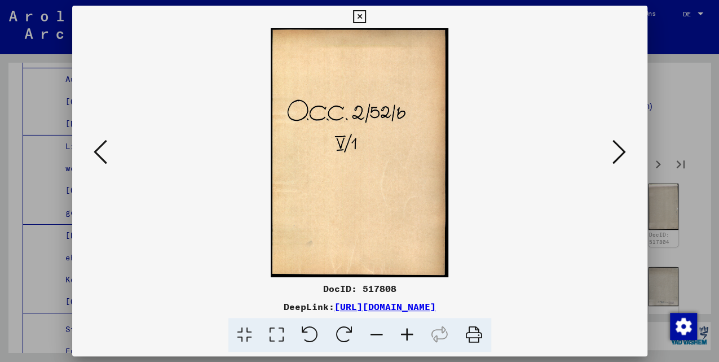
click at [616, 153] on icon at bounding box center [620, 151] width 14 height 27
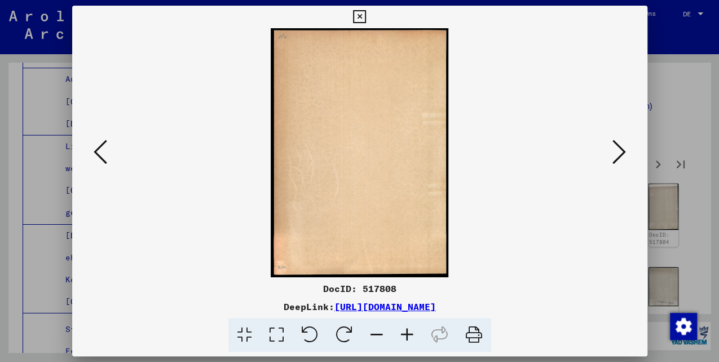
click at [616, 153] on icon at bounding box center [620, 151] width 14 height 27
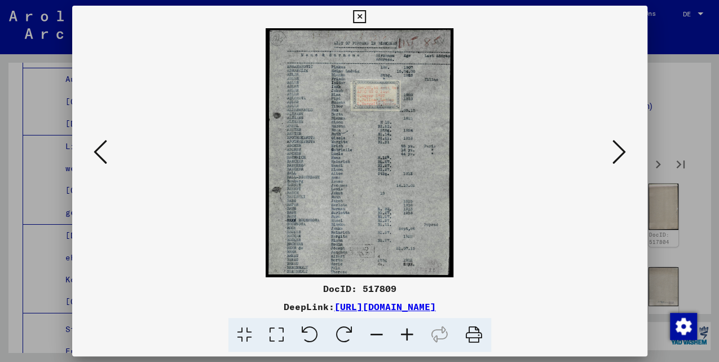
click at [616, 153] on icon at bounding box center [620, 151] width 14 height 27
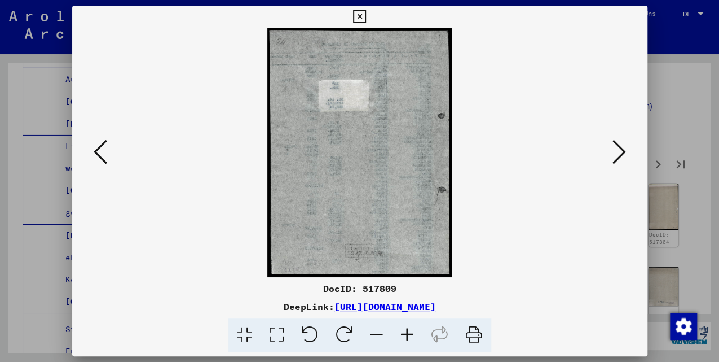
click at [616, 153] on icon at bounding box center [620, 151] width 14 height 27
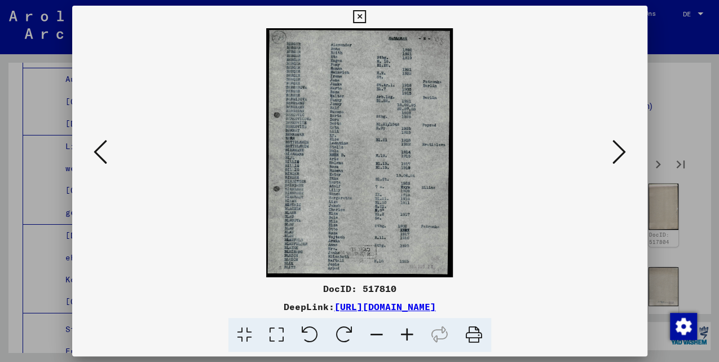
click at [616, 153] on icon at bounding box center [620, 151] width 14 height 27
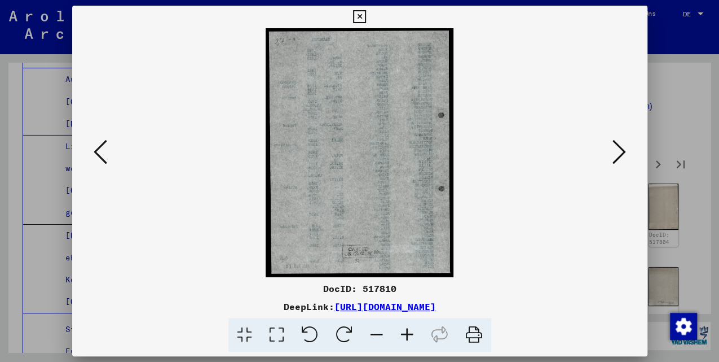
click at [616, 153] on icon at bounding box center [620, 151] width 14 height 27
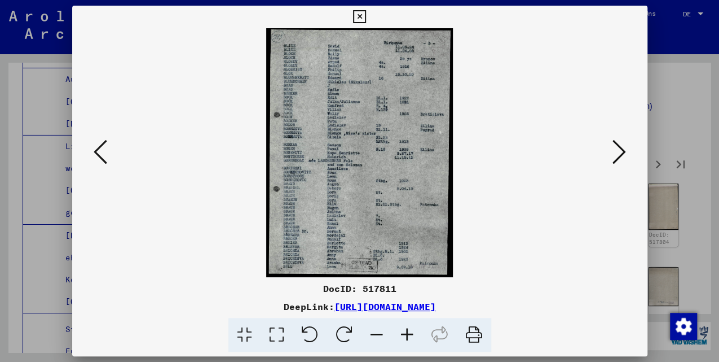
click at [616, 153] on icon at bounding box center [620, 151] width 14 height 27
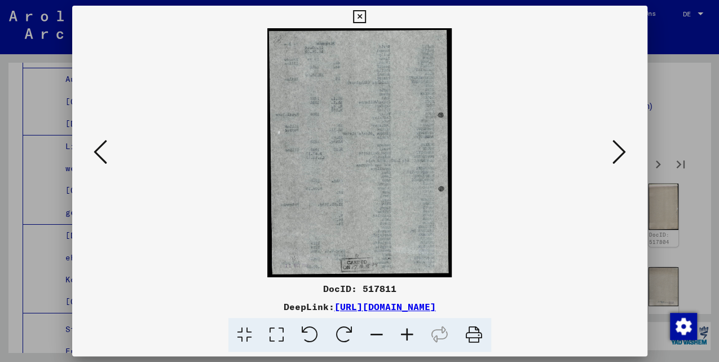
click at [616, 153] on icon at bounding box center [620, 151] width 14 height 27
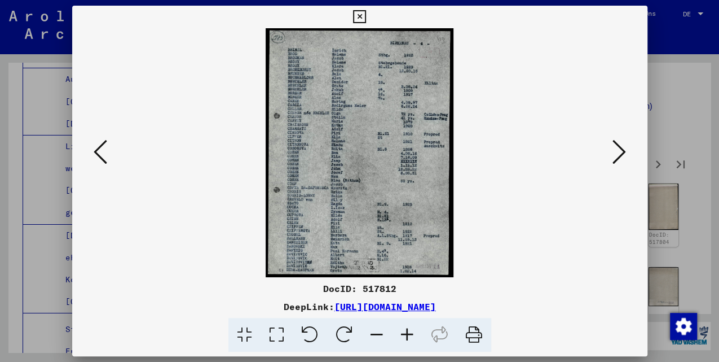
click at [616, 153] on icon at bounding box center [620, 151] width 14 height 27
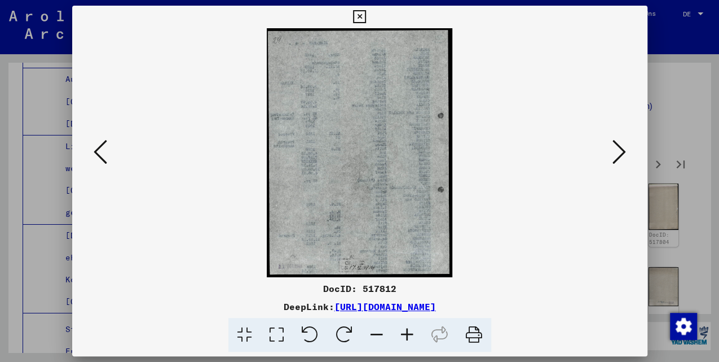
click at [616, 153] on icon at bounding box center [620, 151] width 14 height 27
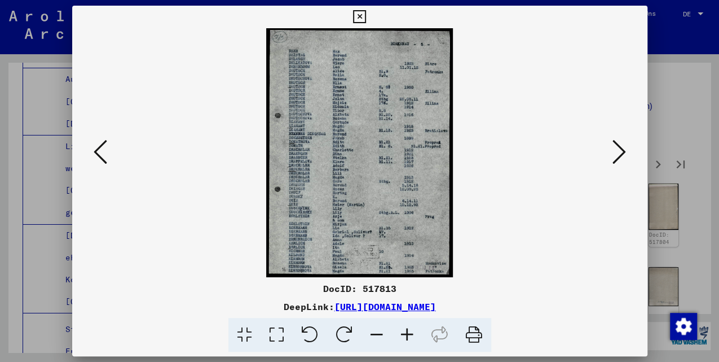
click at [616, 153] on icon at bounding box center [620, 151] width 14 height 27
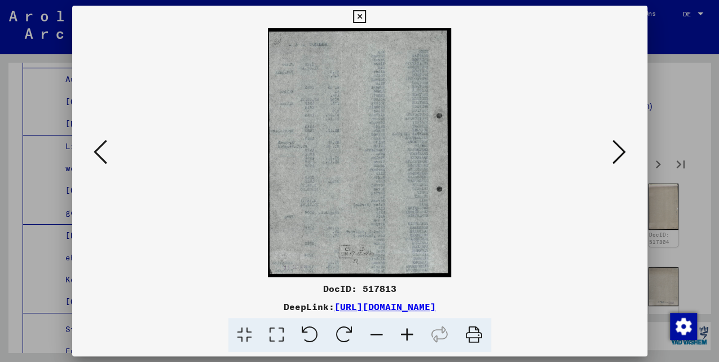
click at [616, 153] on icon at bounding box center [620, 151] width 14 height 27
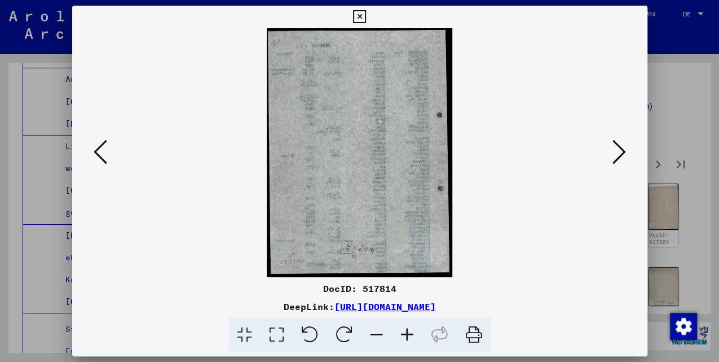
click at [616, 153] on icon at bounding box center [620, 151] width 14 height 27
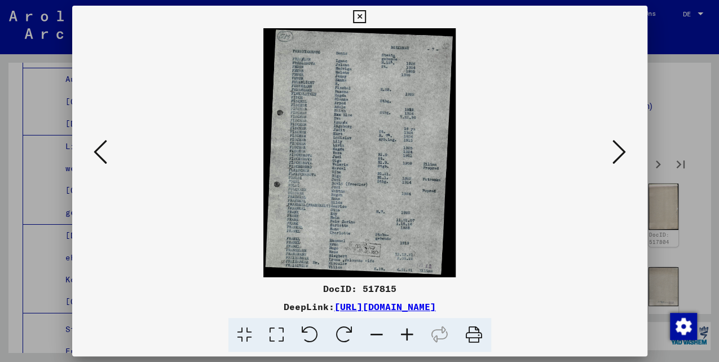
click at [616, 153] on icon at bounding box center [620, 151] width 14 height 27
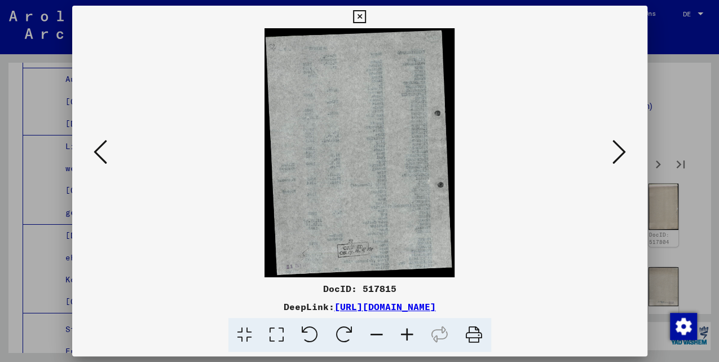
click at [616, 153] on icon at bounding box center [620, 151] width 14 height 27
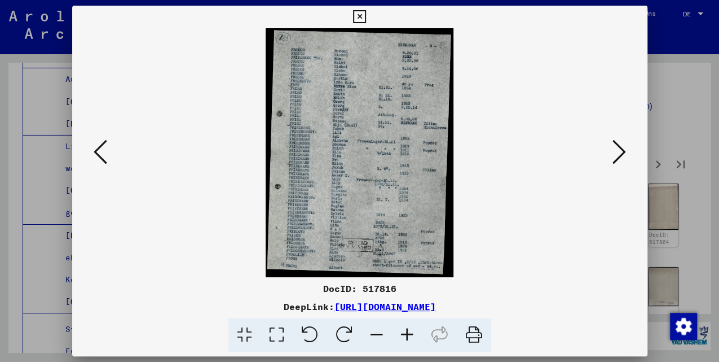
click at [616, 153] on icon at bounding box center [620, 151] width 14 height 27
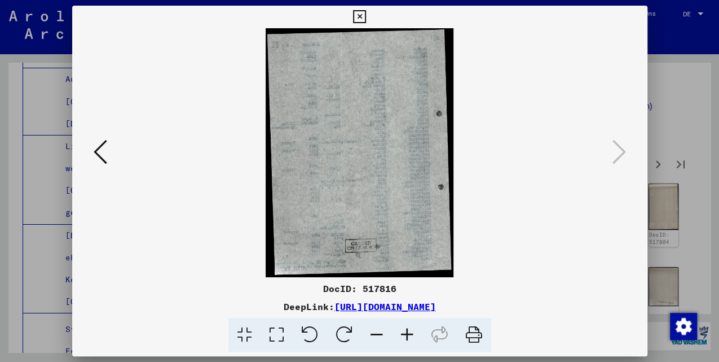
click at [361, 18] on icon at bounding box center [359, 17] width 13 height 14
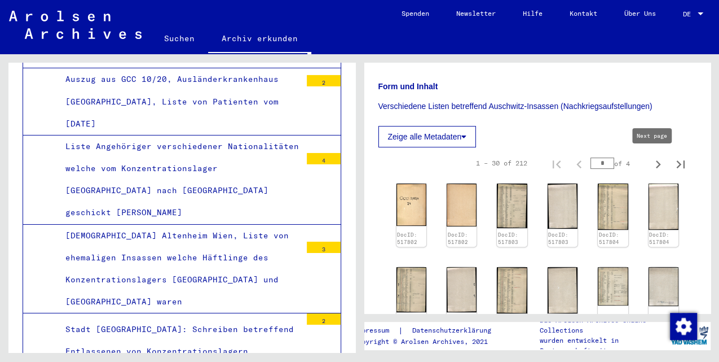
click at [655, 164] on icon "Next page" at bounding box center [658, 164] width 16 height 16
type input "*"
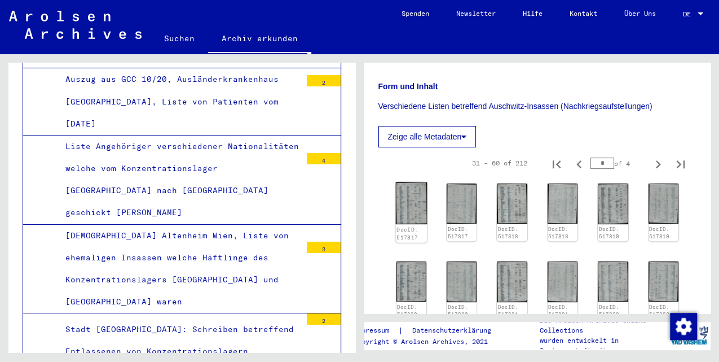
click at [407, 196] on img at bounding box center [411, 203] width 32 height 42
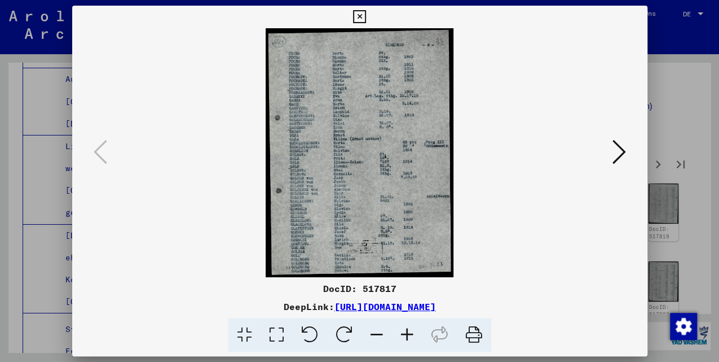
click at [618, 154] on icon at bounding box center [620, 151] width 14 height 27
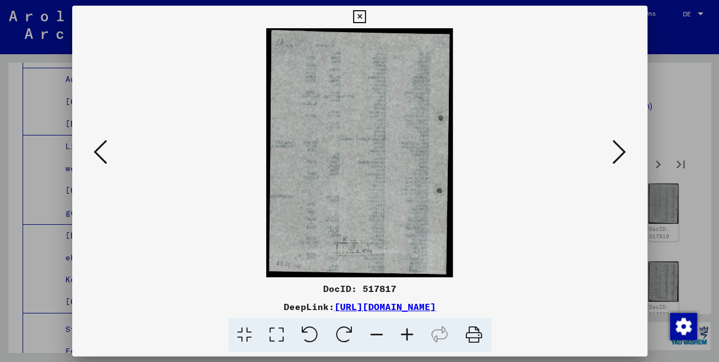
click at [618, 154] on icon at bounding box center [620, 151] width 14 height 27
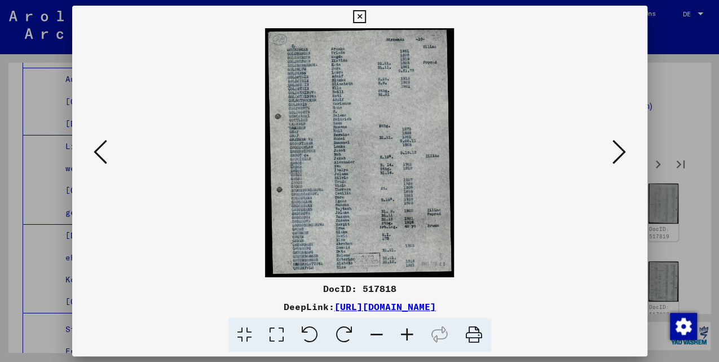
click at [98, 152] on icon at bounding box center [101, 151] width 14 height 27
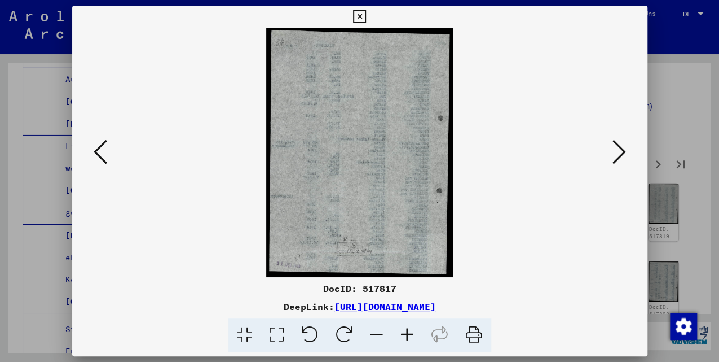
click at [97, 152] on icon at bounding box center [101, 151] width 14 height 27
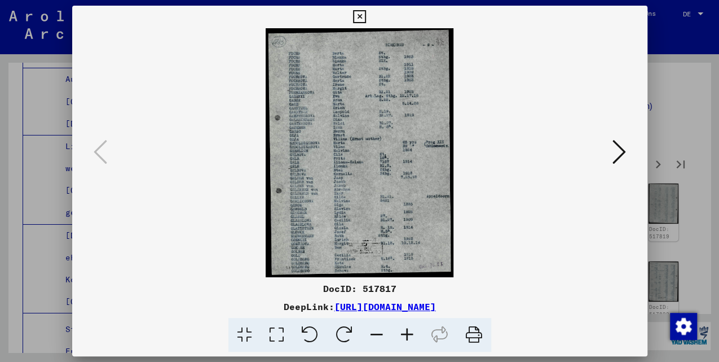
click at [618, 149] on icon at bounding box center [620, 151] width 14 height 27
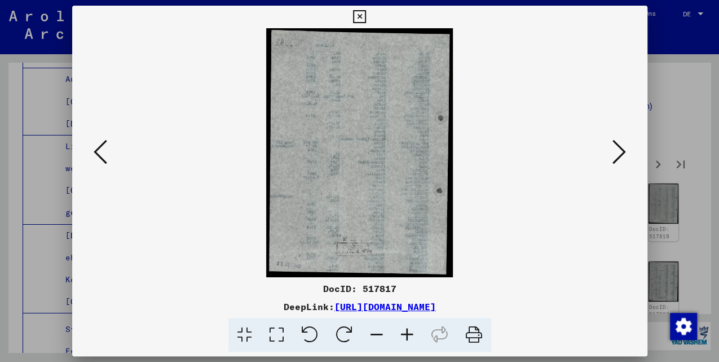
click at [618, 149] on icon at bounding box center [620, 151] width 14 height 27
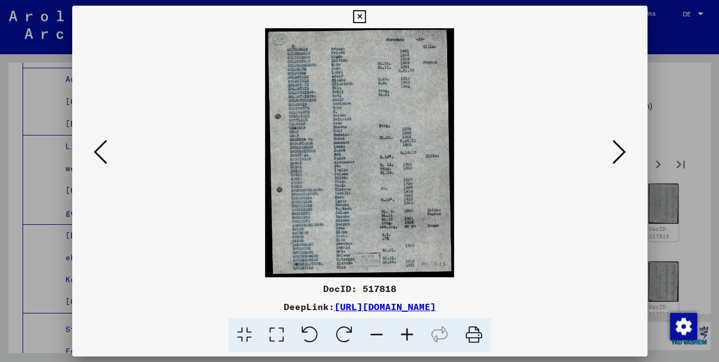
click at [618, 149] on icon at bounding box center [620, 151] width 14 height 27
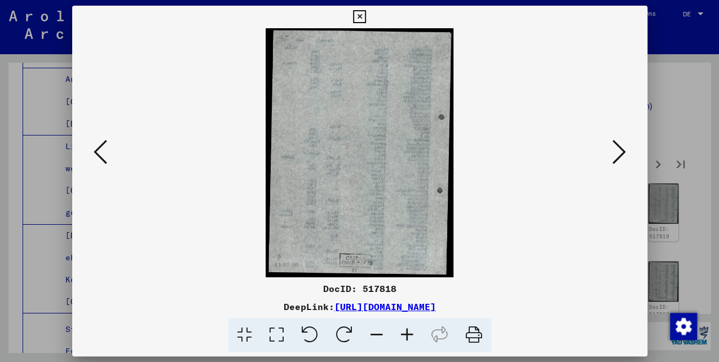
click at [618, 149] on icon at bounding box center [620, 151] width 14 height 27
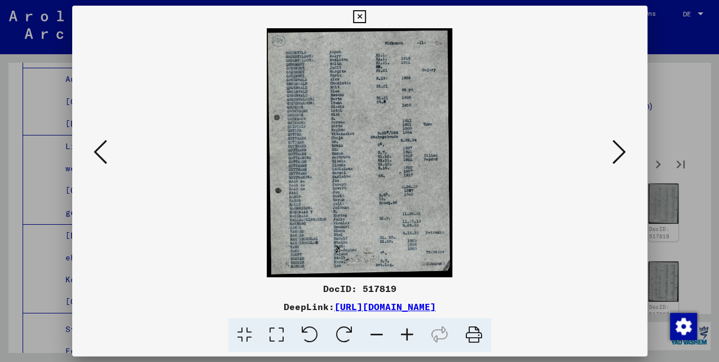
click at [618, 149] on icon at bounding box center [620, 151] width 14 height 27
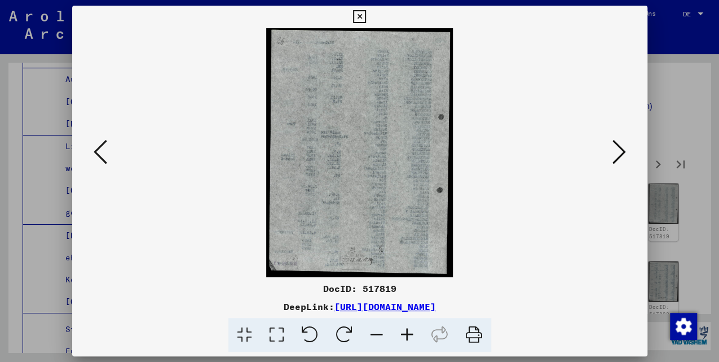
click at [618, 149] on icon at bounding box center [620, 151] width 14 height 27
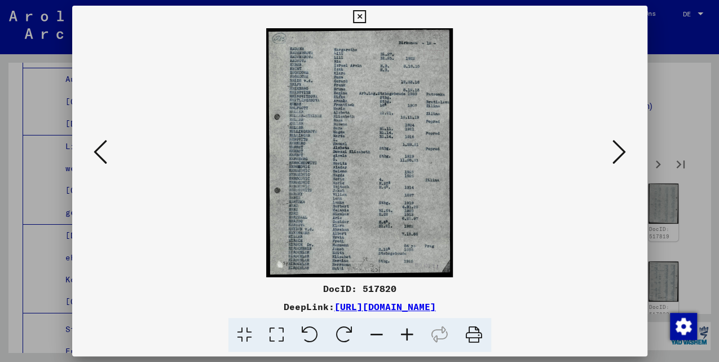
click at [618, 149] on icon at bounding box center [620, 151] width 14 height 27
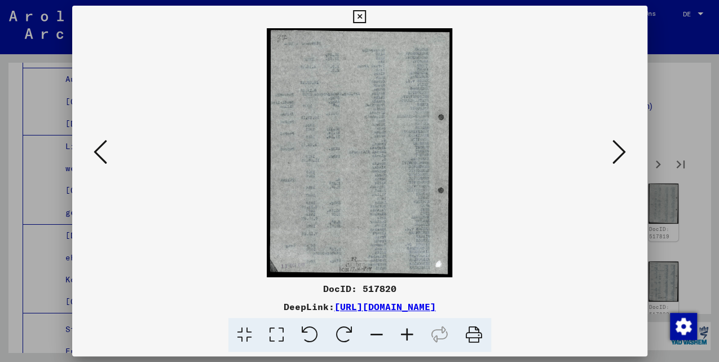
click at [618, 149] on icon at bounding box center [620, 151] width 14 height 27
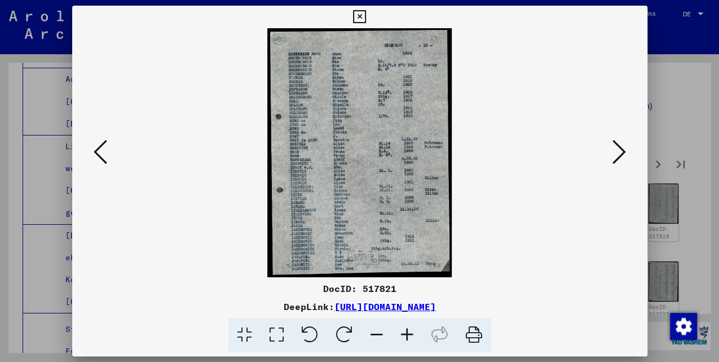
click at [618, 149] on icon at bounding box center [620, 151] width 14 height 27
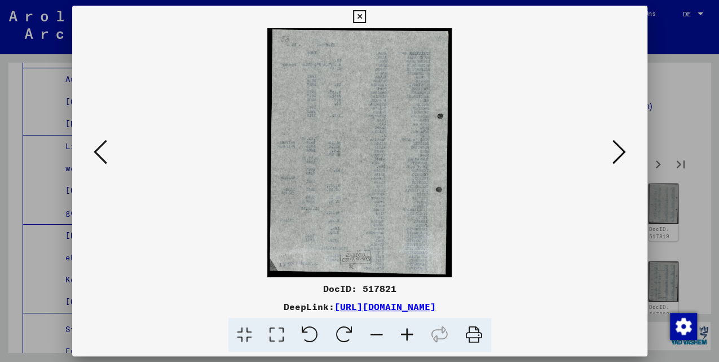
click at [618, 149] on icon at bounding box center [620, 151] width 14 height 27
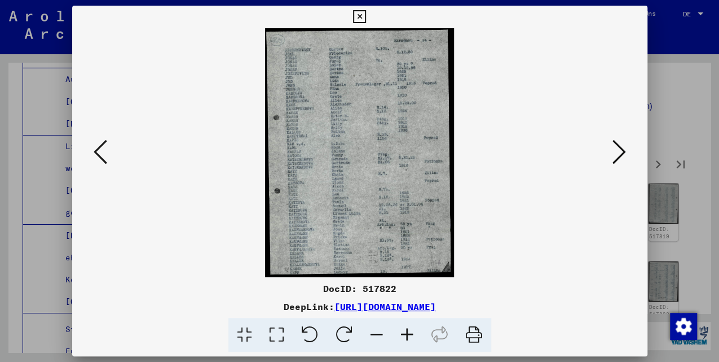
click at [618, 149] on icon at bounding box center [620, 151] width 14 height 27
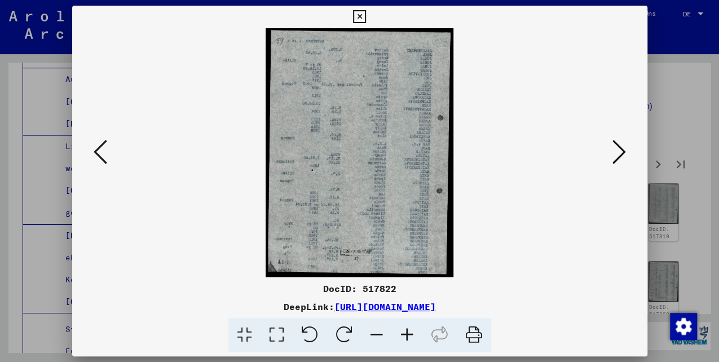
click at [618, 149] on icon at bounding box center [620, 151] width 14 height 27
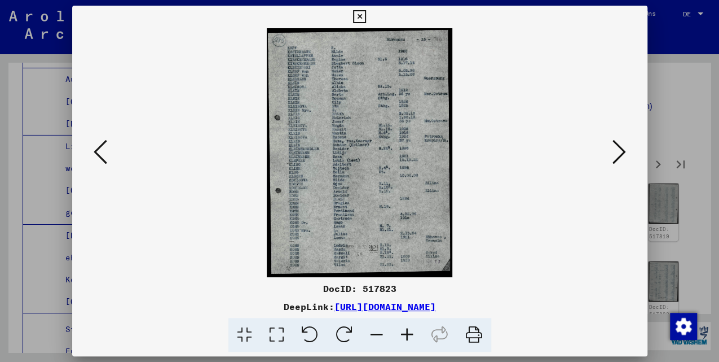
click at [618, 149] on icon at bounding box center [620, 151] width 14 height 27
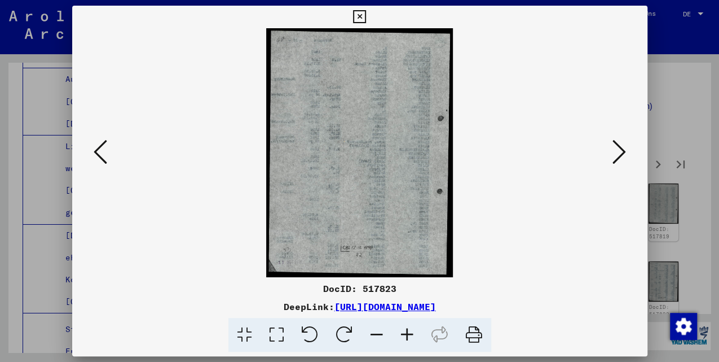
click at [618, 149] on icon at bounding box center [620, 151] width 14 height 27
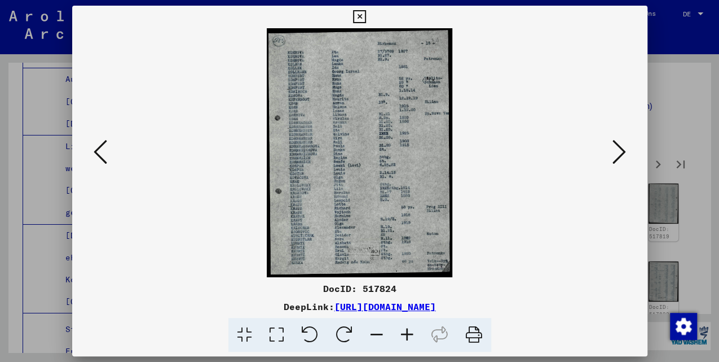
click at [618, 149] on icon at bounding box center [620, 151] width 14 height 27
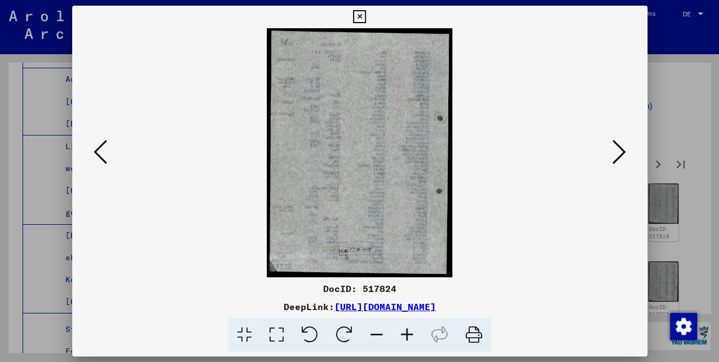
click at [618, 149] on icon at bounding box center [620, 151] width 14 height 27
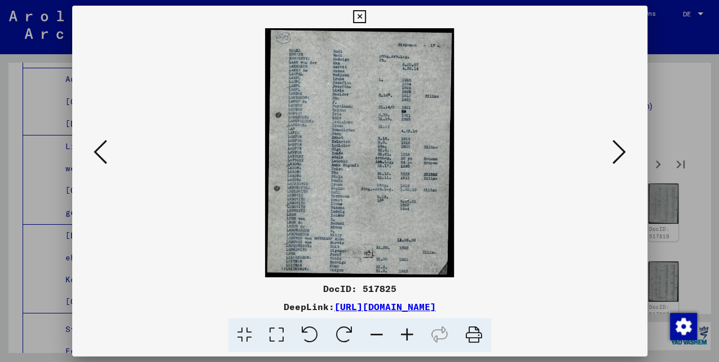
click at [618, 149] on icon at bounding box center [620, 151] width 14 height 27
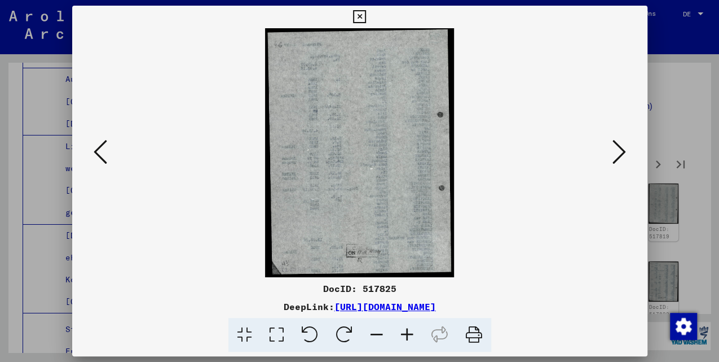
click at [351, 14] on button at bounding box center [360, 17] width 20 height 23
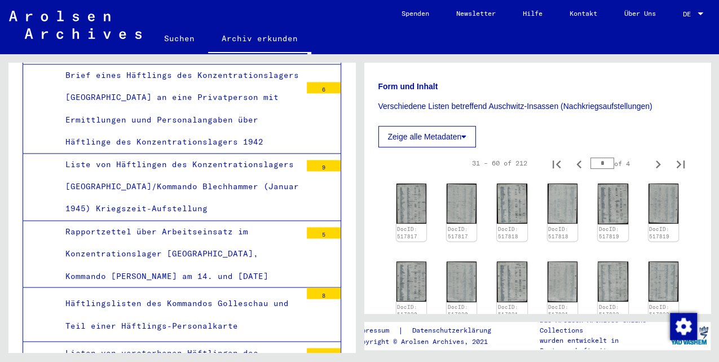
scroll to position [7373, 0]
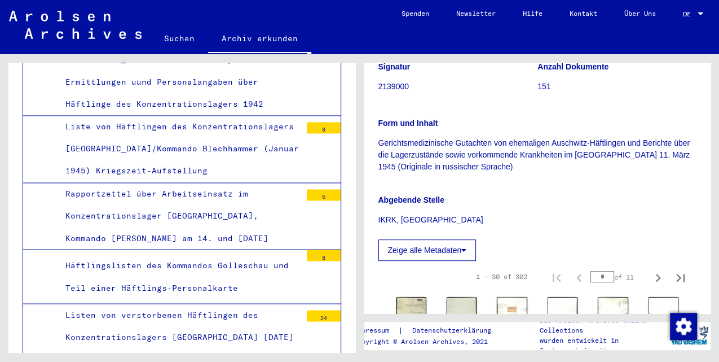
scroll to position [376, 0]
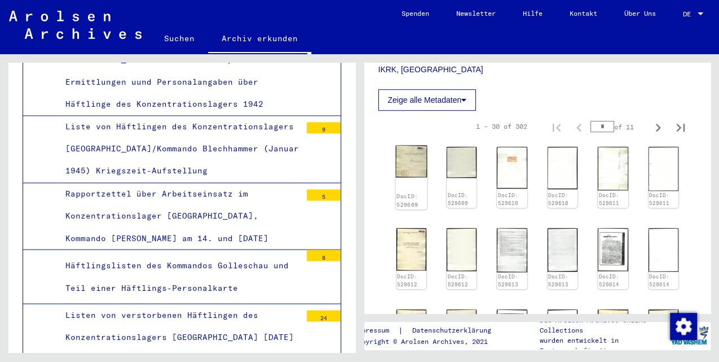
click at [409, 178] on div "DocID: 529609" at bounding box center [411, 178] width 32 height 64
click at [407, 156] on img at bounding box center [411, 162] width 32 height 32
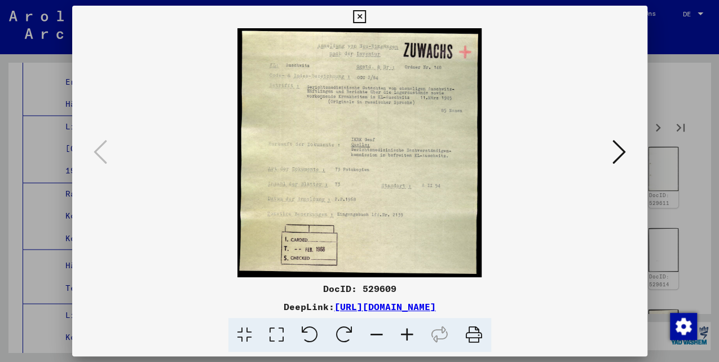
click at [617, 150] on icon at bounding box center [620, 151] width 14 height 27
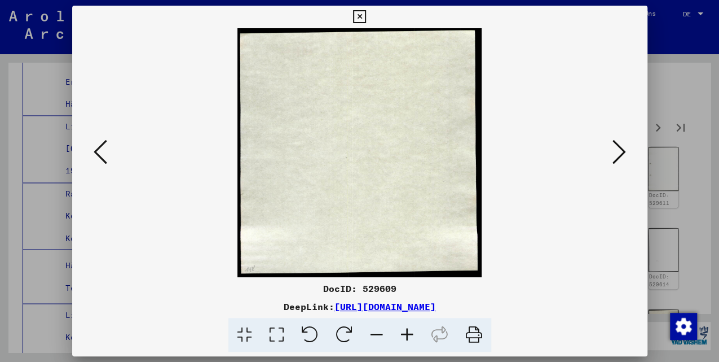
click at [617, 150] on icon at bounding box center [620, 151] width 14 height 27
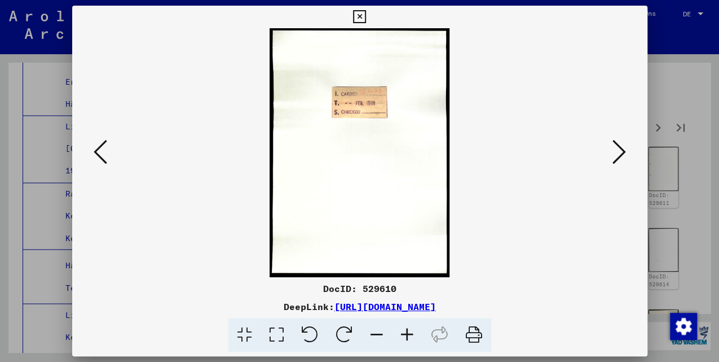
click at [617, 150] on icon at bounding box center [620, 151] width 14 height 27
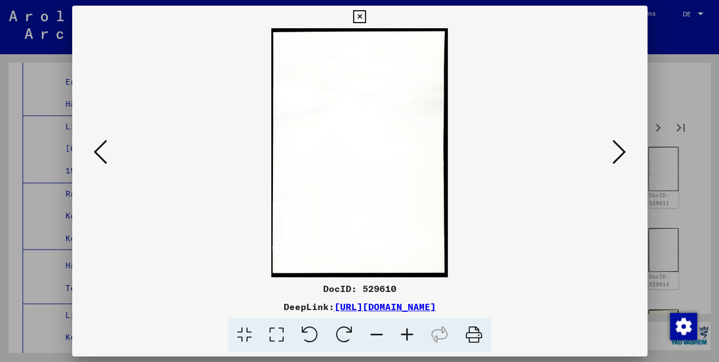
click at [617, 150] on icon at bounding box center [620, 151] width 14 height 27
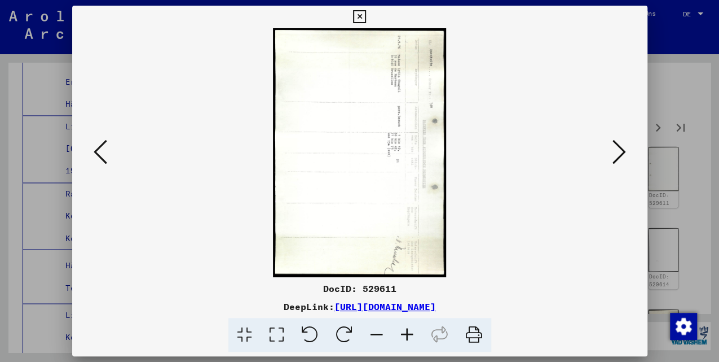
click at [617, 151] on icon at bounding box center [620, 151] width 14 height 27
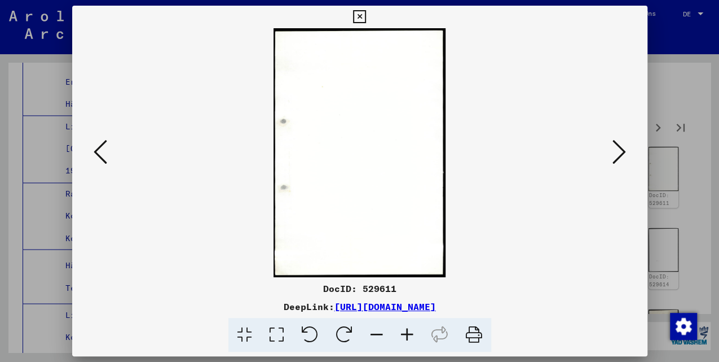
click at [617, 151] on icon at bounding box center [620, 151] width 14 height 27
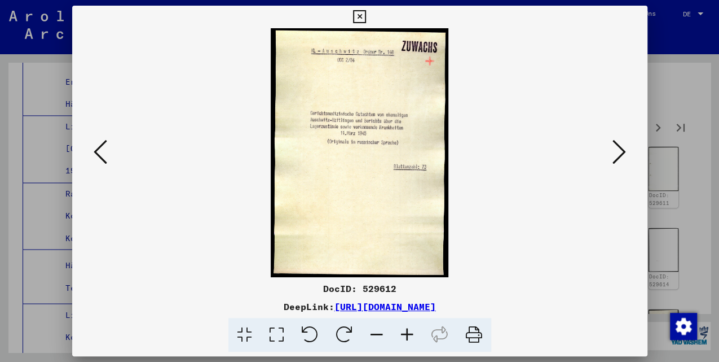
click at [622, 152] on icon at bounding box center [620, 151] width 14 height 27
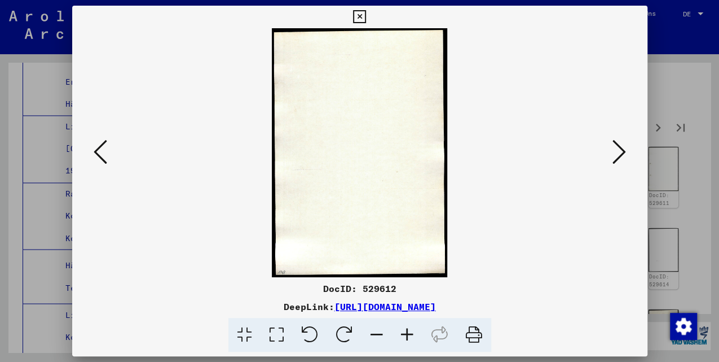
click at [622, 152] on icon at bounding box center [620, 151] width 14 height 27
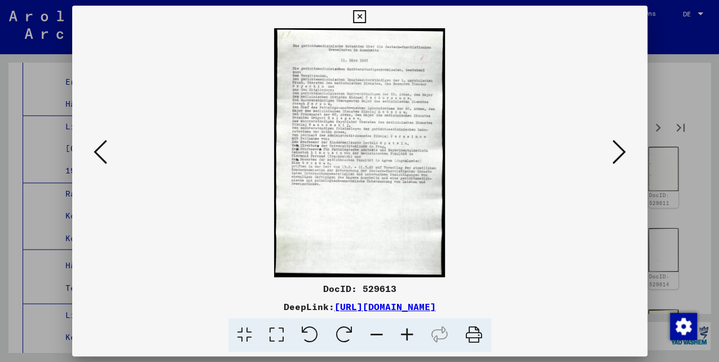
drag, startPoint x: 615, startPoint y: 157, endPoint x: 527, endPoint y: 229, distance: 113.8
click at [529, 228] on div at bounding box center [359, 152] width 575 height 249
click at [613, 151] on icon at bounding box center [620, 151] width 14 height 27
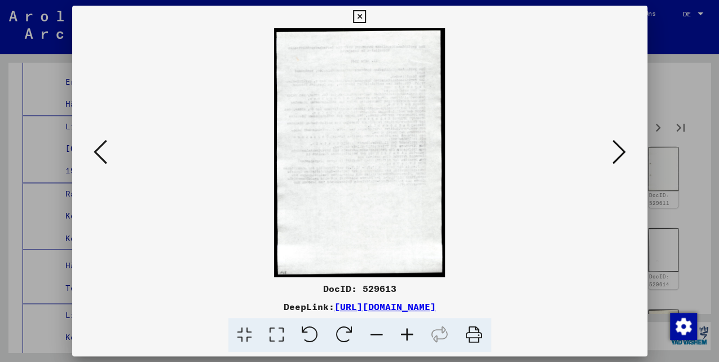
click at [611, 155] on button at bounding box center [619, 153] width 20 height 32
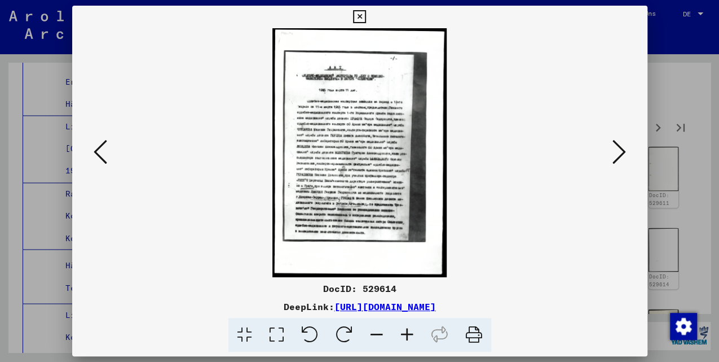
click at [611, 155] on button at bounding box center [619, 153] width 20 height 32
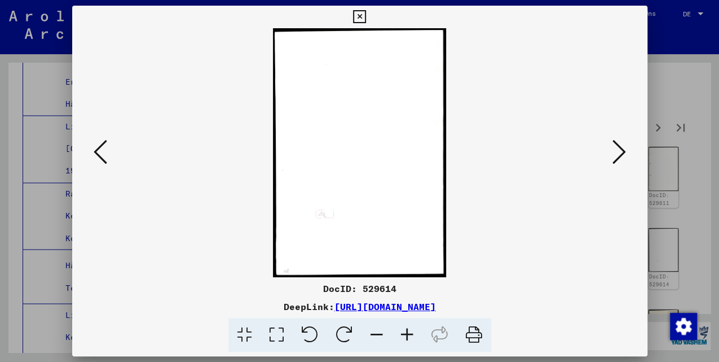
click at [611, 155] on button at bounding box center [619, 153] width 20 height 32
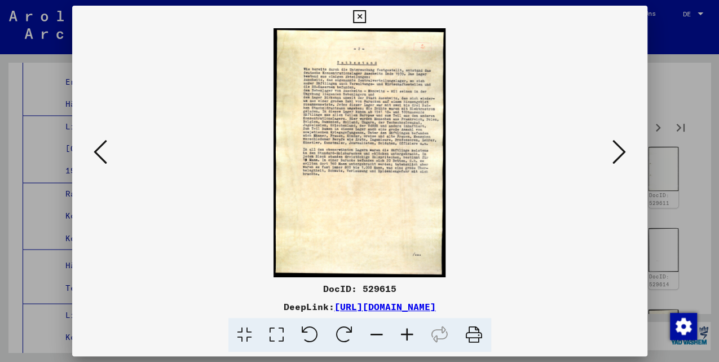
click at [617, 162] on icon at bounding box center [620, 151] width 14 height 27
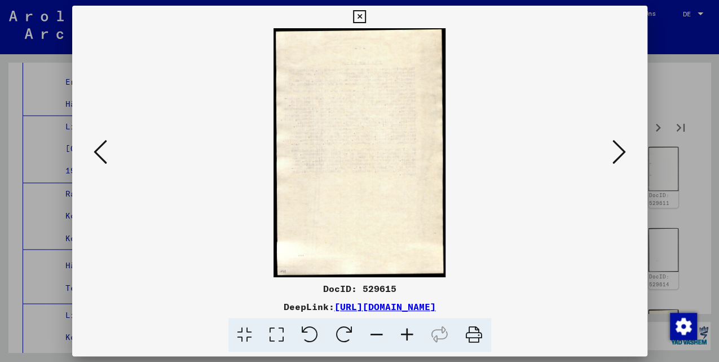
click at [616, 160] on icon at bounding box center [620, 151] width 14 height 27
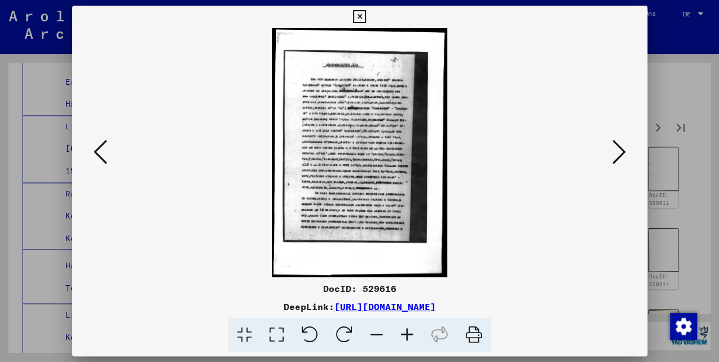
click at [615, 159] on icon at bounding box center [620, 151] width 14 height 27
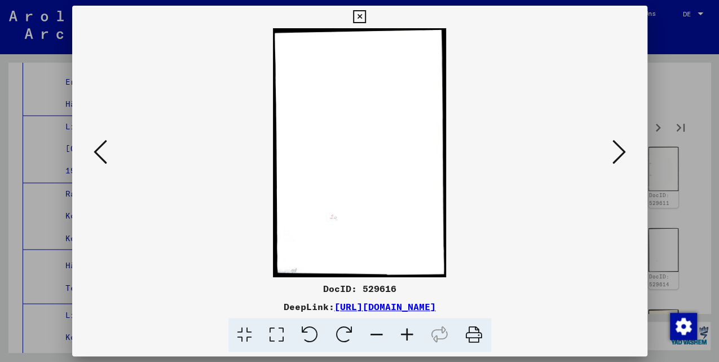
click at [615, 159] on icon at bounding box center [620, 151] width 14 height 27
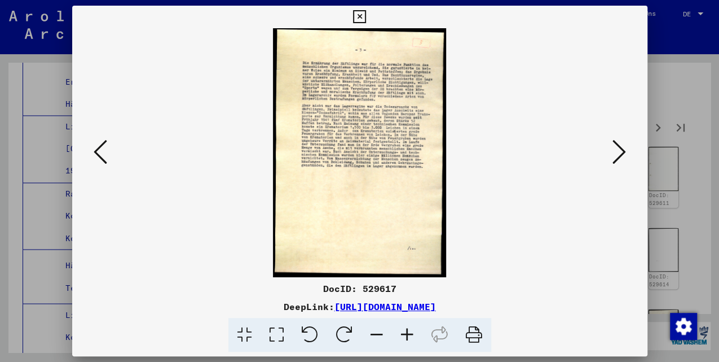
click at [613, 158] on icon at bounding box center [620, 151] width 14 height 27
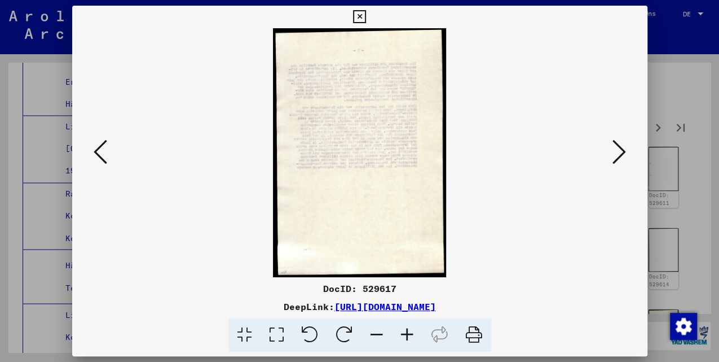
click at [611, 158] on button at bounding box center [619, 153] width 20 height 32
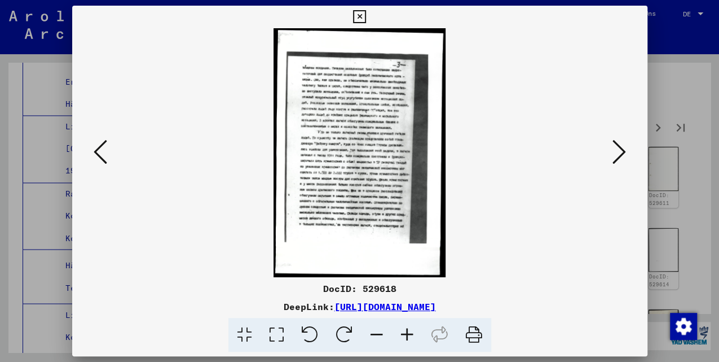
click at [610, 158] on button at bounding box center [619, 153] width 20 height 32
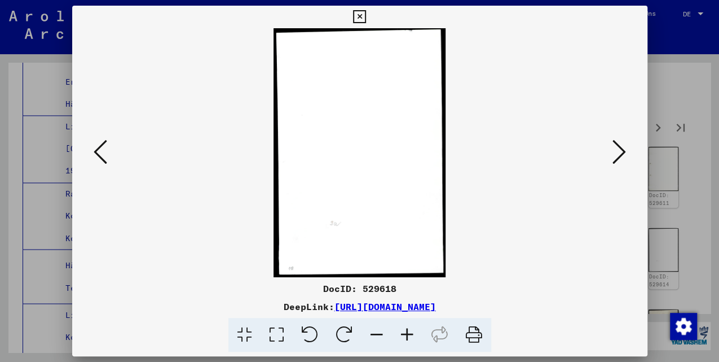
click at [614, 157] on icon at bounding box center [620, 151] width 14 height 27
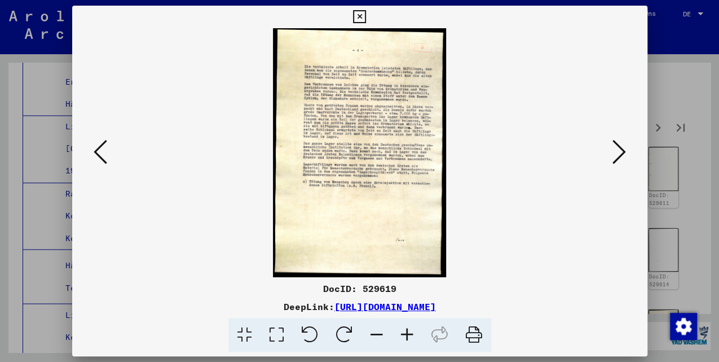
click at [620, 153] on icon at bounding box center [620, 151] width 14 height 27
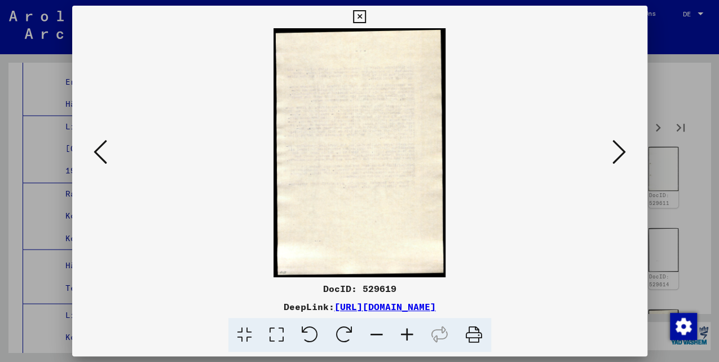
click at [616, 155] on icon at bounding box center [620, 151] width 14 height 27
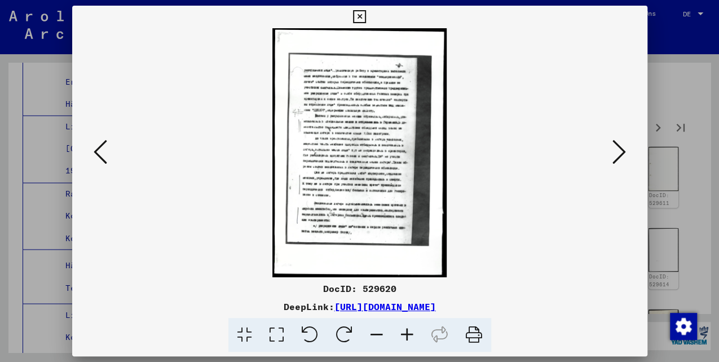
click at [614, 156] on icon at bounding box center [620, 151] width 14 height 27
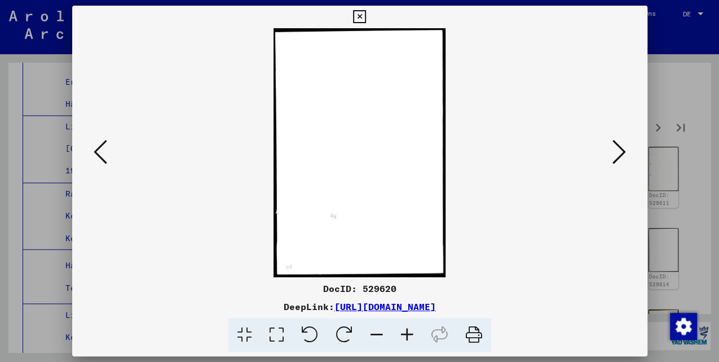
click at [613, 156] on icon at bounding box center [620, 151] width 14 height 27
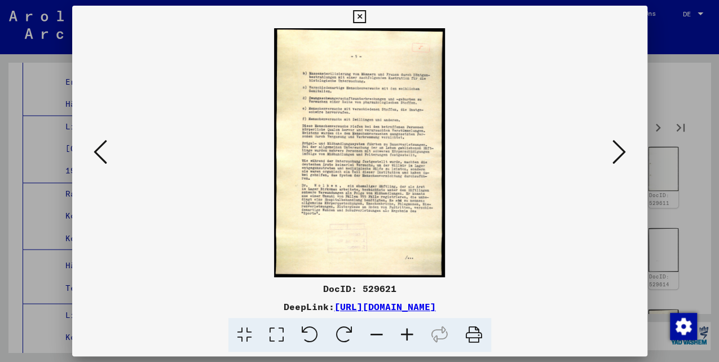
click at [95, 147] on icon at bounding box center [101, 151] width 14 height 27
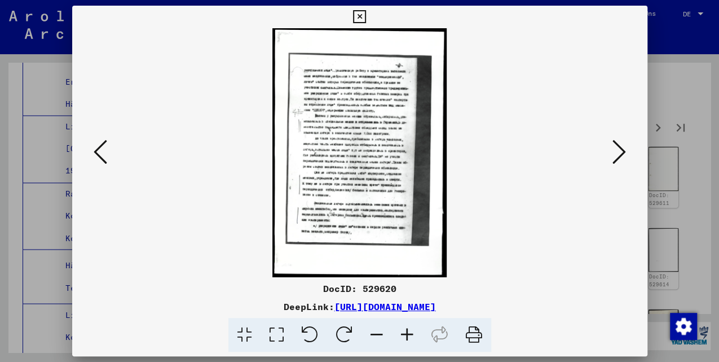
click at [95, 147] on icon at bounding box center [101, 151] width 14 height 27
click at [96, 147] on icon at bounding box center [101, 151] width 14 height 27
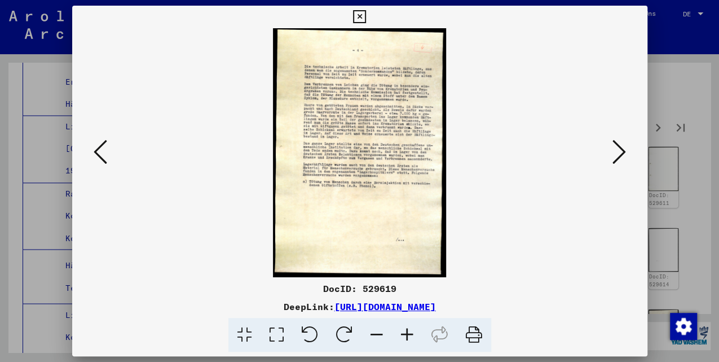
click at [96, 147] on icon at bounding box center [101, 151] width 14 height 27
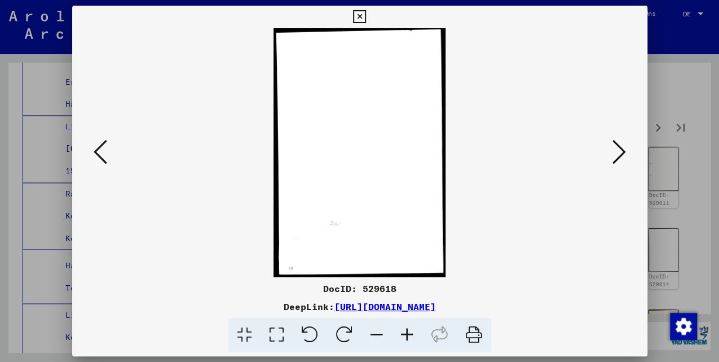
click at [96, 147] on icon at bounding box center [101, 151] width 14 height 27
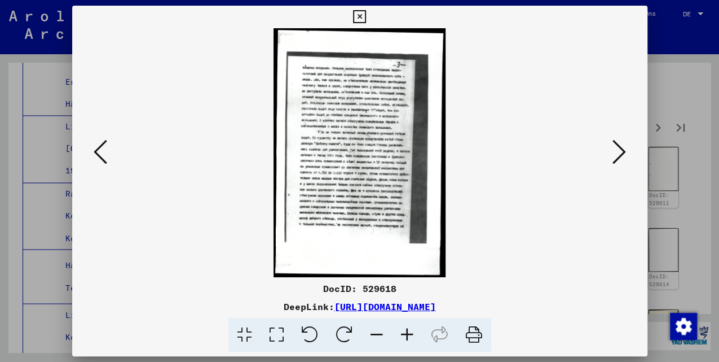
click at [96, 147] on icon at bounding box center [101, 151] width 14 height 27
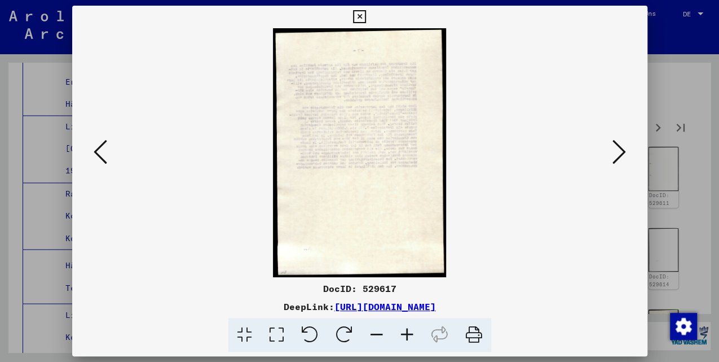
click at [96, 147] on icon at bounding box center [101, 151] width 14 height 27
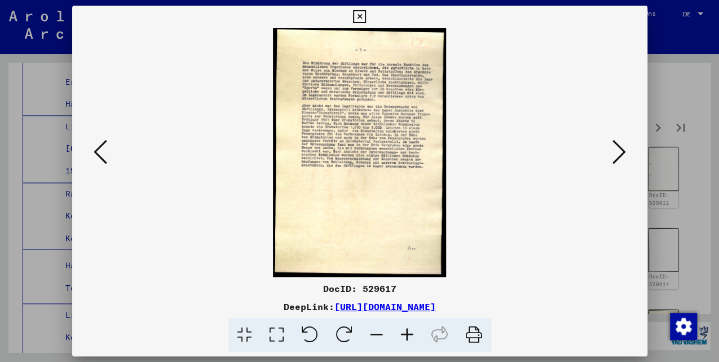
click at [96, 147] on icon at bounding box center [101, 151] width 14 height 27
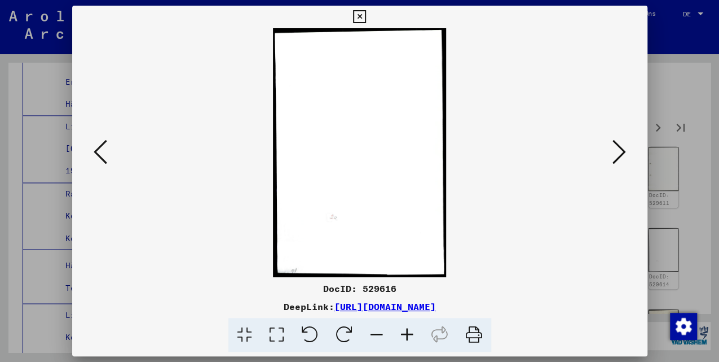
click at [96, 147] on icon at bounding box center [101, 151] width 14 height 27
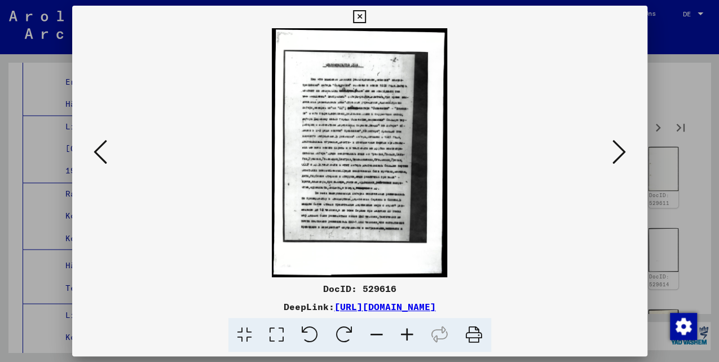
click at [96, 147] on icon at bounding box center [101, 151] width 14 height 27
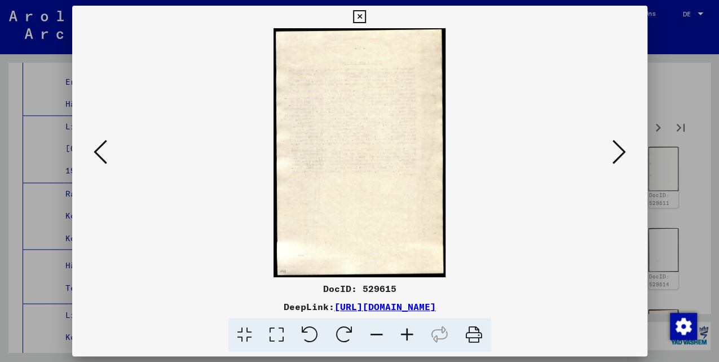
click at [96, 147] on icon at bounding box center [101, 151] width 14 height 27
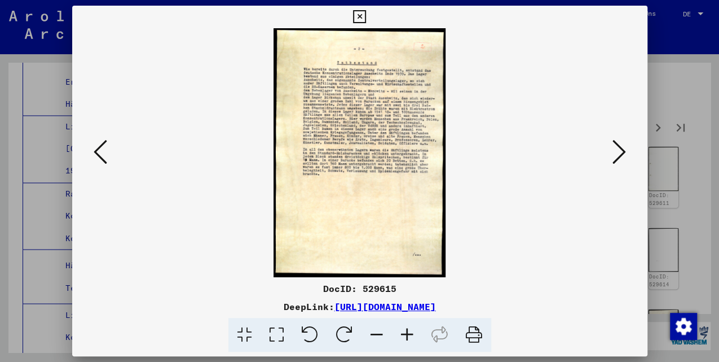
click at [96, 147] on icon at bounding box center [101, 151] width 14 height 27
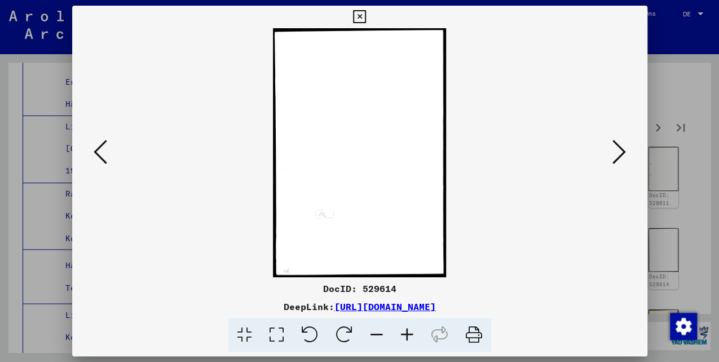
click at [96, 148] on icon at bounding box center [101, 151] width 14 height 27
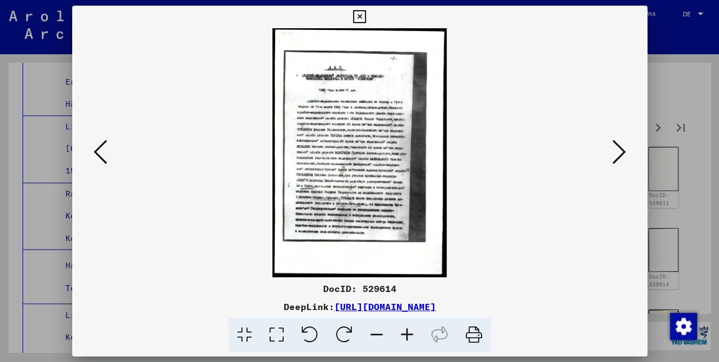
click at [96, 148] on icon at bounding box center [101, 151] width 14 height 27
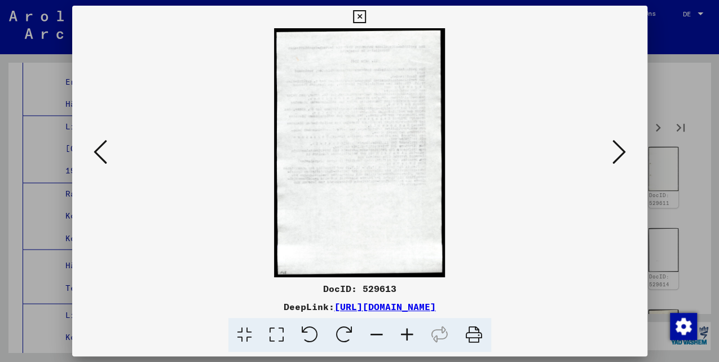
click at [96, 148] on icon at bounding box center [101, 151] width 14 height 27
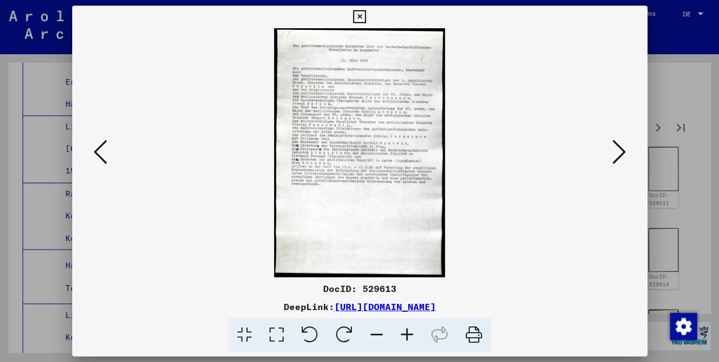
click at [96, 148] on icon at bounding box center [101, 151] width 14 height 27
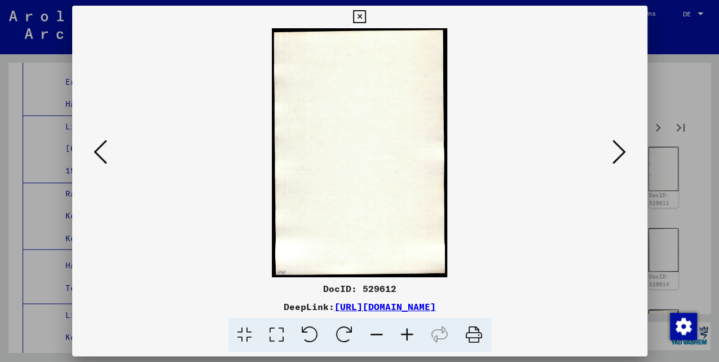
click at [96, 148] on icon at bounding box center [101, 151] width 14 height 27
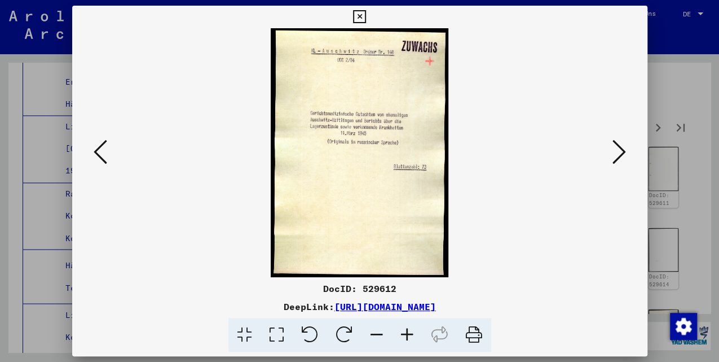
drag, startPoint x: 555, startPoint y: 307, endPoint x: 222, endPoint y: 308, distance: 333.4
click at [222, 308] on div "DeepLink: [URL][DOMAIN_NAME]" at bounding box center [359, 307] width 575 height 14
drag, startPoint x: 222, startPoint y: 308, endPoint x: 229, endPoint y: 307, distance: 7.4
click at [623, 154] on icon at bounding box center [620, 151] width 14 height 27
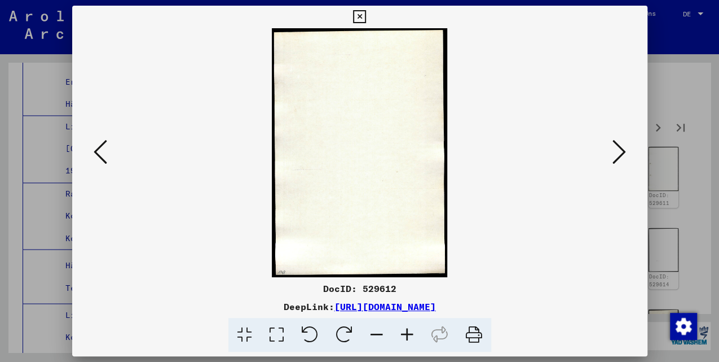
click at [623, 153] on icon at bounding box center [620, 151] width 14 height 27
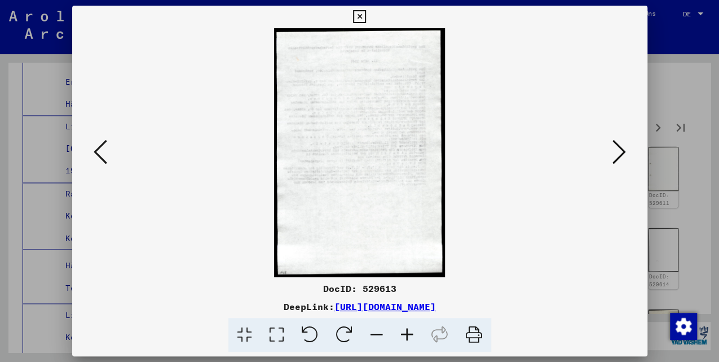
click at [623, 153] on icon at bounding box center [620, 151] width 14 height 27
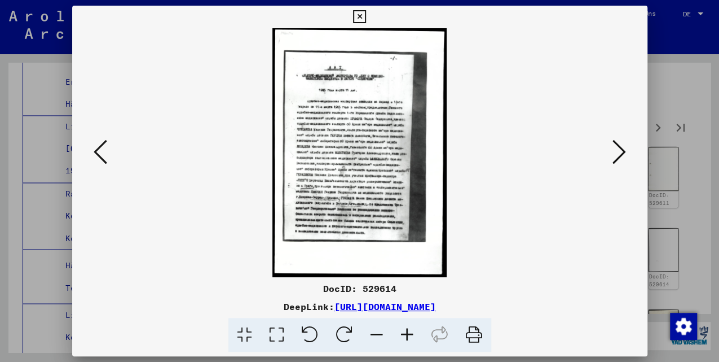
click at [623, 153] on icon at bounding box center [620, 151] width 14 height 27
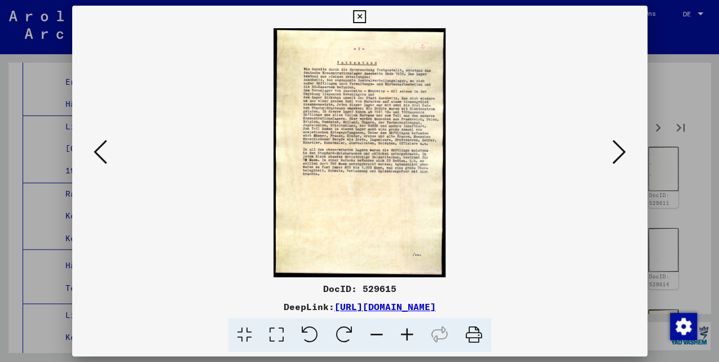
click at [623, 153] on icon at bounding box center [620, 151] width 14 height 27
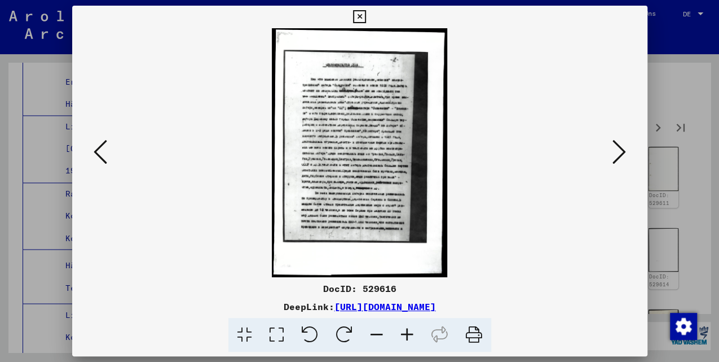
click at [623, 153] on icon at bounding box center [620, 151] width 14 height 27
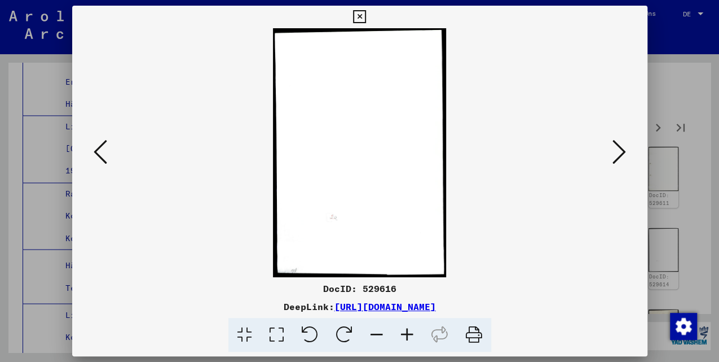
click at [623, 153] on icon at bounding box center [620, 151] width 14 height 27
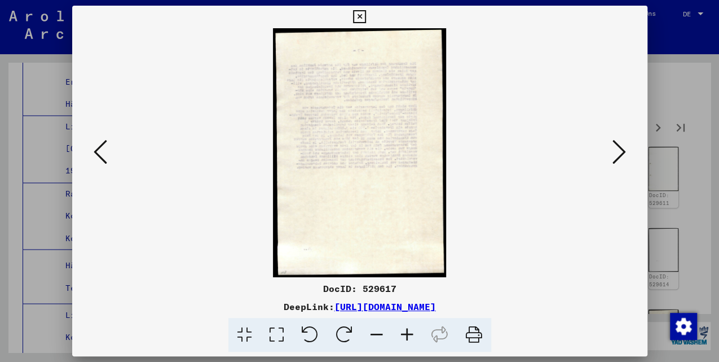
click at [623, 153] on icon at bounding box center [620, 151] width 14 height 27
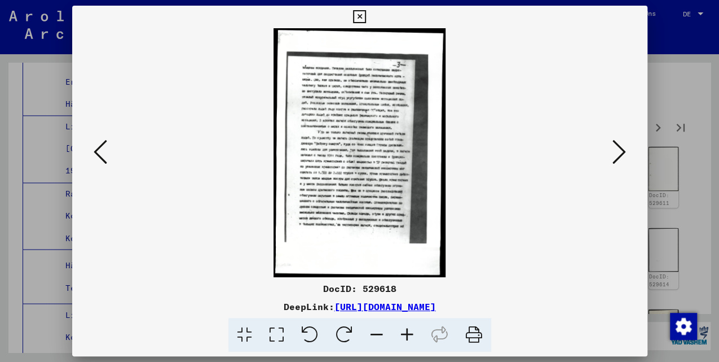
click at [623, 153] on icon at bounding box center [620, 151] width 14 height 27
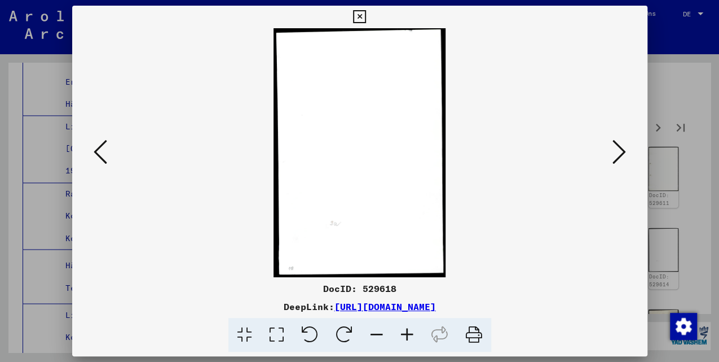
click at [623, 153] on icon at bounding box center [620, 151] width 14 height 27
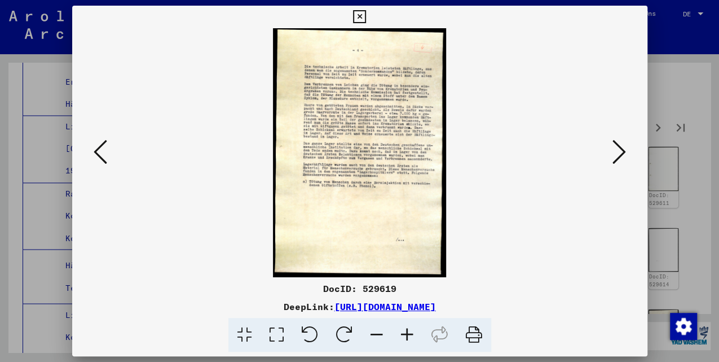
click at [623, 153] on icon at bounding box center [620, 151] width 14 height 27
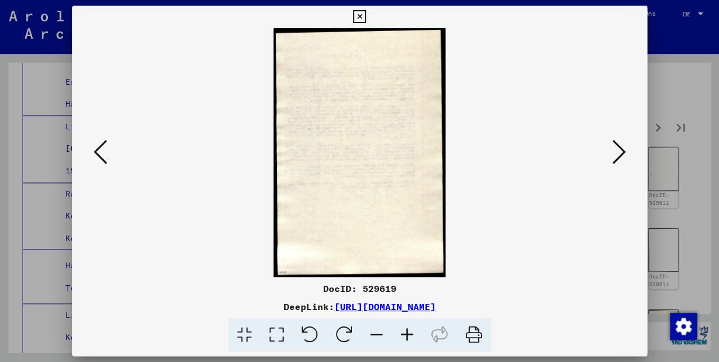
click at [623, 153] on icon at bounding box center [620, 151] width 14 height 27
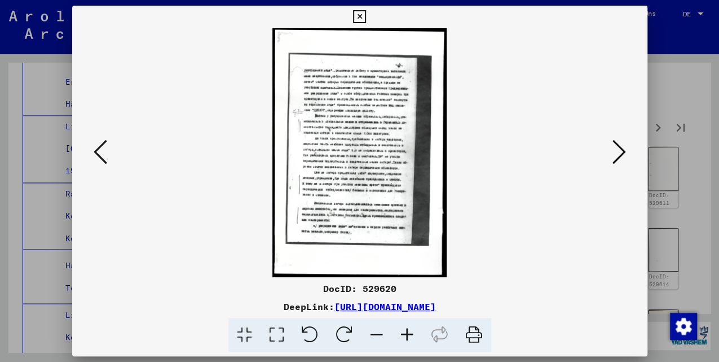
click at [623, 153] on icon at bounding box center [620, 151] width 14 height 27
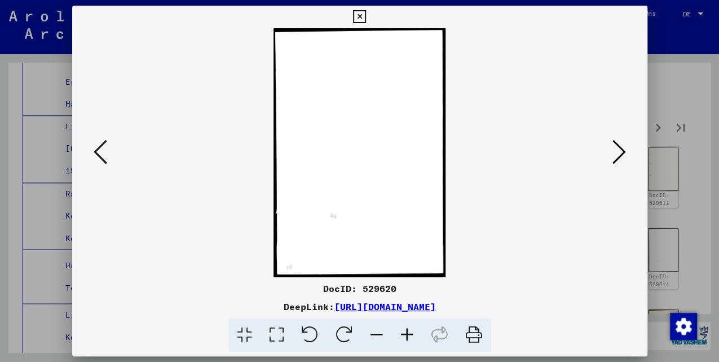
click at [623, 153] on icon at bounding box center [620, 151] width 14 height 27
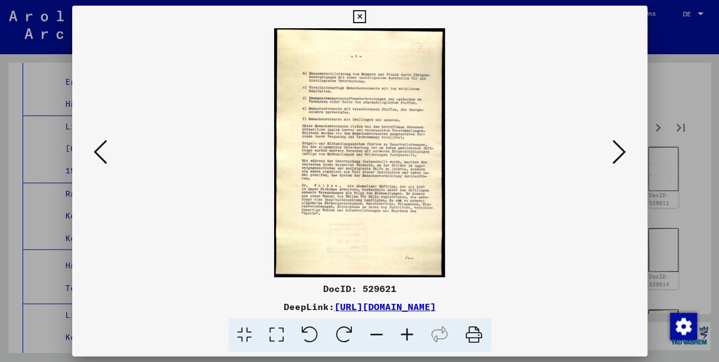
click at [623, 153] on icon at bounding box center [620, 151] width 14 height 27
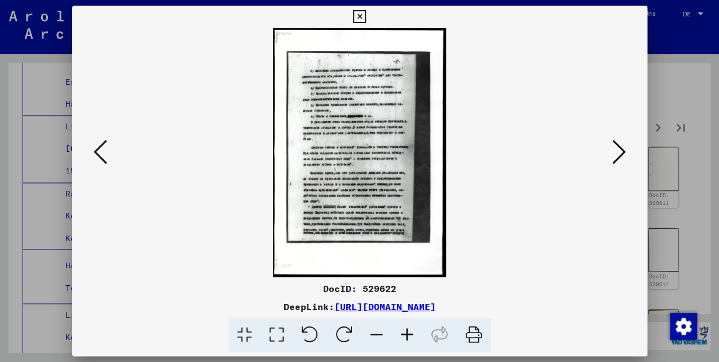
click at [623, 153] on icon at bounding box center [620, 151] width 14 height 27
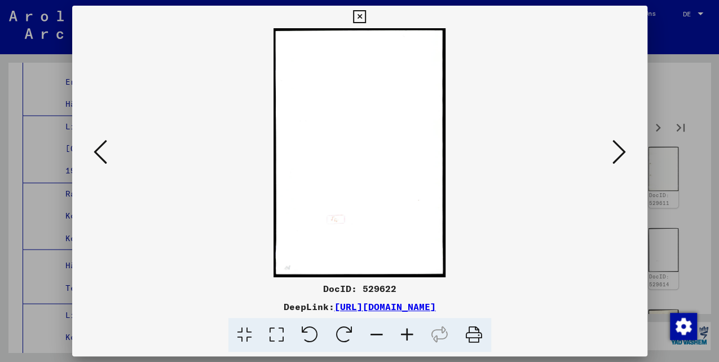
click at [623, 153] on icon at bounding box center [620, 151] width 14 height 27
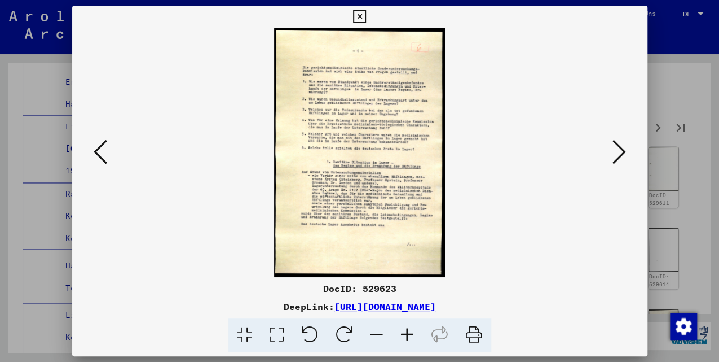
click at [616, 153] on icon at bounding box center [620, 151] width 14 height 27
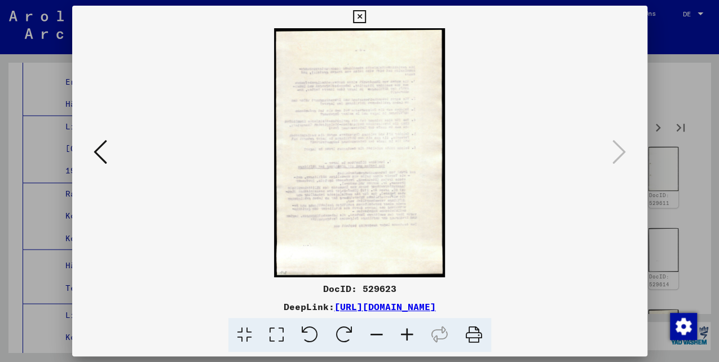
click at [366, 15] on button at bounding box center [360, 17] width 20 height 23
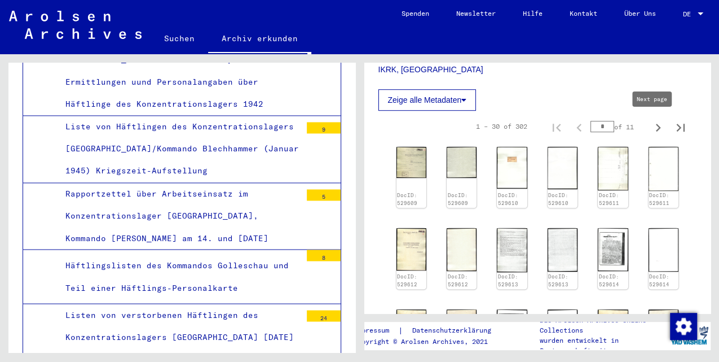
click at [654, 124] on icon "Next page" at bounding box center [658, 128] width 16 height 16
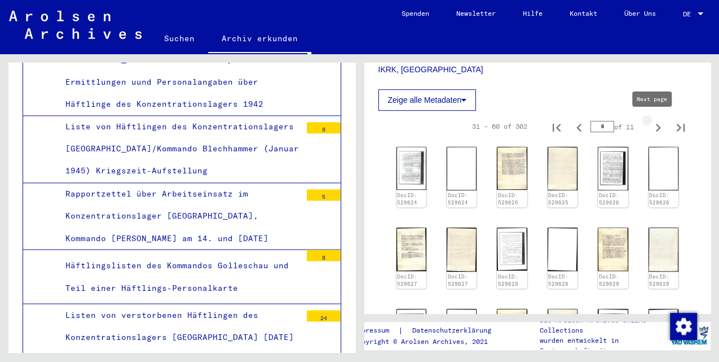
type input "*"
click at [419, 158] on img at bounding box center [411, 168] width 32 height 45
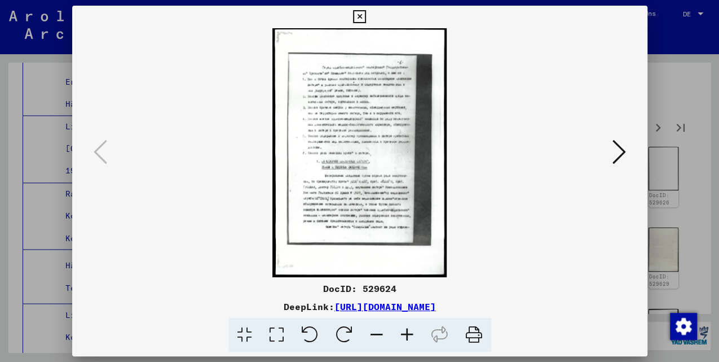
click at [618, 155] on icon at bounding box center [620, 151] width 14 height 27
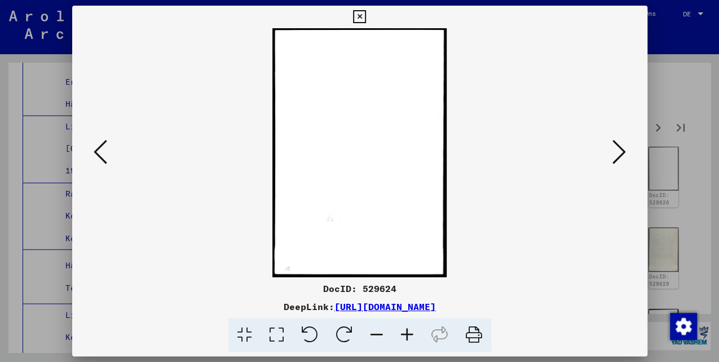
click at [616, 155] on icon at bounding box center [620, 151] width 14 height 27
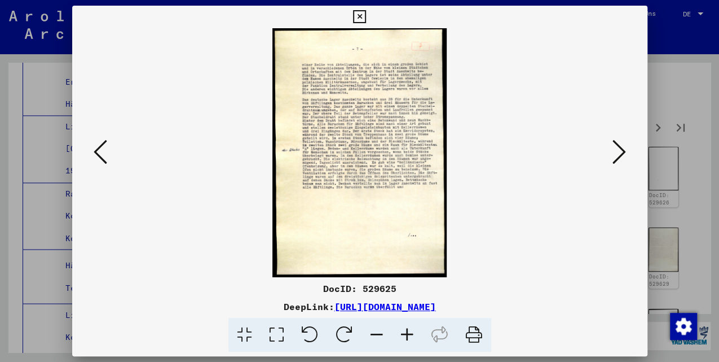
click at [613, 157] on icon at bounding box center [620, 151] width 14 height 27
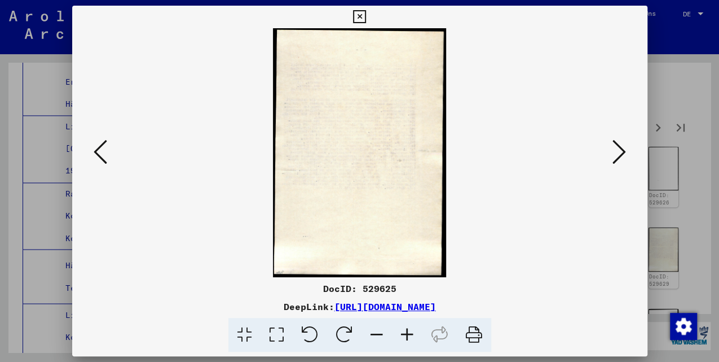
click at [613, 158] on icon at bounding box center [620, 151] width 14 height 27
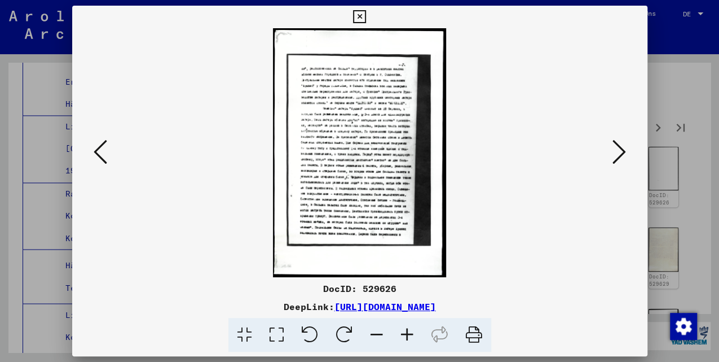
click at [611, 158] on button at bounding box center [619, 153] width 20 height 32
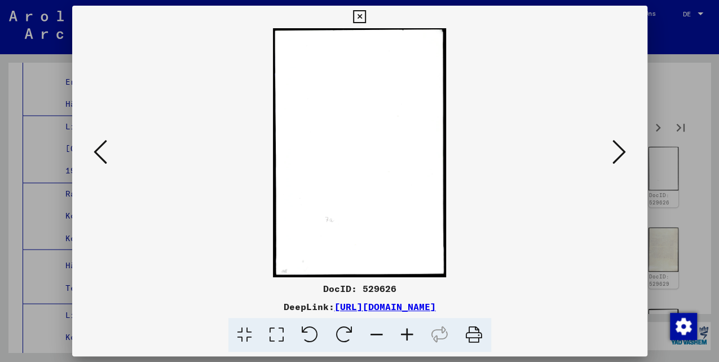
click at [611, 157] on button at bounding box center [619, 153] width 20 height 32
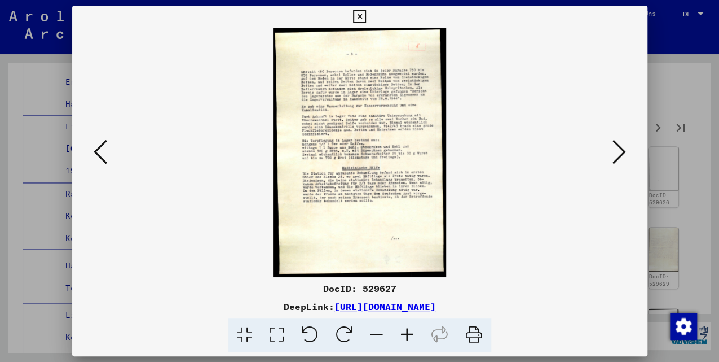
click at [619, 151] on icon at bounding box center [620, 151] width 14 height 27
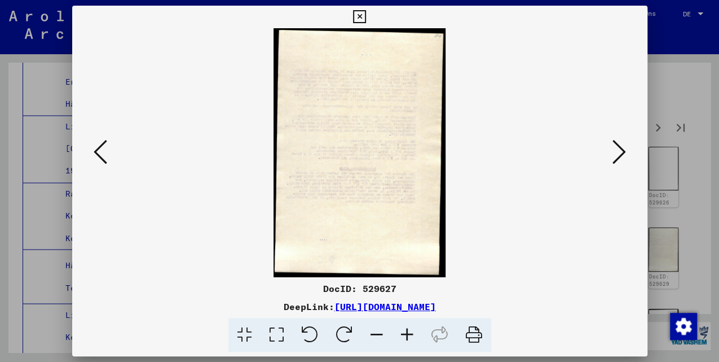
click at [619, 151] on icon at bounding box center [620, 151] width 14 height 27
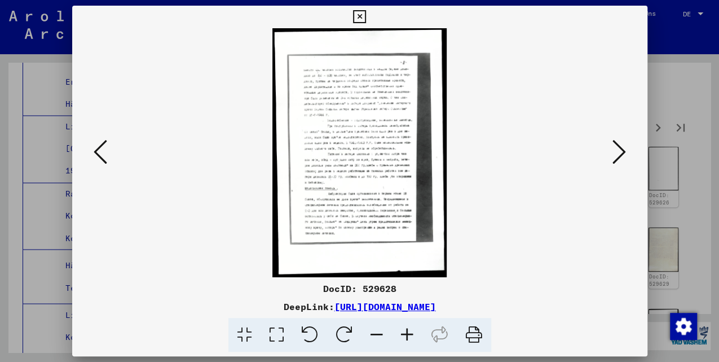
click at [619, 151] on icon at bounding box center [620, 151] width 14 height 27
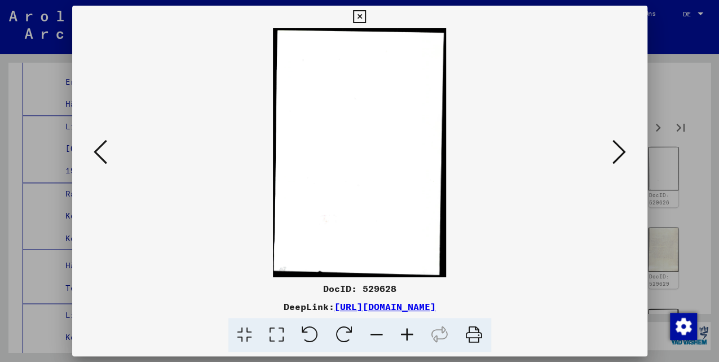
click at [621, 151] on icon at bounding box center [620, 151] width 14 height 27
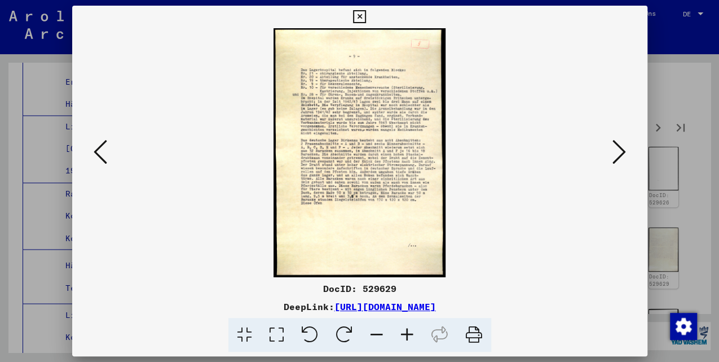
click at [622, 151] on icon at bounding box center [620, 151] width 14 height 27
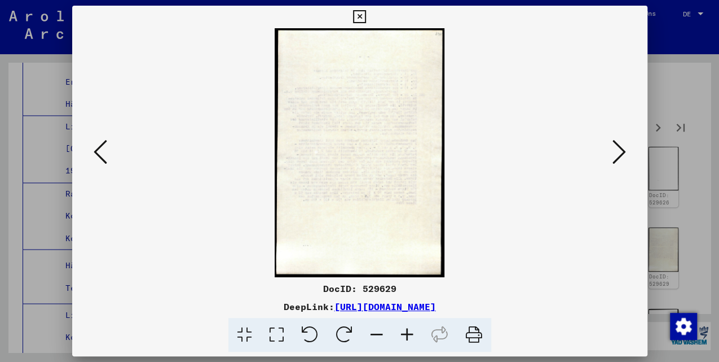
click at [622, 151] on icon at bounding box center [620, 151] width 14 height 27
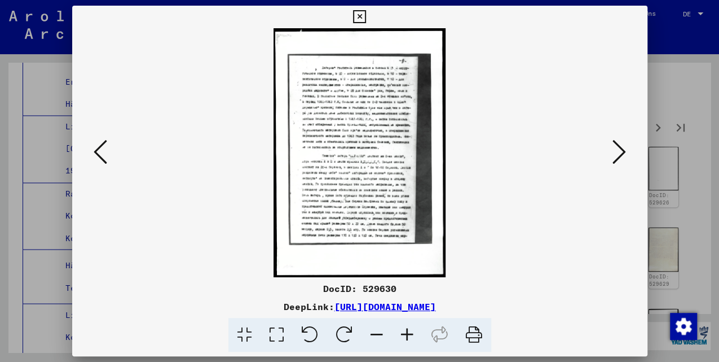
click at [622, 149] on icon at bounding box center [620, 151] width 14 height 27
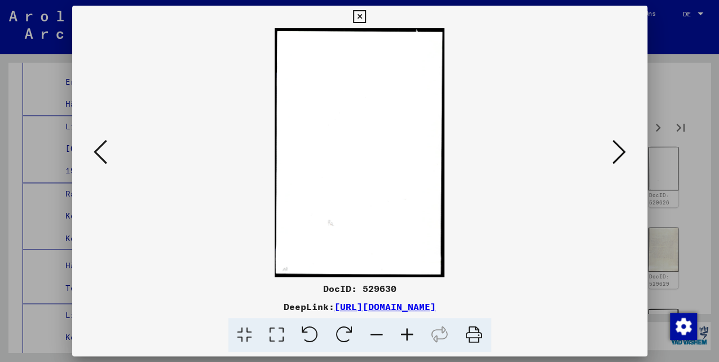
click at [623, 150] on icon at bounding box center [620, 151] width 14 height 27
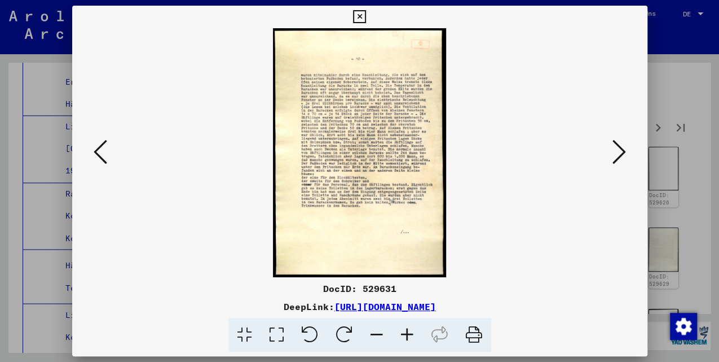
click at [615, 151] on icon at bounding box center [620, 151] width 14 height 27
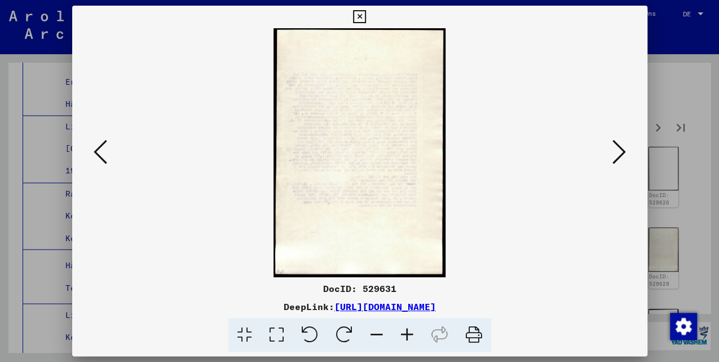
click at [615, 151] on icon at bounding box center [620, 151] width 14 height 27
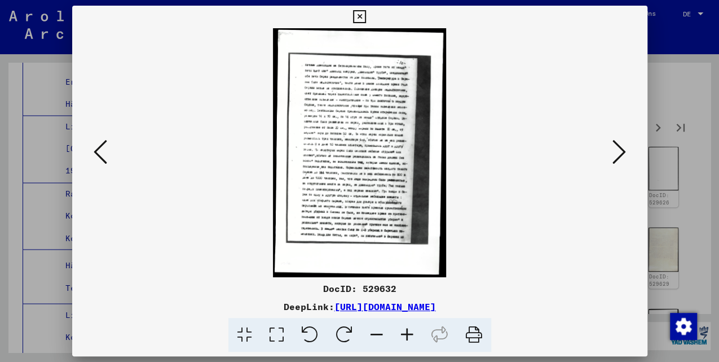
click at [615, 151] on icon at bounding box center [620, 151] width 14 height 27
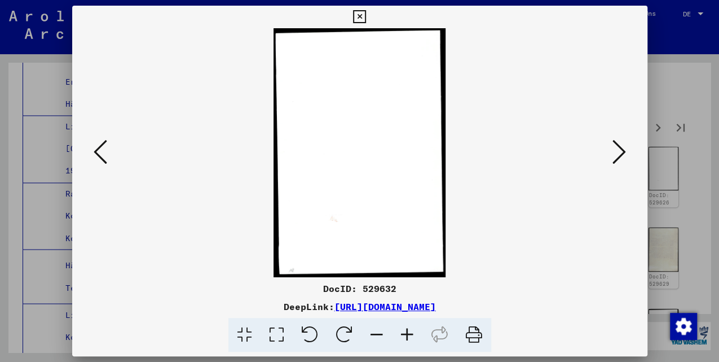
click at [615, 150] on icon at bounding box center [620, 151] width 14 height 27
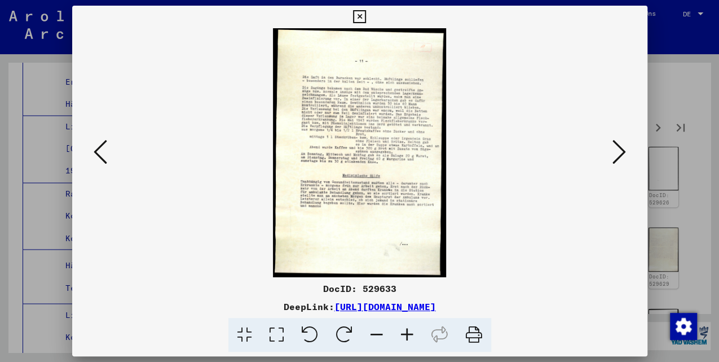
click at [610, 155] on button at bounding box center [619, 153] width 20 height 32
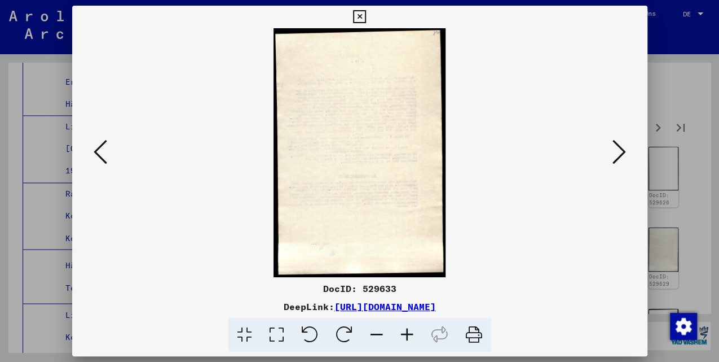
click at [614, 155] on icon at bounding box center [620, 151] width 14 height 27
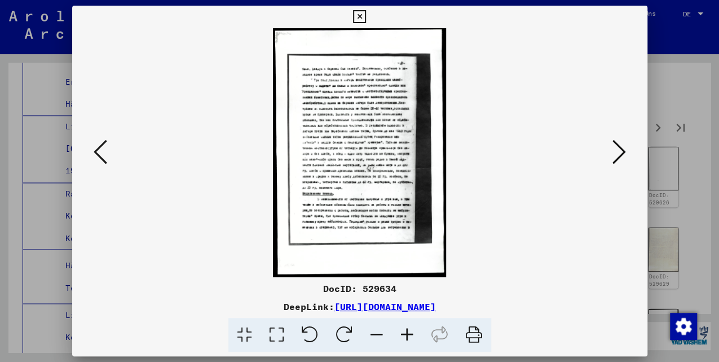
click at [616, 155] on icon at bounding box center [620, 151] width 14 height 27
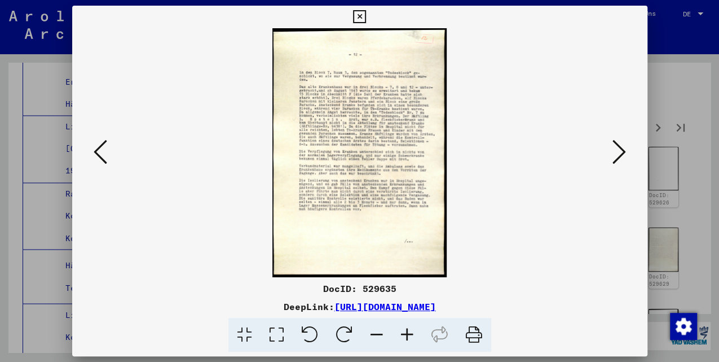
click at [623, 146] on icon at bounding box center [620, 151] width 14 height 27
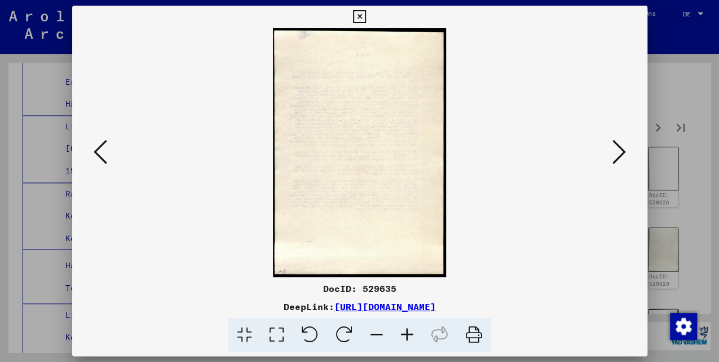
click at [623, 146] on icon at bounding box center [620, 151] width 14 height 27
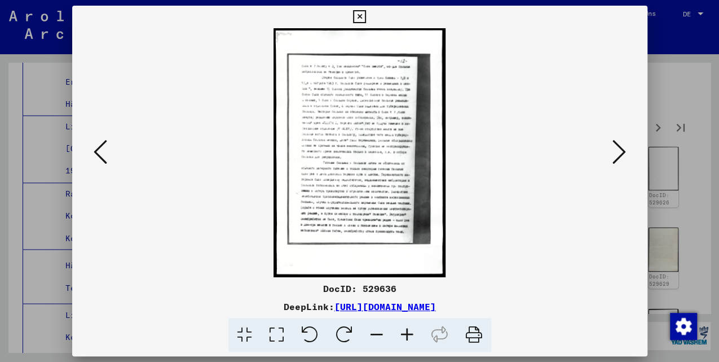
click at [622, 149] on icon at bounding box center [620, 151] width 14 height 27
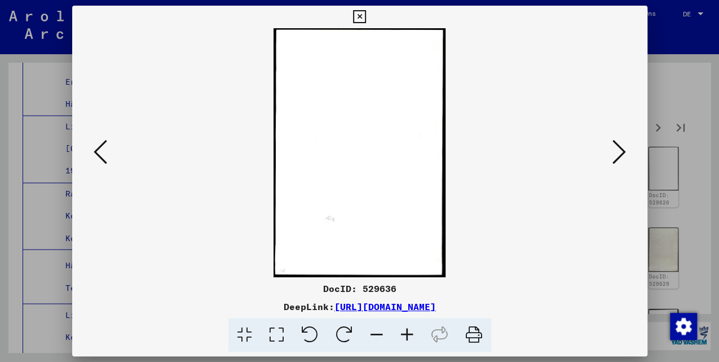
click at [622, 149] on icon at bounding box center [620, 151] width 14 height 27
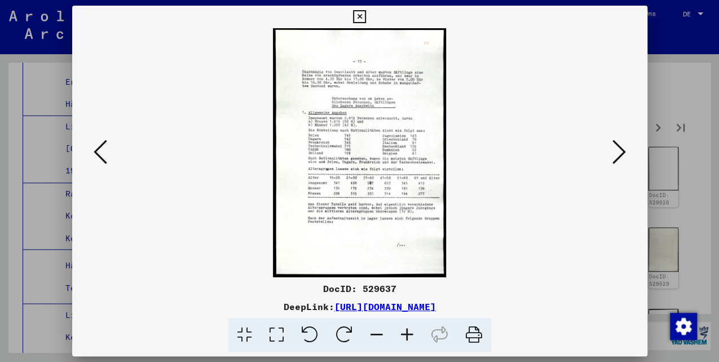
click at [625, 151] on icon at bounding box center [620, 151] width 14 height 27
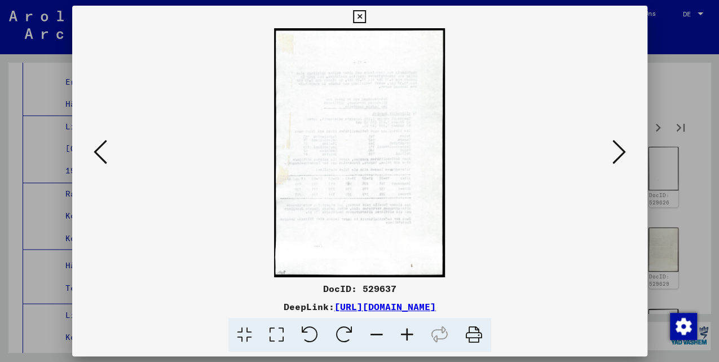
click at [625, 151] on icon at bounding box center [620, 151] width 14 height 27
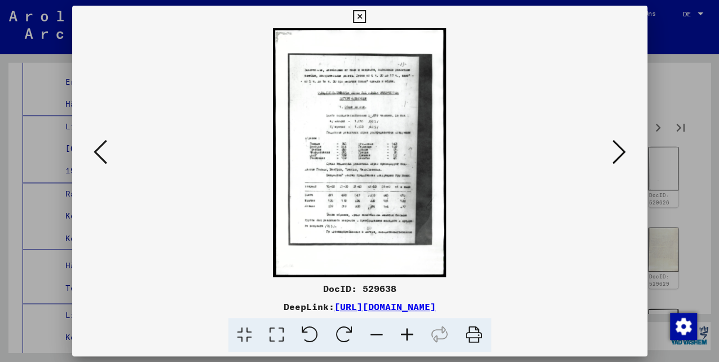
click at [625, 151] on icon at bounding box center [620, 151] width 14 height 27
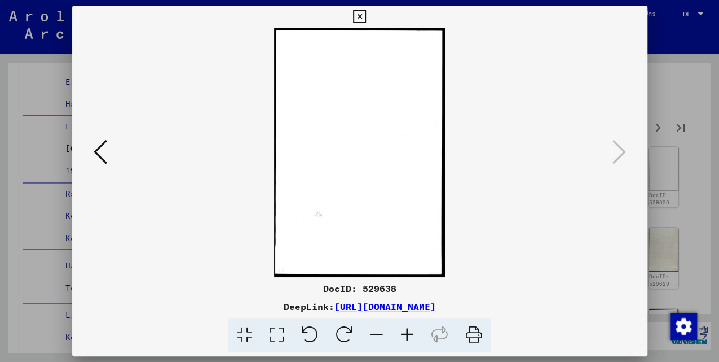
click at [366, 16] on icon at bounding box center [359, 17] width 13 height 14
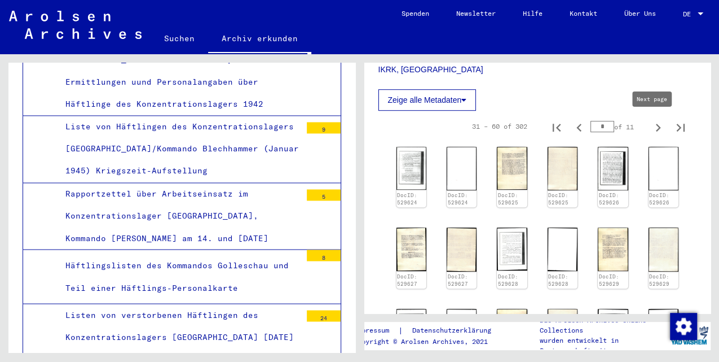
drag, startPoint x: 651, startPoint y: 124, endPoint x: 623, endPoint y: 135, distance: 30.2
click at [651, 125] on icon "Next page" at bounding box center [658, 128] width 16 height 16
type input "*"
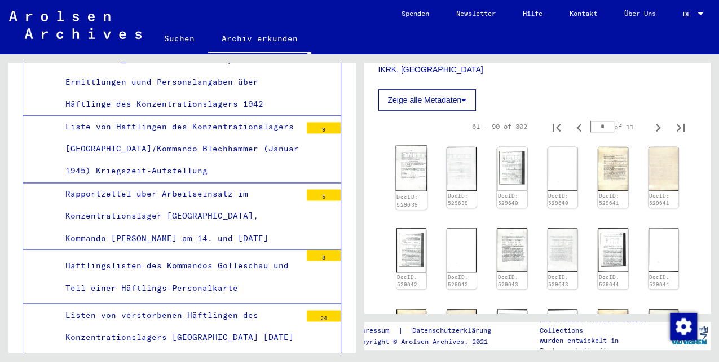
click at [411, 154] on img at bounding box center [411, 168] width 32 height 45
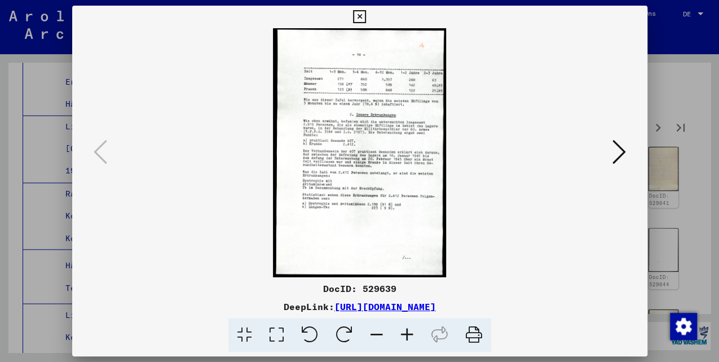
click at [616, 156] on icon at bounding box center [620, 151] width 14 height 27
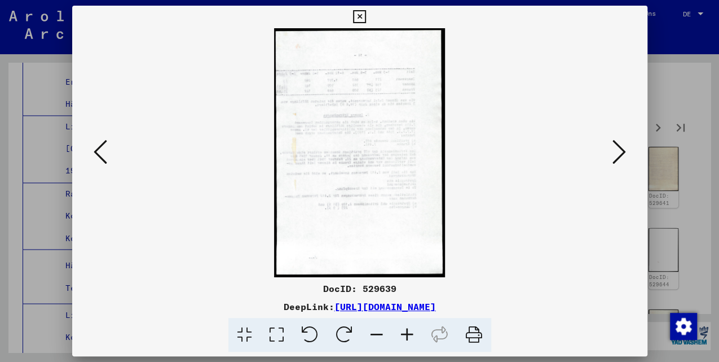
click at [621, 153] on icon at bounding box center [620, 151] width 14 height 27
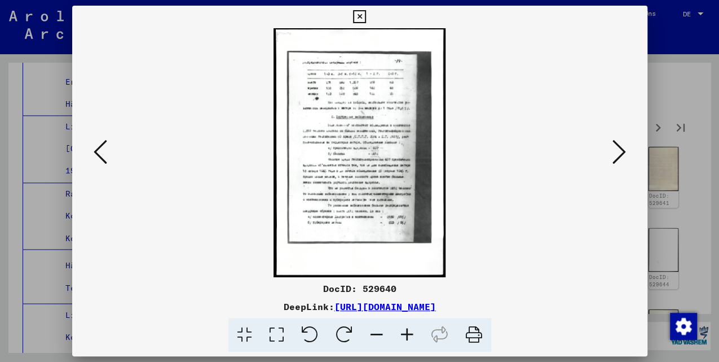
click at [621, 153] on icon at bounding box center [620, 151] width 14 height 27
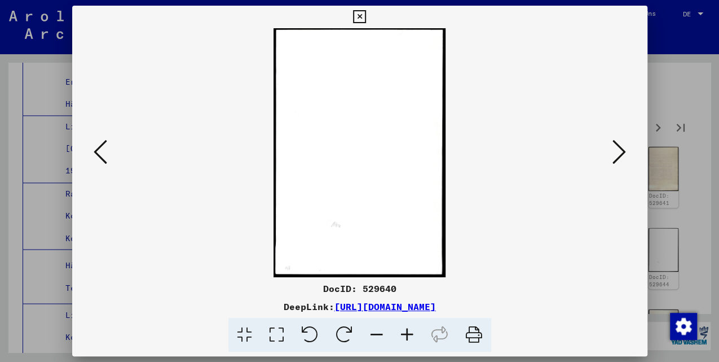
click at [621, 153] on icon at bounding box center [620, 151] width 14 height 27
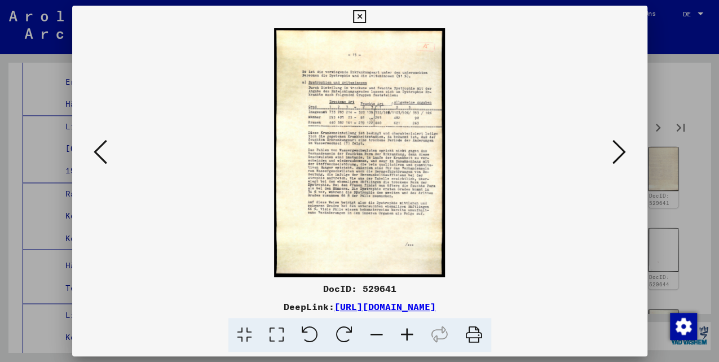
click at [621, 153] on icon at bounding box center [620, 151] width 14 height 27
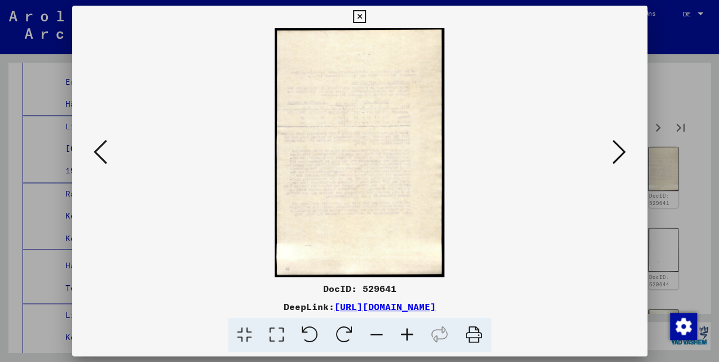
click at [621, 153] on icon at bounding box center [620, 151] width 14 height 27
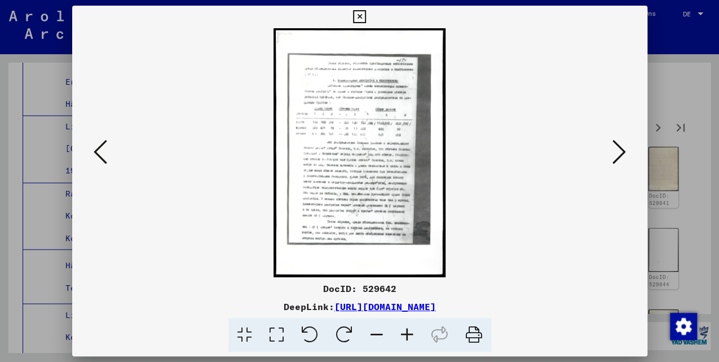
click at [621, 153] on icon at bounding box center [620, 151] width 14 height 27
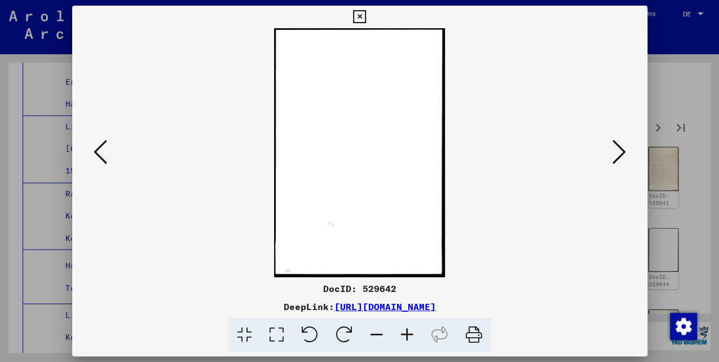
click at [621, 153] on icon at bounding box center [620, 151] width 14 height 27
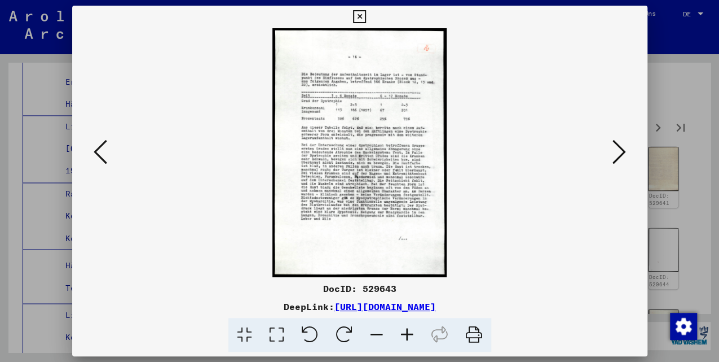
click at [616, 151] on icon at bounding box center [620, 151] width 14 height 27
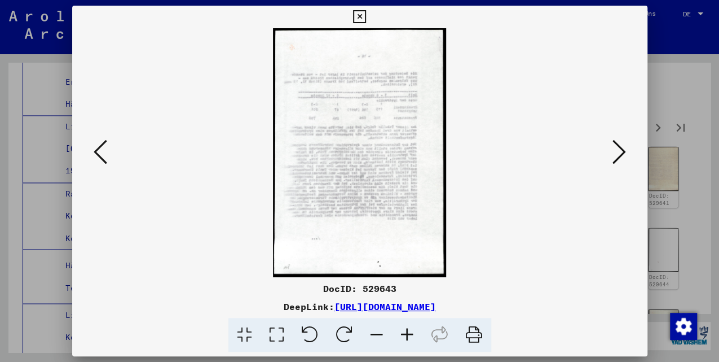
click at [616, 151] on icon at bounding box center [620, 151] width 14 height 27
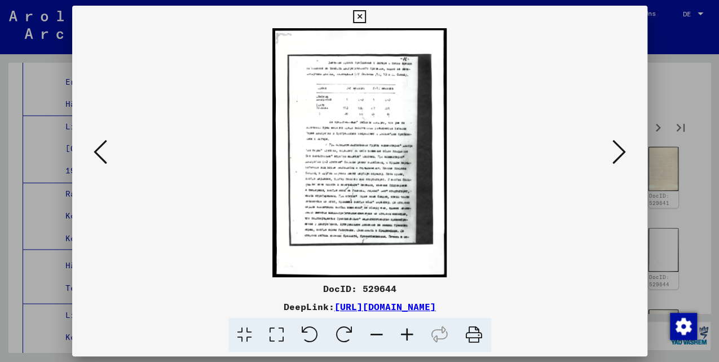
click at [616, 151] on icon at bounding box center [620, 151] width 14 height 27
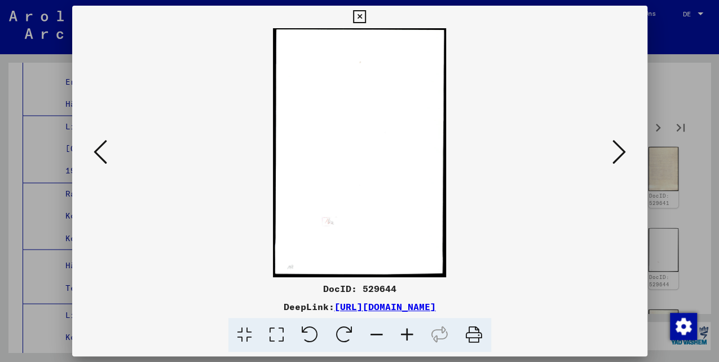
click at [616, 151] on icon at bounding box center [620, 151] width 14 height 27
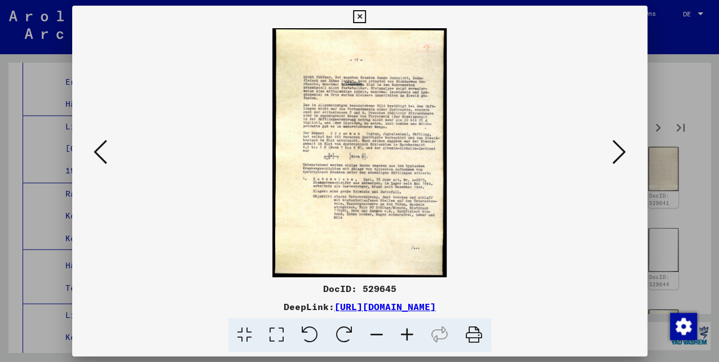
click at [619, 155] on icon at bounding box center [620, 151] width 14 height 27
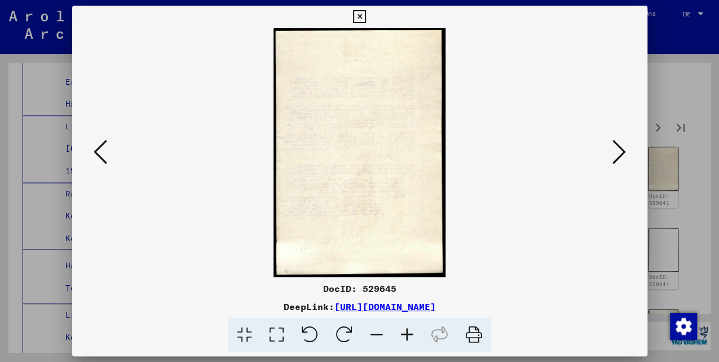
click at [615, 155] on icon at bounding box center [620, 151] width 14 height 27
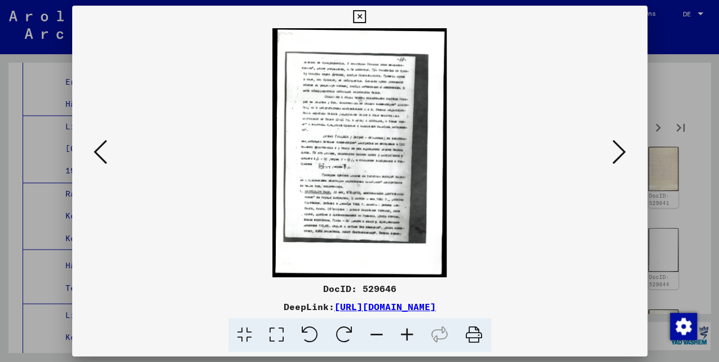
click at [609, 155] on div at bounding box center [359, 152] width 575 height 249
click at [615, 155] on icon at bounding box center [620, 151] width 14 height 27
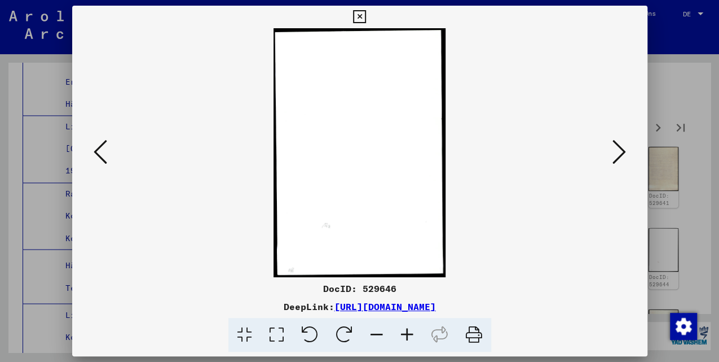
click at [615, 155] on icon at bounding box center [620, 151] width 14 height 27
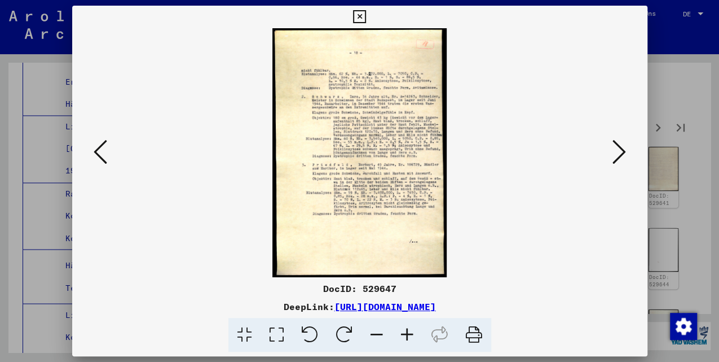
click at [618, 151] on icon at bounding box center [620, 151] width 14 height 27
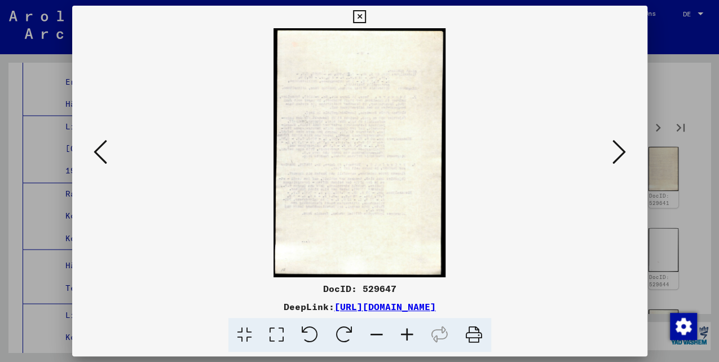
click at [617, 152] on icon at bounding box center [620, 151] width 14 height 27
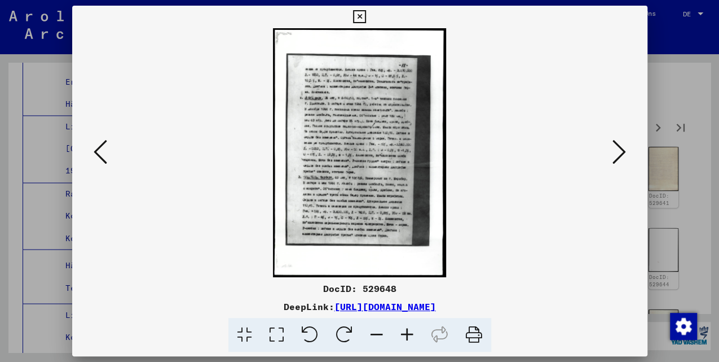
click at [617, 152] on icon at bounding box center [620, 151] width 14 height 27
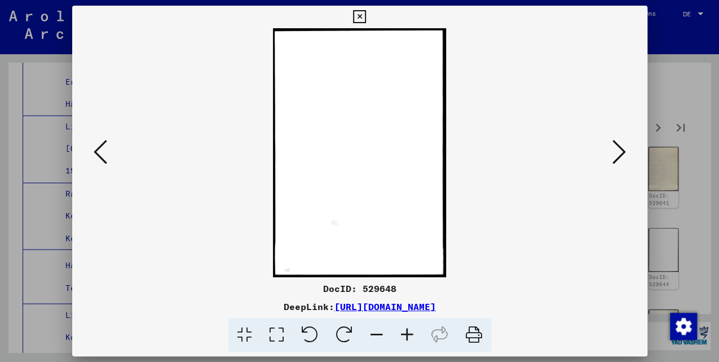
click at [617, 152] on icon at bounding box center [620, 151] width 14 height 27
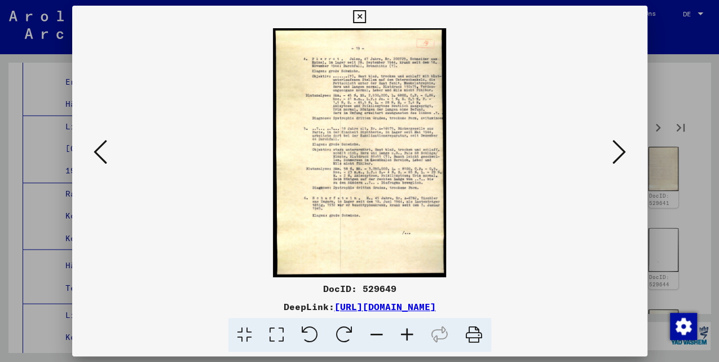
click at [623, 152] on icon at bounding box center [620, 151] width 14 height 27
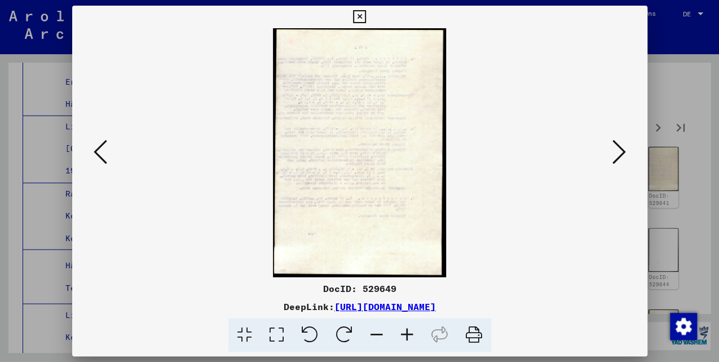
click at [623, 152] on icon at bounding box center [620, 151] width 14 height 27
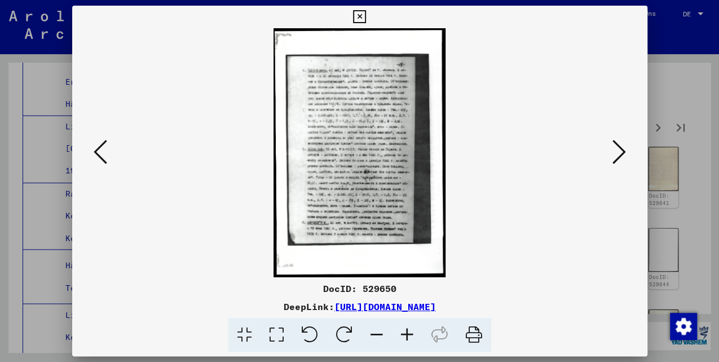
click at [623, 152] on icon at bounding box center [620, 151] width 14 height 27
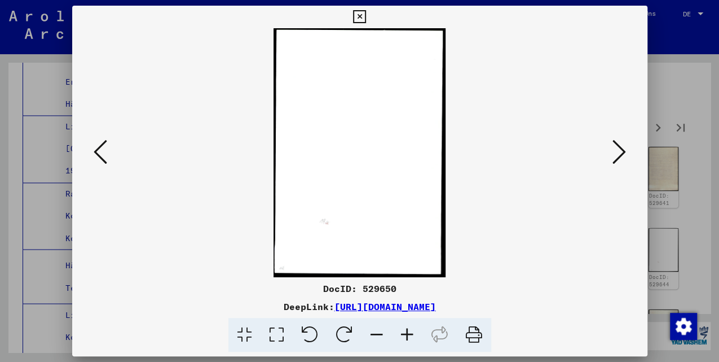
click at [623, 152] on icon at bounding box center [620, 151] width 14 height 27
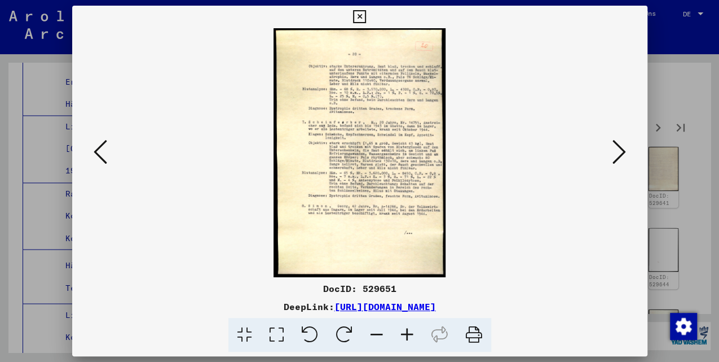
click at [621, 149] on icon at bounding box center [620, 151] width 14 height 27
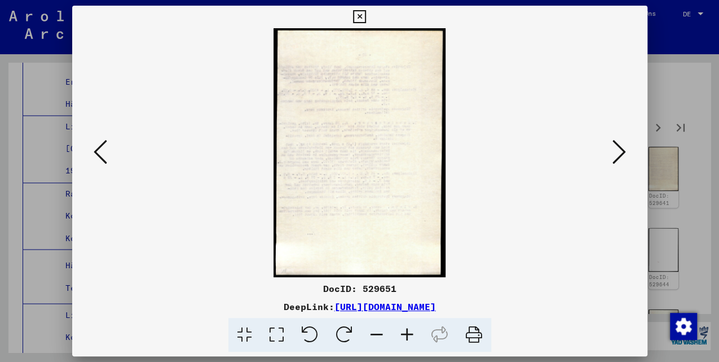
click at [102, 159] on icon at bounding box center [101, 151] width 14 height 27
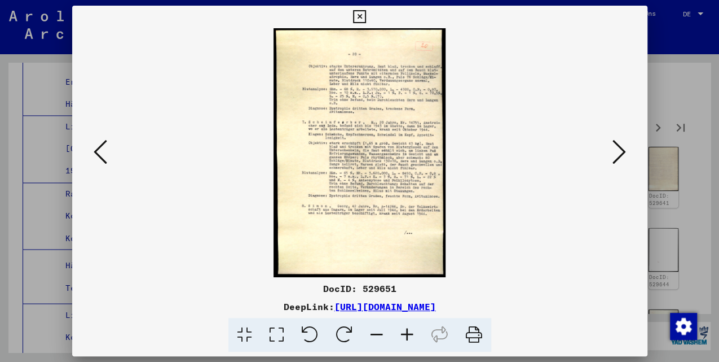
click at [623, 151] on icon at bounding box center [620, 151] width 14 height 27
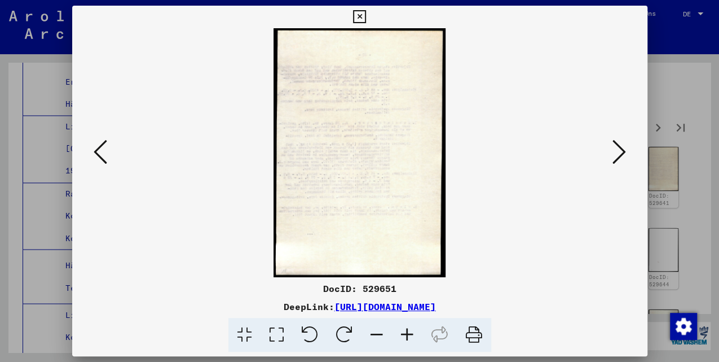
click at [99, 155] on icon at bounding box center [101, 151] width 14 height 27
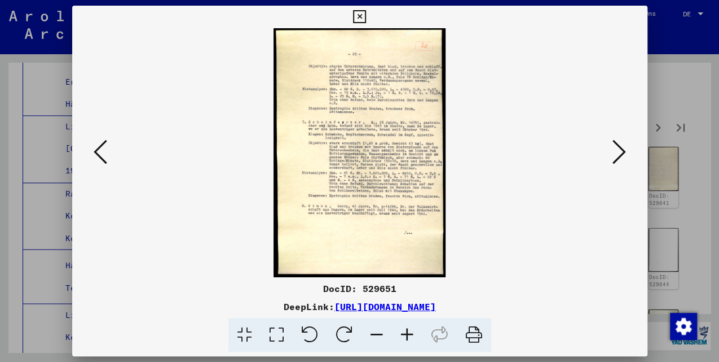
click at [615, 151] on button at bounding box center [619, 153] width 20 height 32
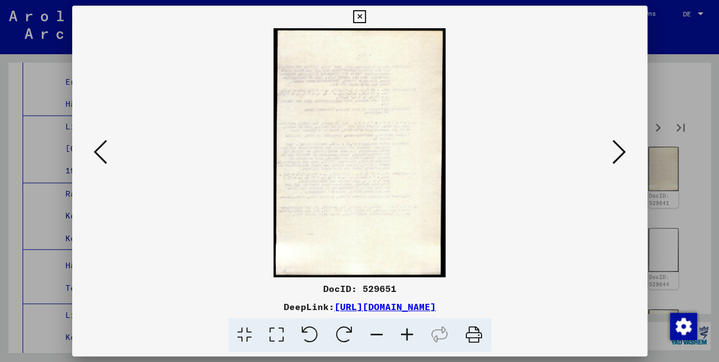
click at [615, 151] on icon at bounding box center [620, 151] width 14 height 27
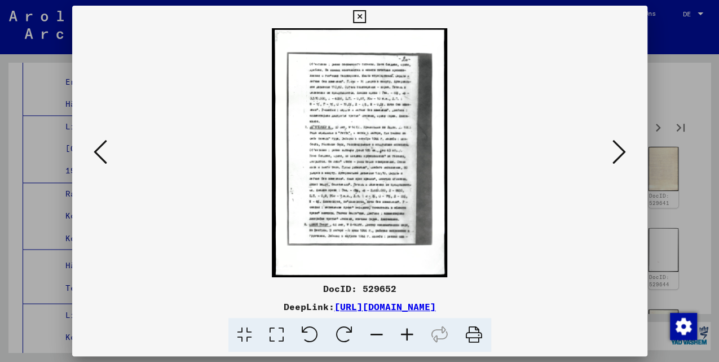
click at [618, 149] on icon at bounding box center [620, 151] width 14 height 27
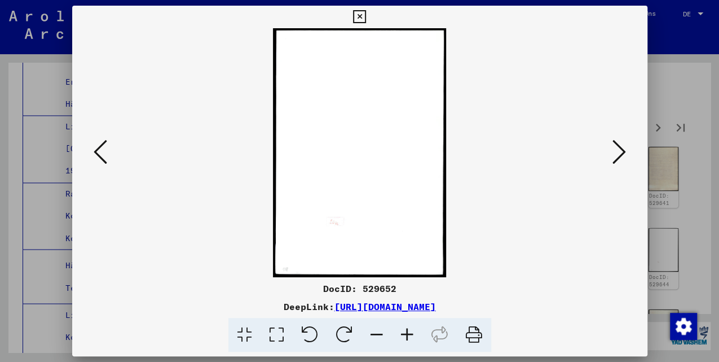
click at [619, 149] on icon at bounding box center [620, 151] width 14 height 27
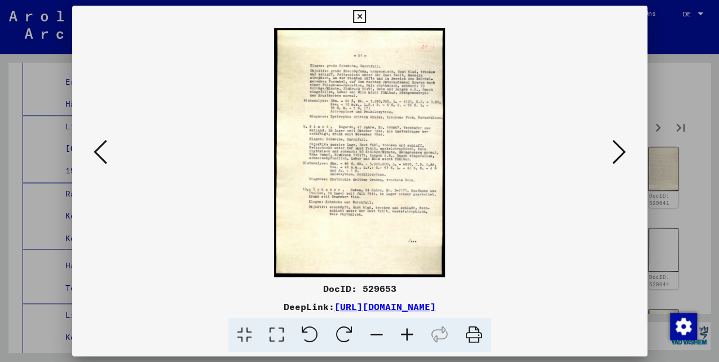
drag, startPoint x: 621, startPoint y: 148, endPoint x: 527, endPoint y: 170, distance: 96.9
click at [527, 170] on img at bounding box center [360, 152] width 499 height 249
click at [614, 154] on icon at bounding box center [620, 151] width 14 height 27
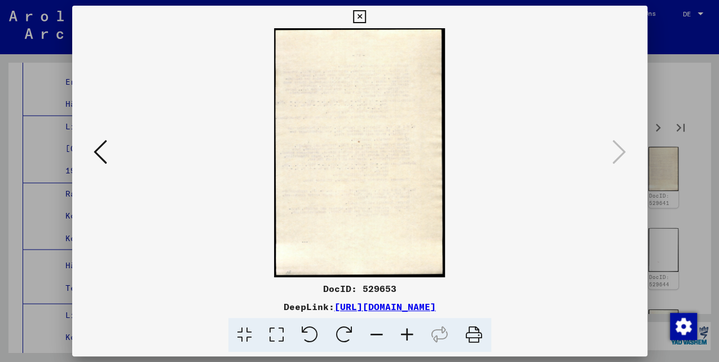
click at [366, 17] on button at bounding box center [360, 17] width 20 height 23
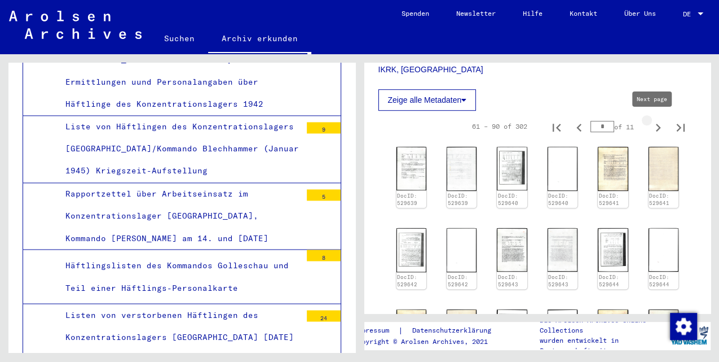
drag, startPoint x: 655, startPoint y: 124, endPoint x: 631, endPoint y: 135, distance: 27.0
click at [654, 124] on icon "Next page" at bounding box center [658, 128] width 16 height 16
type input "*"
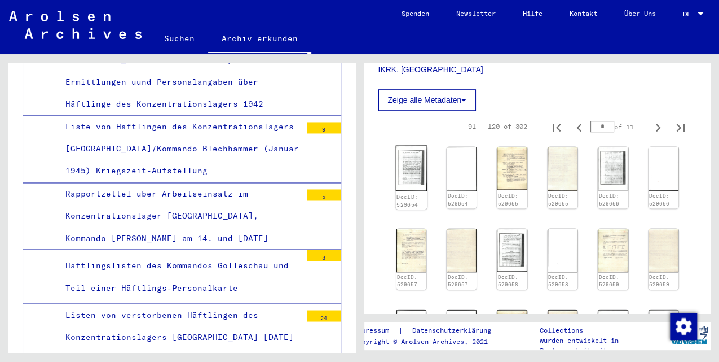
click at [419, 169] on img at bounding box center [411, 169] width 32 height 46
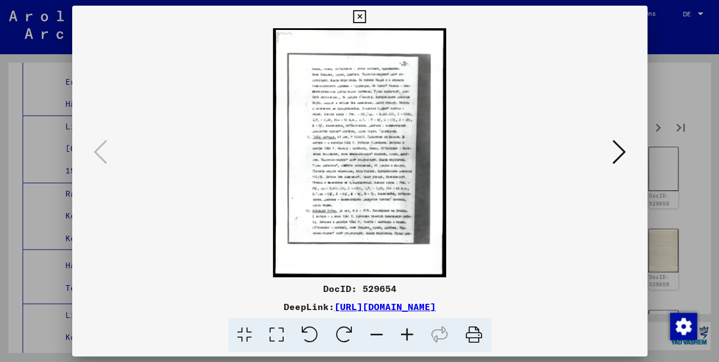
click at [612, 152] on button at bounding box center [619, 153] width 20 height 32
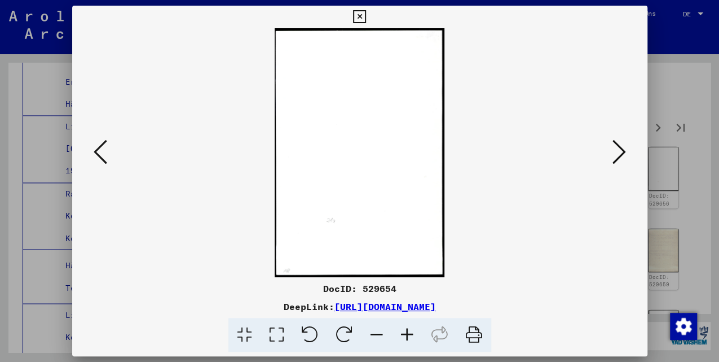
click at [614, 155] on icon at bounding box center [620, 151] width 14 height 27
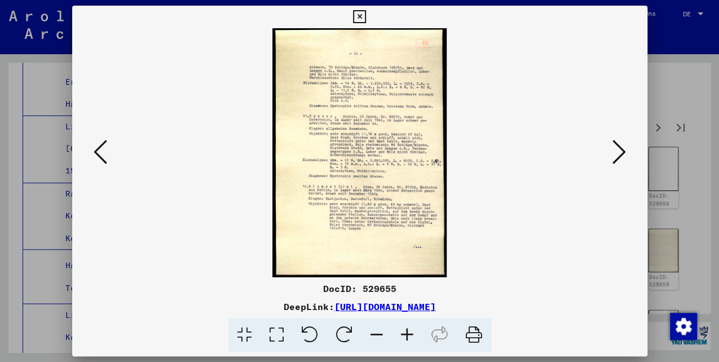
click at [628, 137] on button at bounding box center [619, 153] width 20 height 32
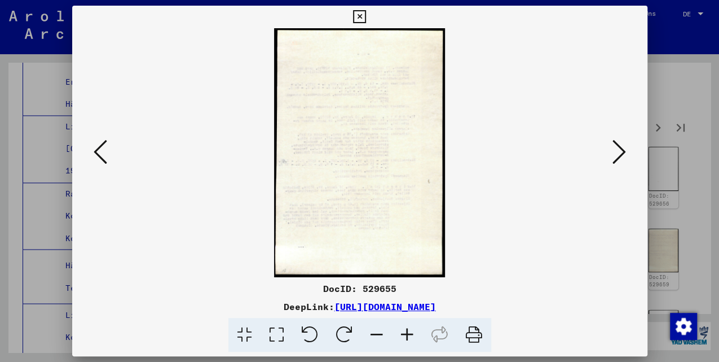
click at [623, 150] on icon at bounding box center [620, 151] width 14 height 27
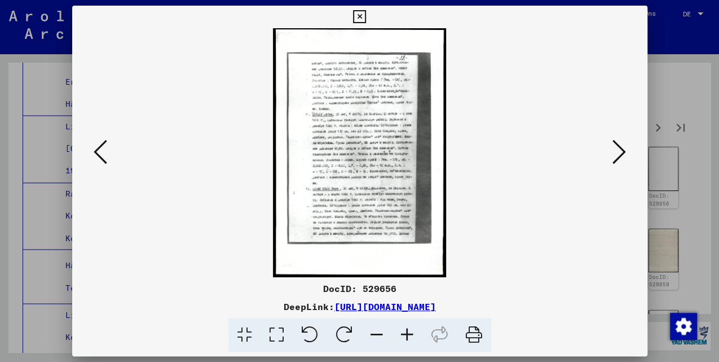
click at [623, 150] on icon at bounding box center [620, 151] width 14 height 27
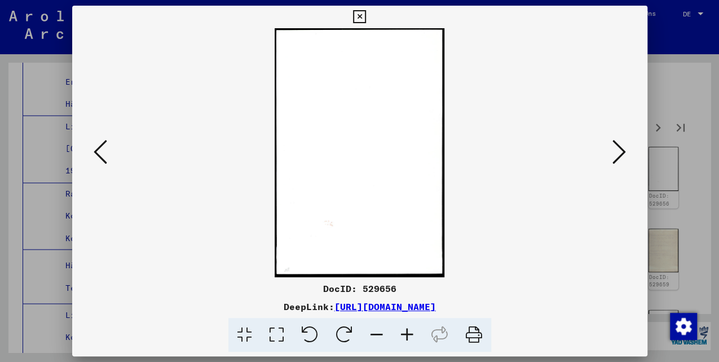
click at [623, 150] on icon at bounding box center [620, 151] width 14 height 27
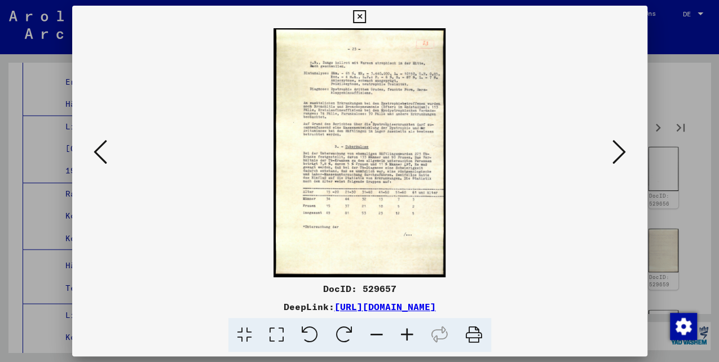
click at [613, 152] on icon at bounding box center [620, 151] width 14 height 27
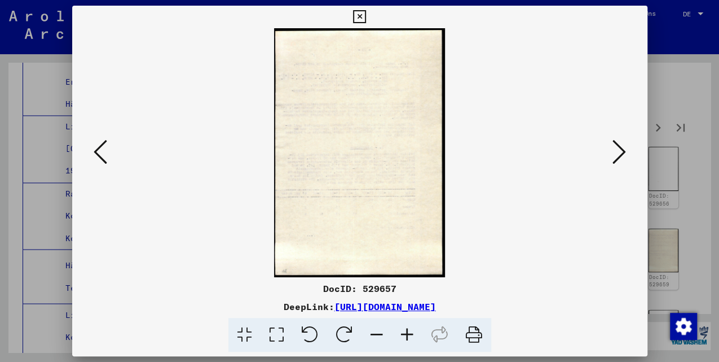
click at [613, 152] on icon at bounding box center [620, 151] width 14 height 27
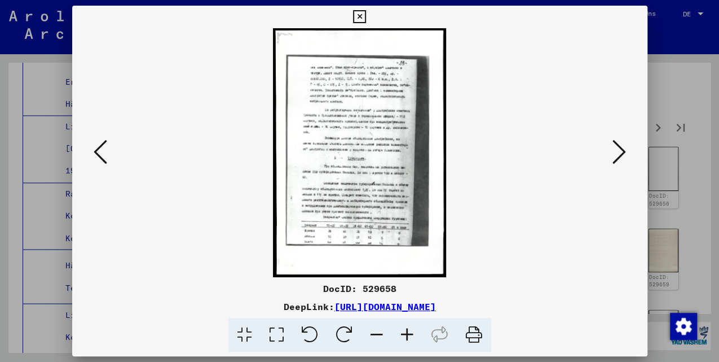
click at [613, 152] on icon at bounding box center [620, 151] width 14 height 27
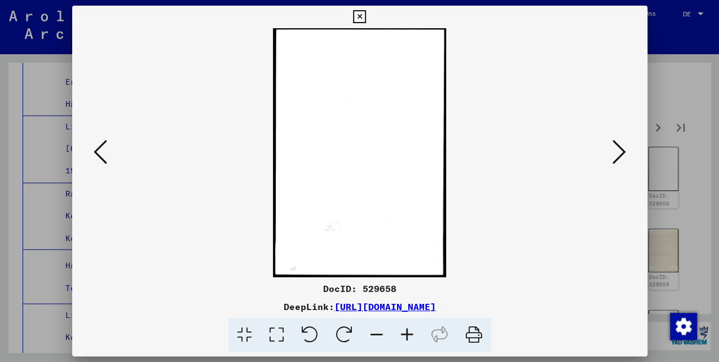
click at [613, 152] on icon at bounding box center [620, 151] width 14 height 27
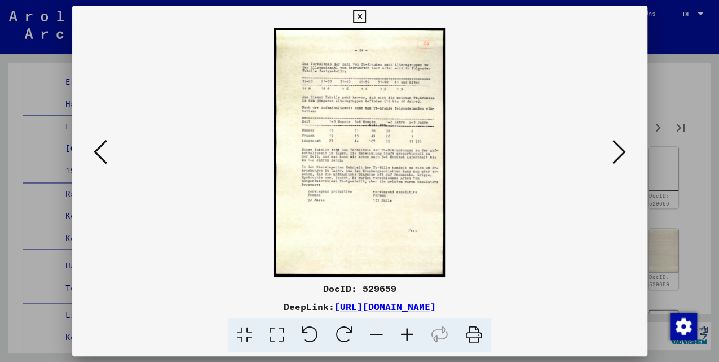
click at [617, 148] on icon at bounding box center [620, 151] width 14 height 27
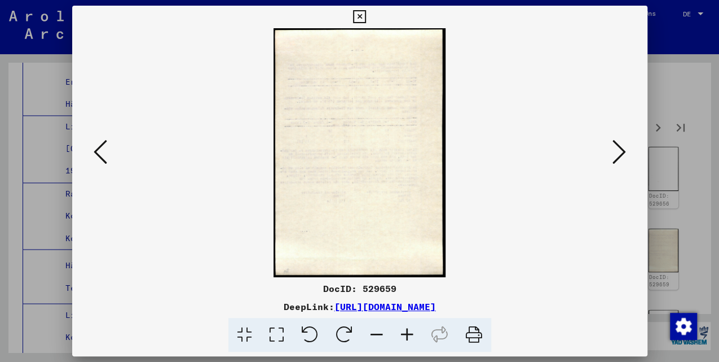
click at [617, 149] on icon at bounding box center [620, 151] width 14 height 27
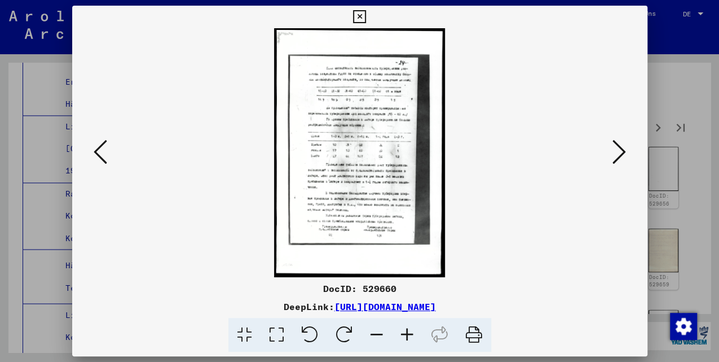
click at [617, 149] on icon at bounding box center [620, 151] width 14 height 27
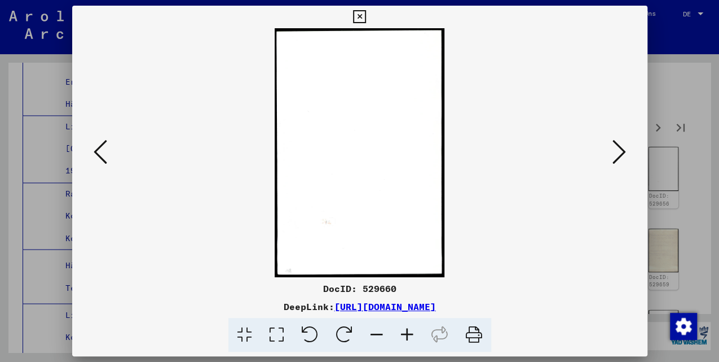
click at [617, 149] on icon at bounding box center [620, 151] width 14 height 27
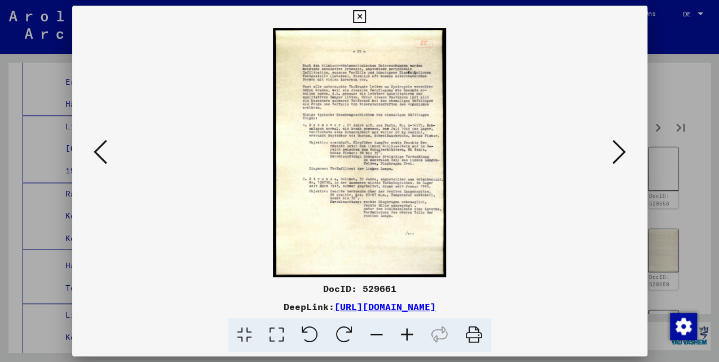
click at [617, 149] on icon at bounding box center [620, 151] width 14 height 27
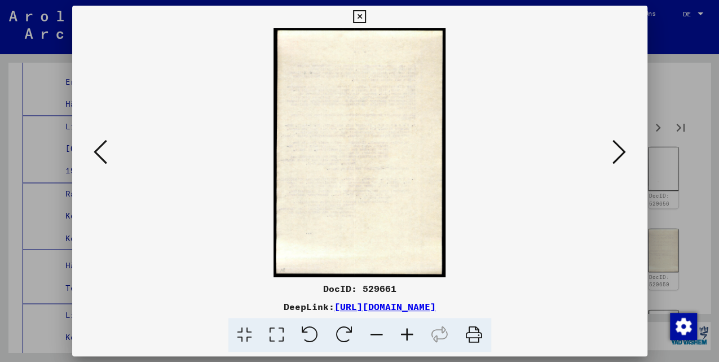
click at [97, 142] on icon at bounding box center [101, 151] width 14 height 27
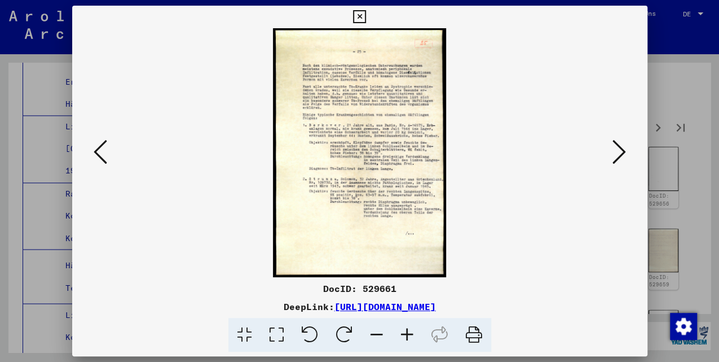
click at [99, 144] on icon at bounding box center [101, 151] width 14 height 27
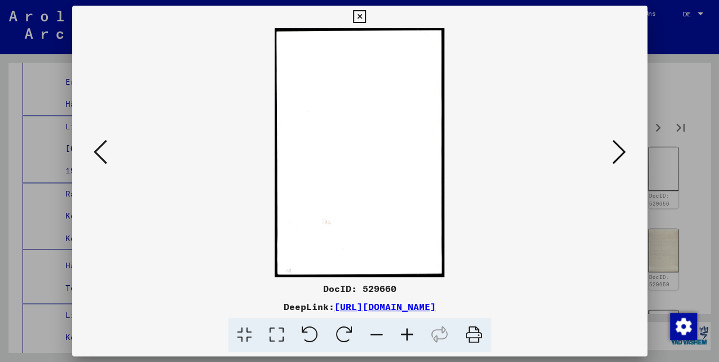
click at [621, 152] on icon at bounding box center [620, 151] width 14 height 27
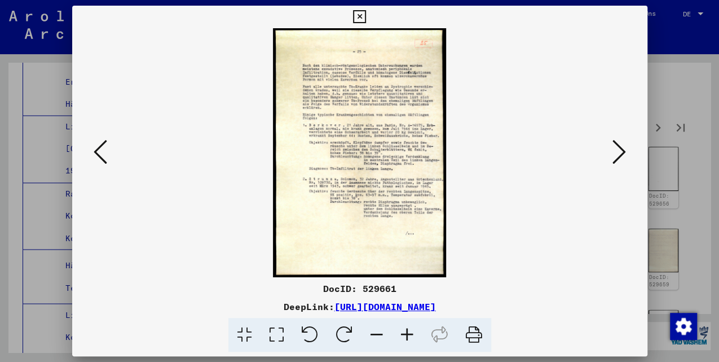
click at [618, 156] on icon at bounding box center [620, 151] width 14 height 27
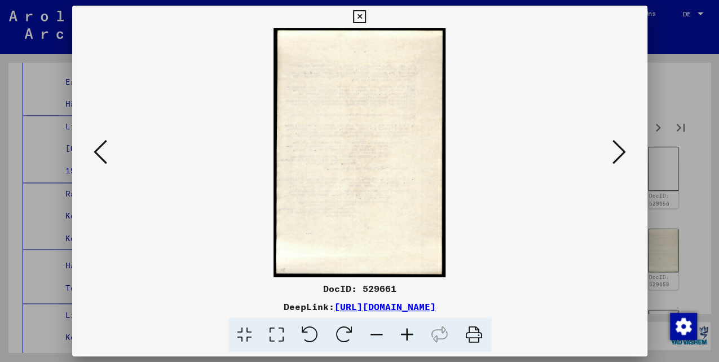
click at [618, 157] on icon at bounding box center [620, 151] width 14 height 27
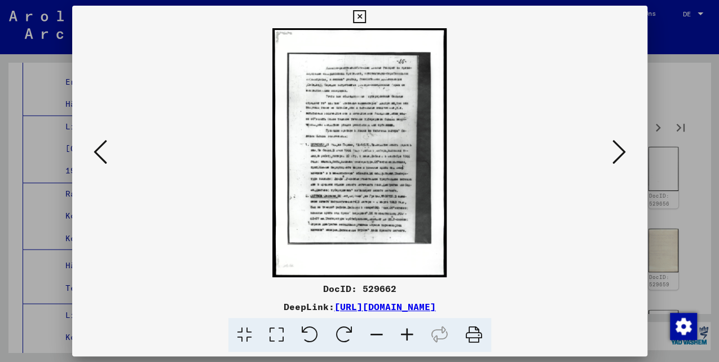
click at [618, 157] on icon at bounding box center [620, 151] width 14 height 27
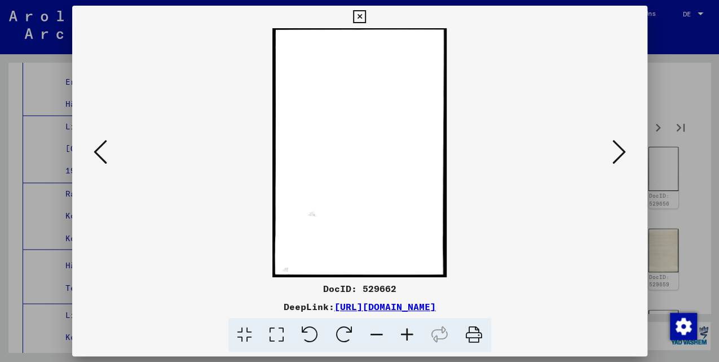
click at [618, 157] on icon at bounding box center [620, 151] width 14 height 27
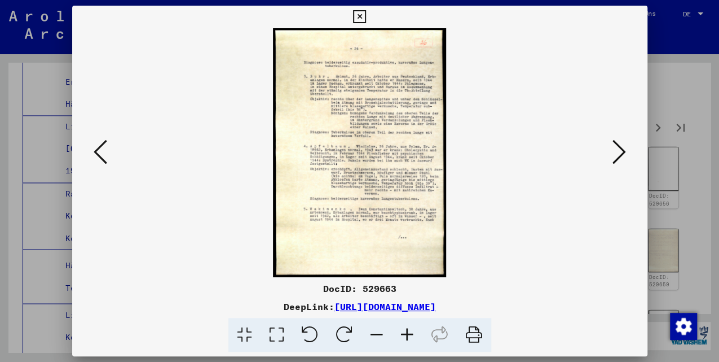
click at [623, 151] on icon at bounding box center [620, 151] width 14 height 27
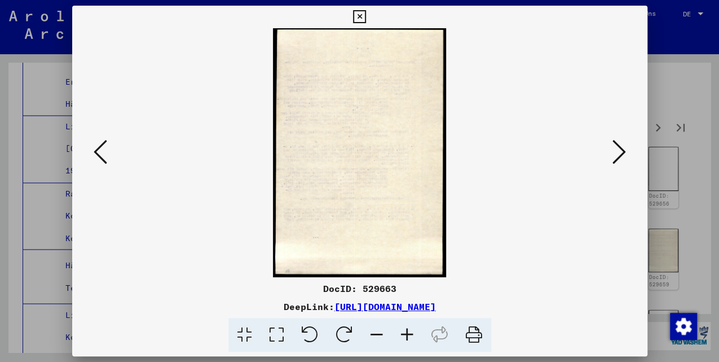
click at [623, 150] on icon at bounding box center [620, 151] width 14 height 27
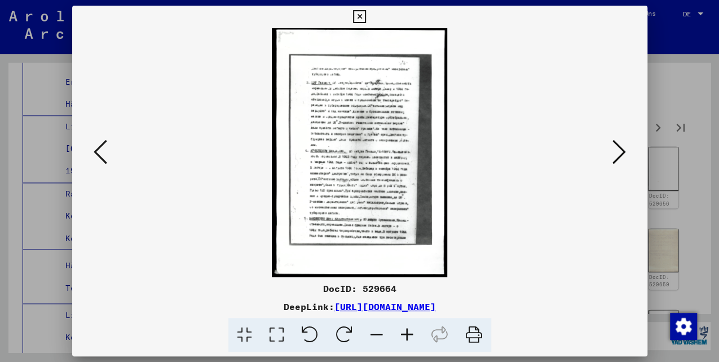
click at [623, 150] on icon at bounding box center [620, 151] width 14 height 27
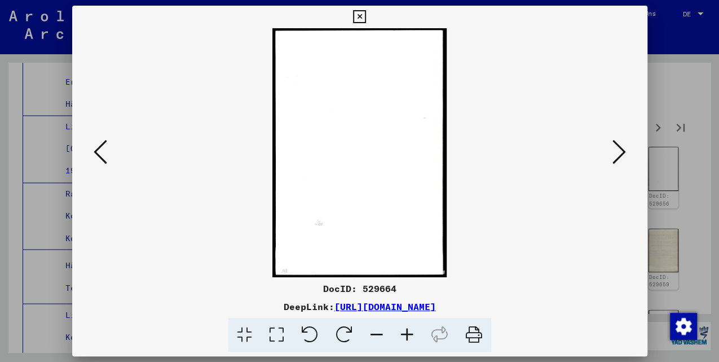
click at [624, 150] on icon at bounding box center [620, 151] width 14 height 27
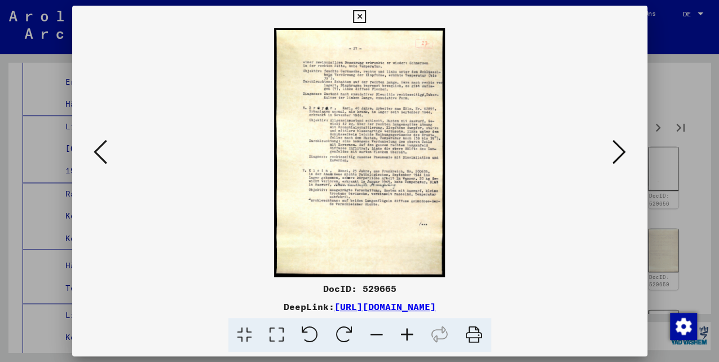
click at [622, 143] on icon at bounding box center [620, 151] width 14 height 27
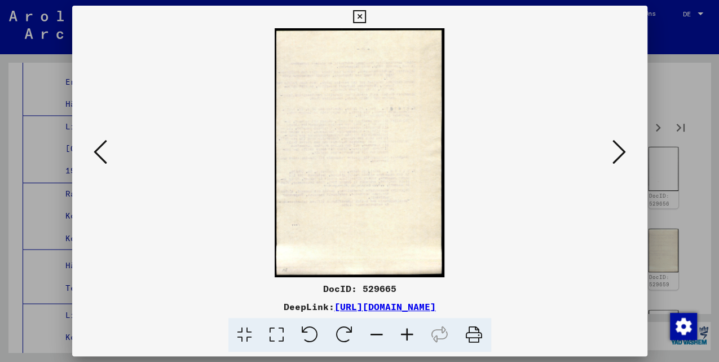
click at [621, 148] on icon at bounding box center [620, 151] width 14 height 27
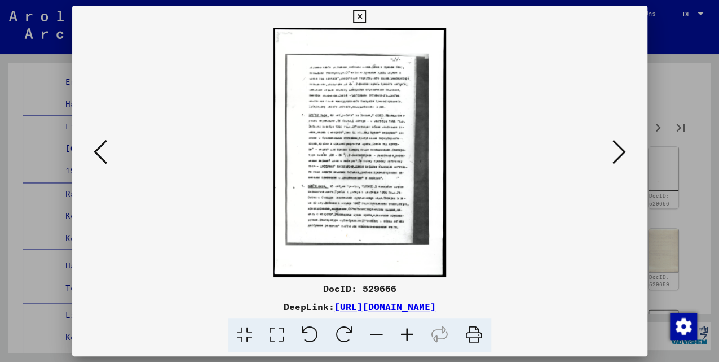
click at [621, 148] on icon at bounding box center [620, 151] width 14 height 27
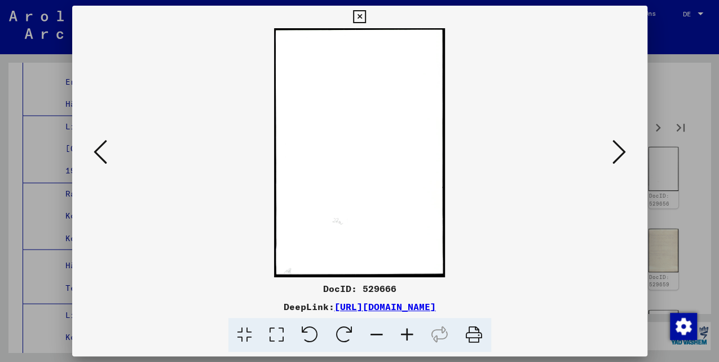
click at [621, 148] on icon at bounding box center [620, 151] width 14 height 27
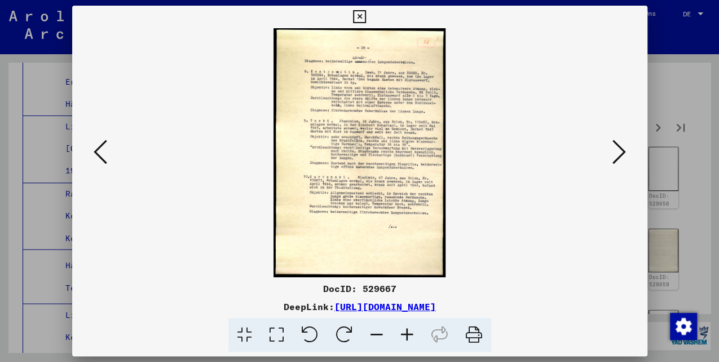
click at [621, 156] on icon at bounding box center [620, 151] width 14 height 27
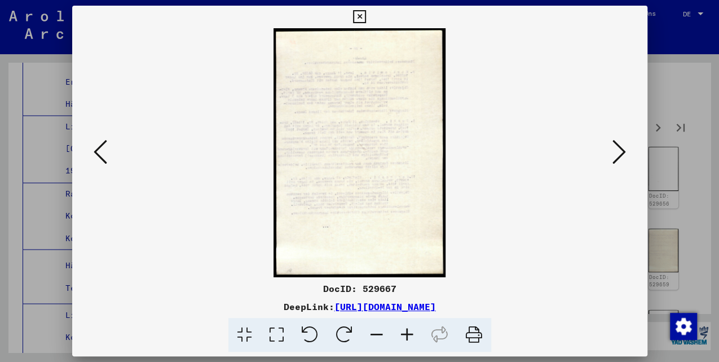
click at [622, 156] on icon at bounding box center [620, 151] width 14 height 27
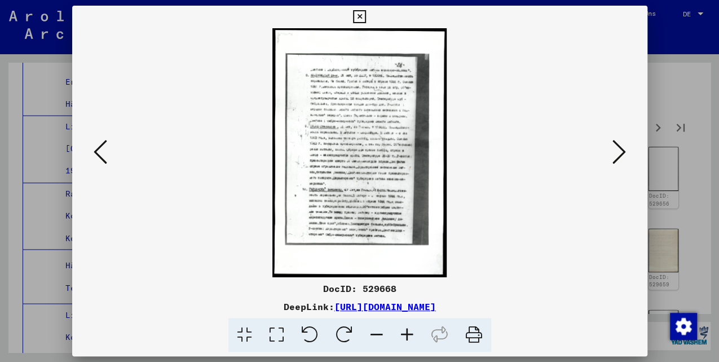
click at [623, 156] on icon at bounding box center [620, 151] width 14 height 27
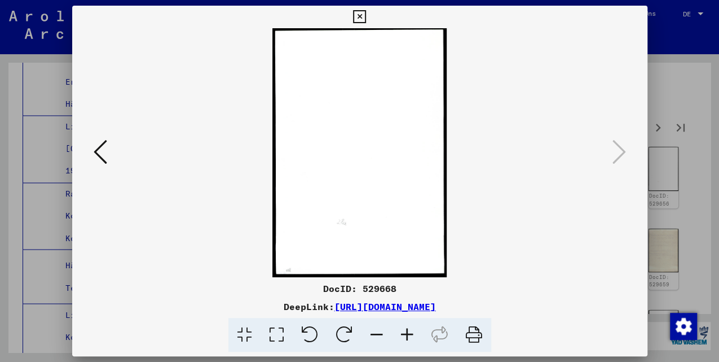
click at [358, 14] on icon at bounding box center [359, 17] width 13 height 14
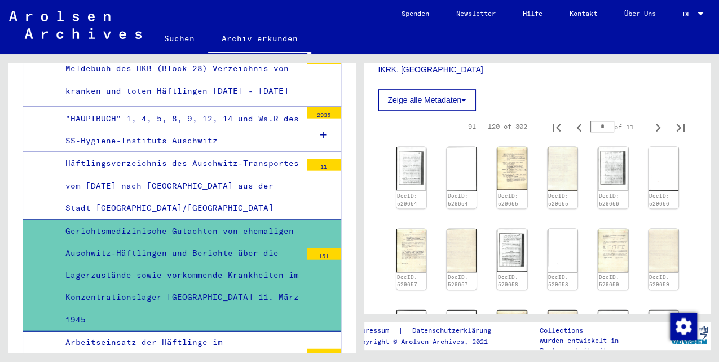
scroll to position [7937, 0]
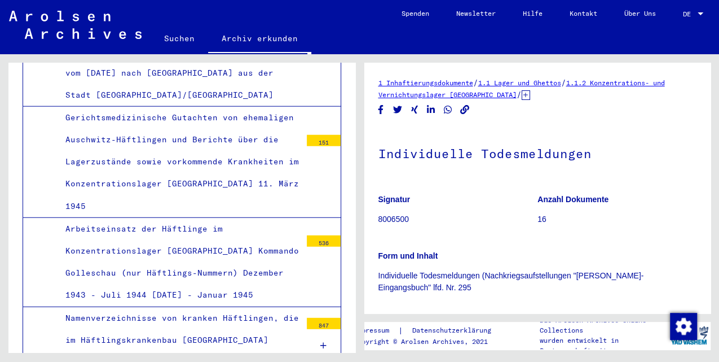
scroll to position [188, 0]
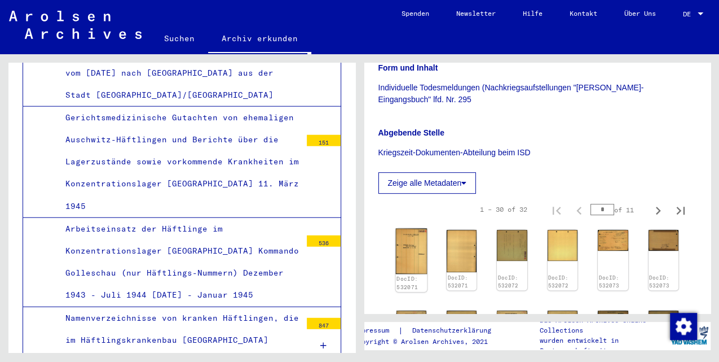
click at [410, 254] on img at bounding box center [411, 250] width 32 height 45
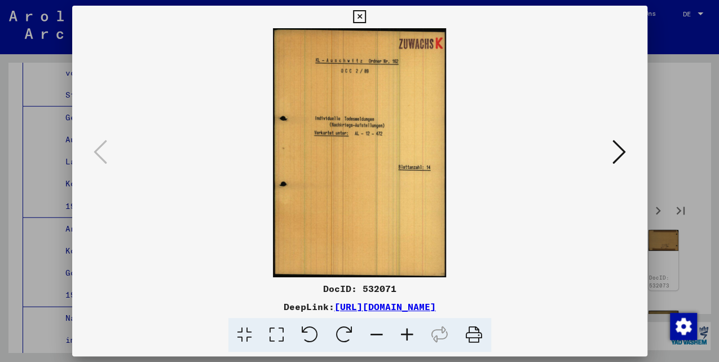
click at [615, 155] on icon at bounding box center [620, 151] width 14 height 27
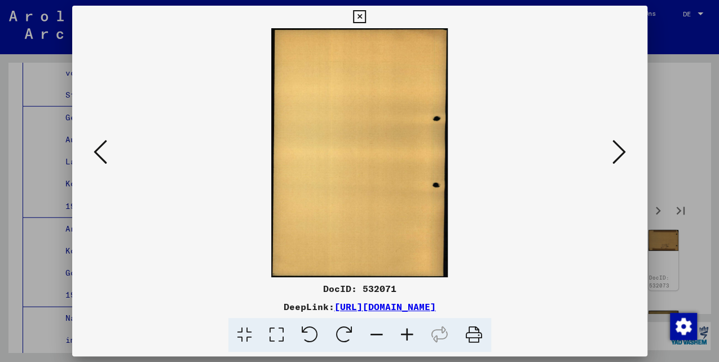
click at [615, 155] on icon at bounding box center [620, 151] width 14 height 27
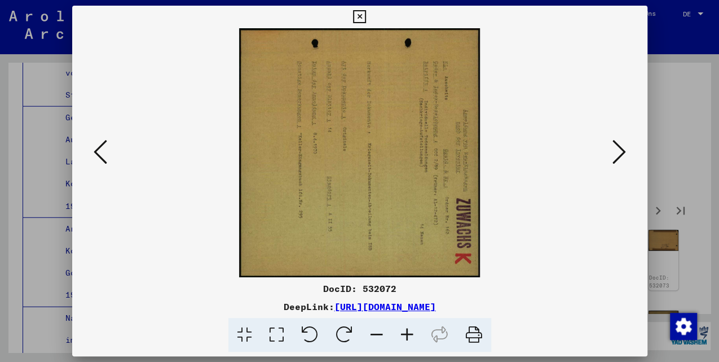
click at [615, 155] on icon at bounding box center [620, 151] width 14 height 27
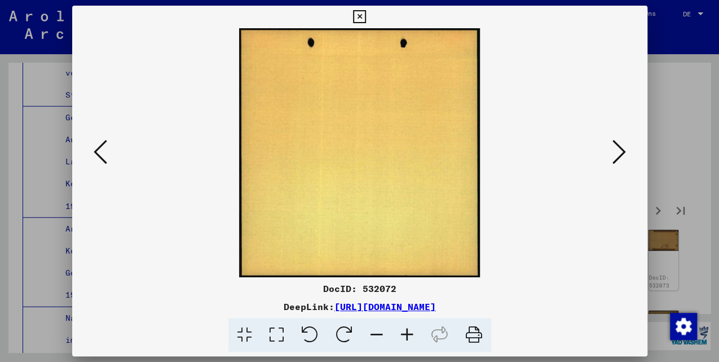
click at [615, 155] on icon at bounding box center [620, 151] width 14 height 27
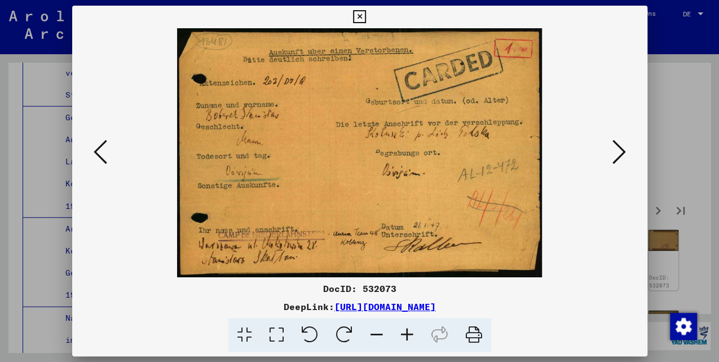
click at [615, 155] on icon at bounding box center [620, 151] width 14 height 27
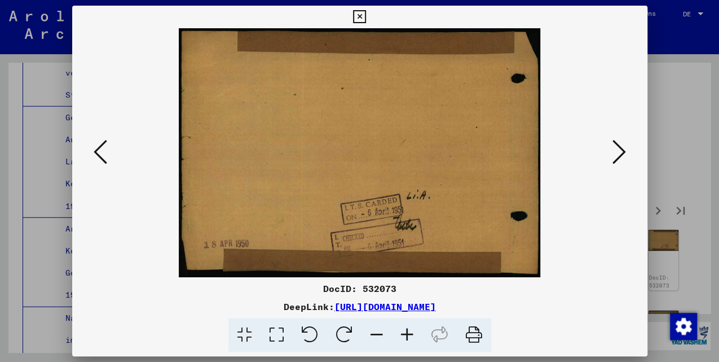
click at [615, 155] on icon at bounding box center [620, 151] width 14 height 27
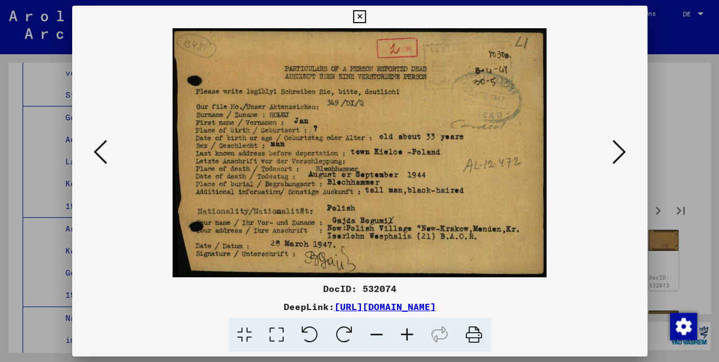
click at [615, 155] on icon at bounding box center [620, 151] width 14 height 27
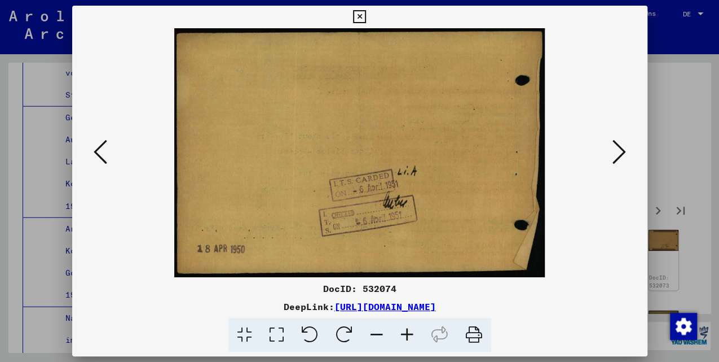
click at [615, 155] on icon at bounding box center [620, 151] width 14 height 27
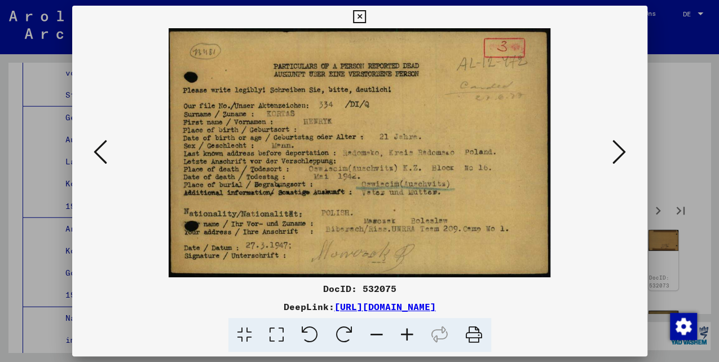
click at [615, 155] on icon at bounding box center [620, 151] width 14 height 27
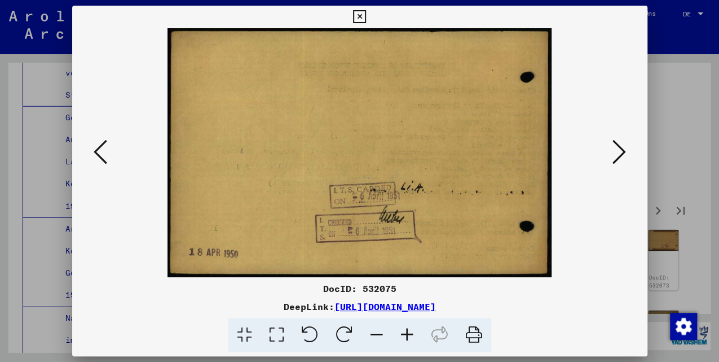
click at [615, 155] on icon at bounding box center [620, 151] width 14 height 27
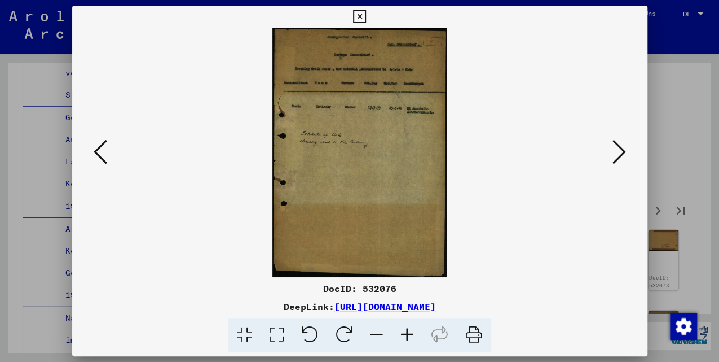
click at [615, 155] on icon at bounding box center [620, 151] width 14 height 27
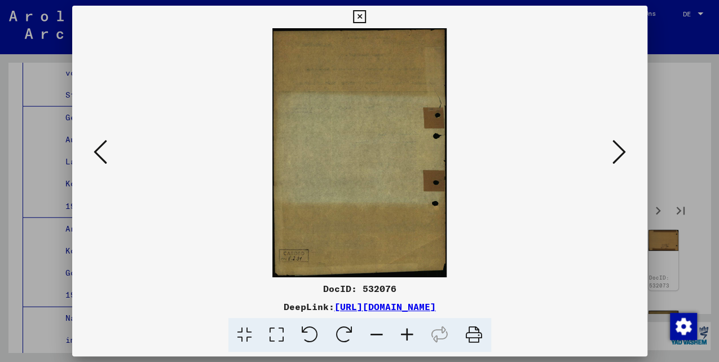
click at [615, 155] on icon at bounding box center [620, 151] width 14 height 27
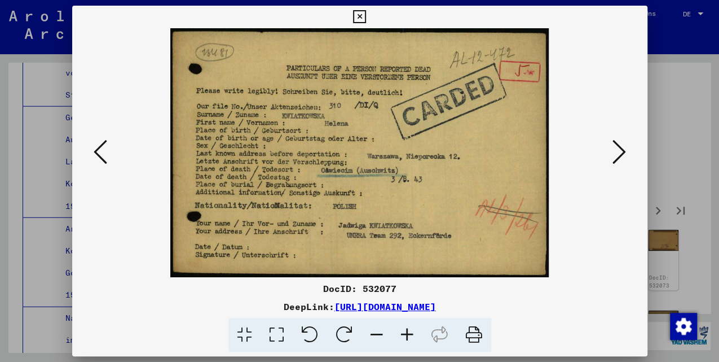
click at [615, 154] on icon at bounding box center [620, 151] width 14 height 27
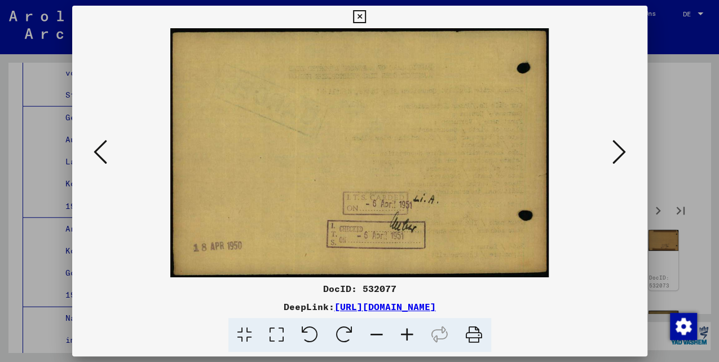
click at [615, 153] on icon at bounding box center [620, 151] width 14 height 27
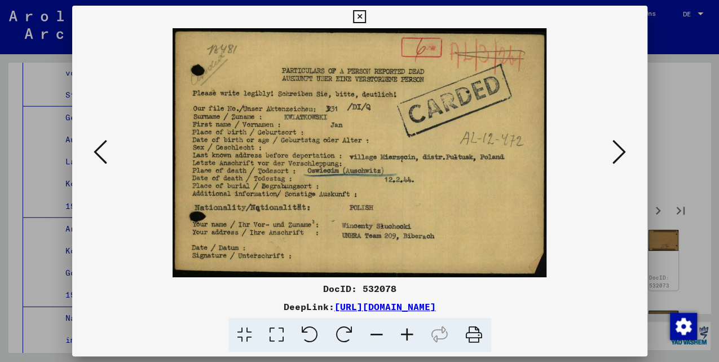
click at [615, 153] on icon at bounding box center [620, 151] width 14 height 27
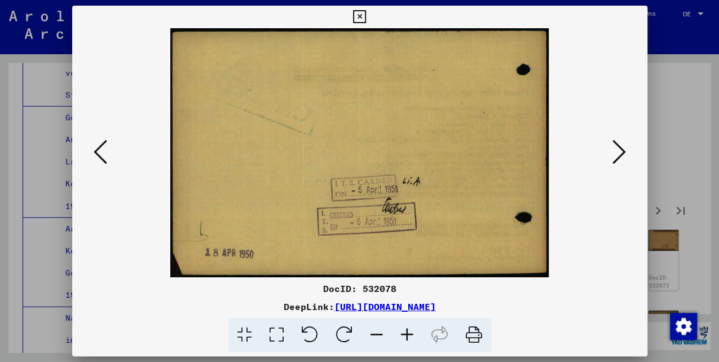
click at [615, 153] on icon at bounding box center [620, 151] width 14 height 27
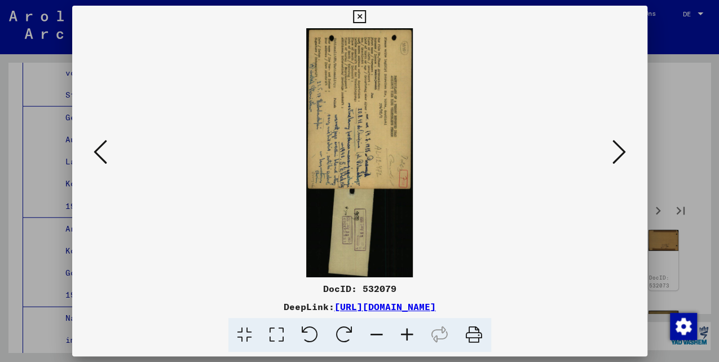
click at [615, 161] on icon at bounding box center [620, 151] width 14 height 27
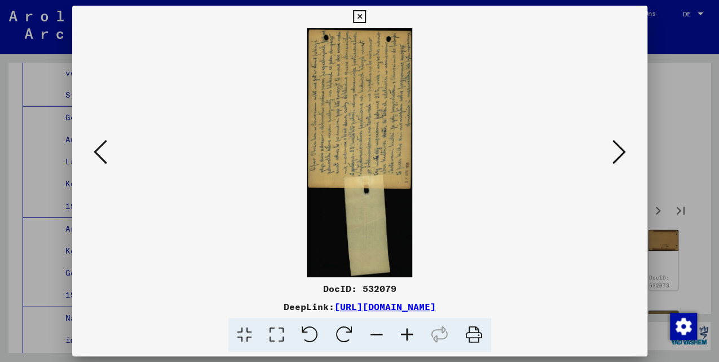
click at [617, 157] on icon at bounding box center [620, 151] width 14 height 27
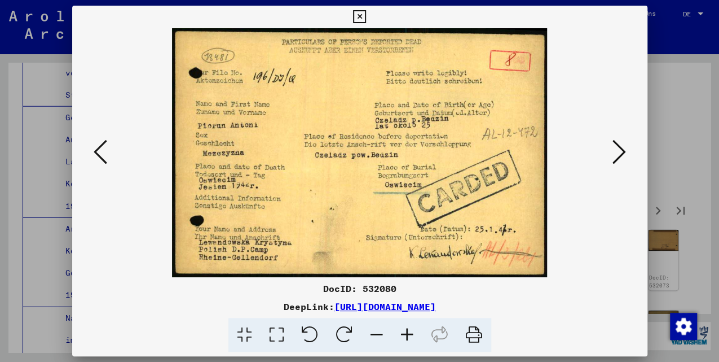
click at [617, 155] on icon at bounding box center [620, 151] width 14 height 27
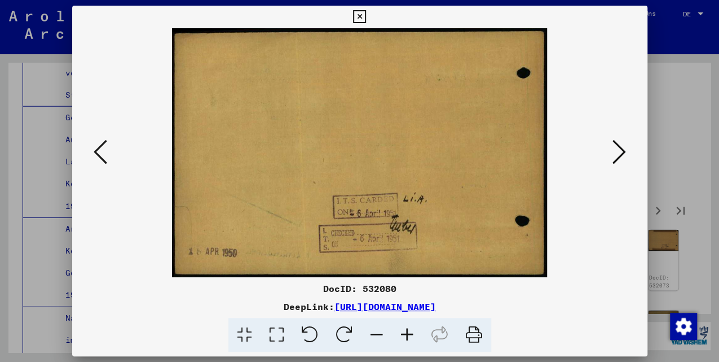
click at [616, 163] on icon at bounding box center [620, 151] width 14 height 27
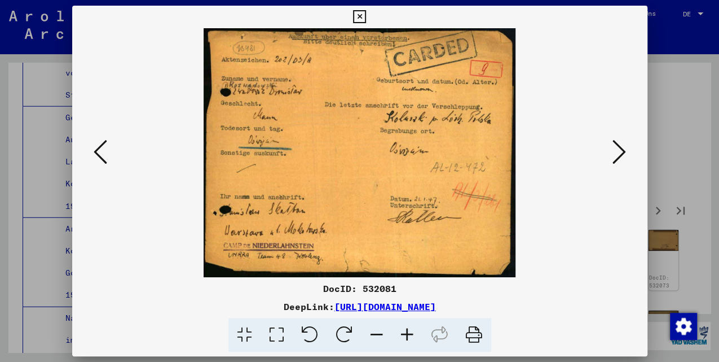
click at [616, 162] on icon at bounding box center [620, 151] width 14 height 27
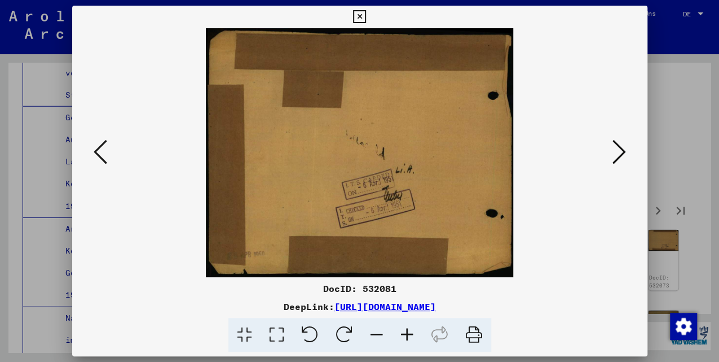
click at [616, 162] on icon at bounding box center [620, 151] width 14 height 27
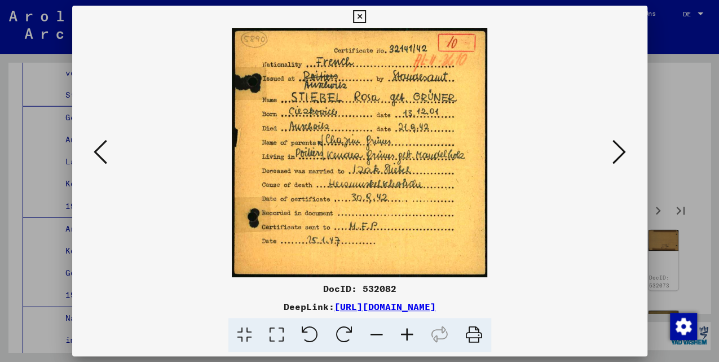
click at [355, 19] on icon at bounding box center [359, 17] width 13 height 14
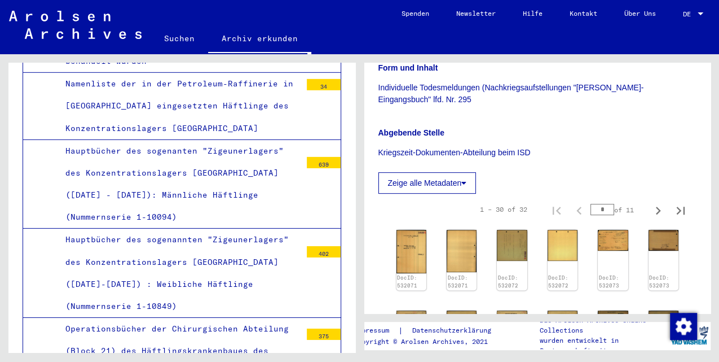
scroll to position [8275, 0]
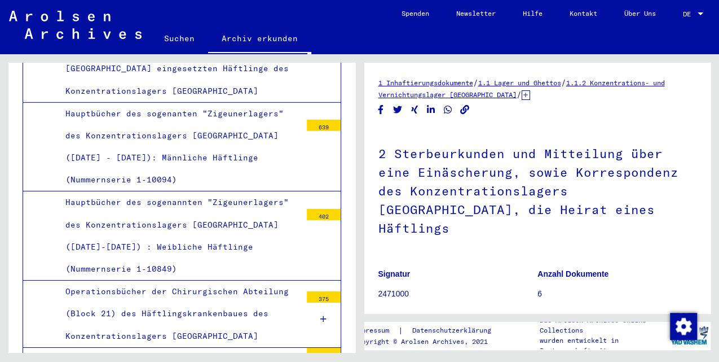
scroll to position [226, 0]
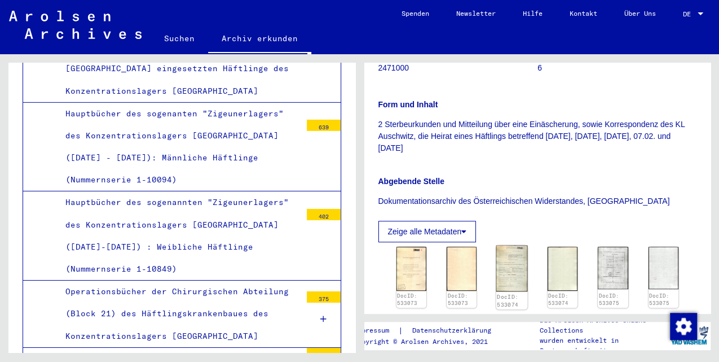
click at [513, 253] on img at bounding box center [512, 268] width 32 height 46
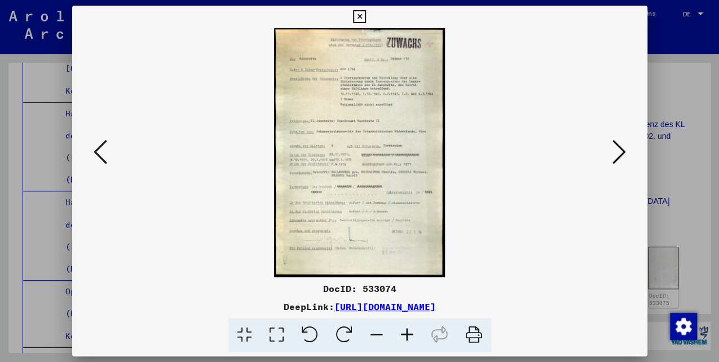
click at [615, 156] on icon at bounding box center [620, 151] width 14 height 27
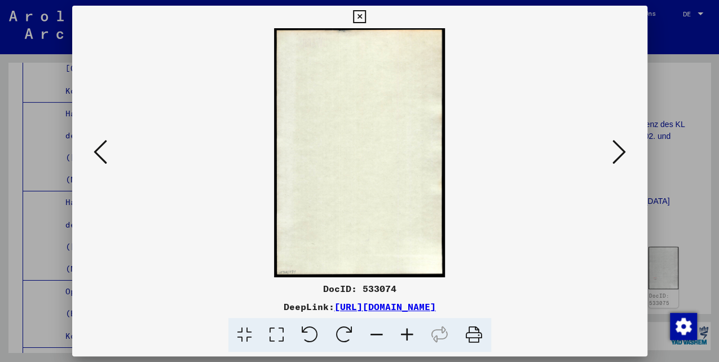
click at [615, 156] on icon at bounding box center [620, 151] width 14 height 27
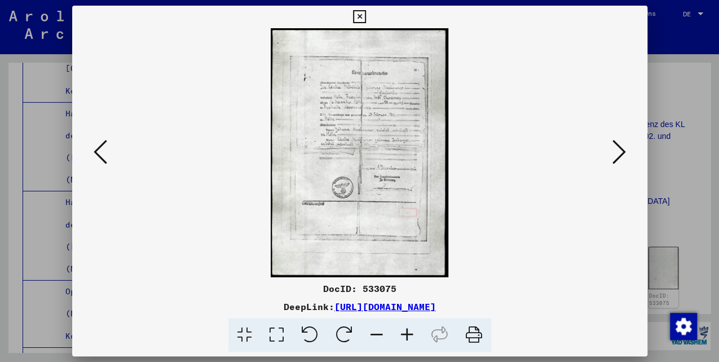
click at [615, 156] on icon at bounding box center [620, 151] width 14 height 27
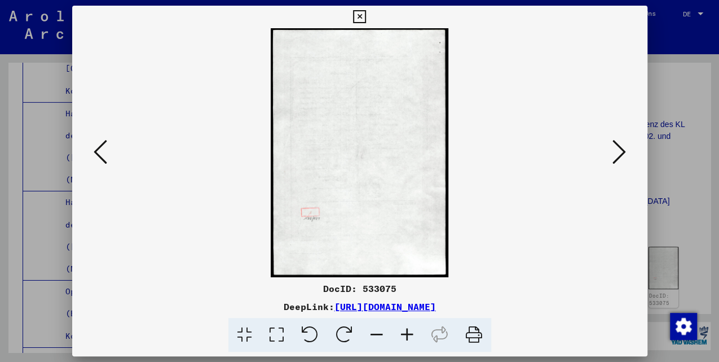
click at [615, 156] on icon at bounding box center [620, 151] width 14 height 27
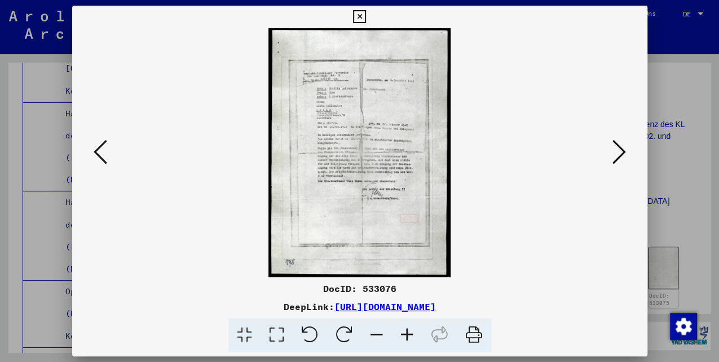
click at [615, 156] on icon at bounding box center [620, 151] width 14 height 27
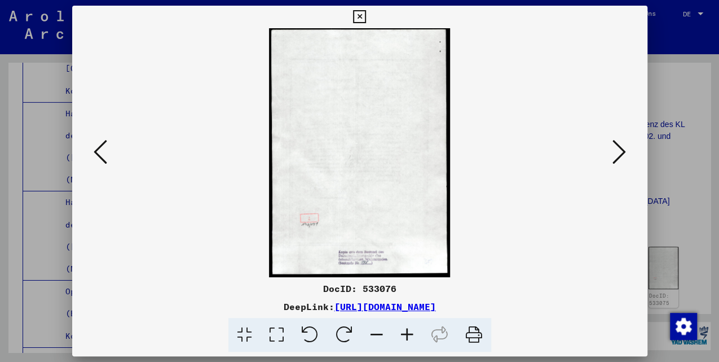
click at [615, 156] on icon at bounding box center [620, 151] width 14 height 27
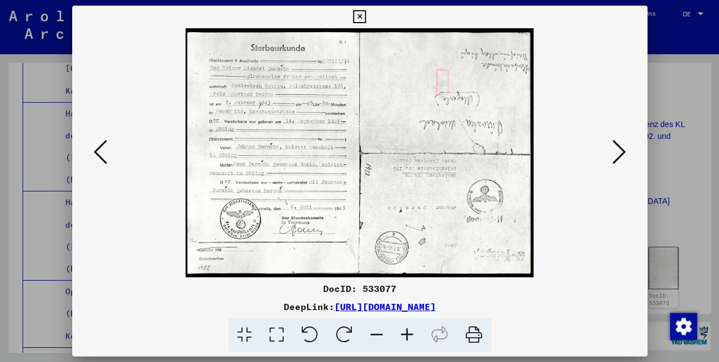
click at [615, 156] on icon at bounding box center [620, 151] width 14 height 27
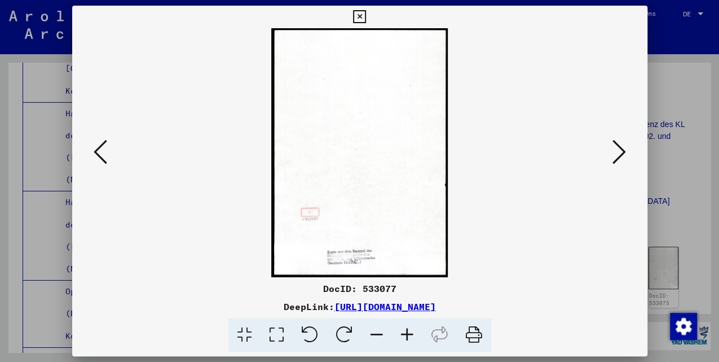
click at [615, 156] on icon at bounding box center [620, 151] width 14 height 27
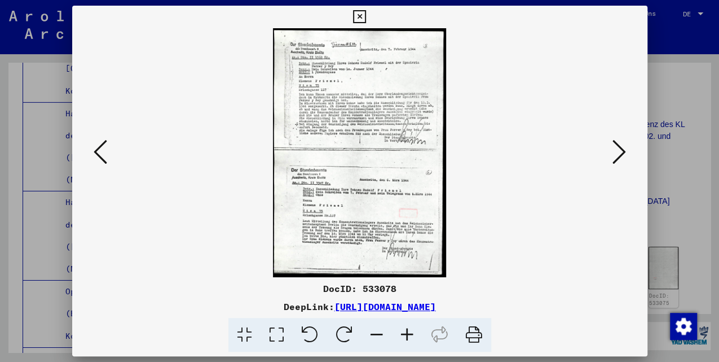
click at [624, 157] on icon at bounding box center [620, 151] width 14 height 27
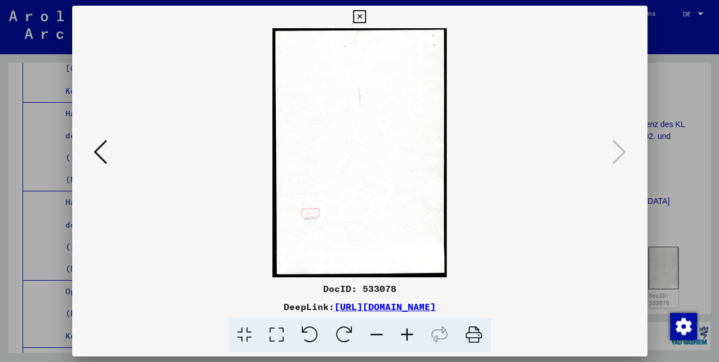
click at [359, 14] on icon at bounding box center [359, 17] width 13 height 14
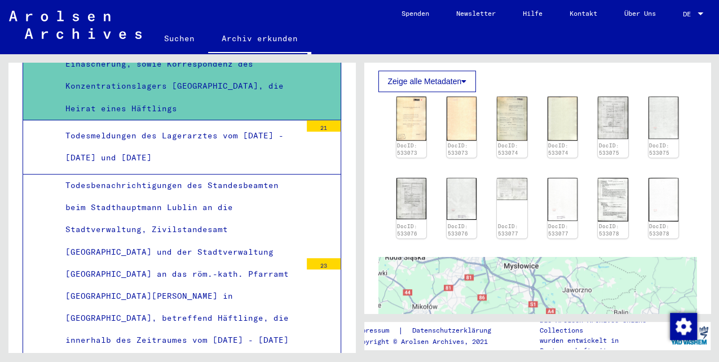
scroll to position [9027, 0]
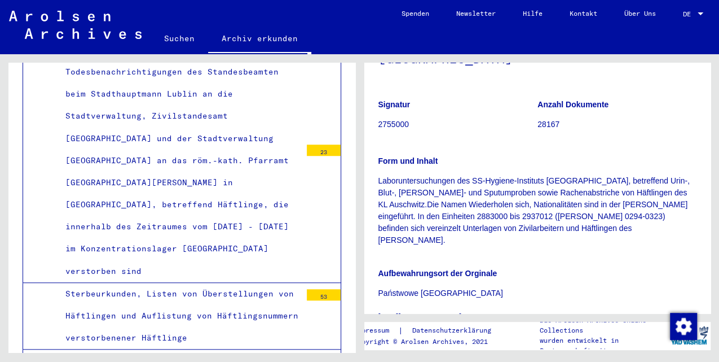
scroll to position [376, 0]
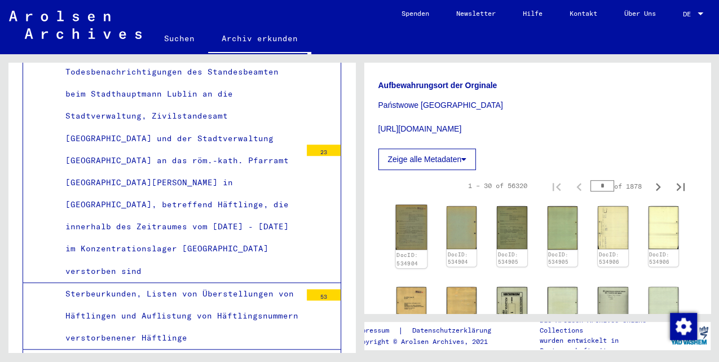
click at [414, 205] on img at bounding box center [411, 227] width 32 height 45
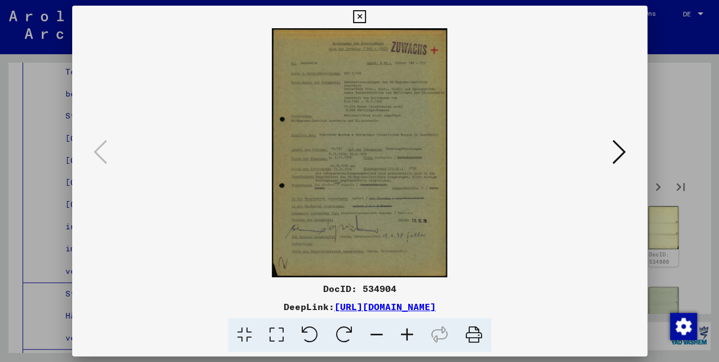
click at [618, 151] on icon at bounding box center [620, 151] width 14 height 27
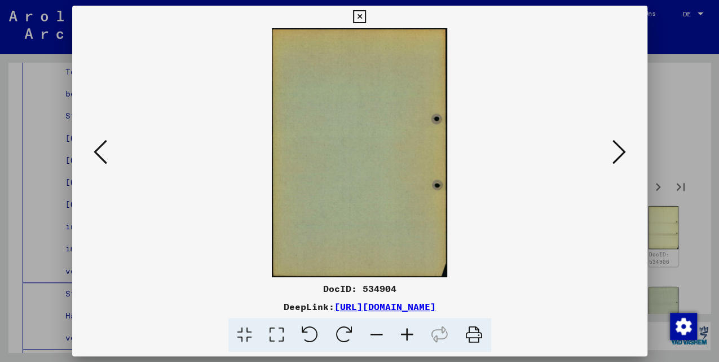
click at [618, 151] on icon at bounding box center [620, 151] width 14 height 27
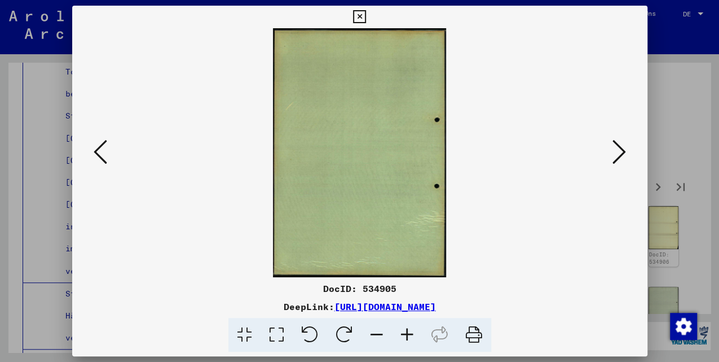
click at [618, 151] on icon at bounding box center [620, 151] width 14 height 27
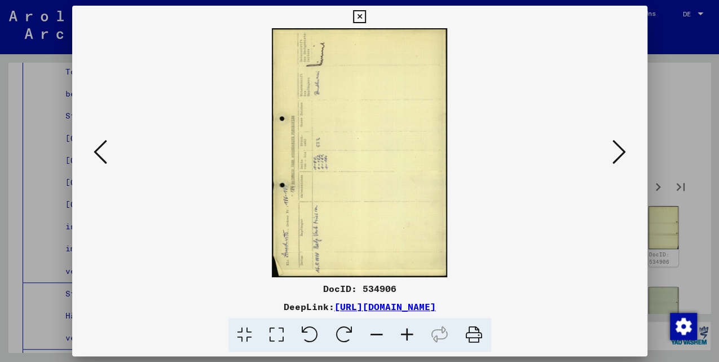
click at [618, 151] on icon at bounding box center [620, 151] width 14 height 27
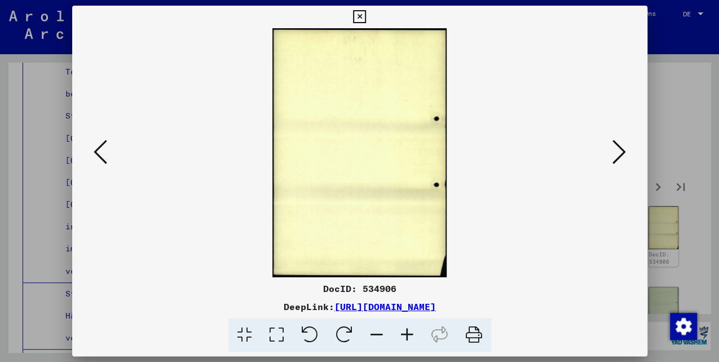
click at [618, 151] on icon at bounding box center [620, 151] width 14 height 27
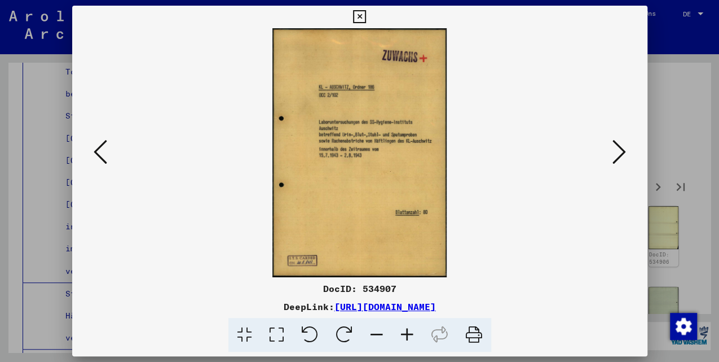
click at [618, 151] on icon at bounding box center [620, 151] width 14 height 27
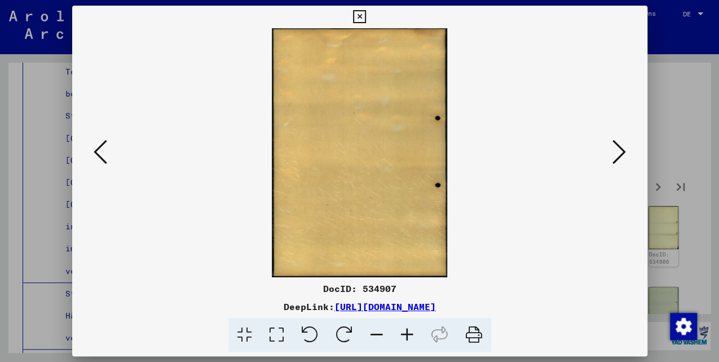
click at [618, 151] on icon at bounding box center [620, 151] width 14 height 27
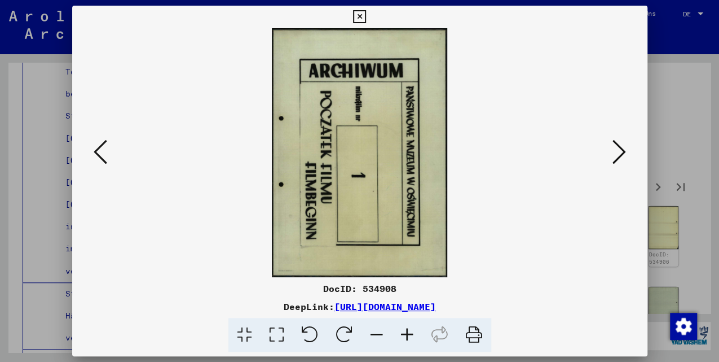
click at [618, 151] on icon at bounding box center [620, 151] width 14 height 27
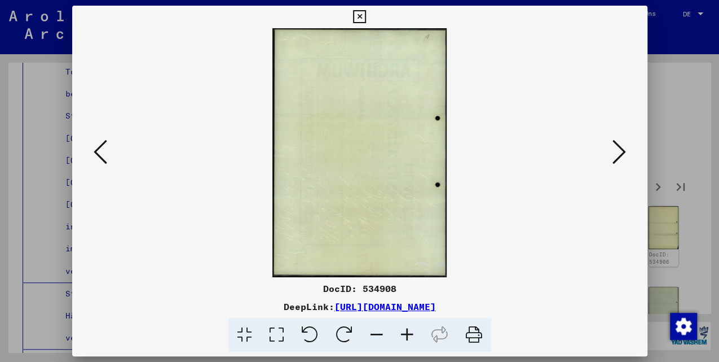
click at [618, 151] on icon at bounding box center [620, 151] width 14 height 27
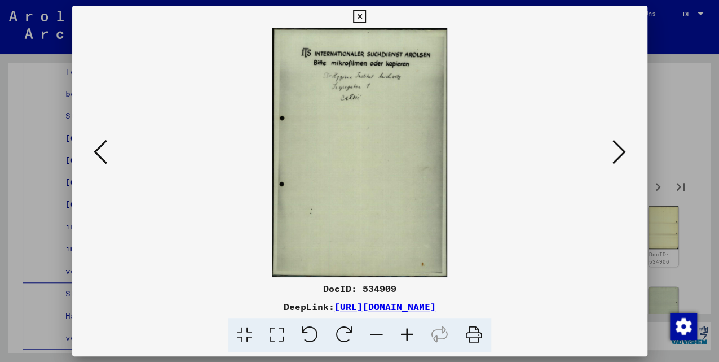
click at [618, 151] on icon at bounding box center [620, 151] width 14 height 27
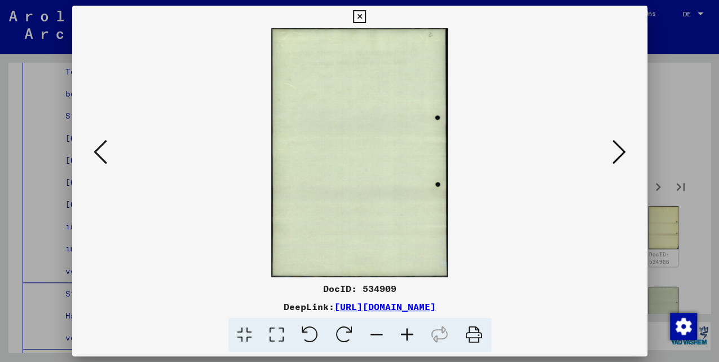
click at [618, 151] on icon at bounding box center [620, 151] width 14 height 27
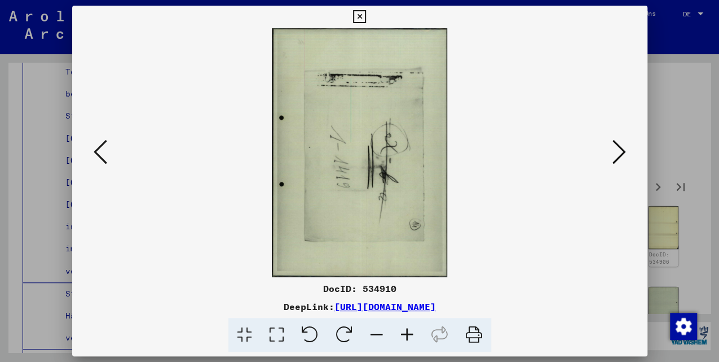
click at [618, 151] on icon at bounding box center [620, 151] width 14 height 27
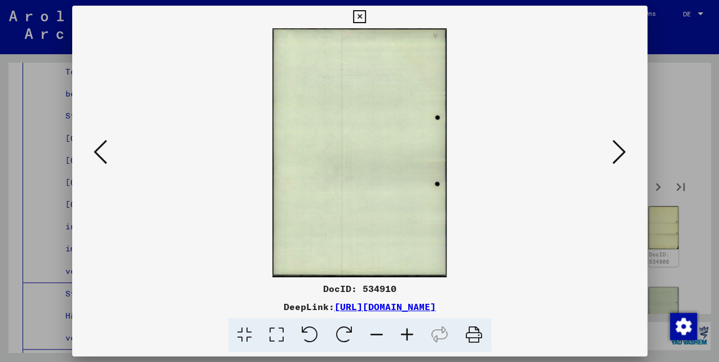
click at [618, 151] on icon at bounding box center [620, 151] width 14 height 27
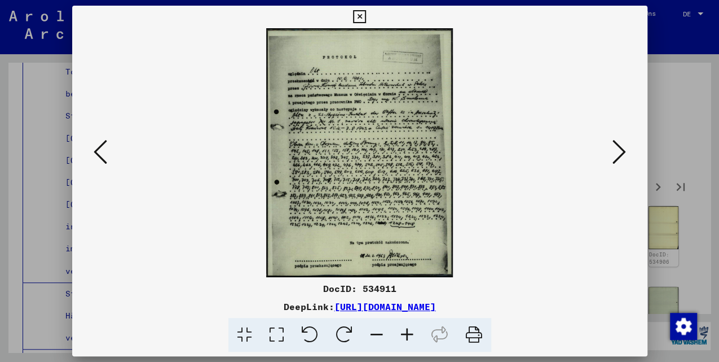
click at [618, 151] on icon at bounding box center [620, 151] width 14 height 27
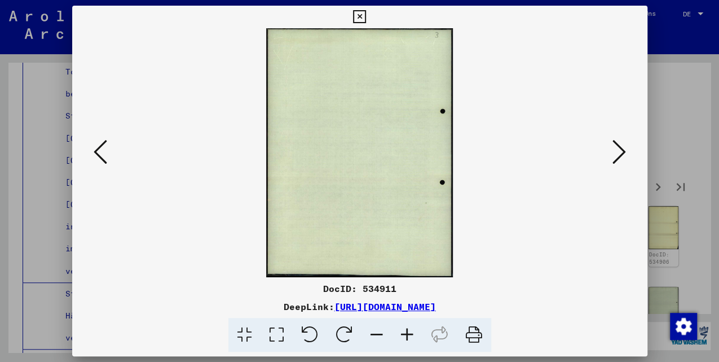
click at [618, 151] on icon at bounding box center [620, 151] width 14 height 27
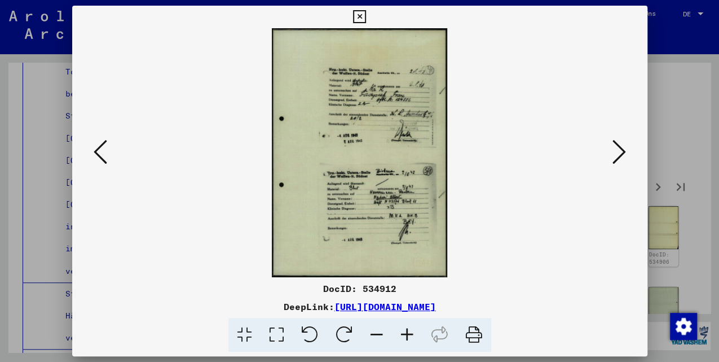
click at [102, 151] on icon at bounding box center [101, 151] width 14 height 27
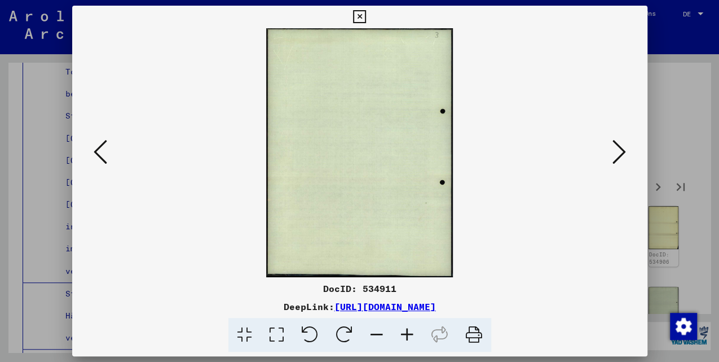
click at [120, 149] on img at bounding box center [360, 152] width 499 height 249
click at [85, 155] on div at bounding box center [359, 152] width 575 height 249
click at [95, 153] on icon at bounding box center [101, 151] width 14 height 27
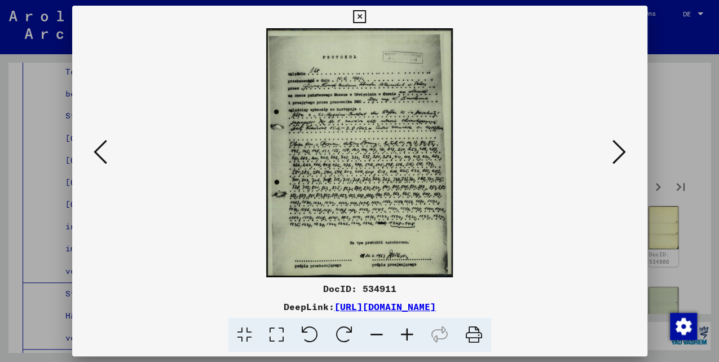
click at [610, 153] on button at bounding box center [619, 153] width 20 height 32
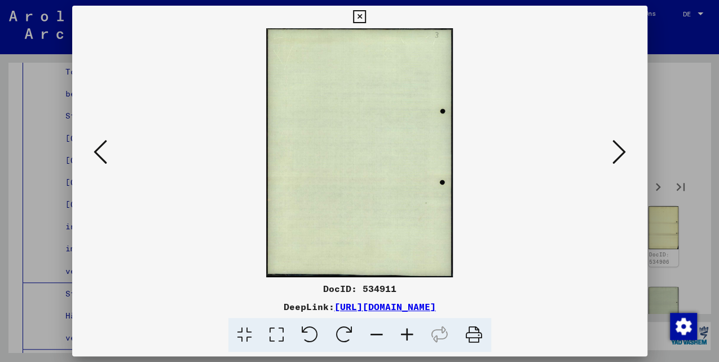
click at [610, 153] on button at bounding box center [619, 153] width 20 height 32
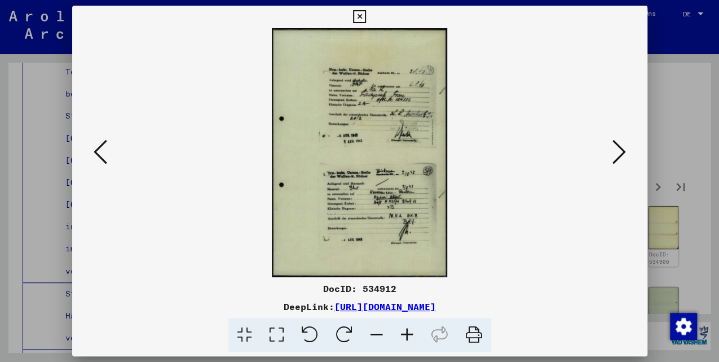
click at [610, 154] on button at bounding box center [619, 153] width 20 height 32
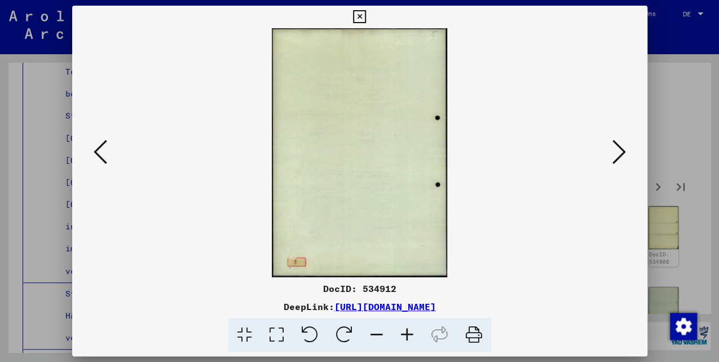
click at [610, 154] on button at bounding box center [619, 153] width 20 height 32
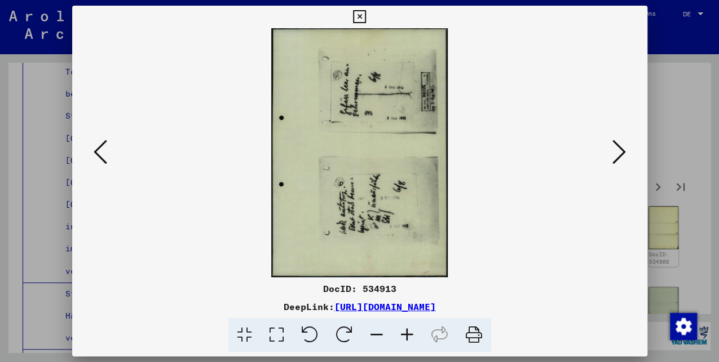
click at [610, 154] on button at bounding box center [619, 153] width 20 height 32
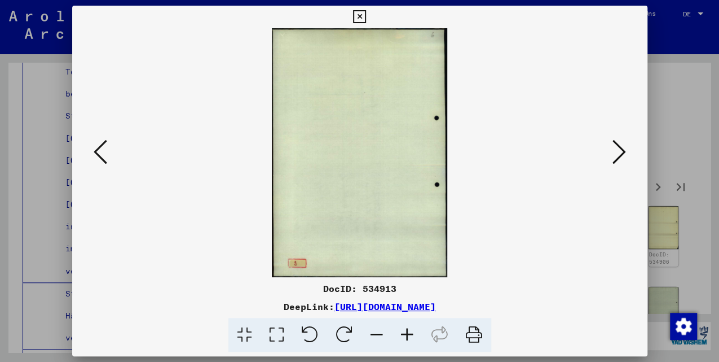
click at [610, 154] on button at bounding box center [619, 153] width 20 height 32
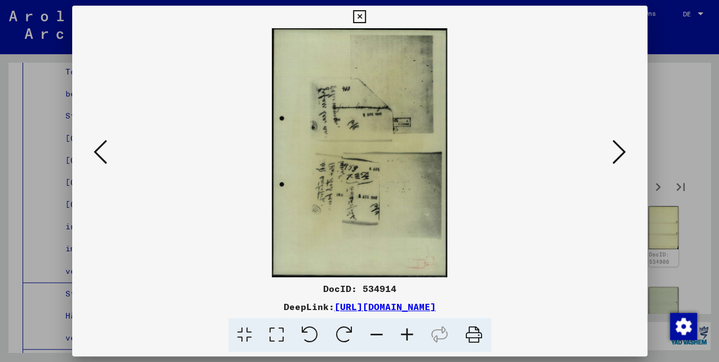
click at [610, 154] on button at bounding box center [619, 153] width 20 height 32
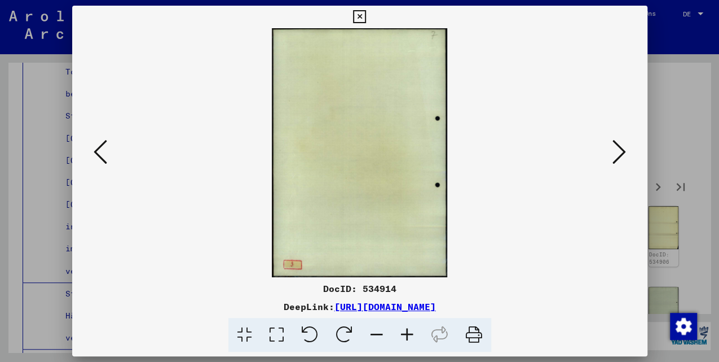
click at [610, 154] on button at bounding box center [619, 153] width 20 height 32
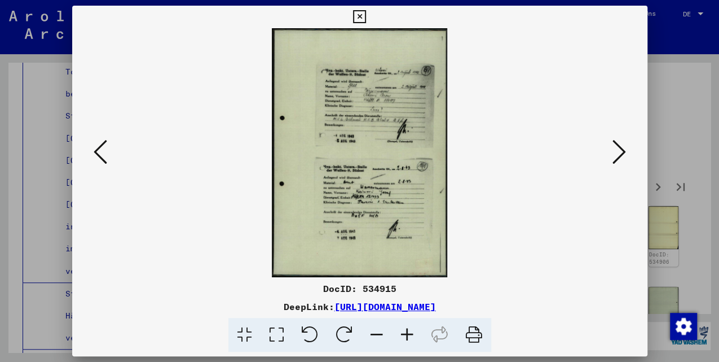
click at [610, 154] on button at bounding box center [619, 153] width 20 height 32
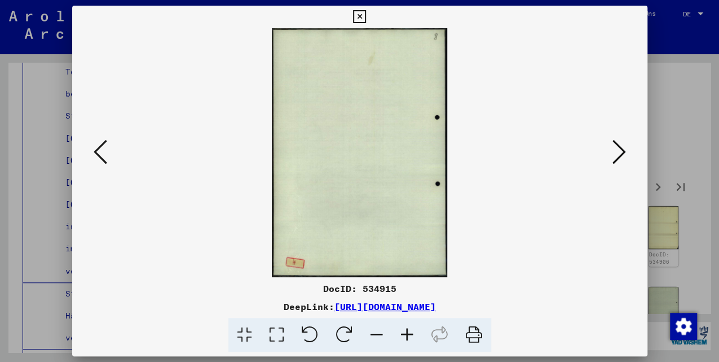
click at [610, 154] on button at bounding box center [619, 153] width 20 height 32
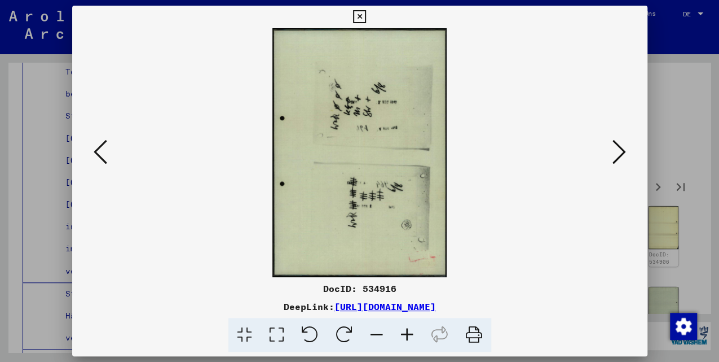
click at [610, 153] on button at bounding box center [619, 153] width 20 height 32
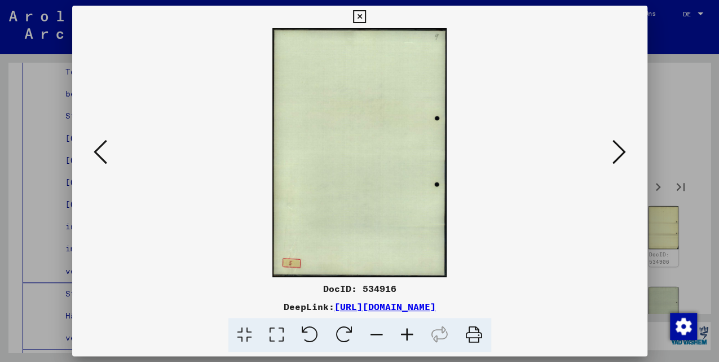
click at [610, 153] on button at bounding box center [619, 153] width 20 height 32
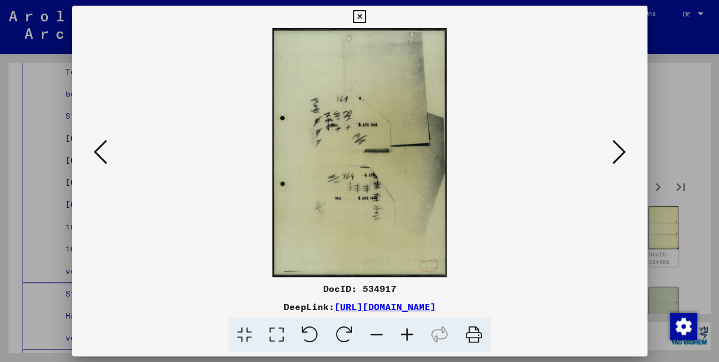
click at [610, 153] on button at bounding box center [619, 153] width 20 height 32
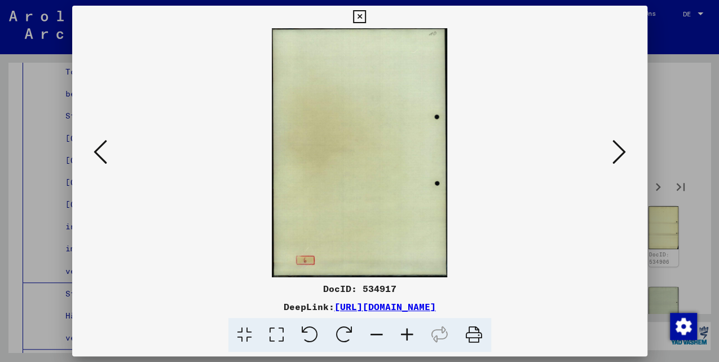
click at [610, 153] on button at bounding box center [619, 153] width 20 height 32
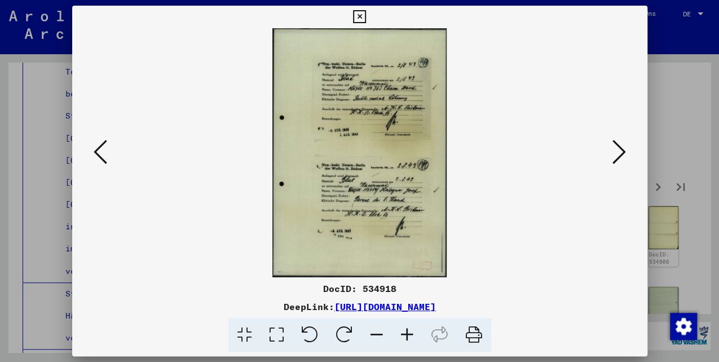
click at [608, 152] on img at bounding box center [360, 152] width 499 height 249
click at [608, 151] on img at bounding box center [360, 152] width 499 height 249
click at [618, 154] on icon at bounding box center [620, 151] width 14 height 27
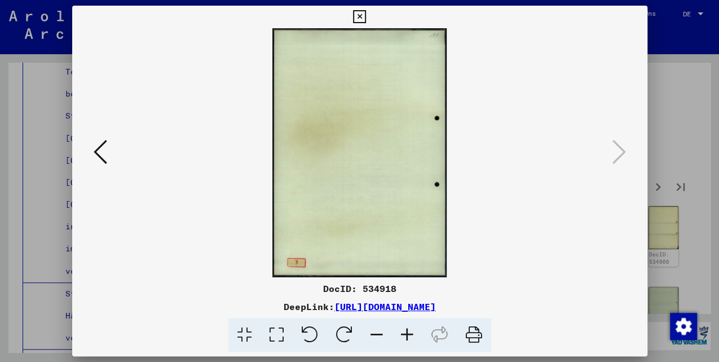
drag, startPoint x: 358, startPoint y: 15, endPoint x: 370, endPoint y: 23, distance: 13.9
click at [359, 15] on icon at bounding box center [359, 17] width 13 height 14
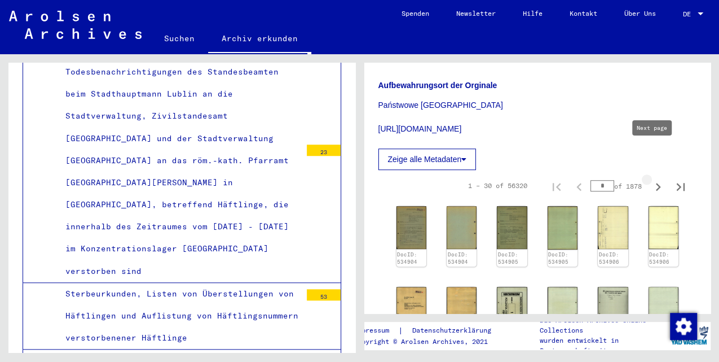
click at [650, 179] on icon "Next page" at bounding box center [658, 187] width 16 height 16
type input "*"
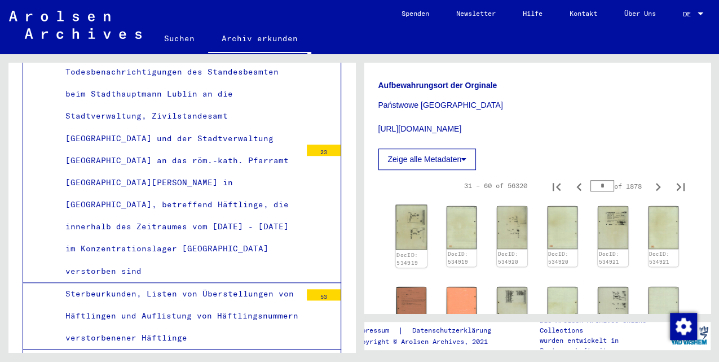
click at [412, 205] on img at bounding box center [411, 227] width 32 height 45
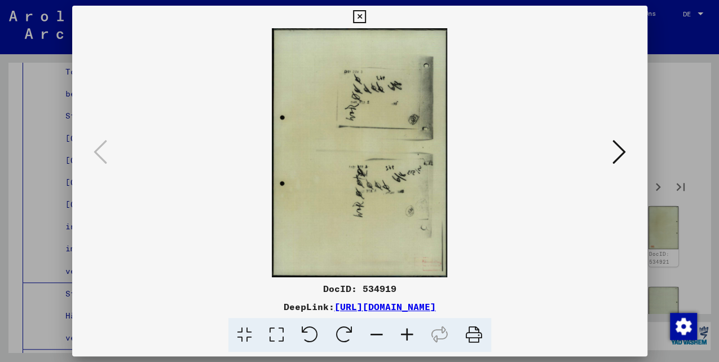
click at [618, 158] on icon at bounding box center [620, 151] width 14 height 27
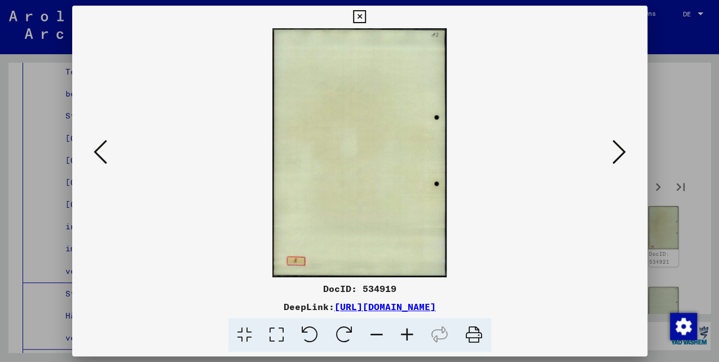
click at [618, 158] on icon at bounding box center [620, 151] width 14 height 27
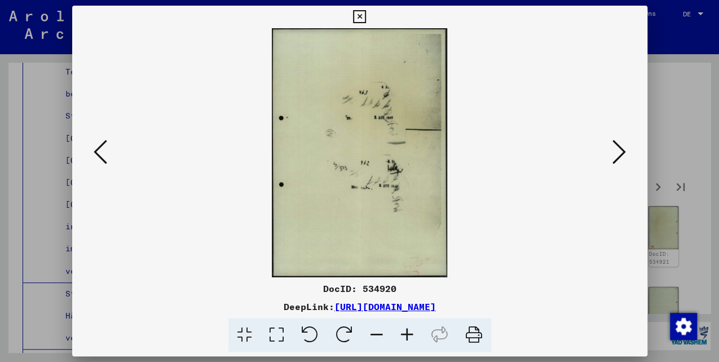
click at [618, 158] on icon at bounding box center [620, 151] width 14 height 27
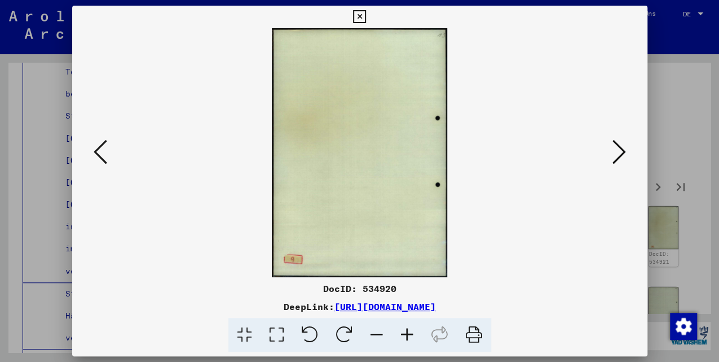
click at [617, 158] on icon at bounding box center [620, 151] width 14 height 27
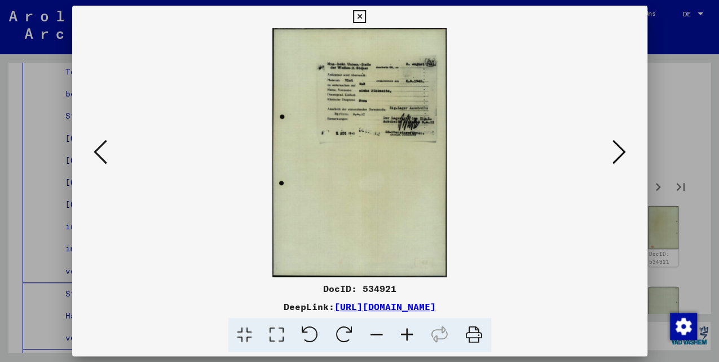
click at [617, 157] on icon at bounding box center [620, 151] width 14 height 27
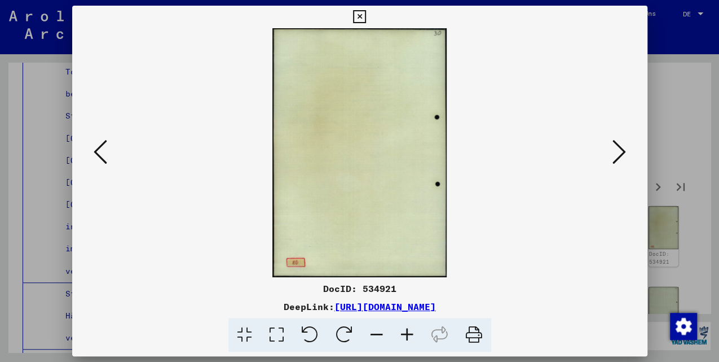
click at [617, 157] on icon at bounding box center [620, 151] width 14 height 27
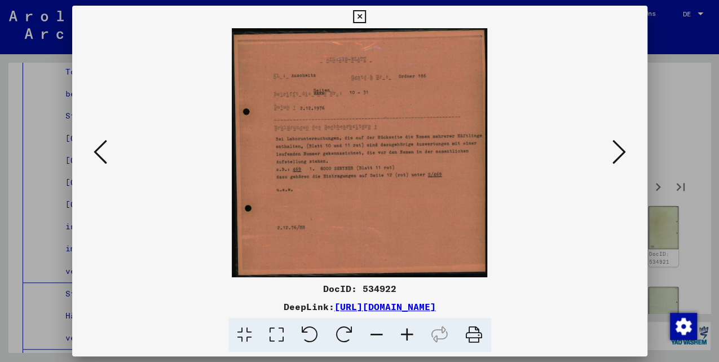
click at [617, 157] on icon at bounding box center [620, 151] width 14 height 27
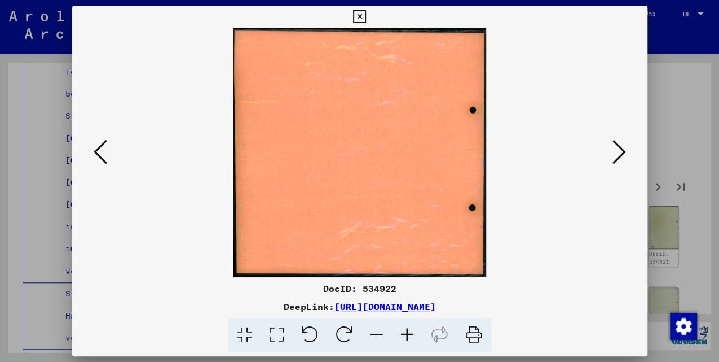
click at [617, 157] on icon at bounding box center [620, 151] width 14 height 27
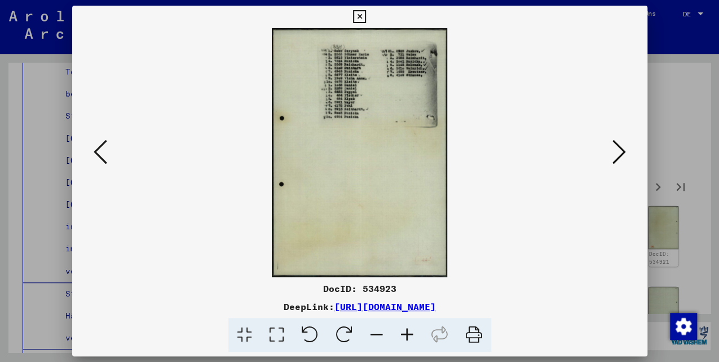
drag, startPoint x: 617, startPoint y: 157, endPoint x: 524, endPoint y: 253, distance: 133.6
click at [524, 253] on div at bounding box center [359, 152] width 575 height 249
click at [619, 156] on icon at bounding box center [620, 151] width 14 height 27
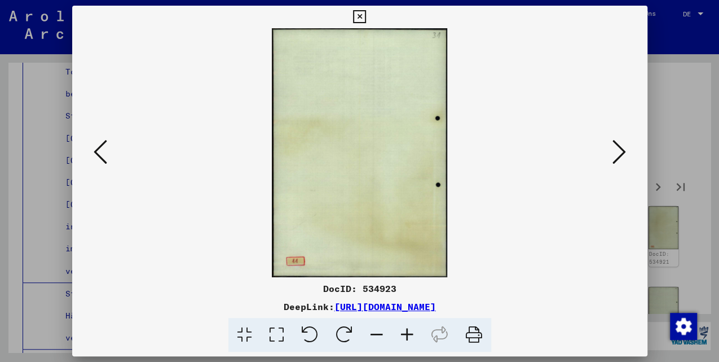
click at [619, 156] on icon at bounding box center [620, 151] width 14 height 27
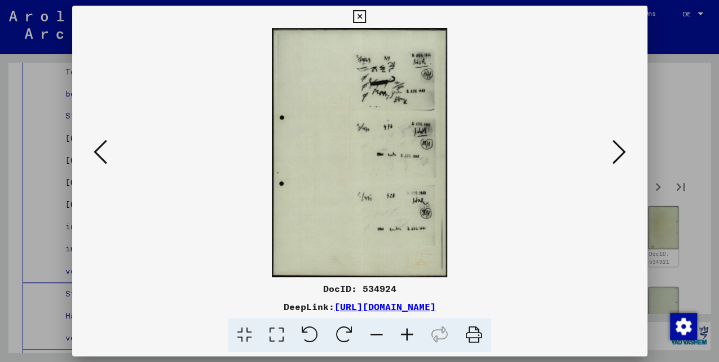
click at [619, 156] on icon at bounding box center [620, 151] width 14 height 27
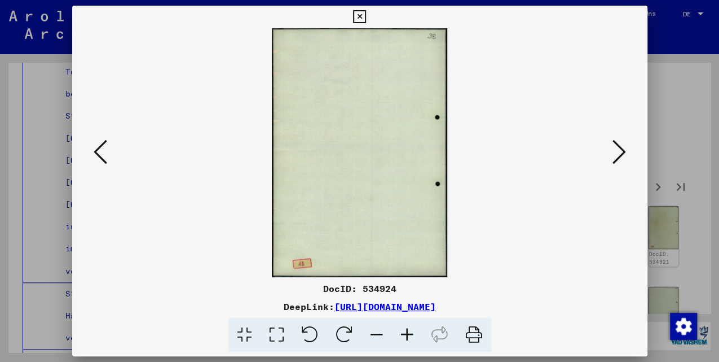
click at [619, 156] on icon at bounding box center [620, 151] width 14 height 27
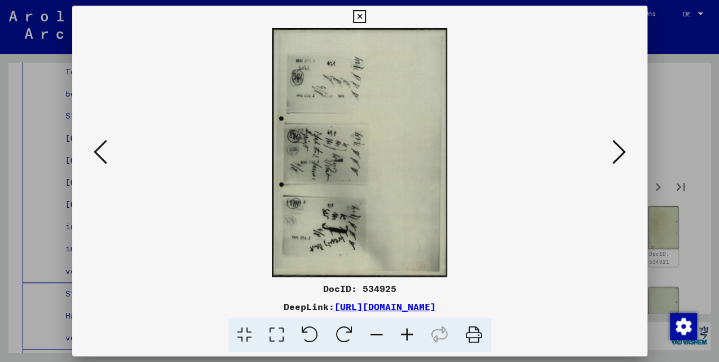
click at [619, 156] on icon at bounding box center [620, 151] width 14 height 27
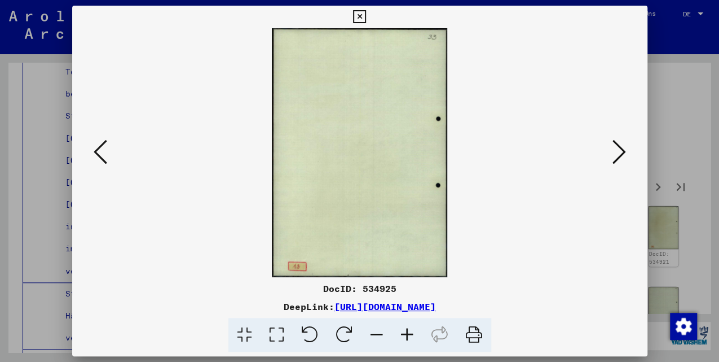
click at [619, 156] on icon at bounding box center [620, 151] width 14 height 27
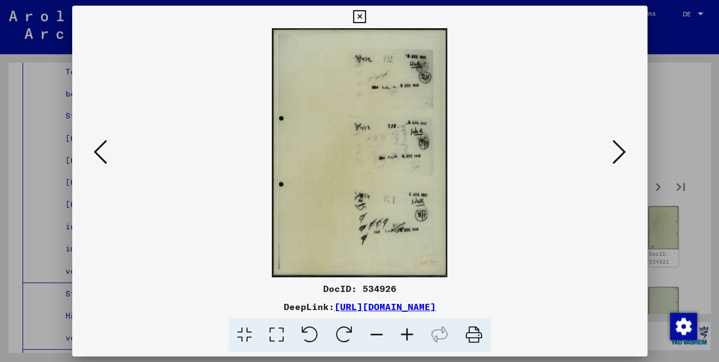
click at [619, 156] on icon at bounding box center [620, 151] width 14 height 27
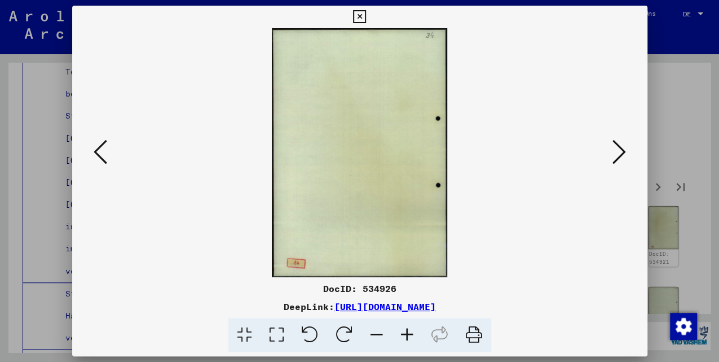
click at [619, 156] on icon at bounding box center [620, 151] width 14 height 27
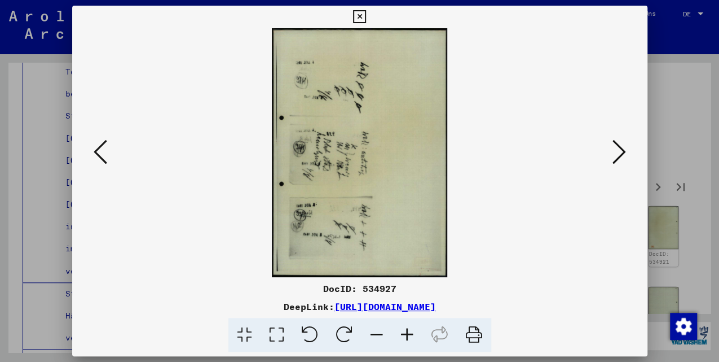
click at [619, 156] on icon at bounding box center [620, 151] width 14 height 27
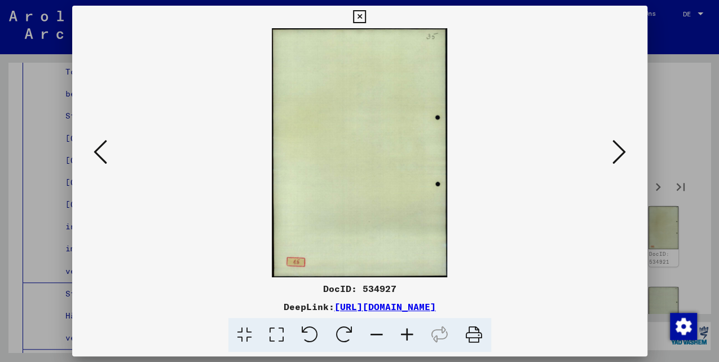
click at [619, 156] on icon at bounding box center [620, 151] width 14 height 27
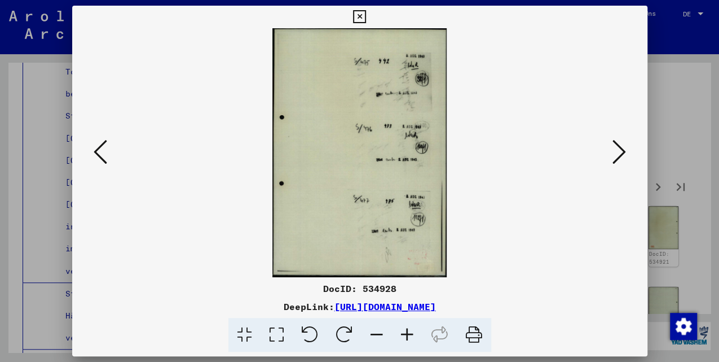
click at [619, 156] on icon at bounding box center [620, 151] width 14 height 27
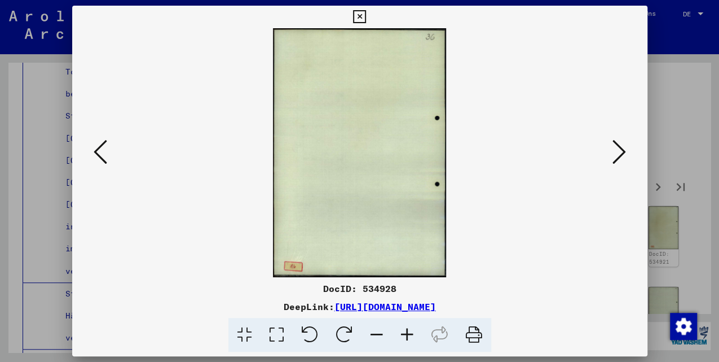
click at [619, 156] on icon at bounding box center [620, 151] width 14 height 27
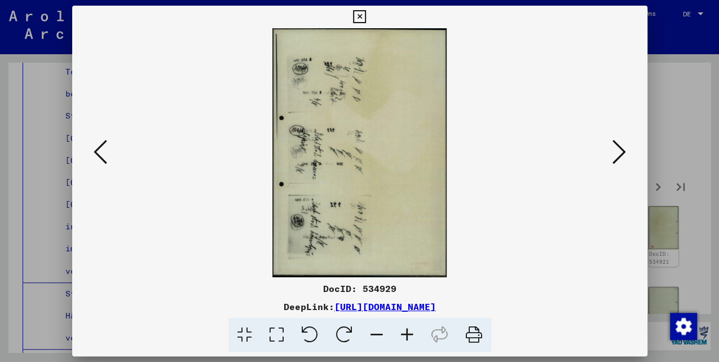
click at [619, 156] on icon at bounding box center [620, 151] width 14 height 27
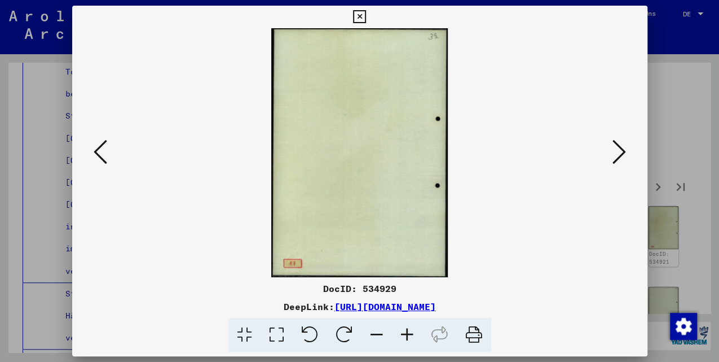
click at [619, 156] on icon at bounding box center [620, 151] width 14 height 27
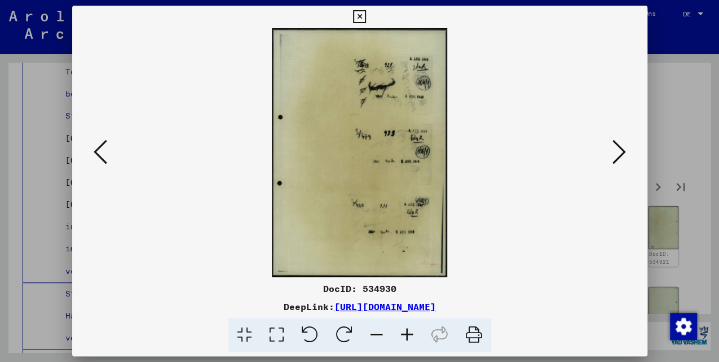
click at [619, 156] on icon at bounding box center [620, 151] width 14 height 27
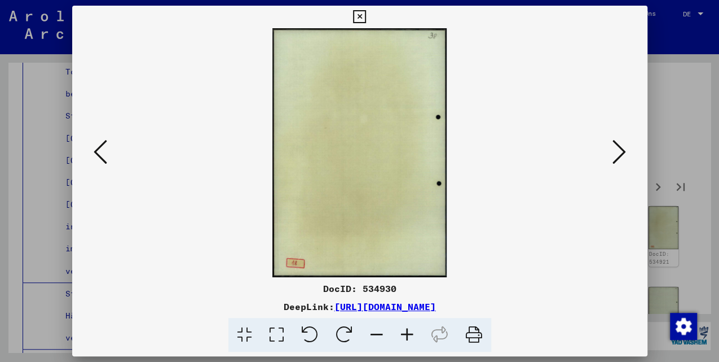
click at [619, 156] on icon at bounding box center [620, 151] width 14 height 27
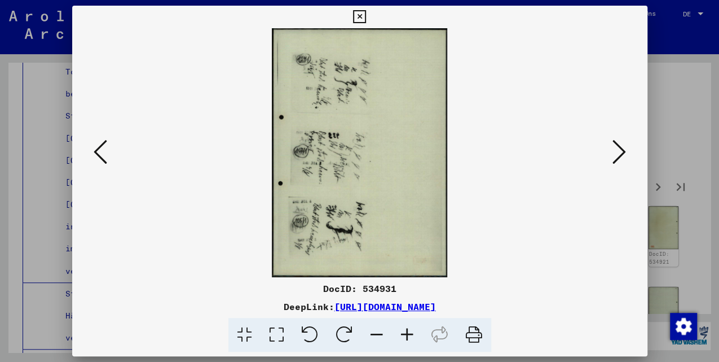
click at [619, 156] on icon at bounding box center [620, 151] width 14 height 27
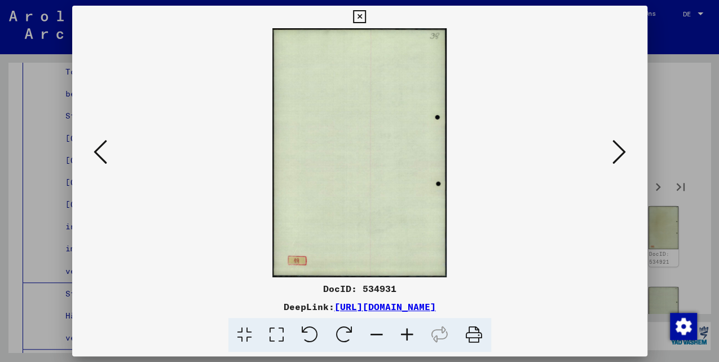
click at [619, 156] on icon at bounding box center [620, 151] width 14 height 27
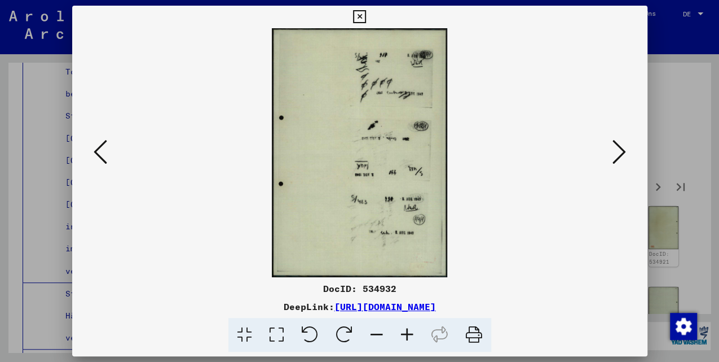
click at [619, 156] on icon at bounding box center [620, 151] width 14 height 27
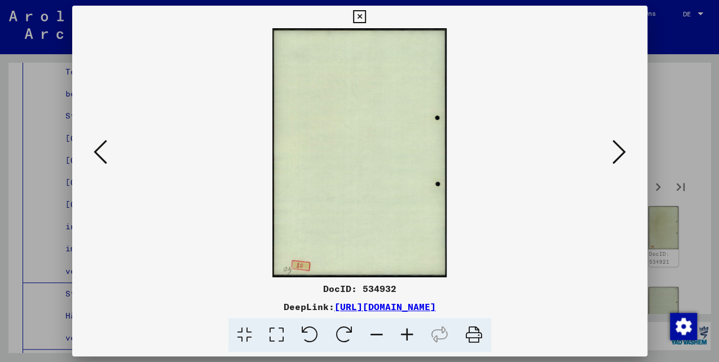
click at [619, 156] on icon at bounding box center [620, 151] width 14 height 27
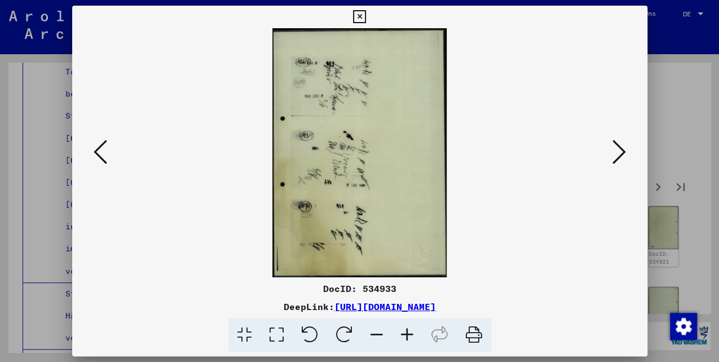
click at [619, 156] on icon at bounding box center [620, 151] width 14 height 27
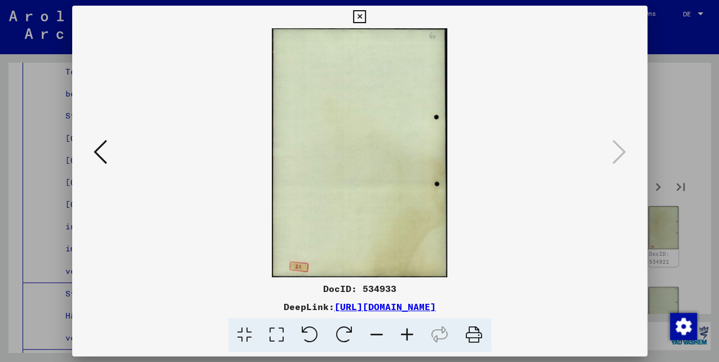
click at [363, 17] on icon at bounding box center [359, 17] width 13 height 14
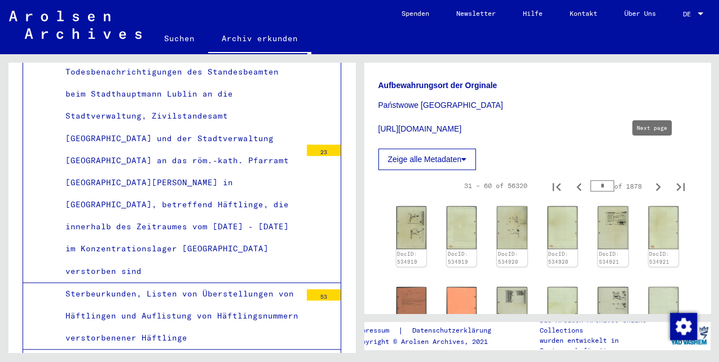
click at [650, 179] on icon "Next page" at bounding box center [658, 187] width 16 height 16
type input "*"
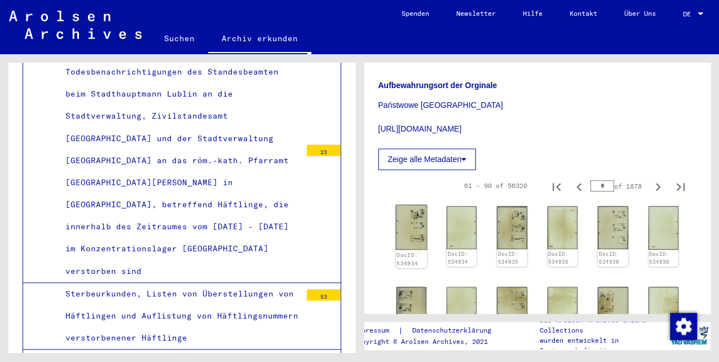
click at [421, 205] on img at bounding box center [411, 227] width 32 height 45
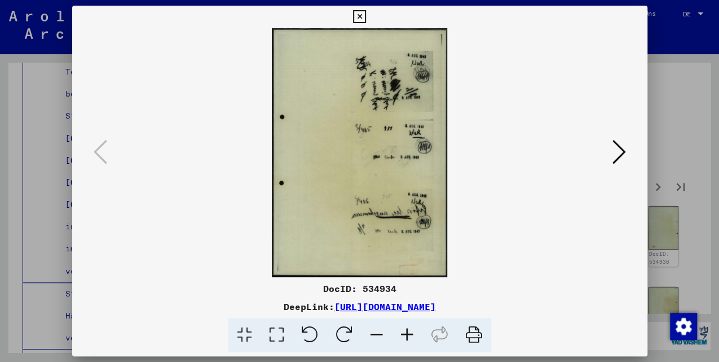
click at [619, 159] on icon at bounding box center [620, 151] width 14 height 27
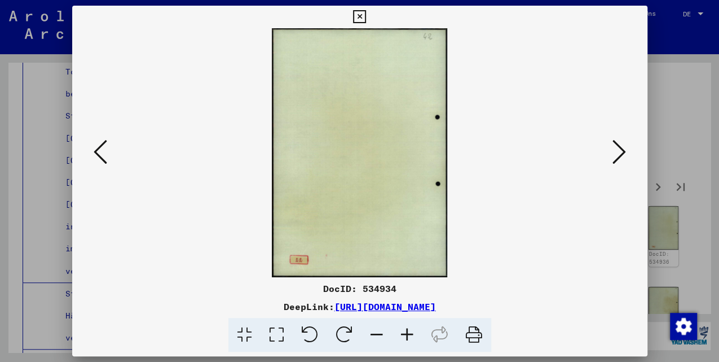
click at [619, 159] on icon at bounding box center [620, 151] width 14 height 27
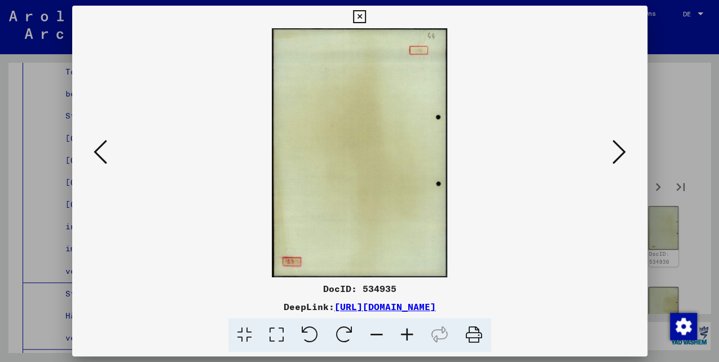
click at [619, 159] on icon at bounding box center [620, 151] width 14 height 27
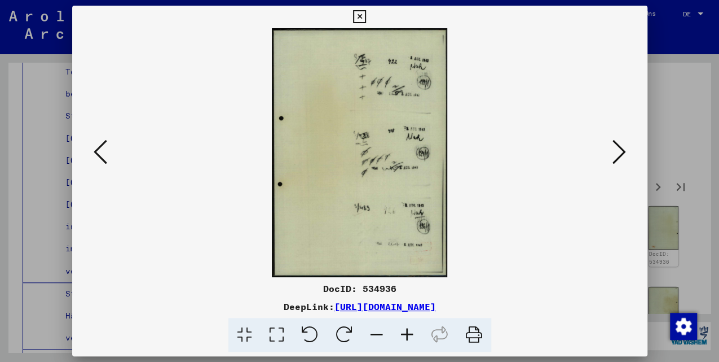
click at [619, 159] on icon at bounding box center [620, 151] width 14 height 27
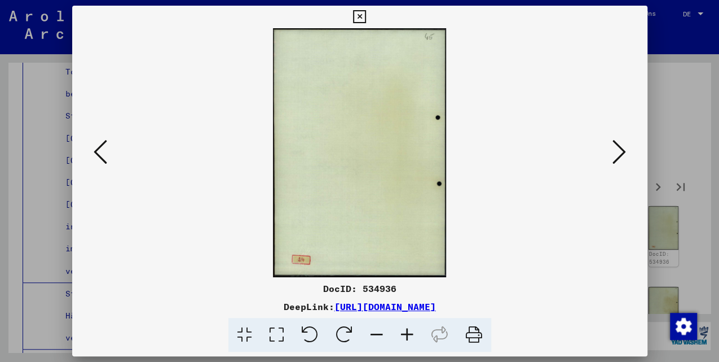
click at [619, 159] on icon at bounding box center [620, 151] width 14 height 27
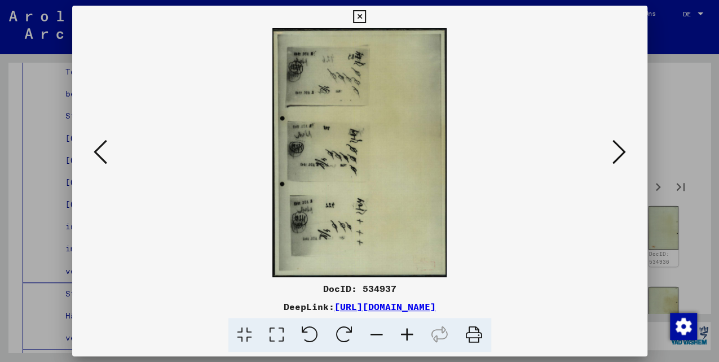
click at [619, 159] on icon at bounding box center [620, 151] width 14 height 27
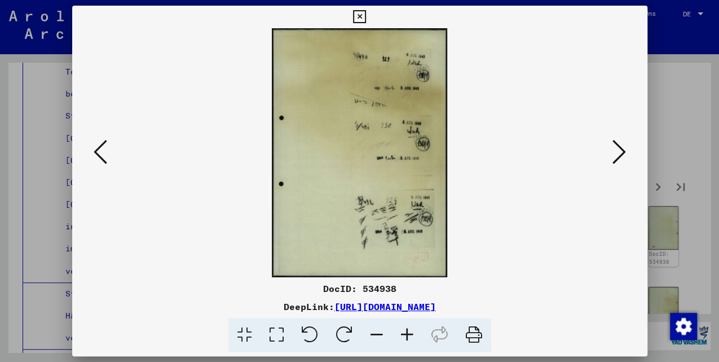
click at [619, 159] on icon at bounding box center [620, 151] width 14 height 27
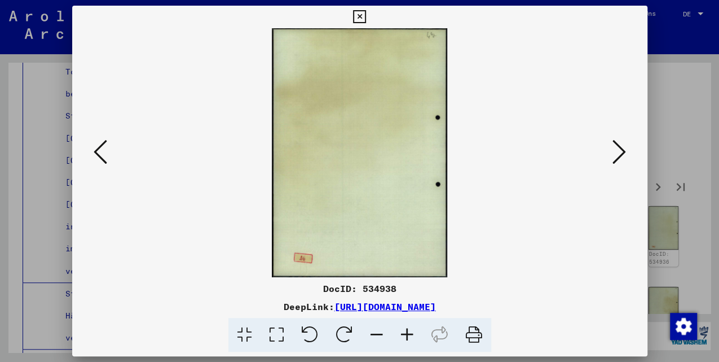
click at [619, 159] on icon at bounding box center [620, 151] width 14 height 27
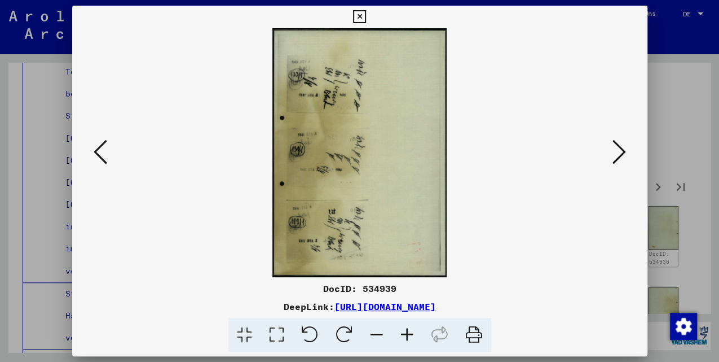
click at [618, 159] on icon at bounding box center [620, 151] width 14 height 27
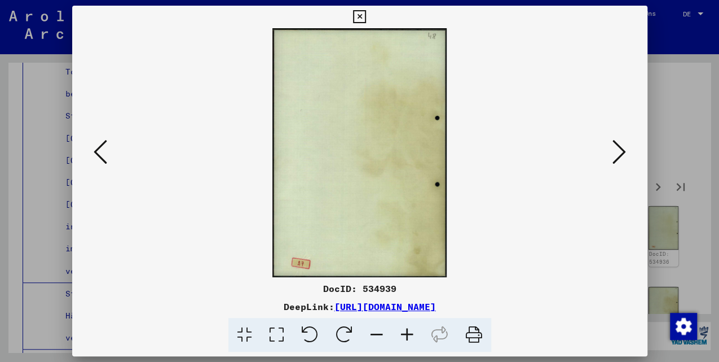
click at [618, 159] on icon at bounding box center [620, 151] width 14 height 27
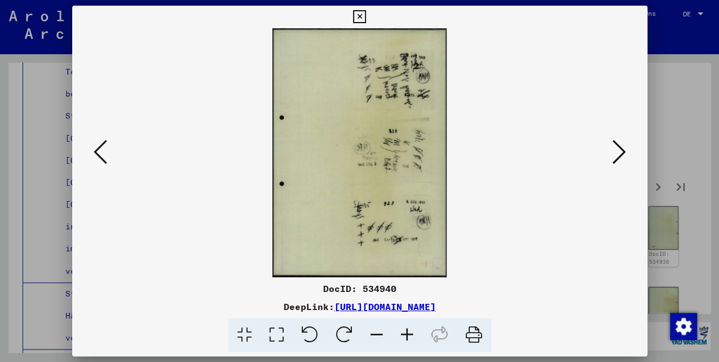
click at [618, 159] on icon at bounding box center [620, 151] width 14 height 27
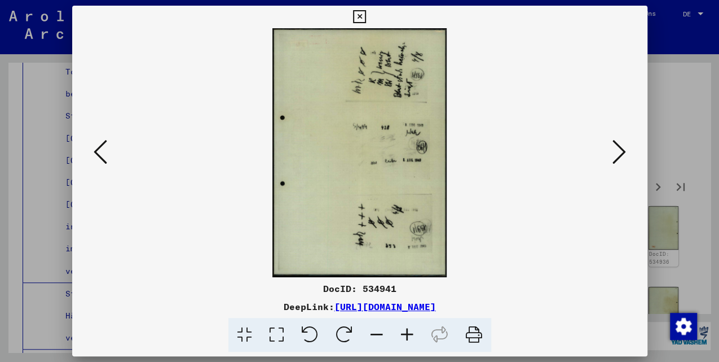
click at [618, 159] on icon at bounding box center [620, 151] width 14 height 27
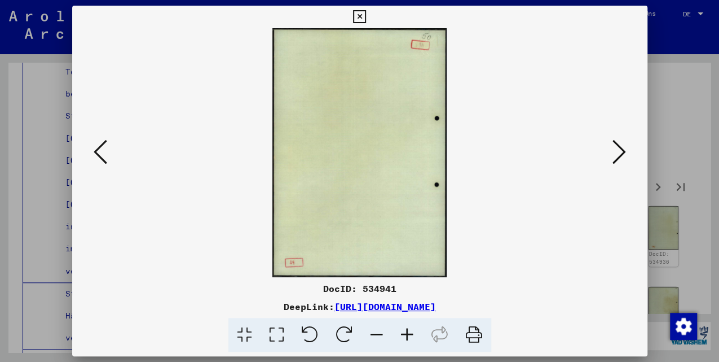
click at [618, 159] on icon at bounding box center [620, 151] width 14 height 27
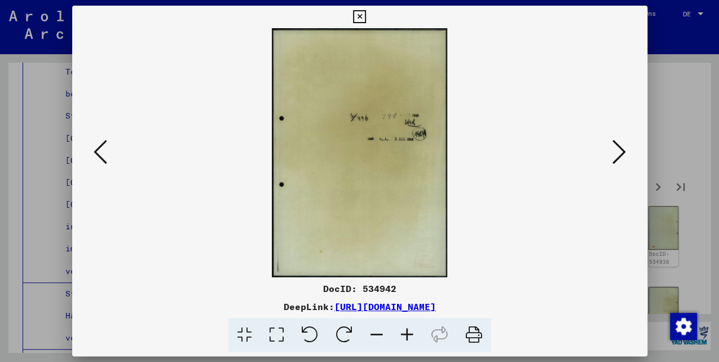
click at [618, 159] on icon at bounding box center [620, 151] width 14 height 27
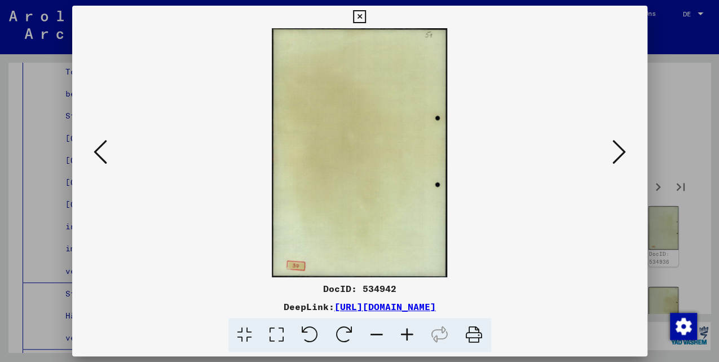
click at [618, 159] on icon at bounding box center [620, 151] width 14 height 27
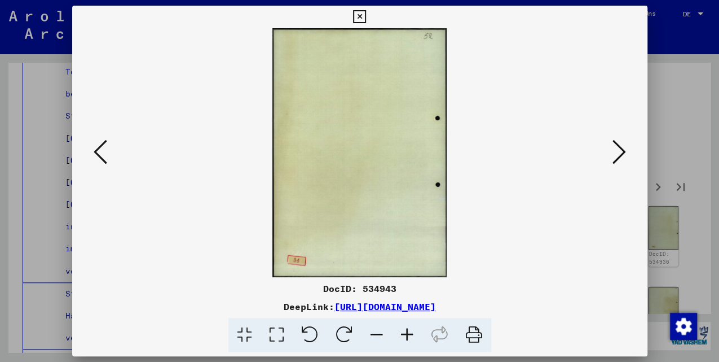
click at [618, 159] on icon at bounding box center [620, 151] width 14 height 27
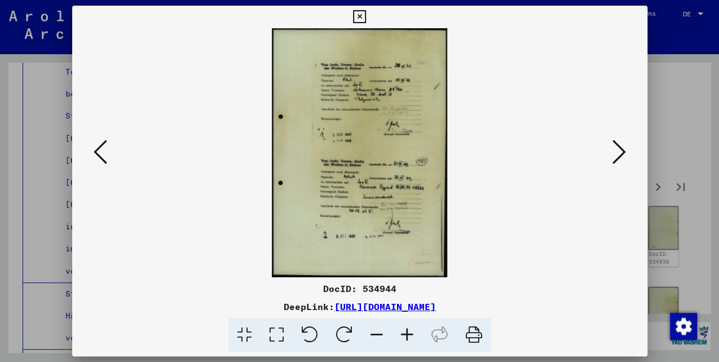
click at [618, 159] on icon at bounding box center [620, 151] width 14 height 27
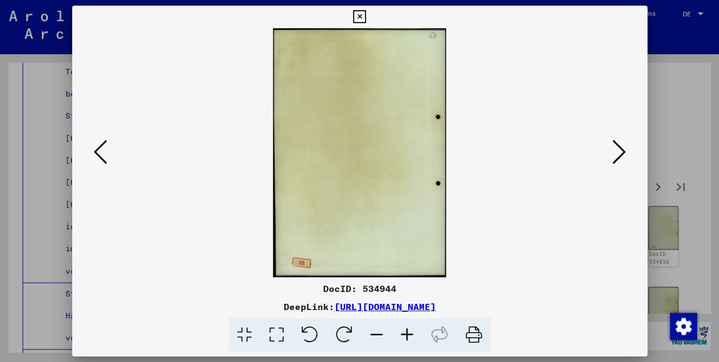
click at [98, 148] on icon at bounding box center [101, 151] width 14 height 27
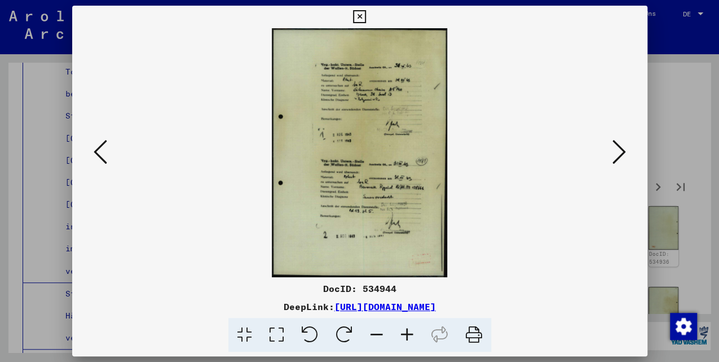
click at [358, 15] on icon at bounding box center [359, 17] width 13 height 14
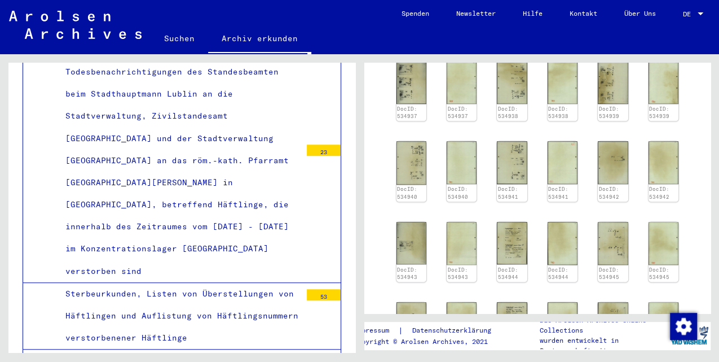
scroll to position [865, 0]
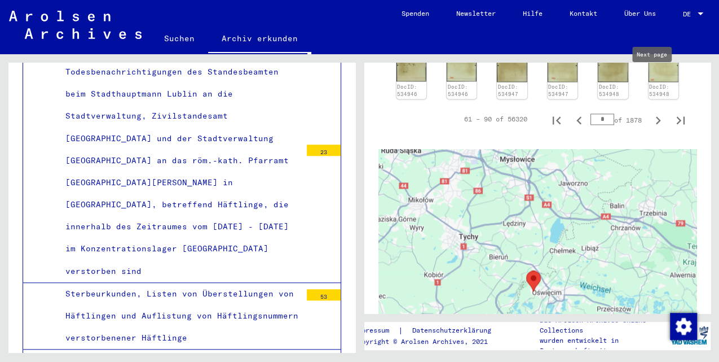
click at [654, 112] on icon "Next page" at bounding box center [658, 120] width 16 height 16
type input "*"
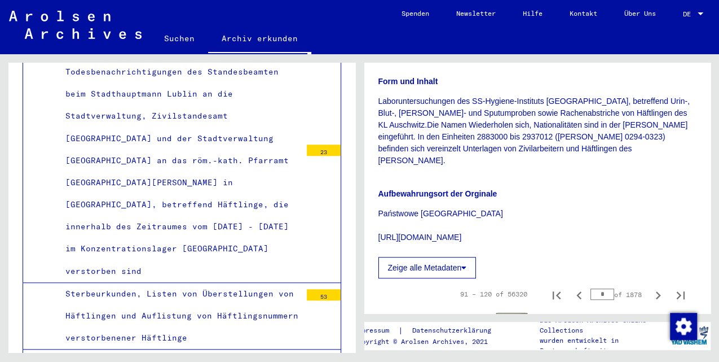
scroll to position [455, 0]
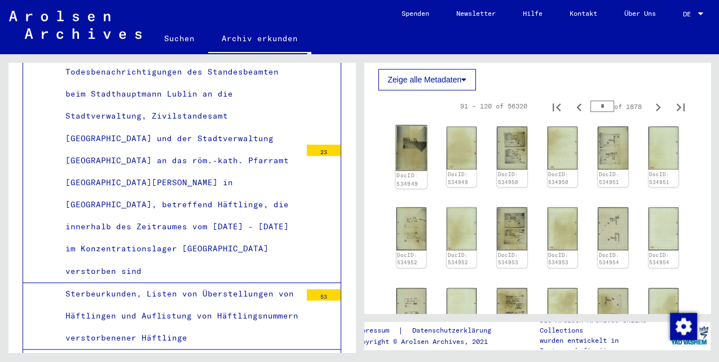
click at [420, 125] on img at bounding box center [411, 147] width 32 height 45
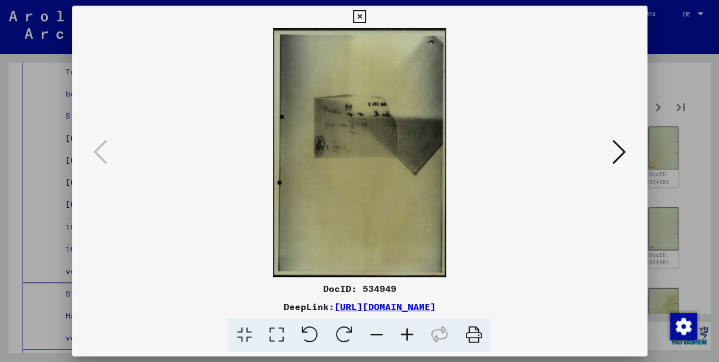
click at [624, 156] on icon at bounding box center [620, 151] width 14 height 27
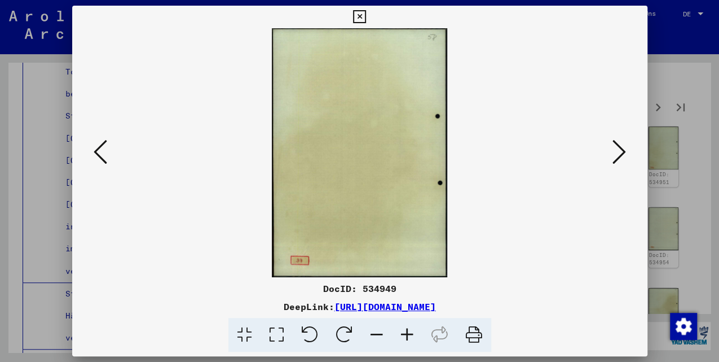
click at [623, 155] on icon at bounding box center [620, 151] width 14 height 27
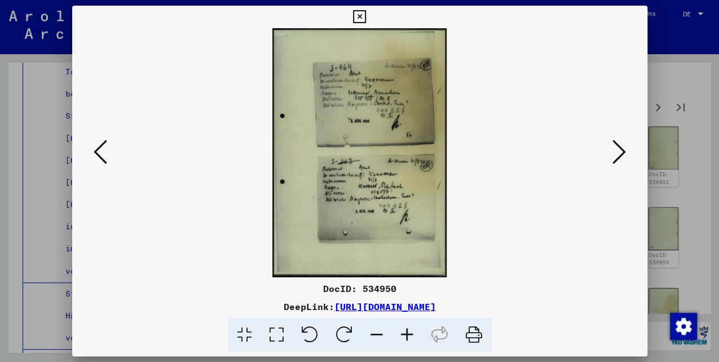
click at [622, 155] on icon at bounding box center [620, 151] width 14 height 27
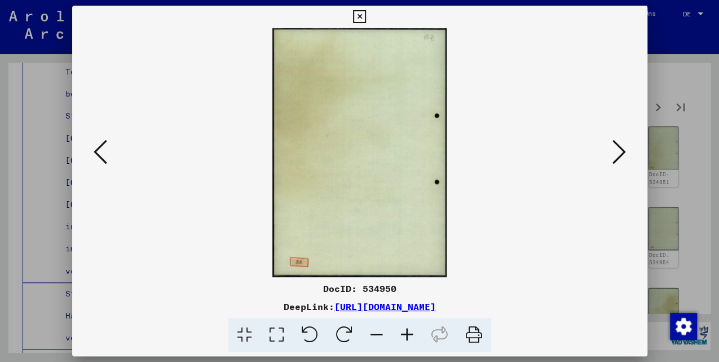
click at [619, 155] on icon at bounding box center [620, 151] width 14 height 27
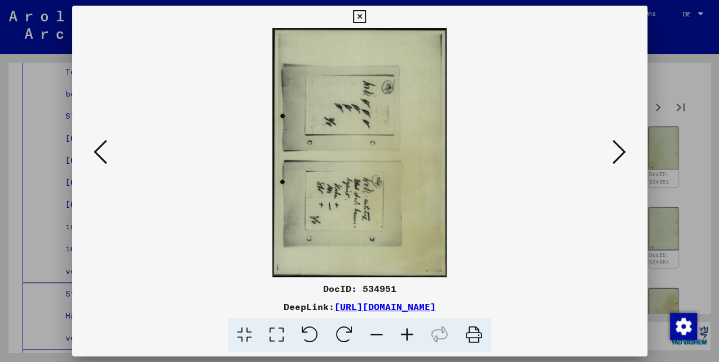
click at [100, 143] on icon at bounding box center [101, 151] width 14 height 27
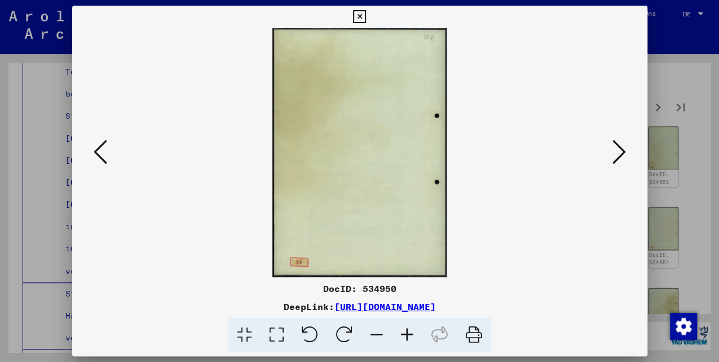
click at [100, 143] on icon at bounding box center [101, 151] width 14 height 27
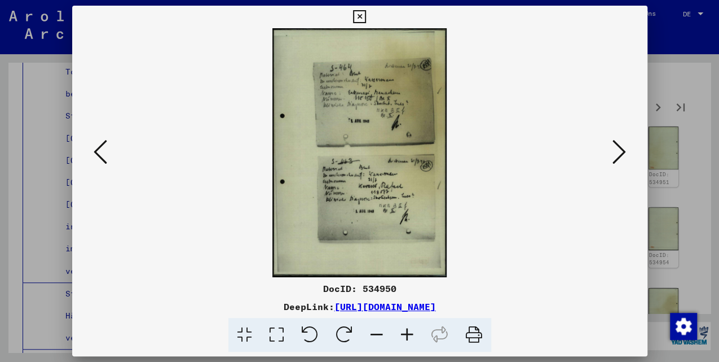
click at [617, 149] on icon at bounding box center [620, 151] width 14 height 27
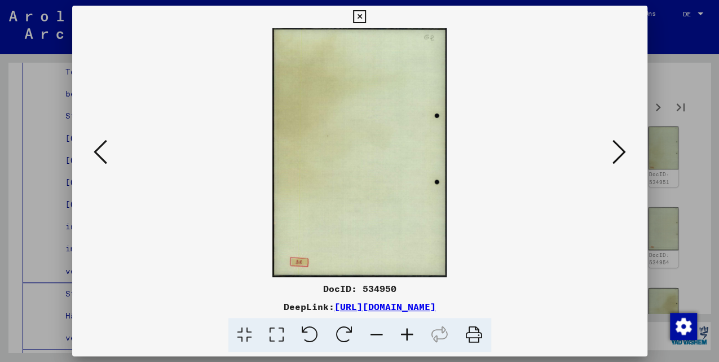
click at [617, 149] on icon at bounding box center [620, 151] width 14 height 27
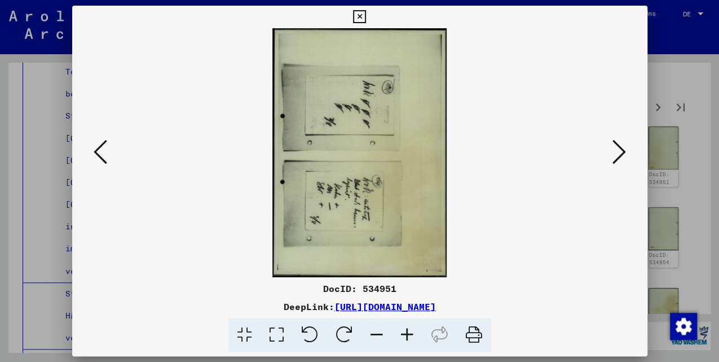
click at [617, 149] on icon at bounding box center [620, 151] width 14 height 27
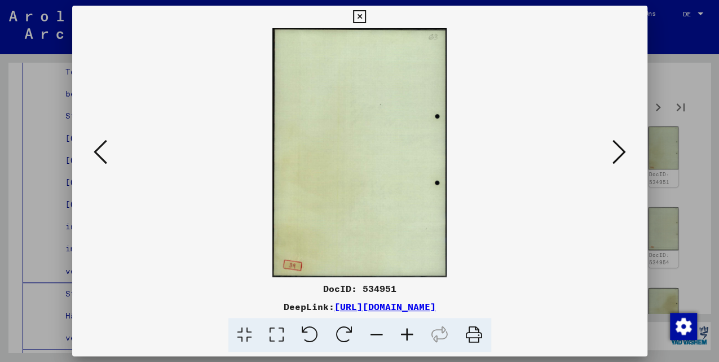
click at [617, 149] on icon at bounding box center [620, 151] width 14 height 27
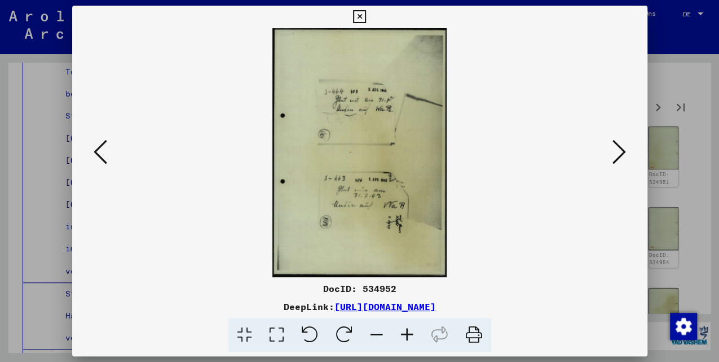
click at [617, 149] on icon at bounding box center [620, 151] width 14 height 27
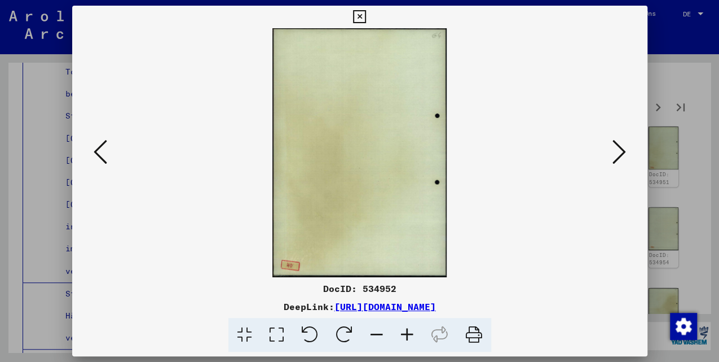
click at [617, 149] on icon at bounding box center [620, 151] width 14 height 27
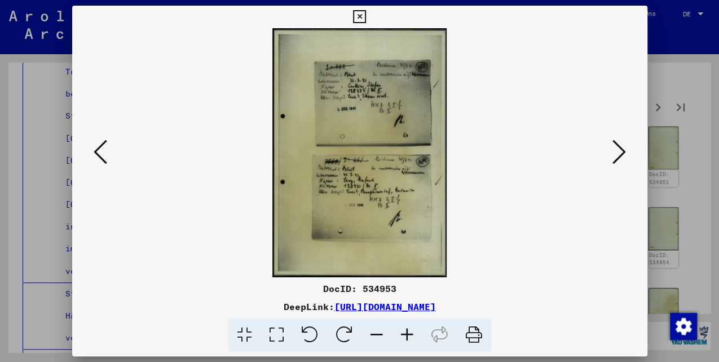
click at [617, 149] on icon at bounding box center [620, 151] width 14 height 27
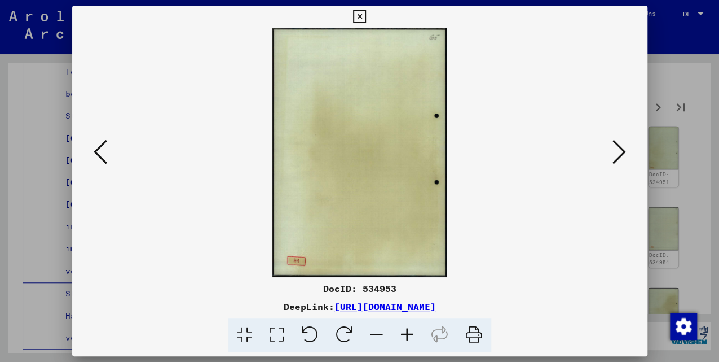
click at [617, 149] on icon at bounding box center [620, 151] width 14 height 27
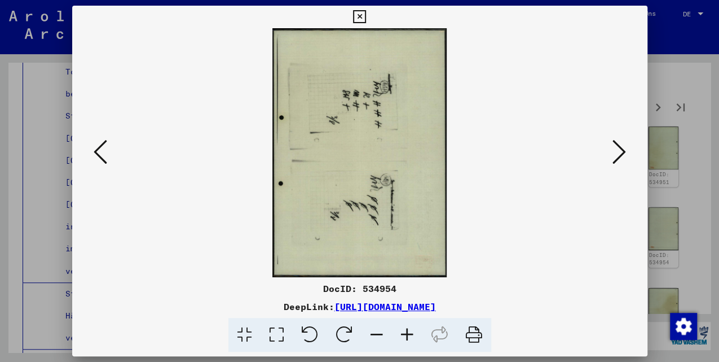
click at [617, 149] on icon at bounding box center [620, 151] width 14 height 27
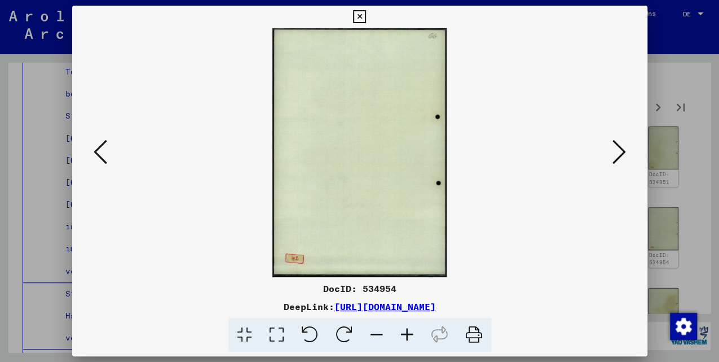
click at [617, 149] on icon at bounding box center [620, 151] width 14 height 27
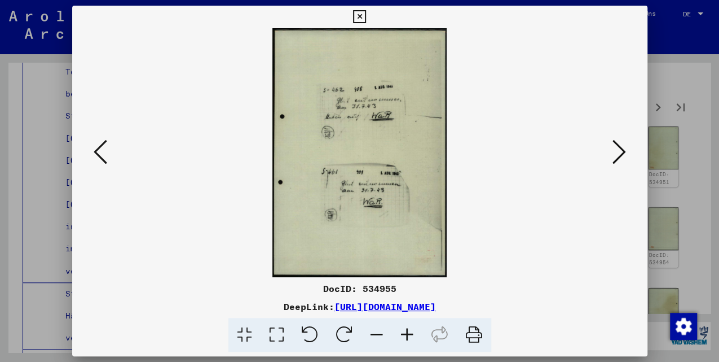
click at [618, 149] on icon at bounding box center [620, 151] width 14 height 27
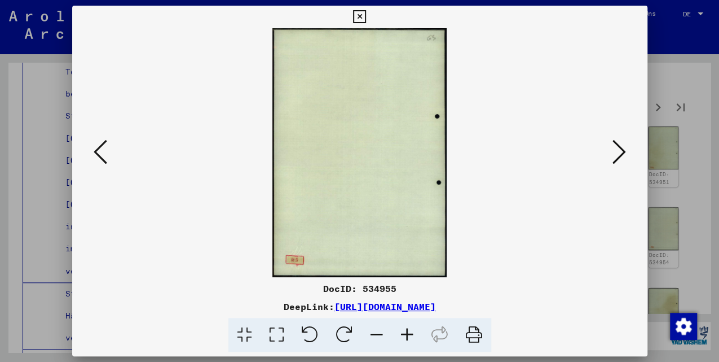
click at [618, 149] on icon at bounding box center [620, 151] width 14 height 27
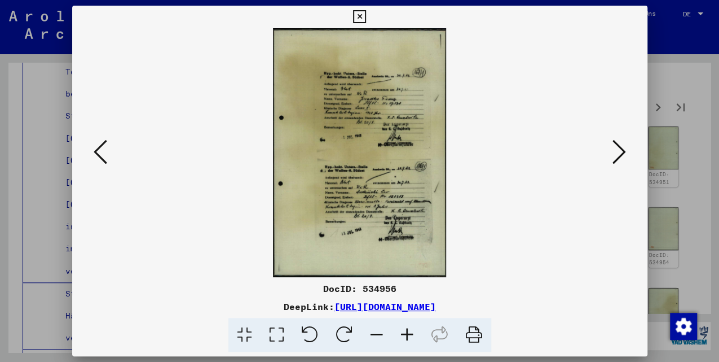
click at [618, 149] on icon at bounding box center [620, 151] width 14 height 27
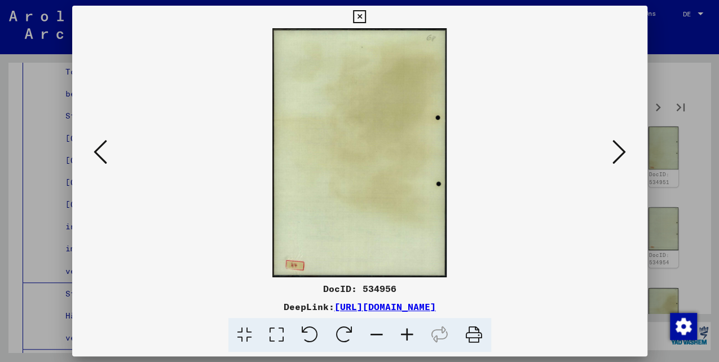
click at [618, 149] on icon at bounding box center [620, 151] width 14 height 27
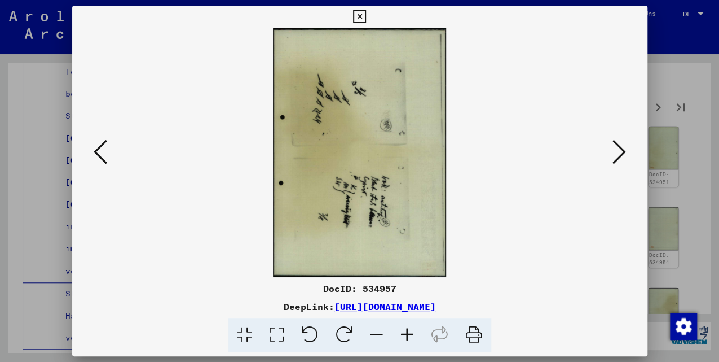
click at [618, 149] on icon at bounding box center [620, 151] width 14 height 27
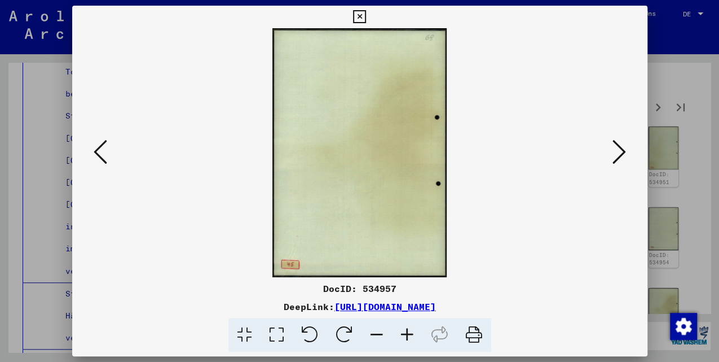
click at [618, 149] on icon at bounding box center [620, 151] width 14 height 27
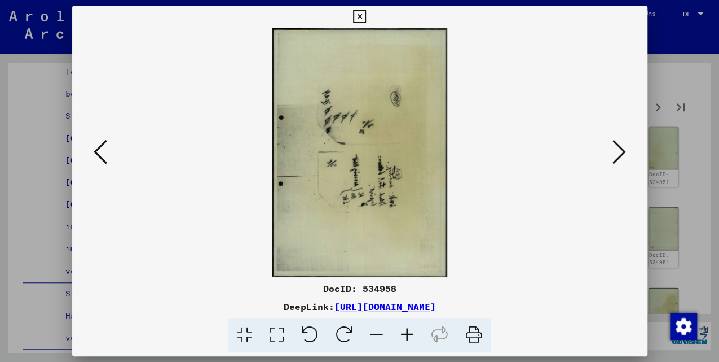
click at [618, 149] on icon at bounding box center [620, 151] width 14 height 27
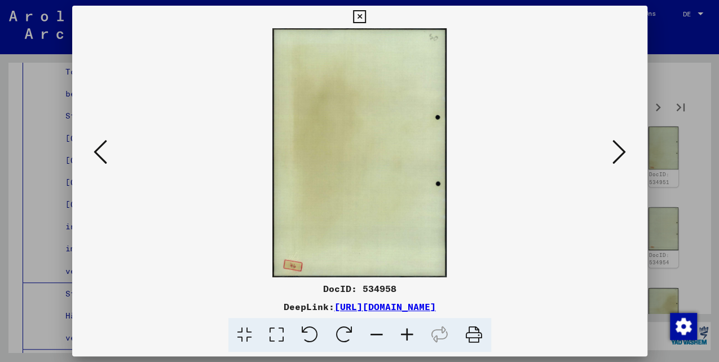
click at [618, 149] on icon at bounding box center [620, 151] width 14 height 27
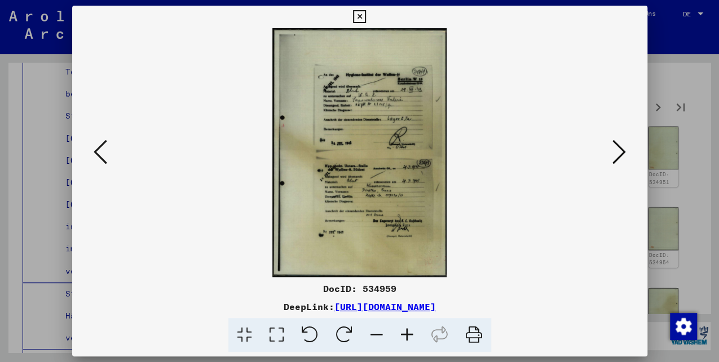
click at [618, 149] on icon at bounding box center [620, 151] width 14 height 27
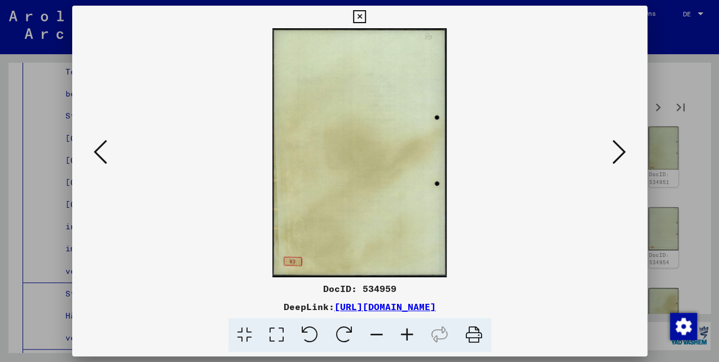
click at [618, 149] on icon at bounding box center [620, 151] width 14 height 27
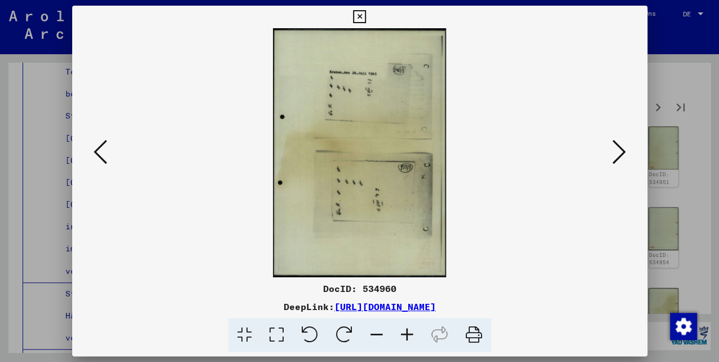
click at [618, 149] on icon at bounding box center [620, 151] width 14 height 27
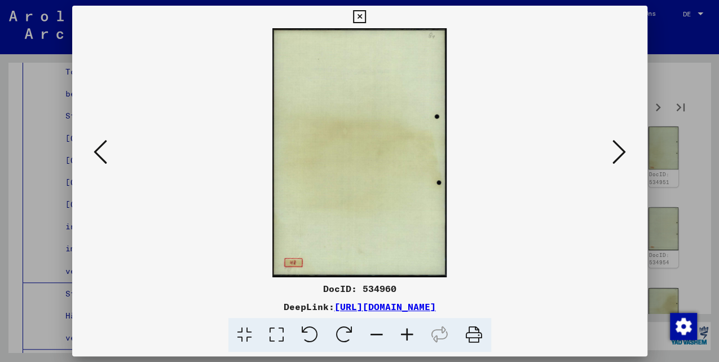
click at [618, 149] on icon at bounding box center [620, 151] width 14 height 27
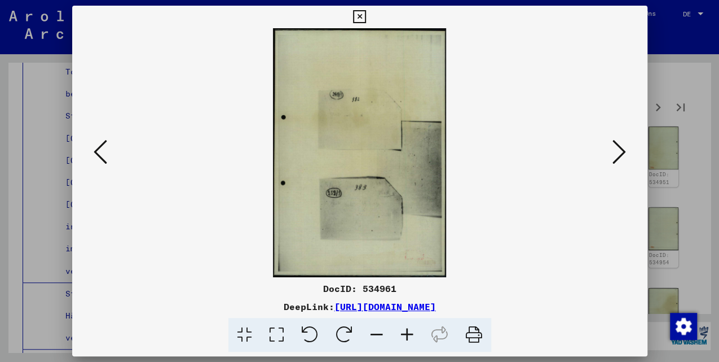
click at [618, 149] on icon at bounding box center [620, 151] width 14 height 27
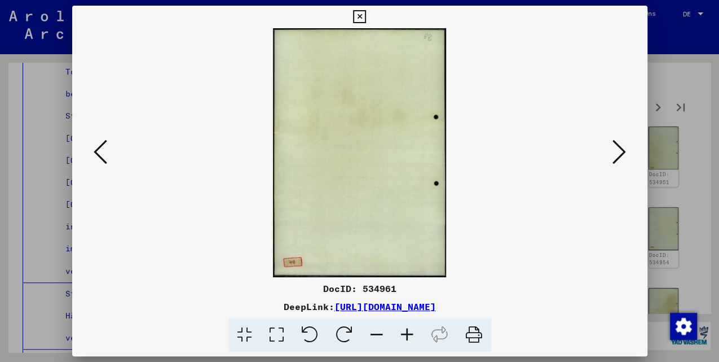
click at [618, 149] on icon at bounding box center [620, 151] width 14 height 27
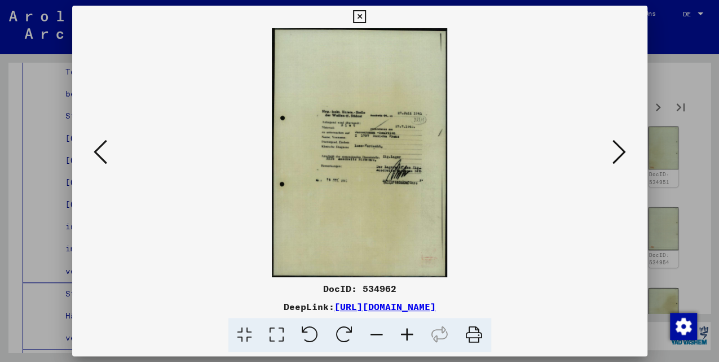
click at [618, 149] on icon at bounding box center [620, 151] width 14 height 27
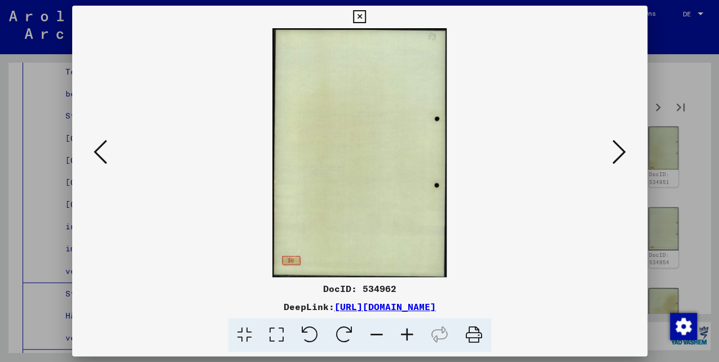
click at [102, 153] on icon at bounding box center [101, 151] width 14 height 27
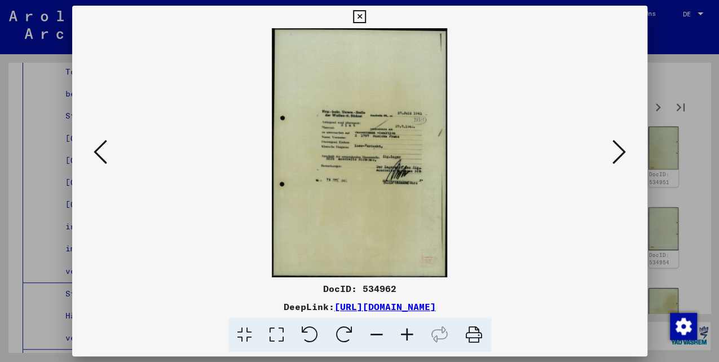
click at [361, 20] on icon at bounding box center [359, 17] width 13 height 14
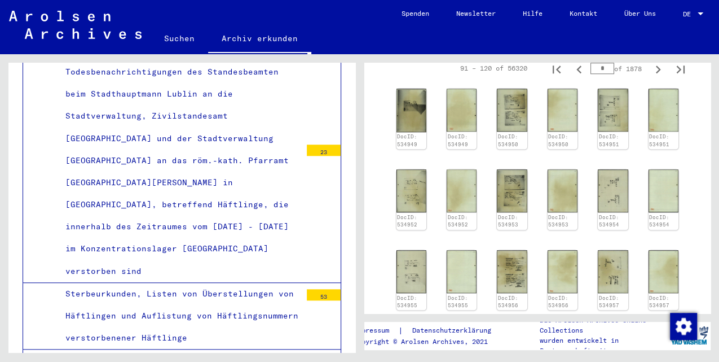
scroll to position [643, 0]
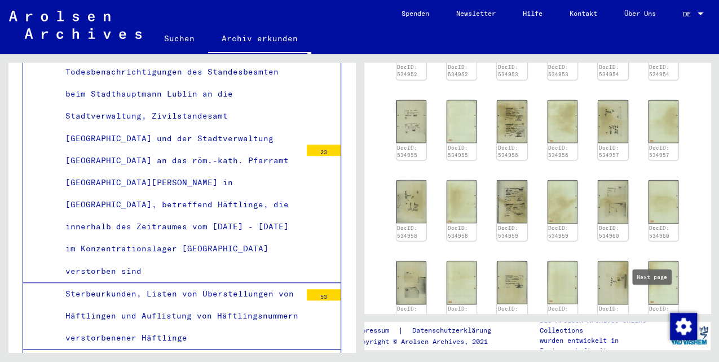
click at [657, 334] on icon "Next page" at bounding box center [658, 342] width 16 height 16
type input "*"
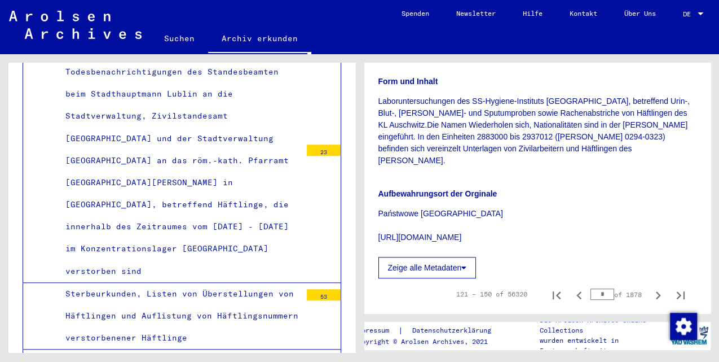
scroll to position [417, 0]
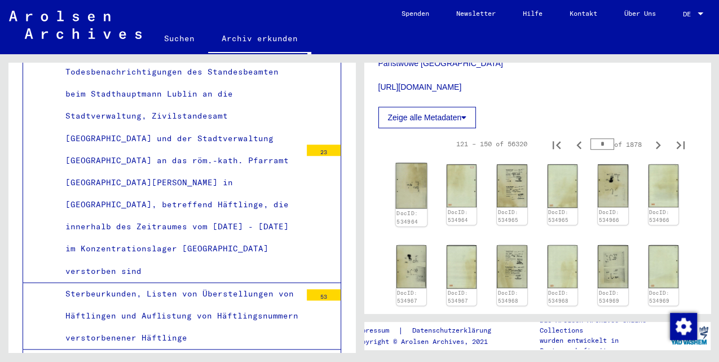
click at [408, 166] on img at bounding box center [411, 185] width 32 height 45
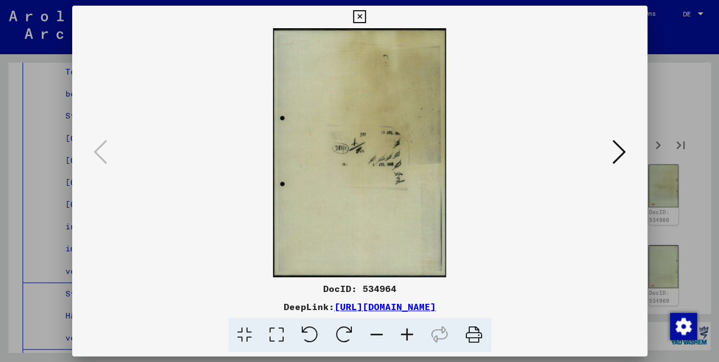
click at [619, 157] on icon at bounding box center [620, 151] width 14 height 27
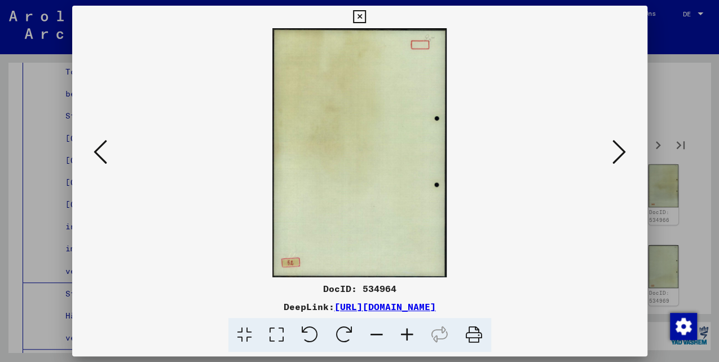
click at [619, 157] on icon at bounding box center [620, 151] width 14 height 27
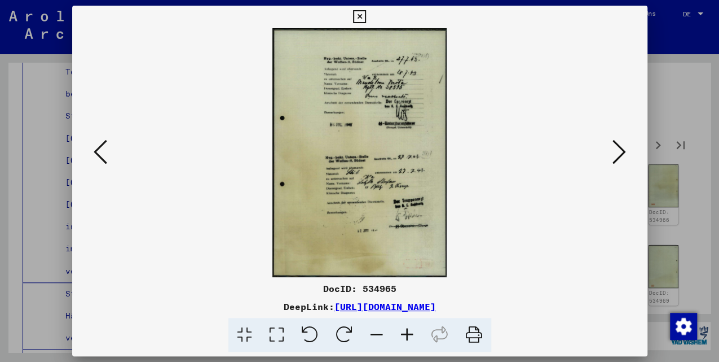
click at [618, 157] on icon at bounding box center [620, 151] width 14 height 27
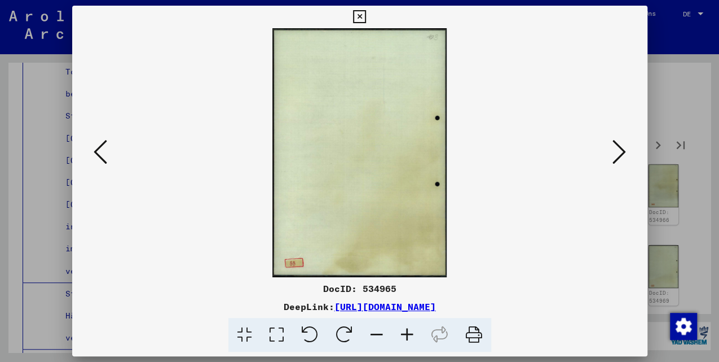
click at [99, 156] on icon at bounding box center [101, 151] width 14 height 27
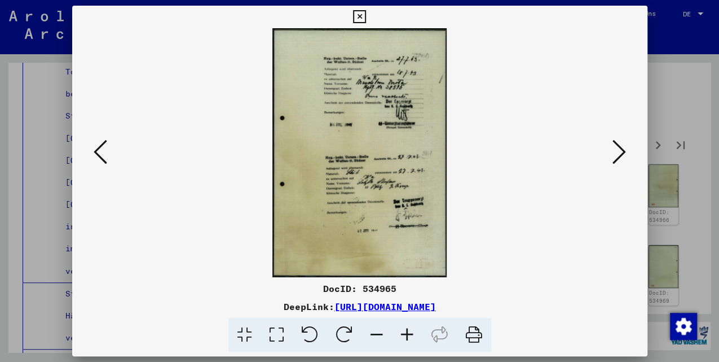
click at [622, 153] on icon at bounding box center [620, 151] width 14 height 27
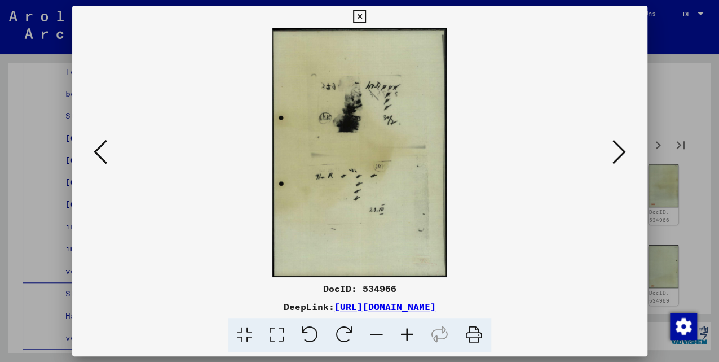
click at [621, 153] on icon at bounding box center [620, 151] width 14 height 27
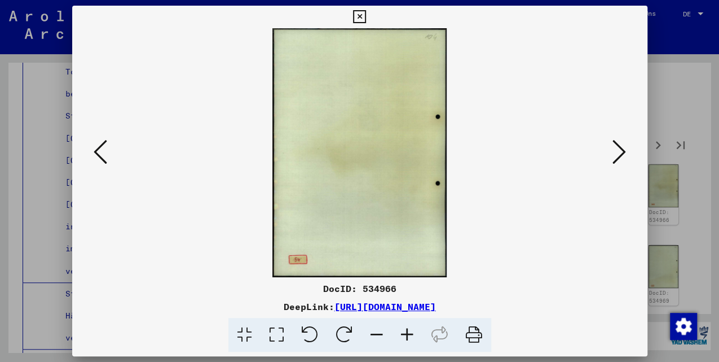
click at [621, 153] on icon at bounding box center [620, 151] width 14 height 27
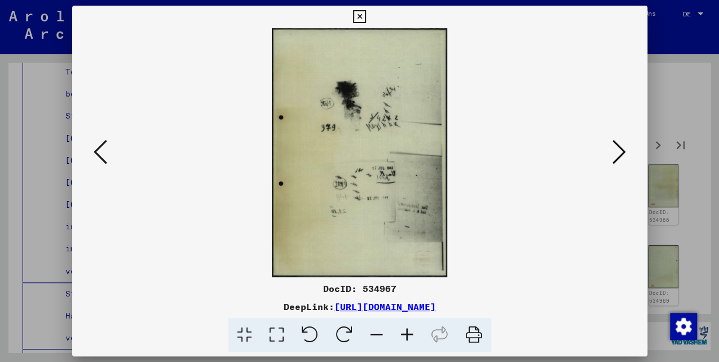
click at [621, 153] on icon at bounding box center [620, 151] width 14 height 27
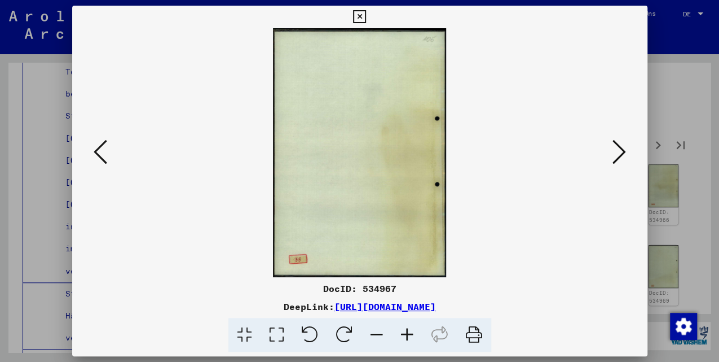
click at [620, 154] on icon at bounding box center [620, 151] width 14 height 27
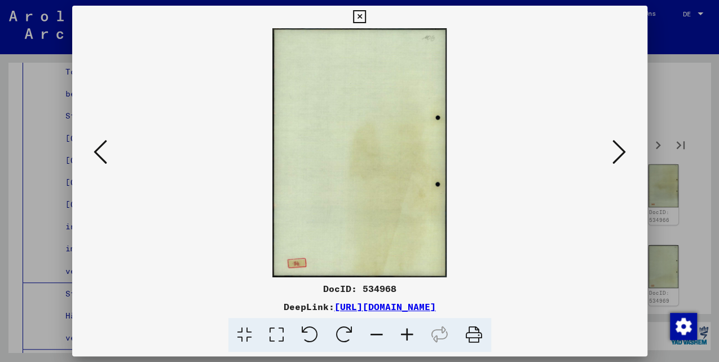
click at [620, 154] on icon at bounding box center [620, 151] width 14 height 27
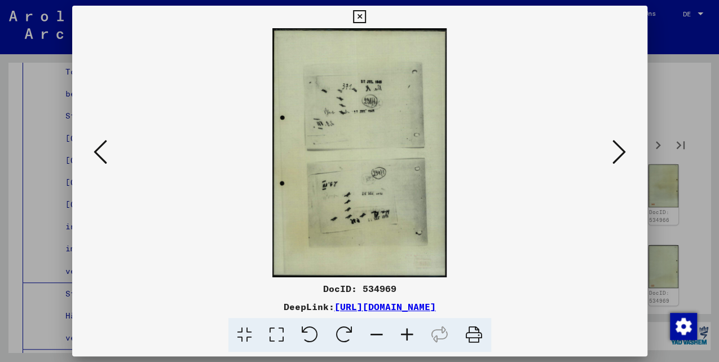
click at [621, 154] on icon at bounding box center [620, 151] width 14 height 27
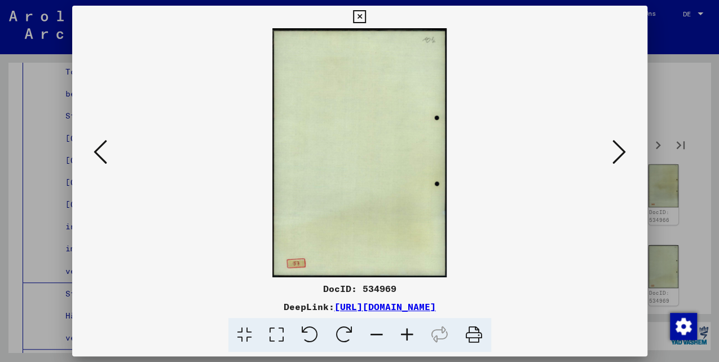
click at [622, 154] on icon at bounding box center [620, 151] width 14 height 27
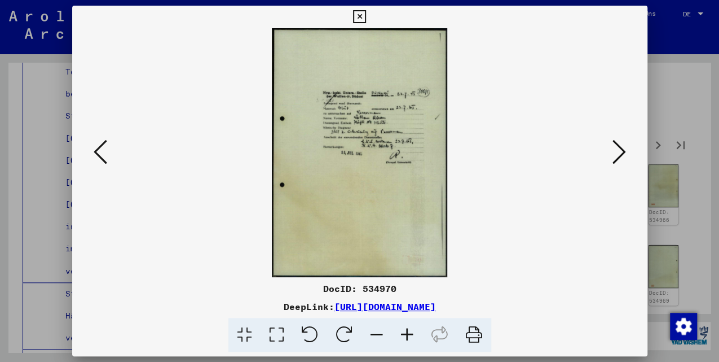
click at [622, 153] on icon at bounding box center [620, 151] width 14 height 27
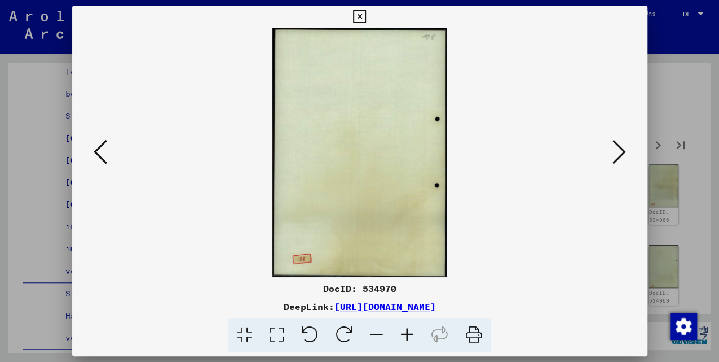
click at [96, 161] on icon at bounding box center [101, 151] width 14 height 27
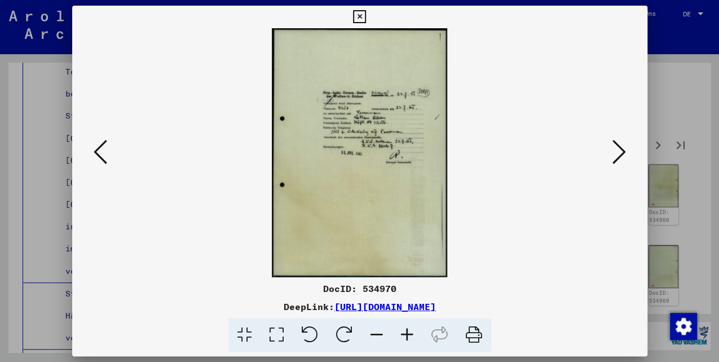
click at [621, 156] on icon at bounding box center [620, 151] width 14 height 27
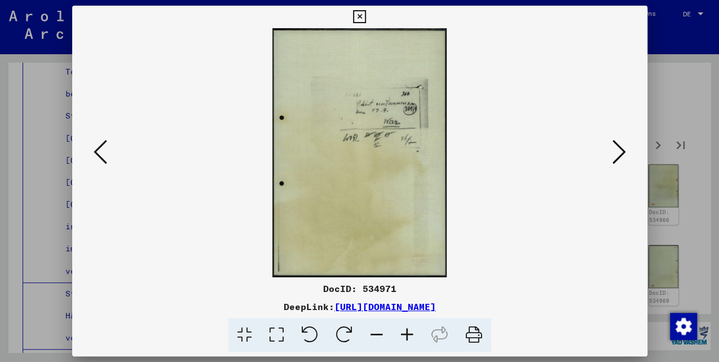
click at [621, 156] on icon at bounding box center [620, 151] width 14 height 27
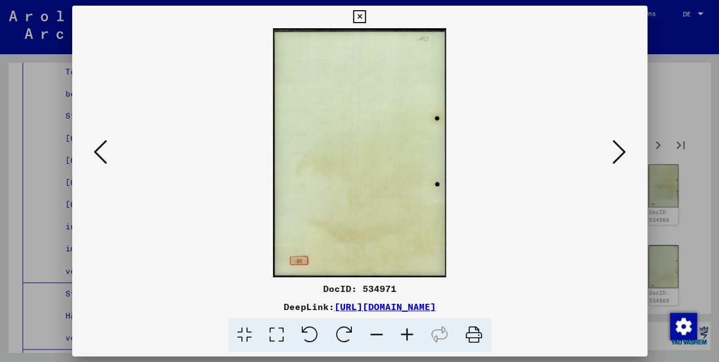
click at [621, 156] on icon at bounding box center [620, 151] width 14 height 27
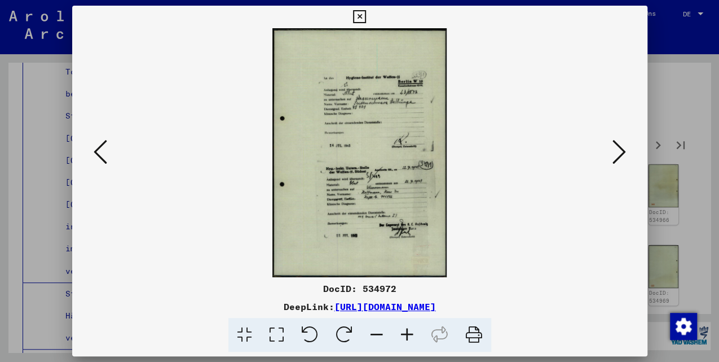
click at [621, 156] on icon at bounding box center [620, 151] width 14 height 27
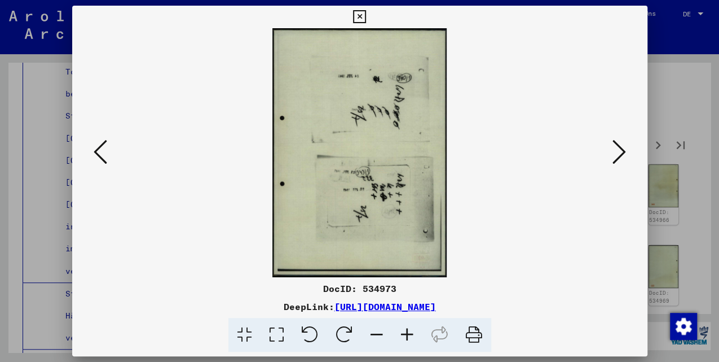
click at [621, 156] on icon at bounding box center [620, 151] width 14 height 27
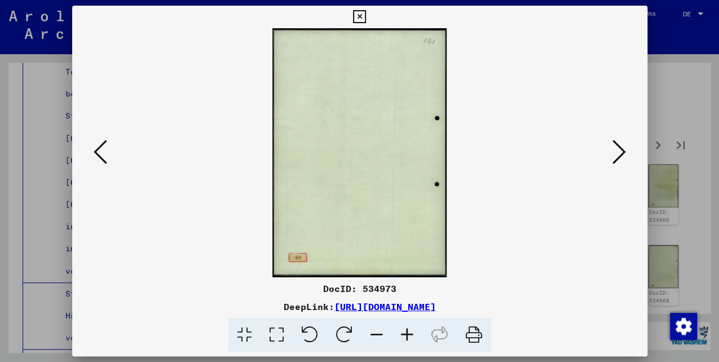
click at [621, 156] on icon at bounding box center [620, 151] width 14 height 27
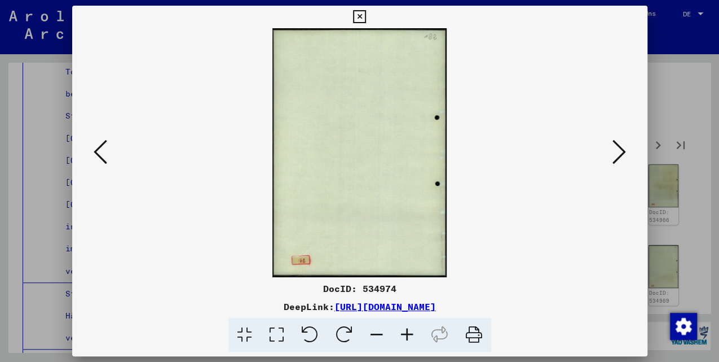
click at [620, 156] on icon at bounding box center [620, 151] width 14 height 27
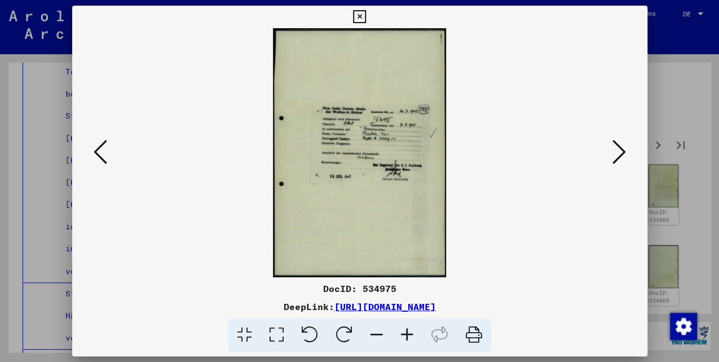
click at [619, 156] on icon at bounding box center [620, 151] width 14 height 27
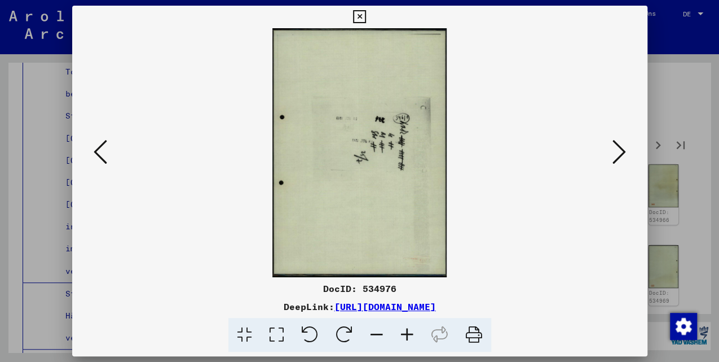
click at [619, 156] on icon at bounding box center [620, 151] width 14 height 27
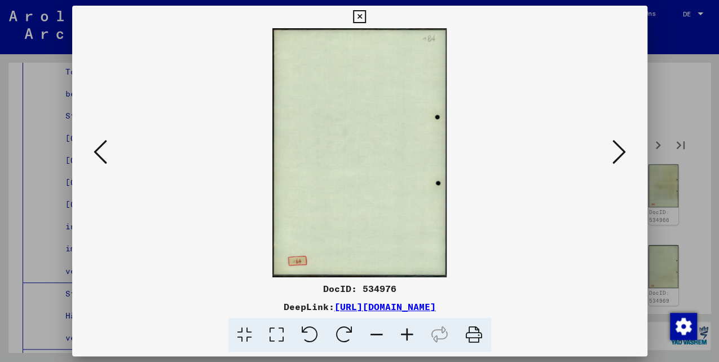
click at [615, 155] on icon at bounding box center [620, 151] width 14 height 27
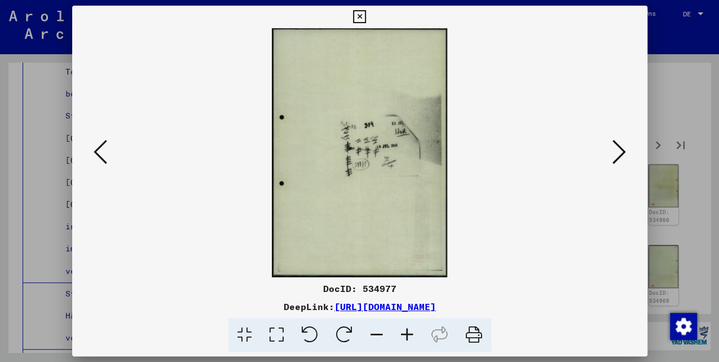
click at [615, 155] on icon at bounding box center [620, 151] width 14 height 27
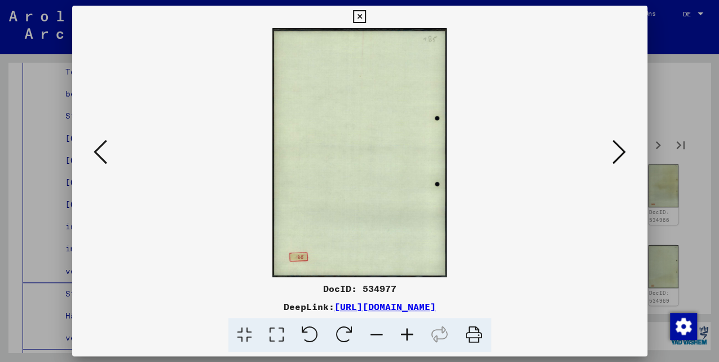
click at [615, 156] on icon at bounding box center [620, 151] width 14 height 27
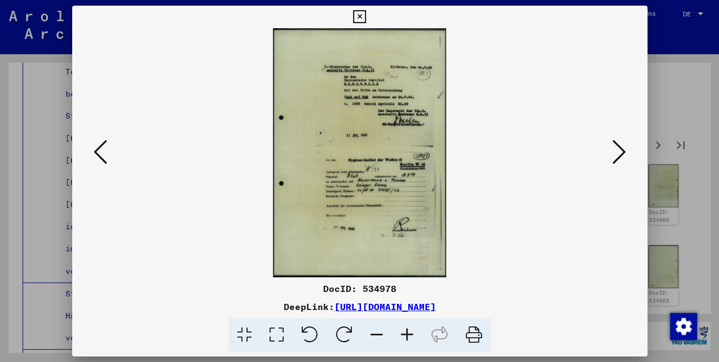
click at [615, 156] on icon at bounding box center [620, 151] width 14 height 27
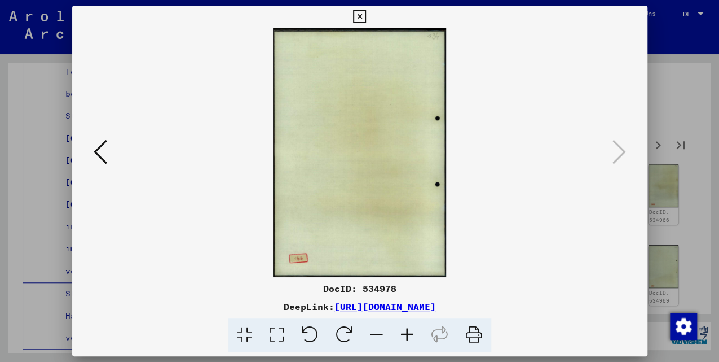
drag, startPoint x: 355, startPoint y: 16, endPoint x: 361, endPoint y: 21, distance: 7.6
click at [356, 17] on icon at bounding box center [359, 17] width 13 height 14
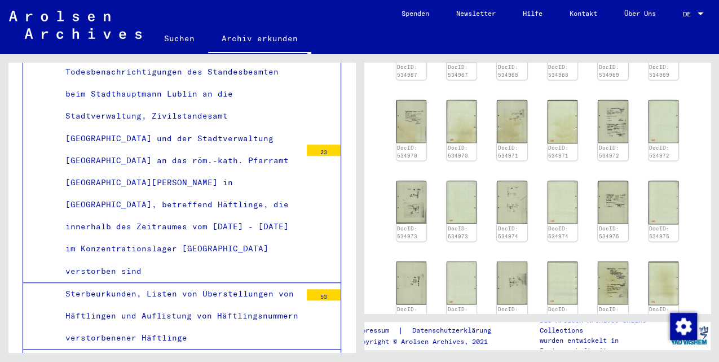
scroll to position [756, 0]
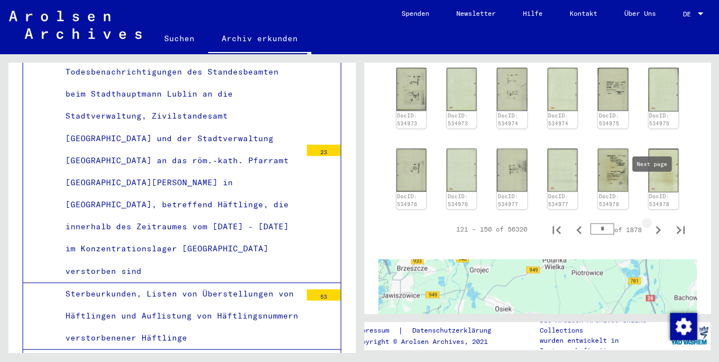
click at [656, 226] on icon "Next page" at bounding box center [658, 230] width 5 height 8
type input "*"
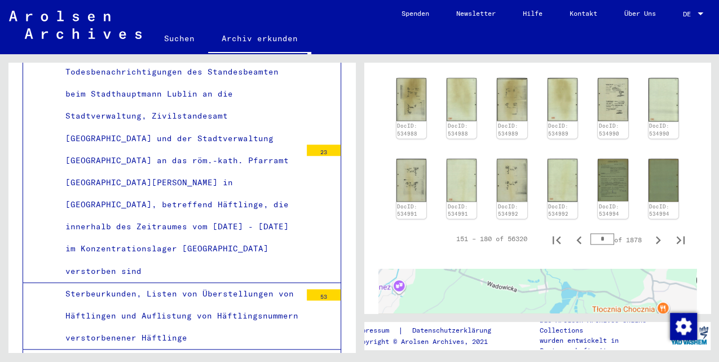
scroll to position [539, 0]
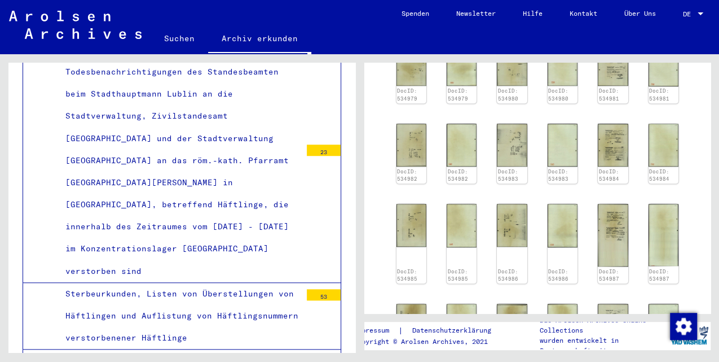
click at [671, 279] on div "DocID: 534979 DocID: 534979 DocID: 534980 DocID: 534980 DocID: 534981 DocID: 53…" at bounding box center [538, 243] width 292 height 410
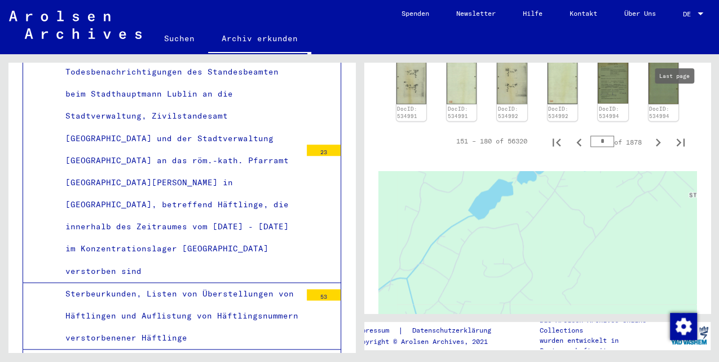
click at [677, 138] on icon "Last page" at bounding box center [681, 142] width 8 height 8
type input "****"
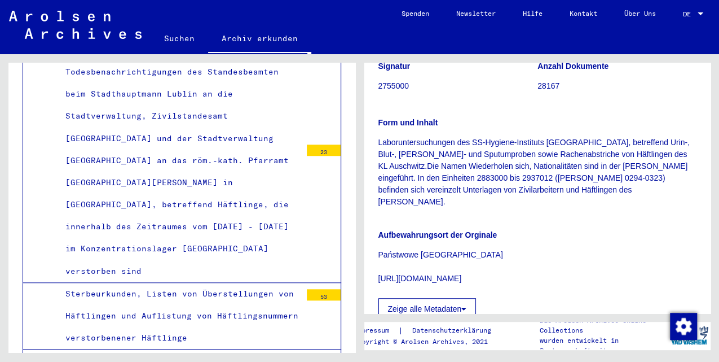
scroll to position [339, 0]
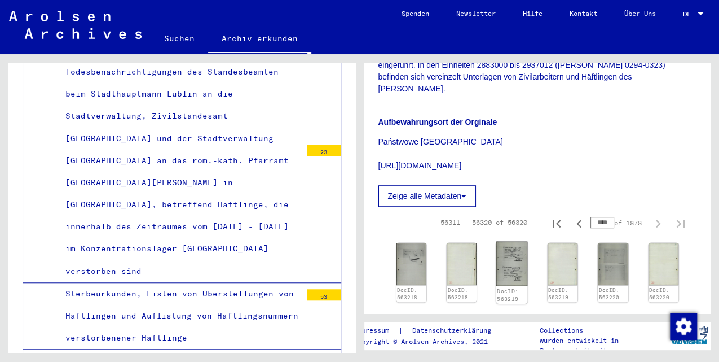
click at [501, 241] on img at bounding box center [512, 263] width 32 height 44
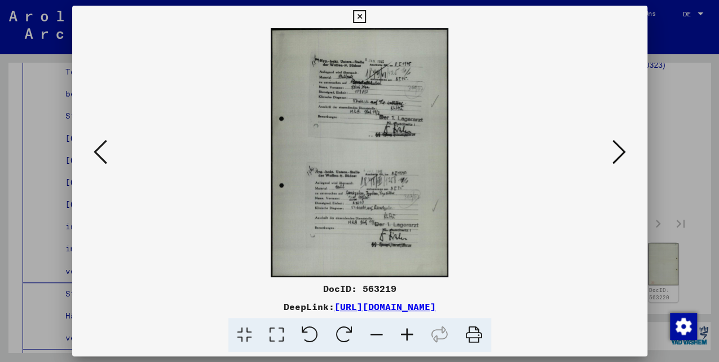
click at [653, 119] on div at bounding box center [359, 181] width 719 height 362
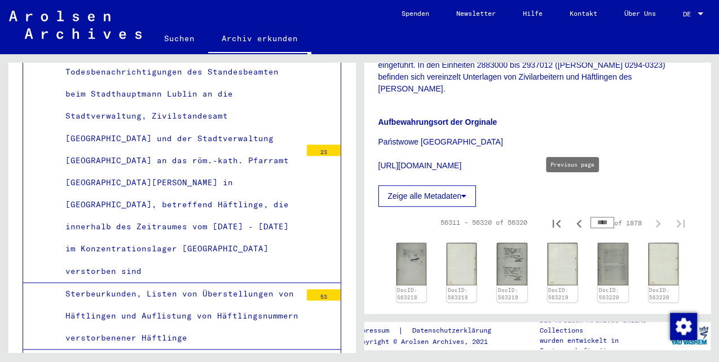
click at [573, 215] on icon "Previous page" at bounding box center [579, 223] width 16 height 16
type input "****"
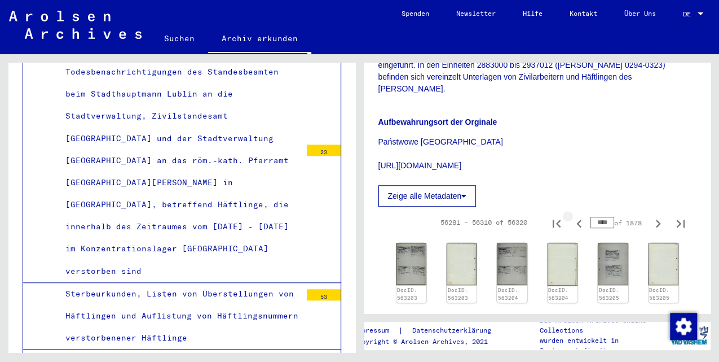
click at [573, 215] on icon "Previous page" at bounding box center [579, 223] width 16 height 16
type input "****"
click at [577, 219] on icon "Previous page" at bounding box center [579, 223] width 5 height 8
type input "****"
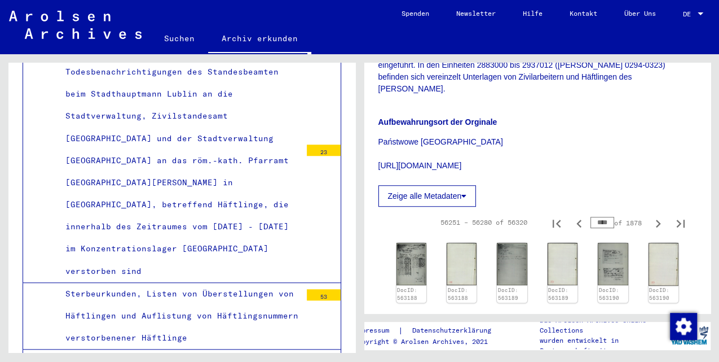
type input "****"
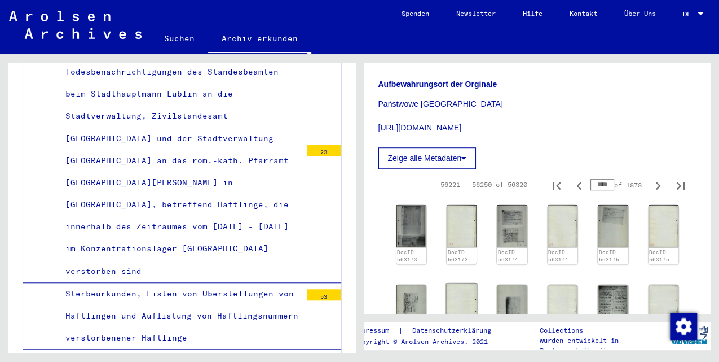
scroll to position [414, 0]
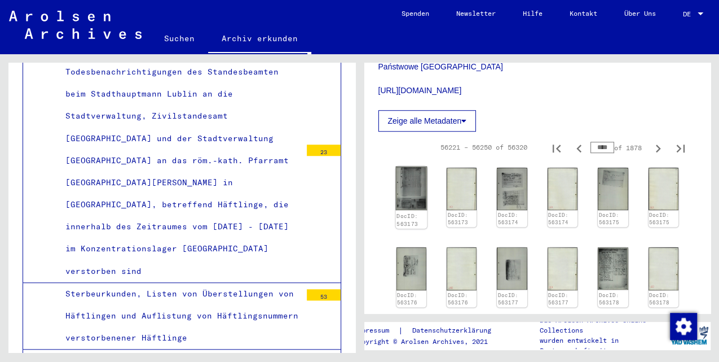
click at [413, 212] on link "DocID: 563173" at bounding box center [407, 219] width 21 height 15
